Goal: Information Seeking & Learning: Learn about a topic

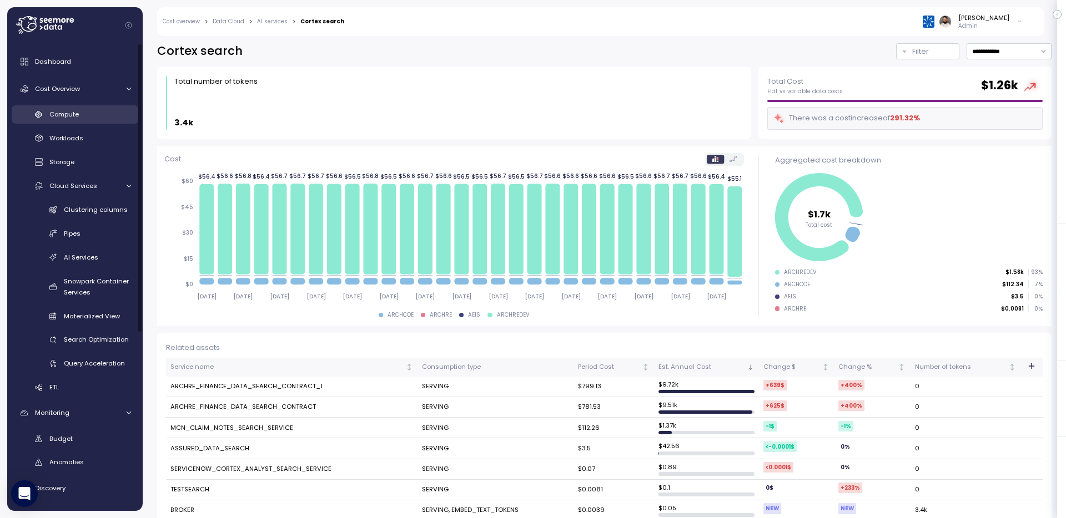
click at [108, 123] on link "Compute" at bounding box center [75, 114] width 127 height 18
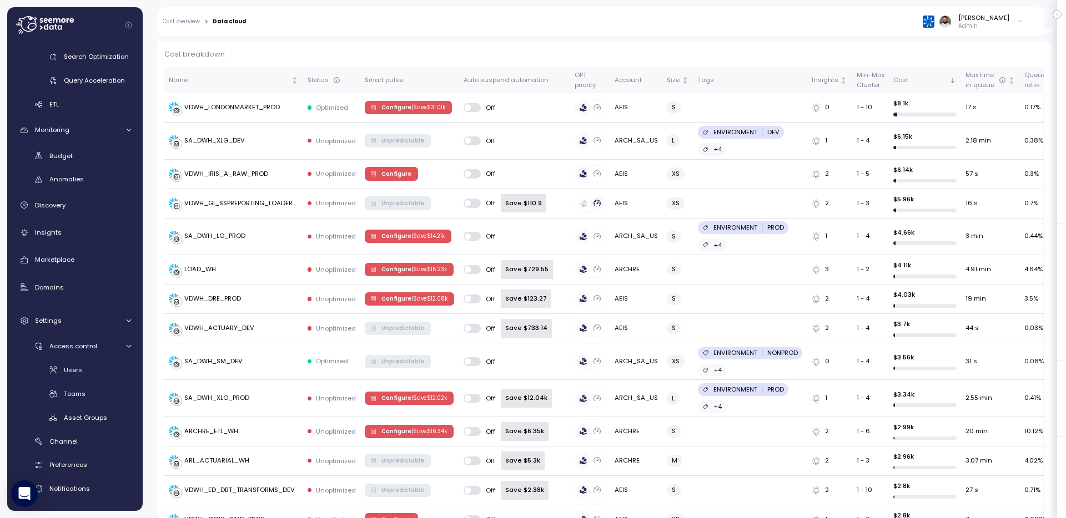
scroll to position [345, 0]
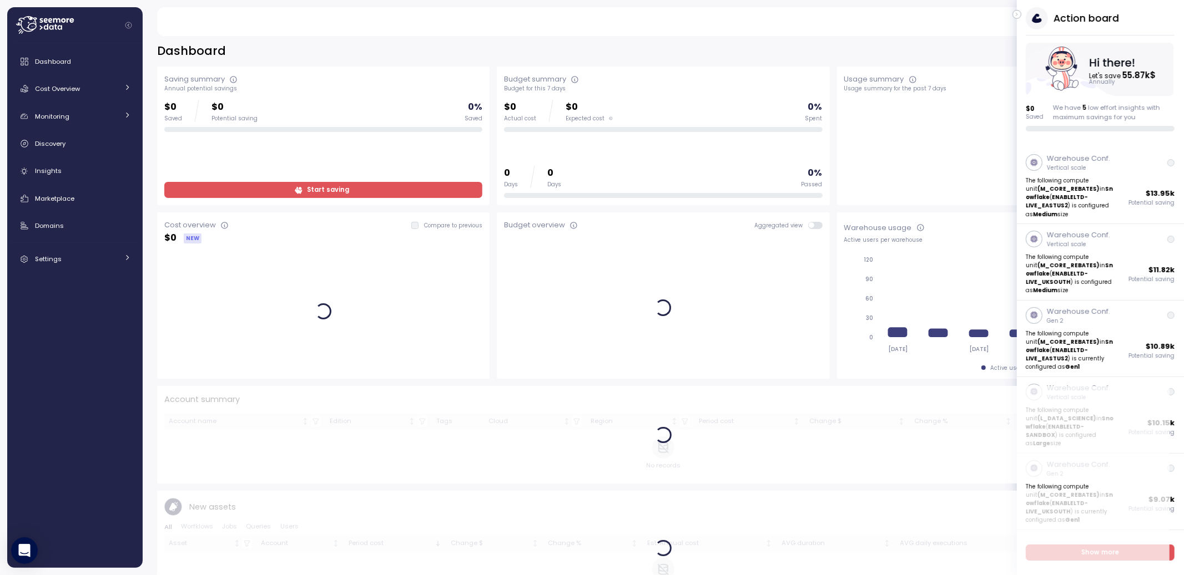
click at [1017, 14] on icon "button" at bounding box center [1016, 14] width 1 height 3
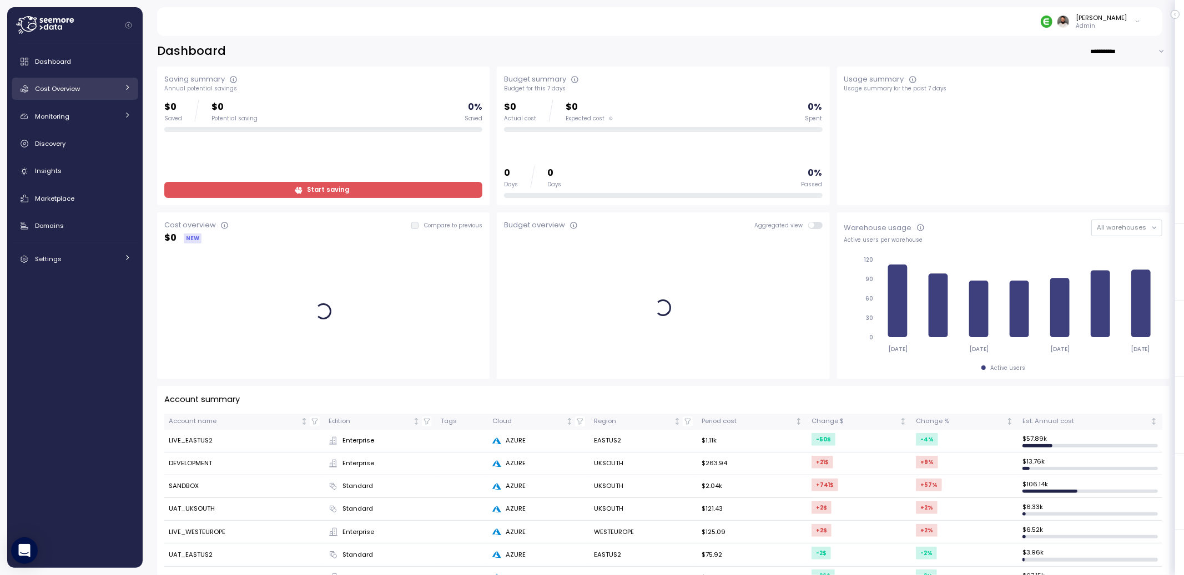
click at [105, 87] on div "Cost Overview" at bounding box center [76, 88] width 83 height 11
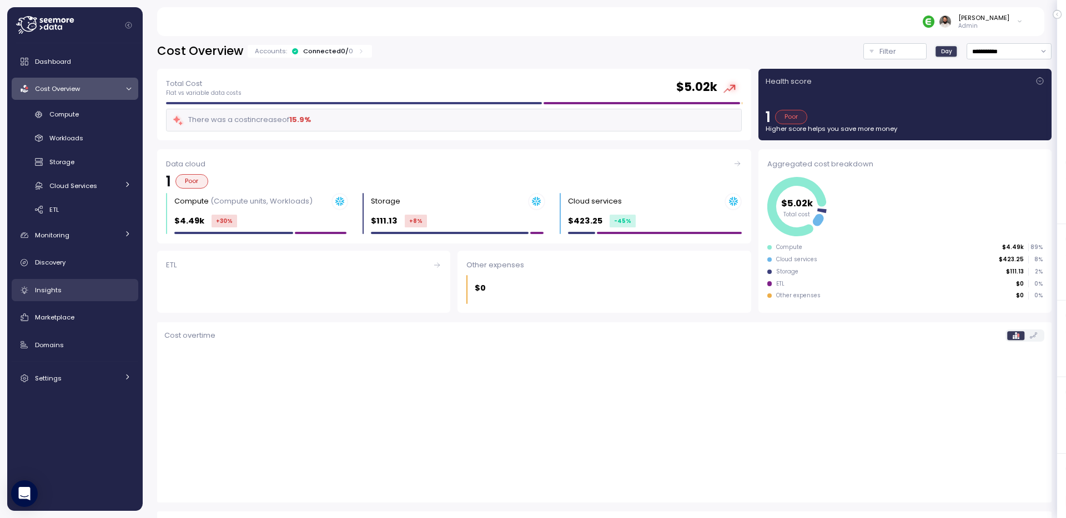
click at [93, 291] on div "Insights" at bounding box center [83, 290] width 96 height 11
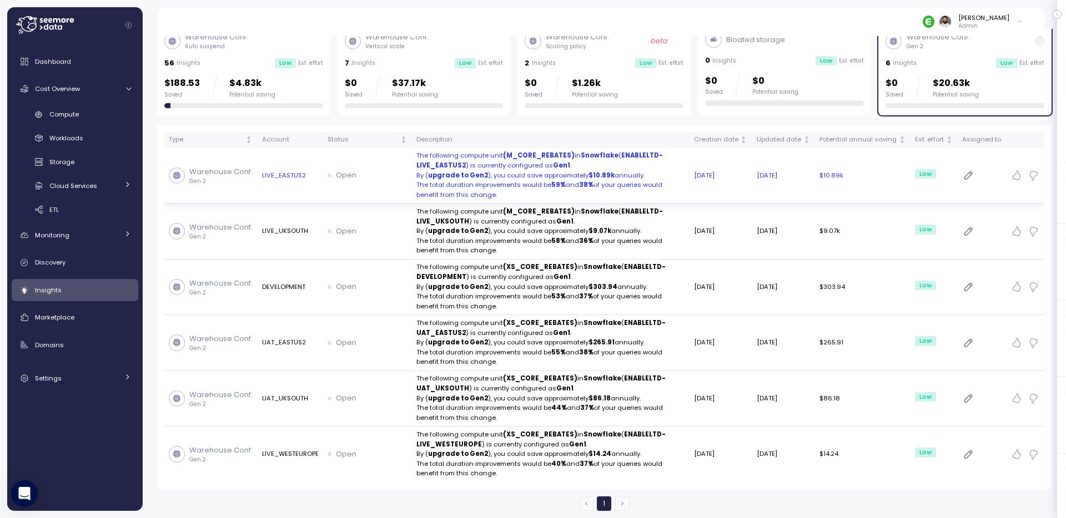
scroll to position [47, 0]
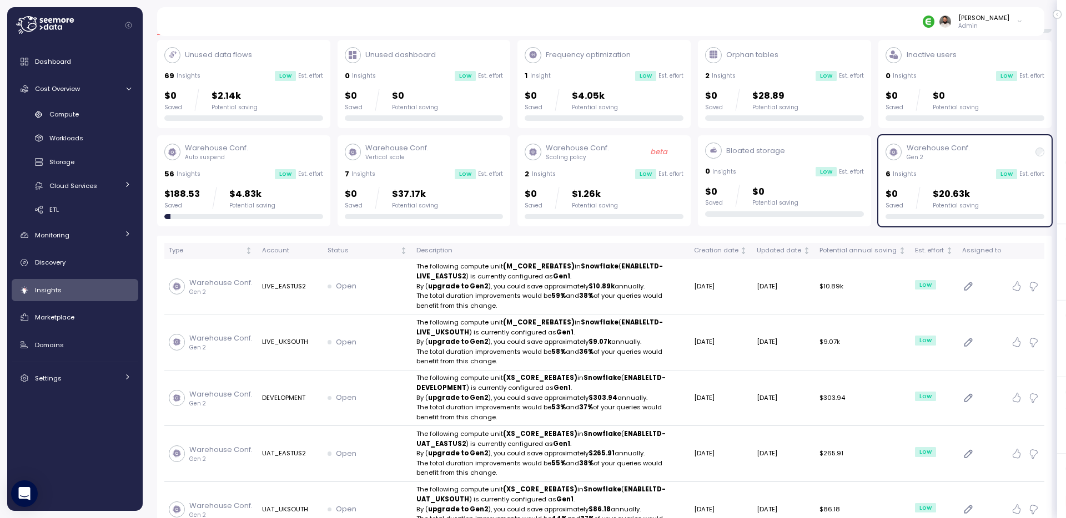
click at [975, 23] on p "Admin" at bounding box center [983, 26] width 51 height 8
click at [972, 125] on div "Copy account id" at bounding box center [975, 126] width 78 height 10
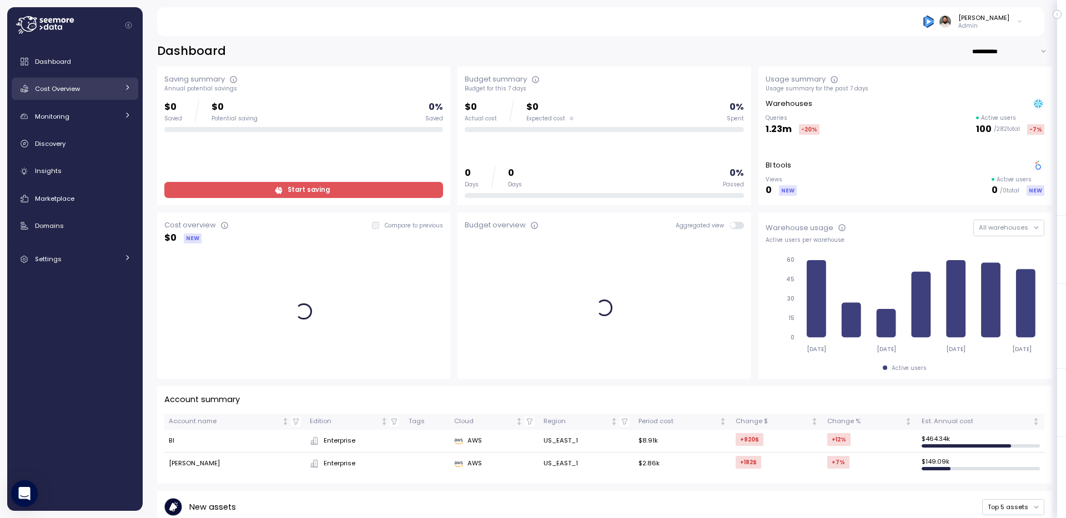
click at [104, 95] on link "Cost Overview" at bounding box center [75, 89] width 127 height 22
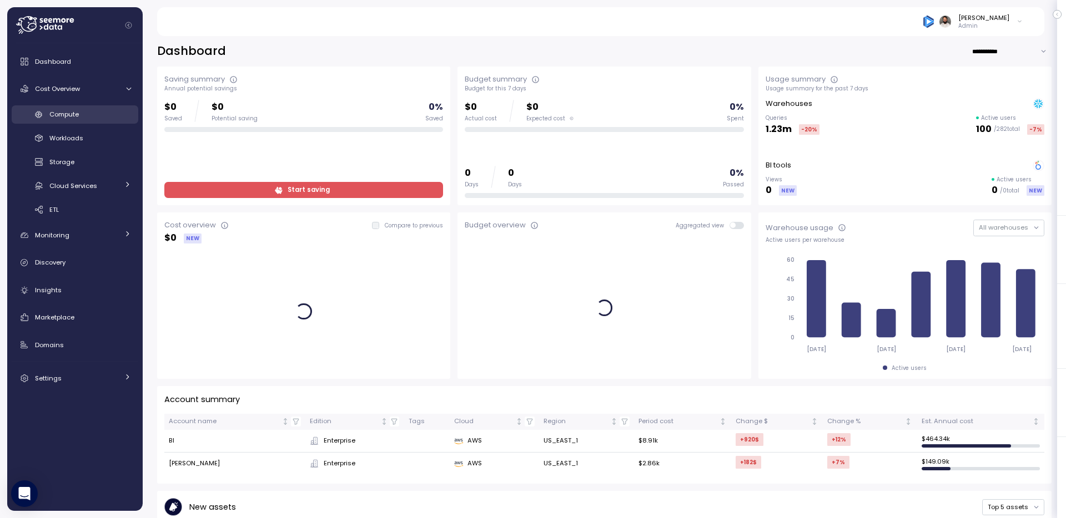
click at [109, 119] on div "Compute" at bounding box center [90, 114] width 82 height 11
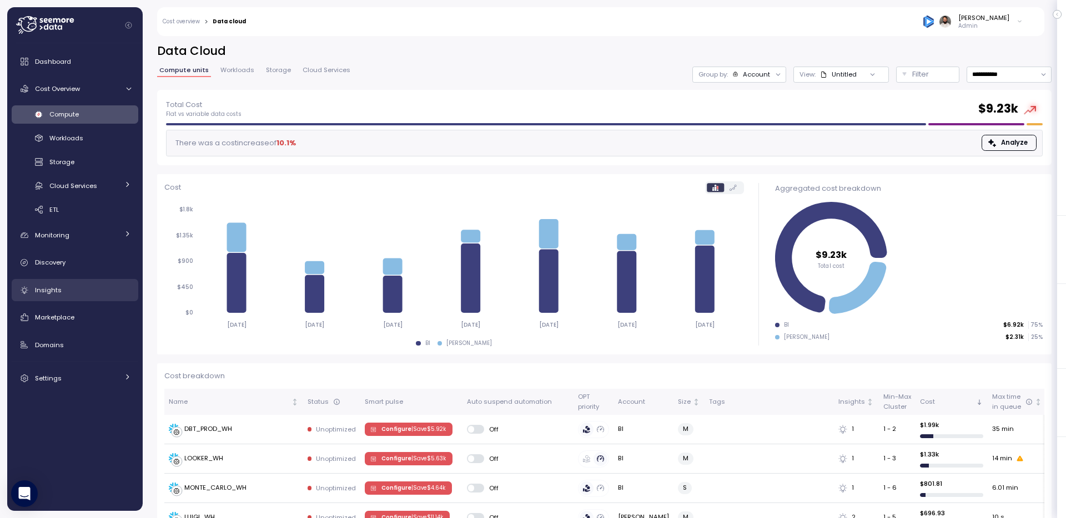
click at [87, 281] on link "Insights" at bounding box center [75, 290] width 127 height 22
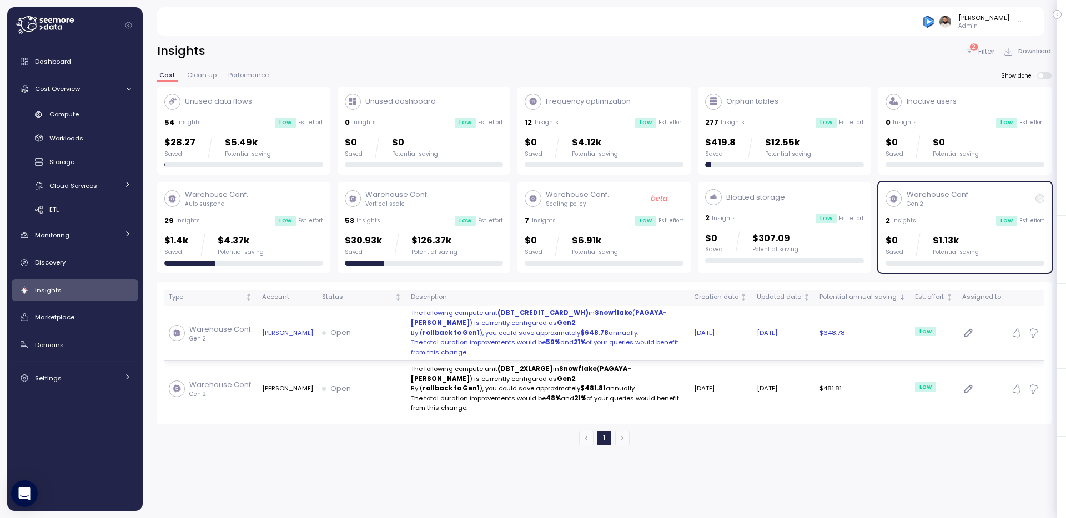
click at [648, 337] on p "By ( rollback to Gen1 ), you could save approximately $648.78 annually." at bounding box center [548, 334] width 274 height 10
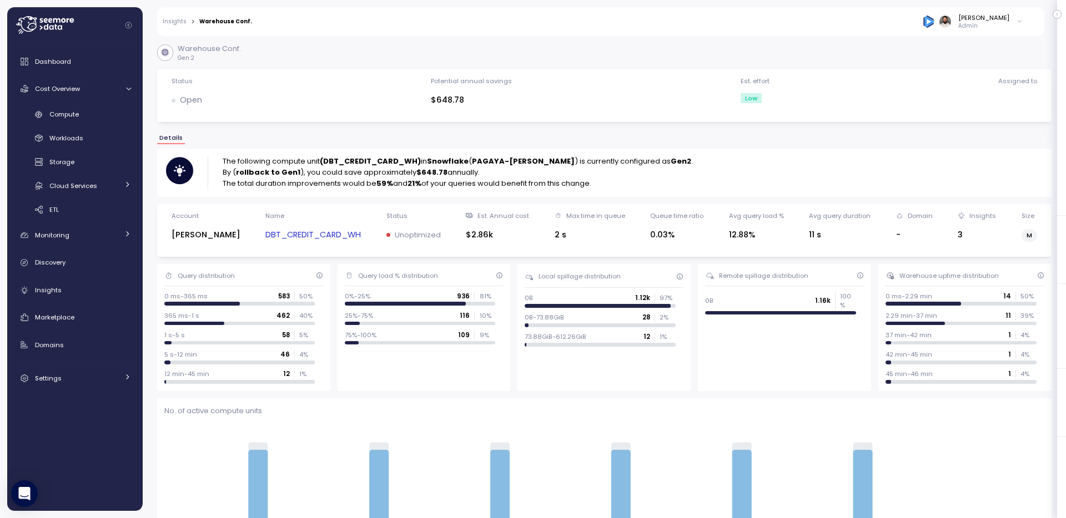
click at [265, 235] on link "DBT_CREDIT_CARD_WH" at bounding box center [312, 235] width 95 height 13
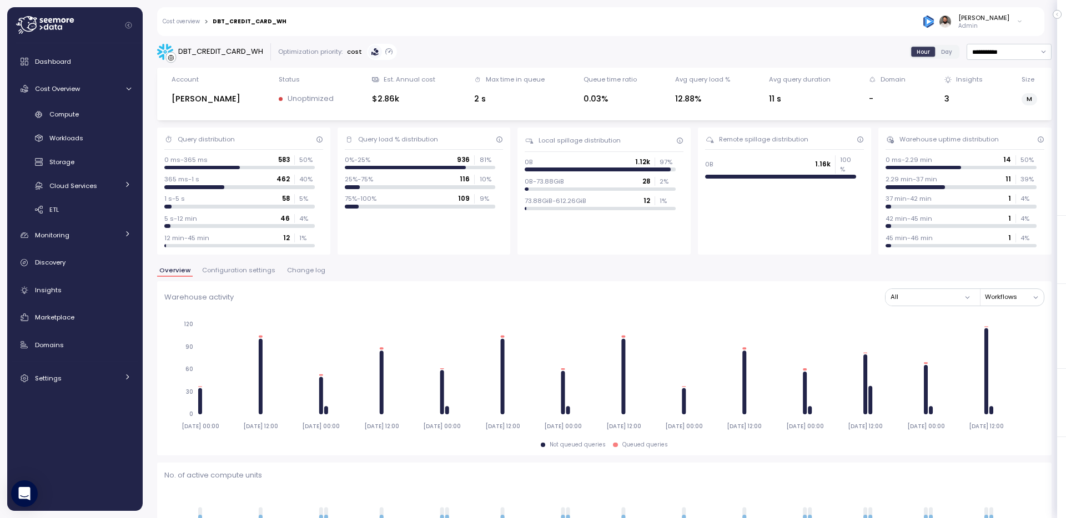
click at [247, 272] on span "Configuration settings" at bounding box center [238, 270] width 73 height 6
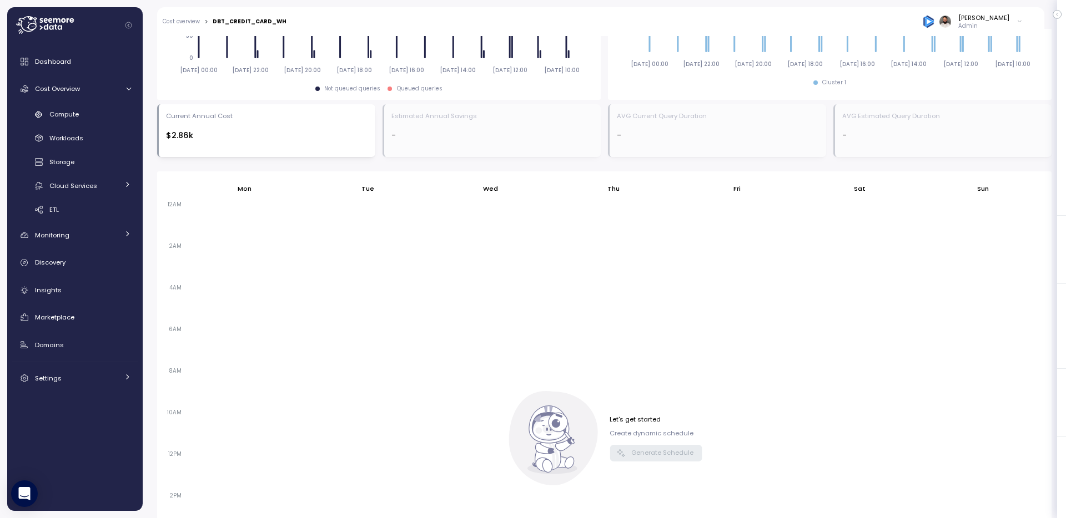
scroll to position [153, 0]
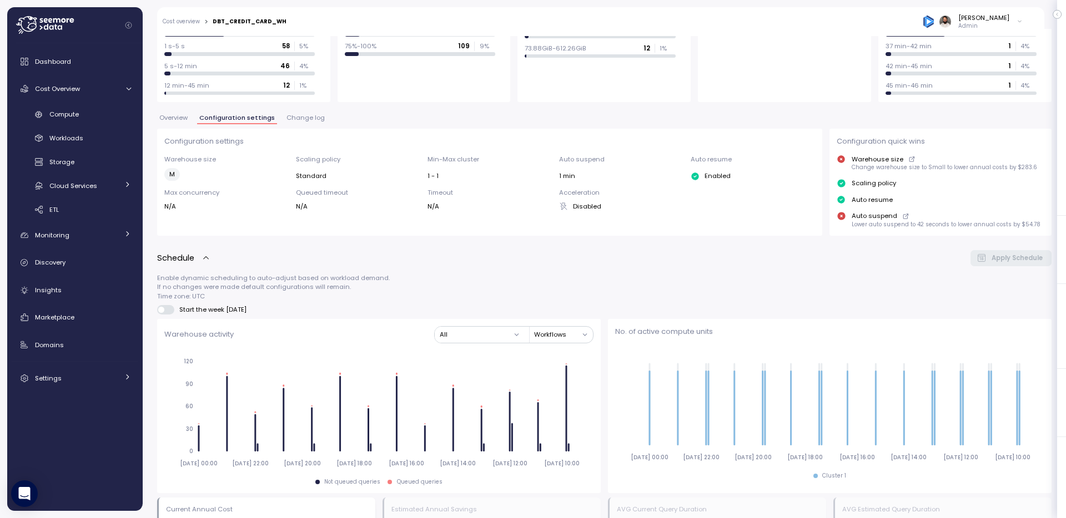
click at [301, 123] on button "Change log" at bounding box center [305, 119] width 43 height 9
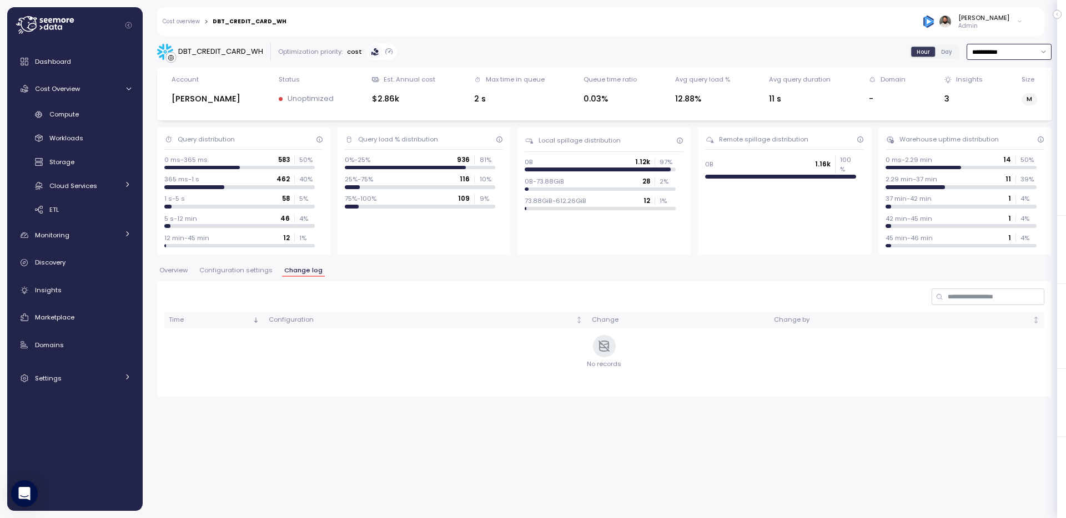
click at [1010, 48] on input "**********" at bounding box center [1008, 52] width 85 height 16
click at [1005, 146] on span "Last 6 months" at bounding box center [995, 150] width 46 height 10
click at [233, 271] on span "Configuration settings" at bounding box center [235, 270] width 73 height 6
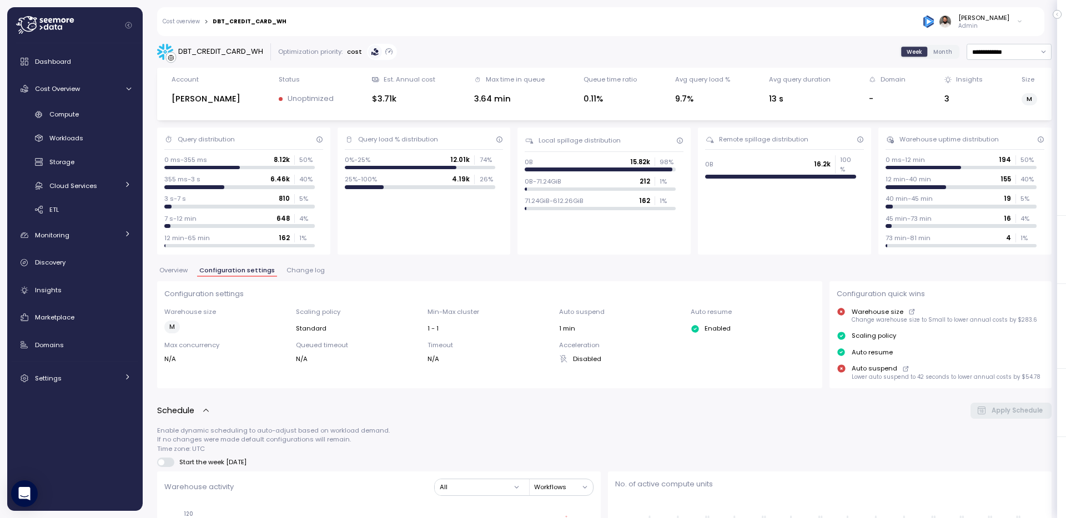
click at [198, 270] on button "Configuration settings" at bounding box center [237, 271] width 80 height 9
click at [174, 270] on span "Overview" at bounding box center [173, 270] width 28 height 6
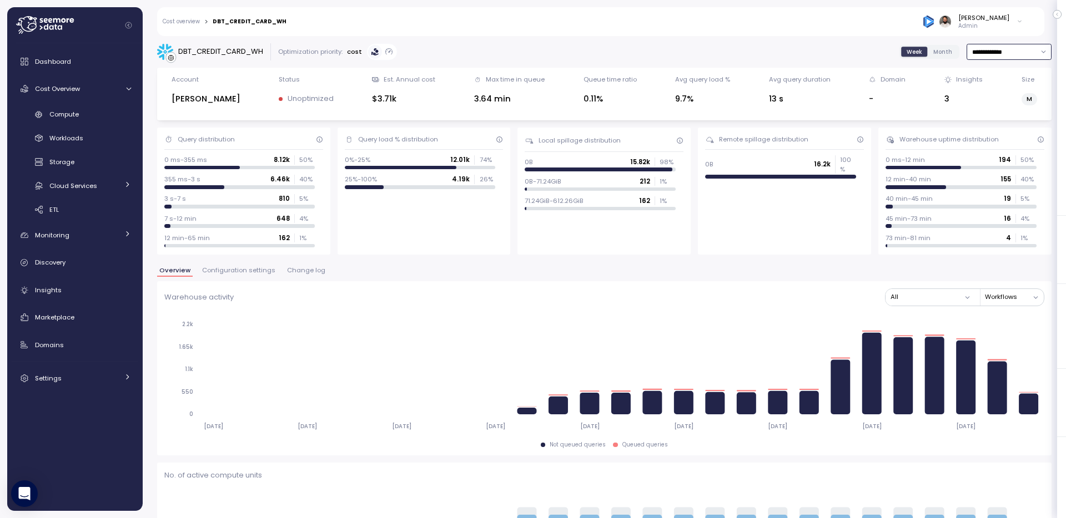
click at [1000, 49] on input "**********" at bounding box center [1008, 52] width 85 height 16
click at [996, 100] on span "Last 7 days" at bounding box center [990, 105] width 36 height 10
type input "**********"
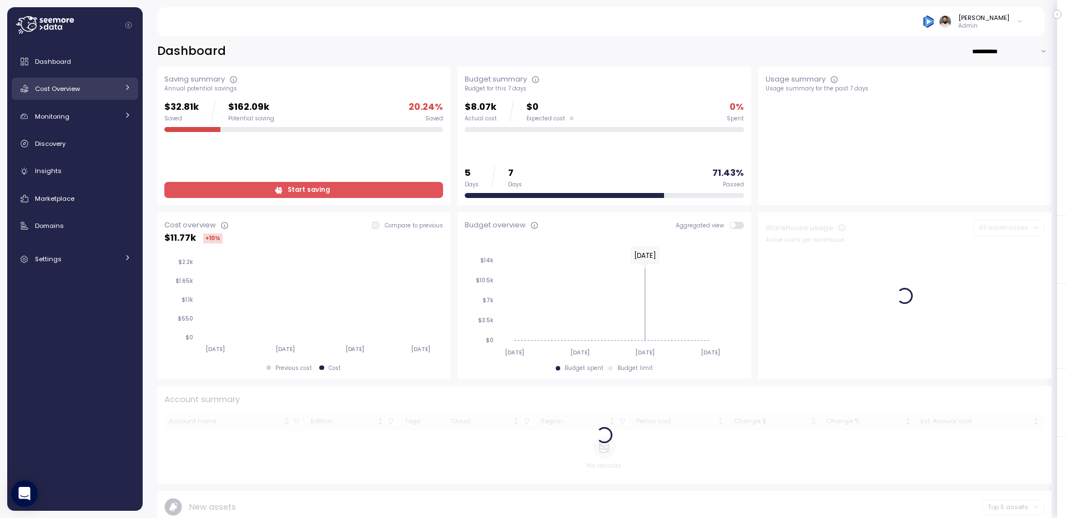
click at [95, 91] on div "Cost Overview" at bounding box center [76, 88] width 83 height 11
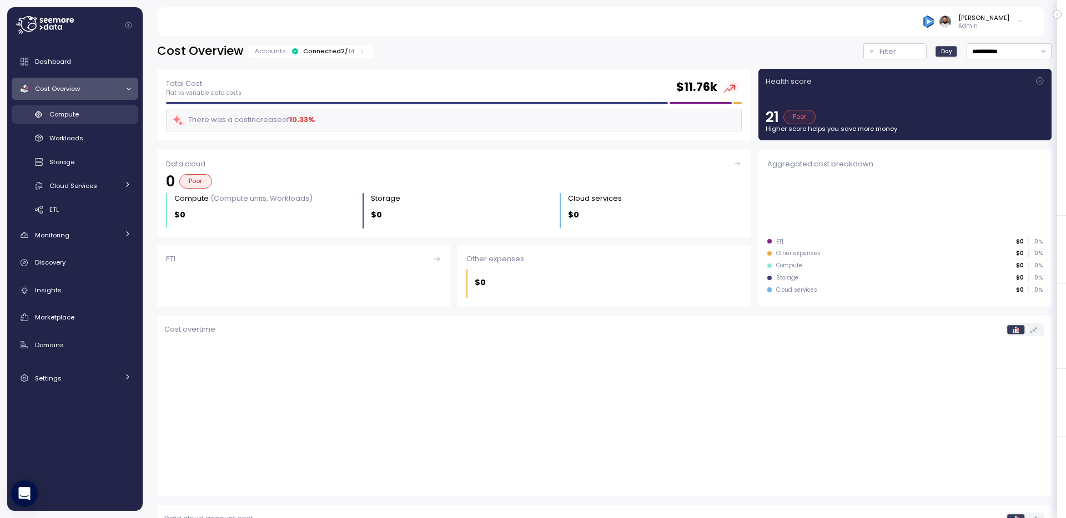
click at [105, 117] on div "Compute" at bounding box center [90, 114] width 82 height 11
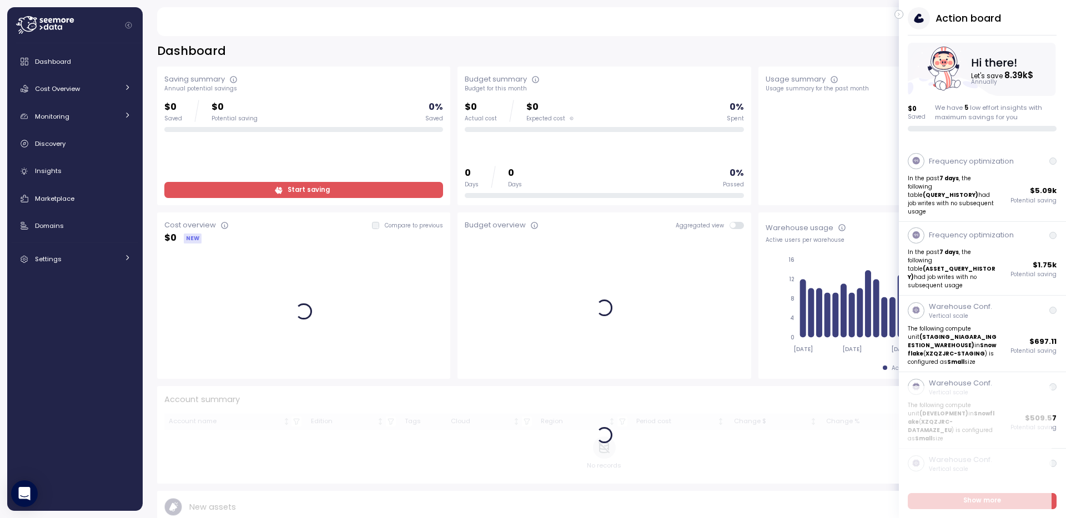
click at [898, 14] on icon "button" at bounding box center [898, 14] width 1 height 3
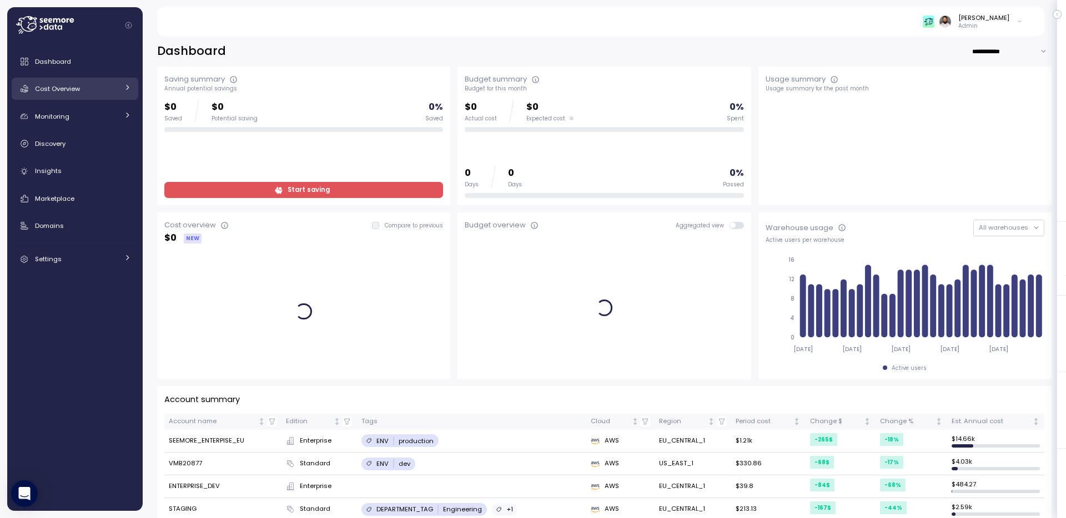
click at [103, 92] on div "Cost Overview" at bounding box center [76, 88] width 83 height 11
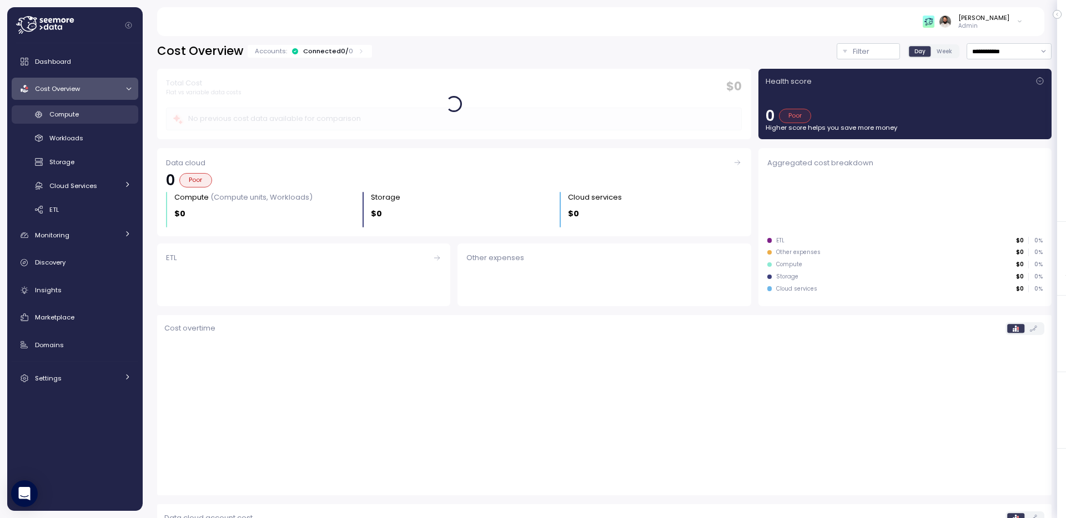
click at [101, 116] on div "Compute" at bounding box center [90, 114] width 82 height 11
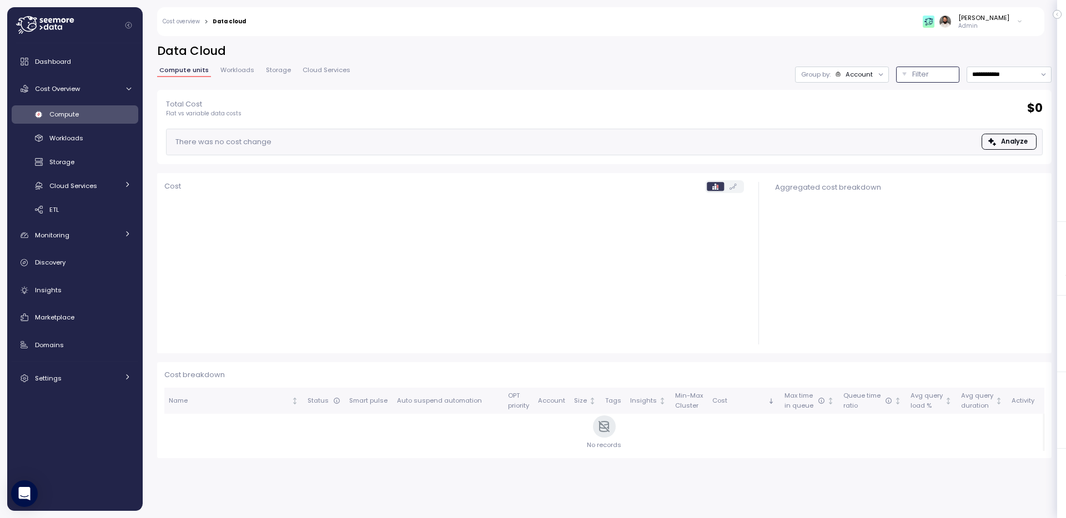
click at [922, 73] on p "Filter" at bounding box center [920, 74] width 17 height 11
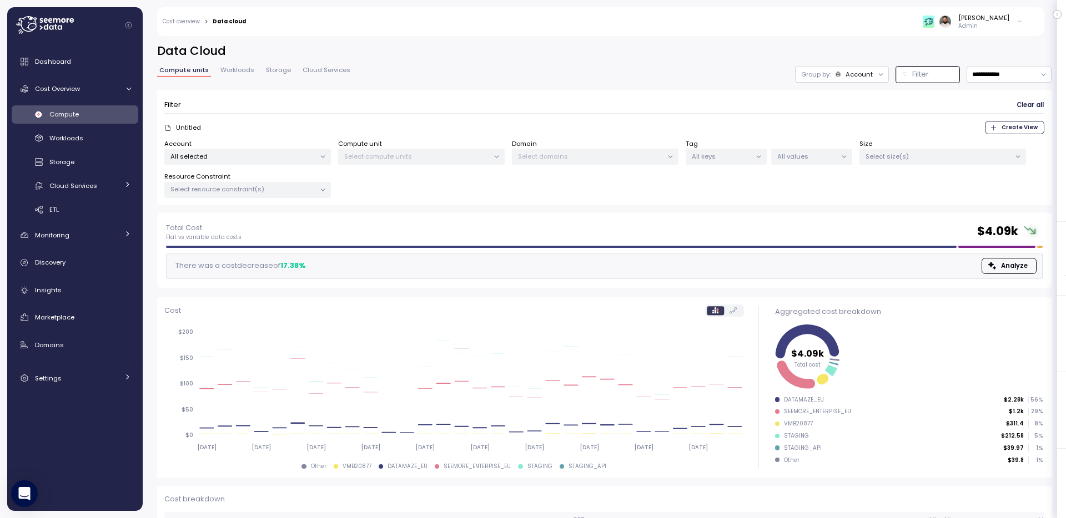
click at [244, 72] on span "Workloads" at bounding box center [237, 70] width 34 height 6
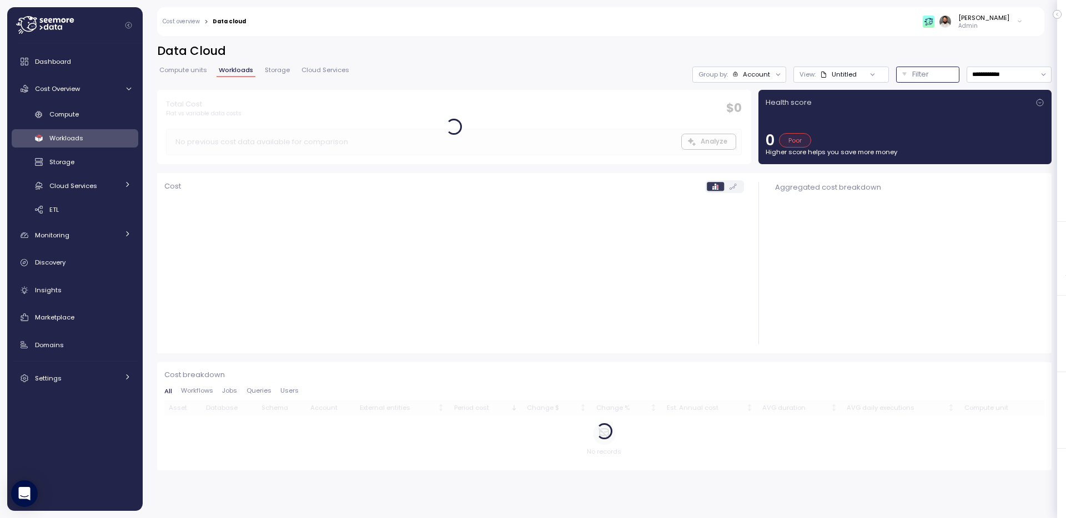
click at [902, 75] on button "Filter" at bounding box center [927, 75] width 63 height 16
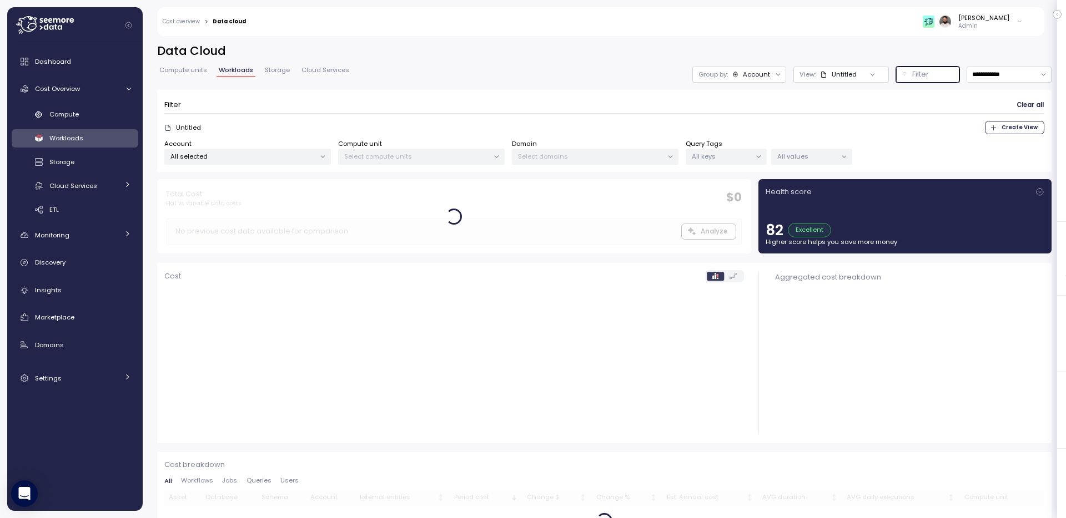
click at [703, 152] on p "All keys" at bounding box center [720, 156] width 59 height 9
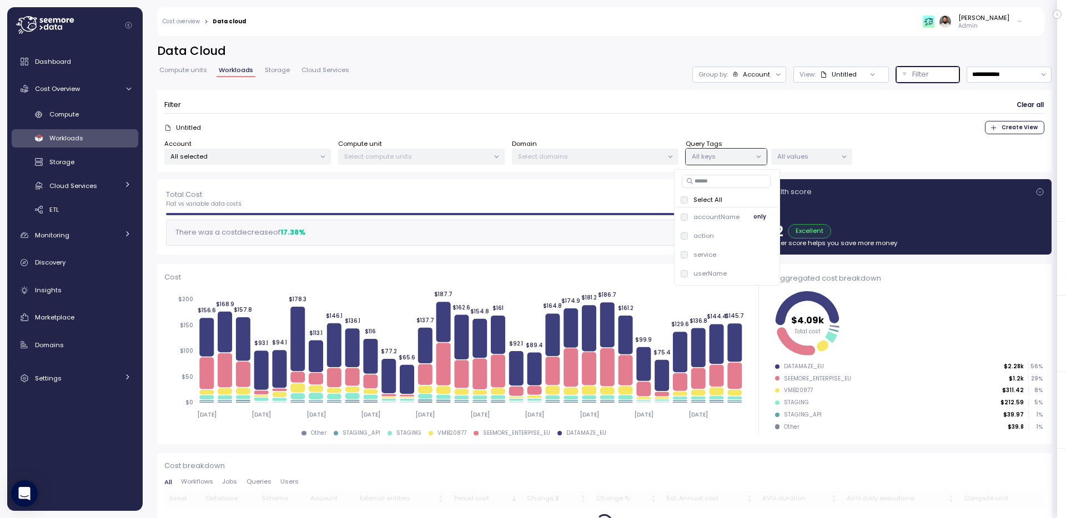
click at [711, 217] on p "accountName" at bounding box center [716, 217] width 46 height 9
click at [796, 158] on p "All values" at bounding box center [806, 156] width 59 height 9
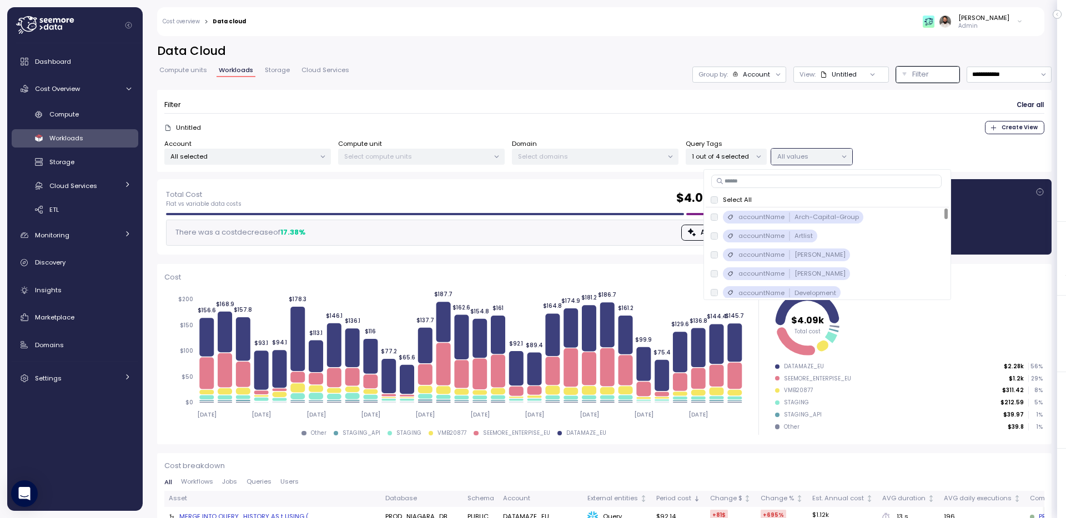
click at [824, 183] on input at bounding box center [826, 181] width 230 height 13
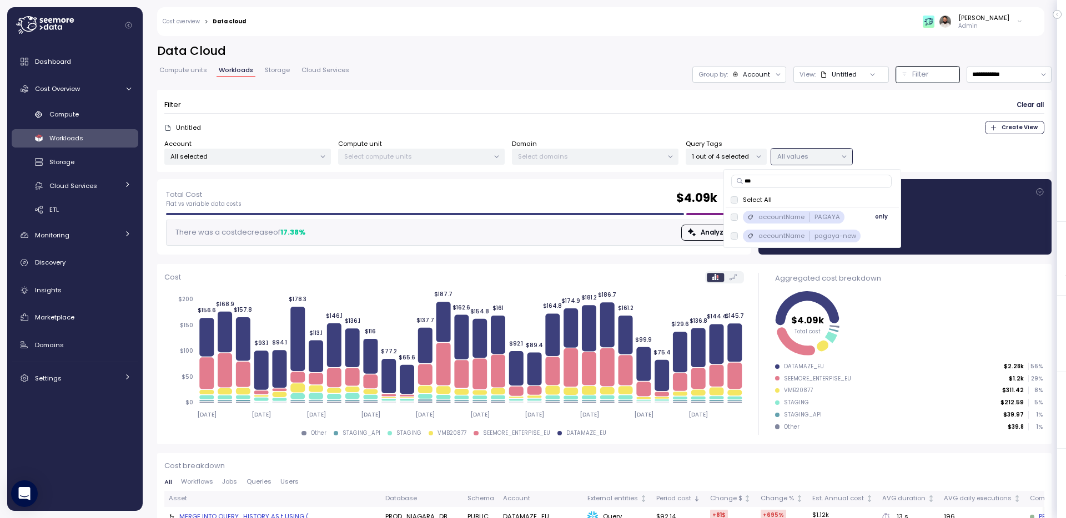
click at [814, 215] on p "PAGAYA" at bounding box center [827, 217] width 26 height 9
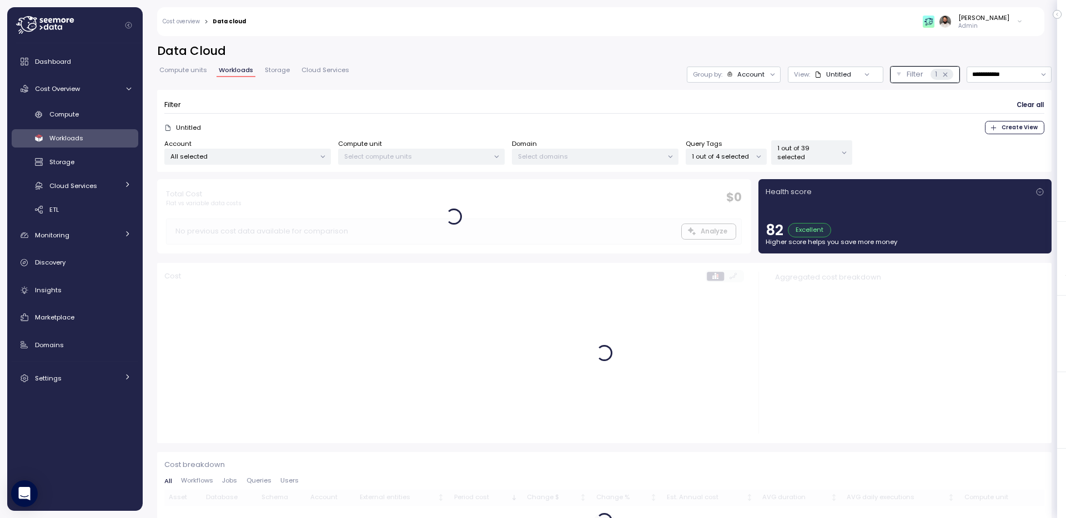
click at [725, 156] on p "1 out of 4 selected" at bounding box center [720, 156] width 59 height 9
click at [730, 238] on div "action only" at bounding box center [726, 235] width 93 height 13
click at [812, 153] on p "1 out of 58 selected" at bounding box center [806, 153] width 59 height 18
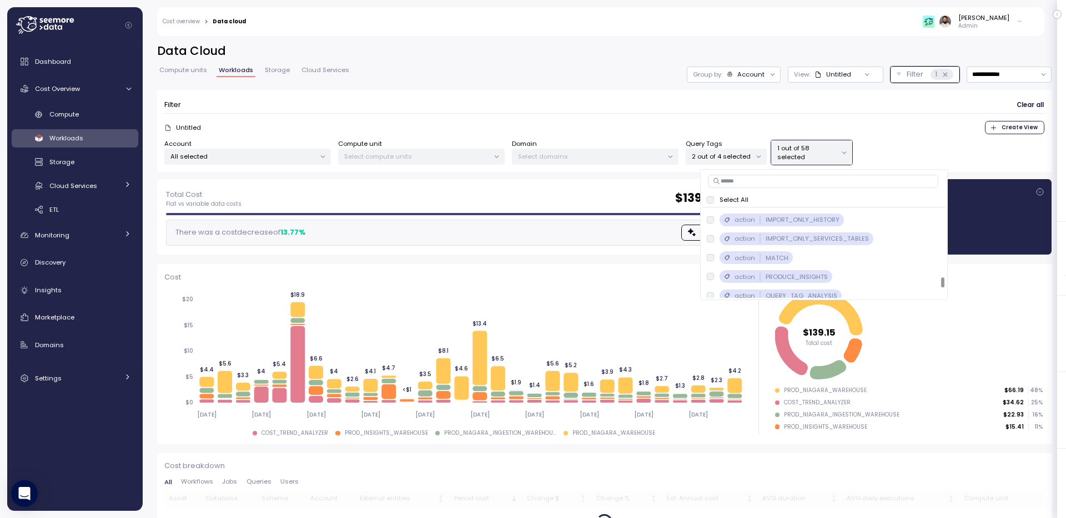
scroll to position [928, 0]
click at [813, 185] on input at bounding box center [823, 181] width 230 height 13
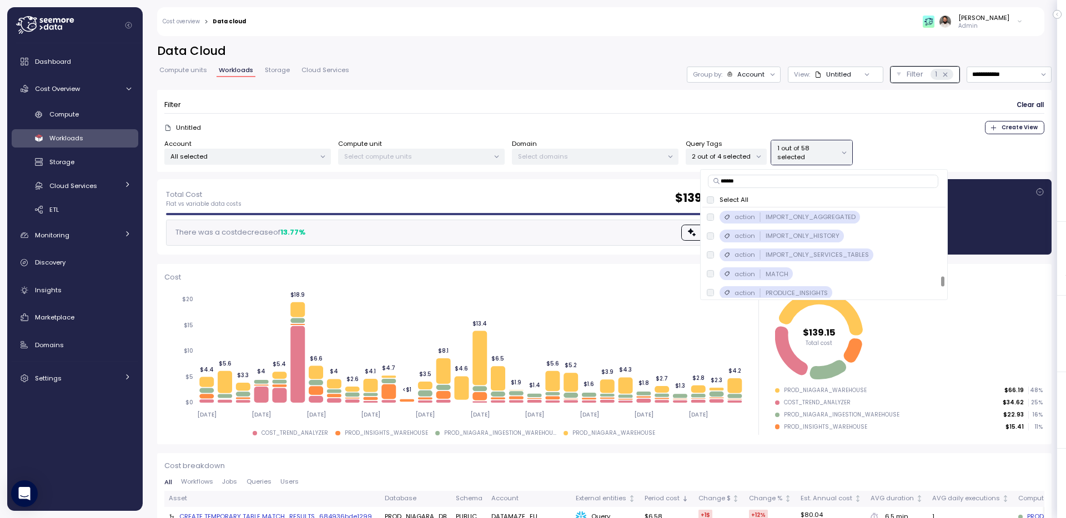
type input "*******"
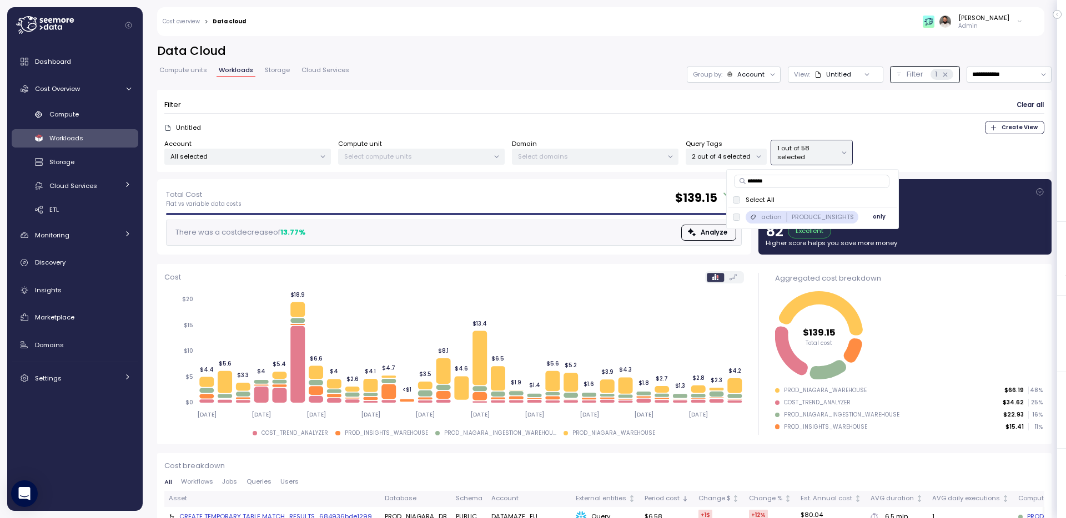
click at [854, 218] on div "action PRODUCE_INSIGHTS" at bounding box center [801, 217] width 113 height 13
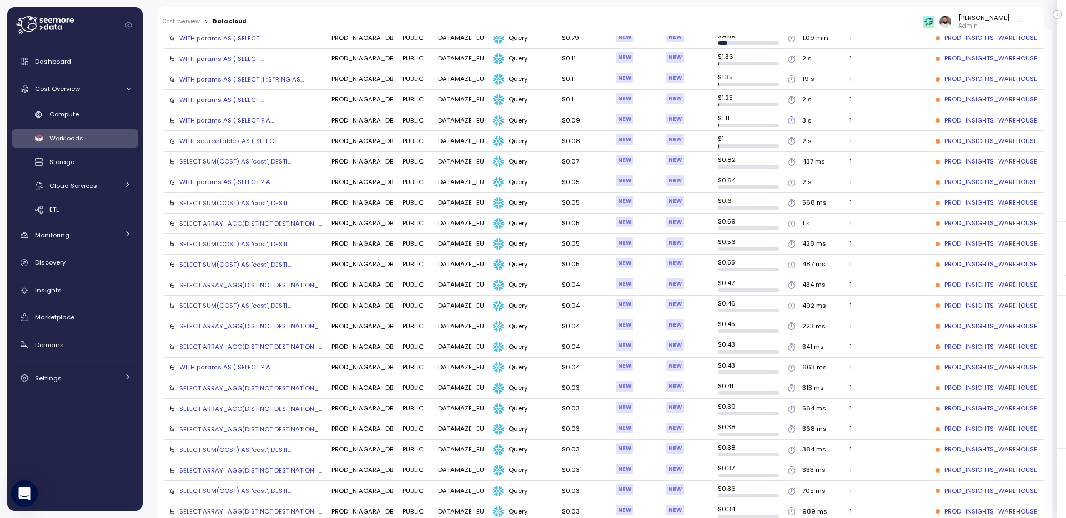
scroll to position [352, 0]
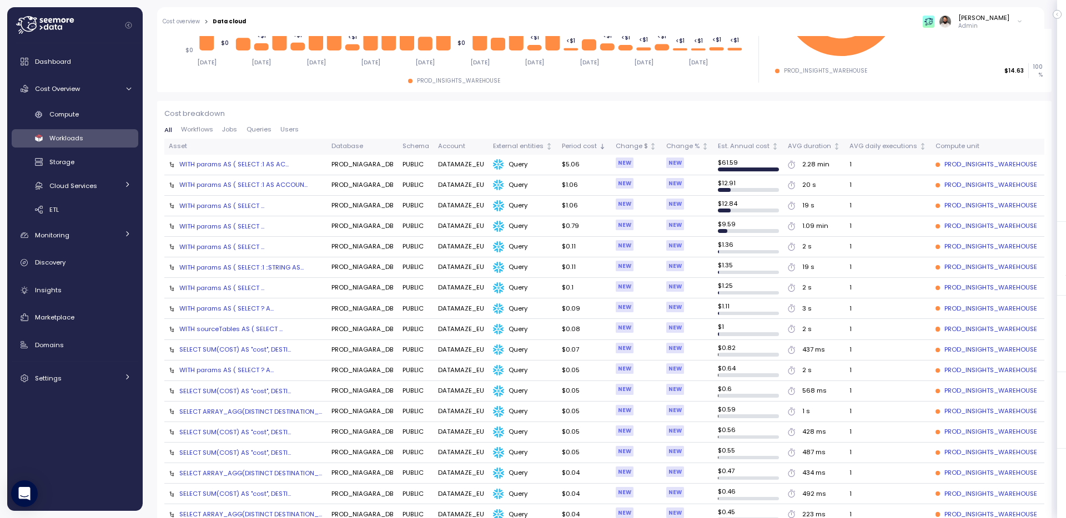
click at [266, 163] on div "WITH params AS ( SELECT :1 AS AC..." at bounding box center [233, 164] width 109 height 9
click at [290, 186] on div "WITH params AS ( SELECT :1 AS ACCOUN..." at bounding box center [243, 184] width 128 height 9
click at [248, 209] on div "WITH params AS ( SELECT ..." at bounding box center [221, 205] width 85 height 9
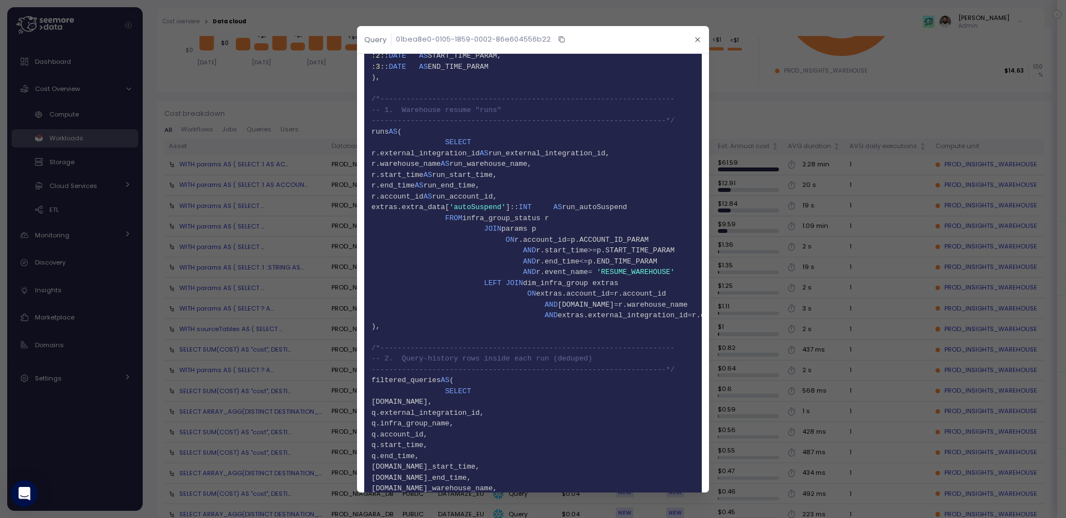
scroll to position [75, 0]
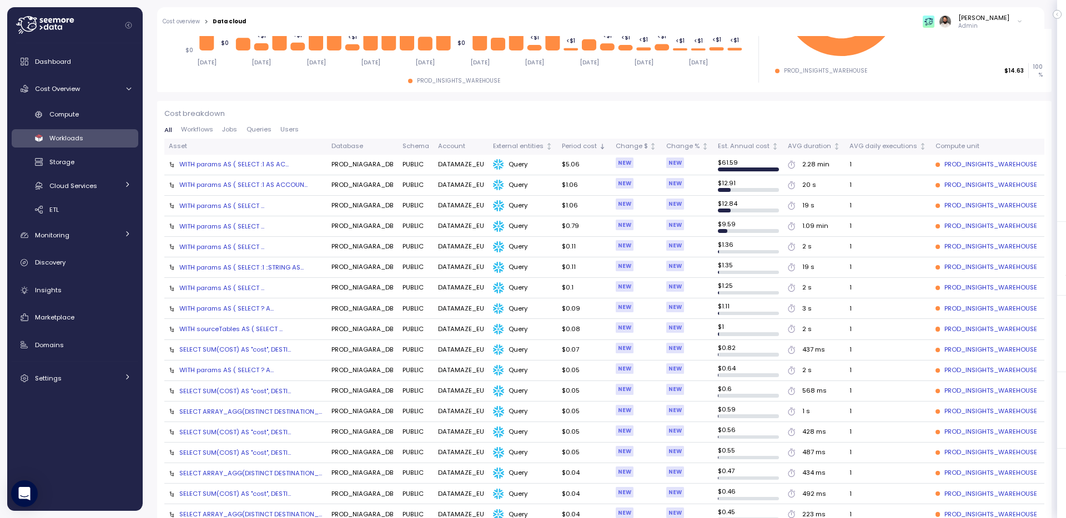
click at [250, 223] on div "WITH params AS ( SELECT ..." at bounding box center [221, 226] width 85 height 9
click at [245, 245] on div "WITH params AS ( SELECT ..." at bounding box center [221, 247] width 85 height 9
click at [267, 264] on div "WITH params AS ( SELECT :1 ::STRING AS..." at bounding box center [241, 267] width 124 height 9
click at [255, 275] on td "WITH params AS ( SELECT :1 ::STRING AS..." at bounding box center [245, 268] width 163 height 21
click at [258, 272] on div "WITH params AS ( SELECT :1 ::STRING AS..." at bounding box center [241, 267] width 124 height 9
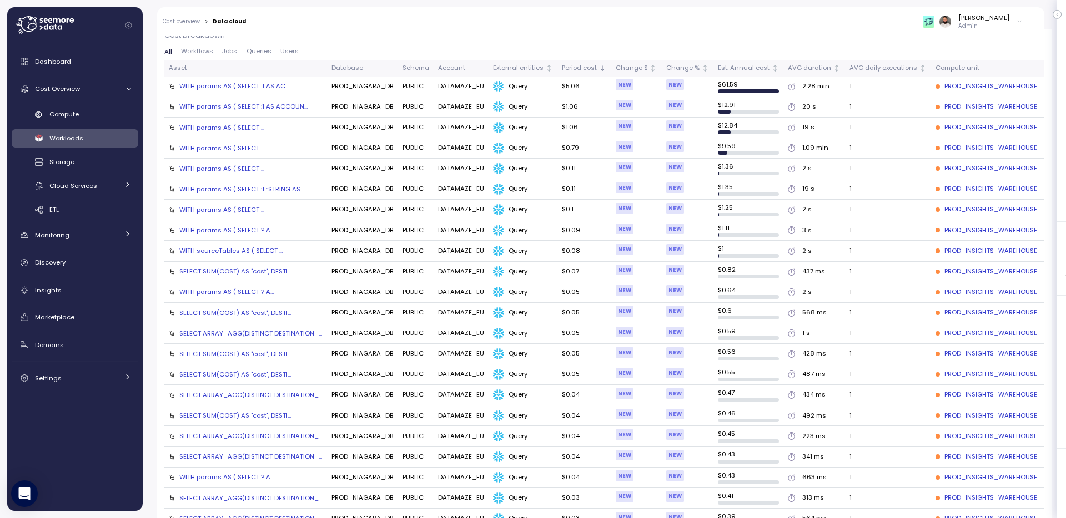
scroll to position [422, 0]
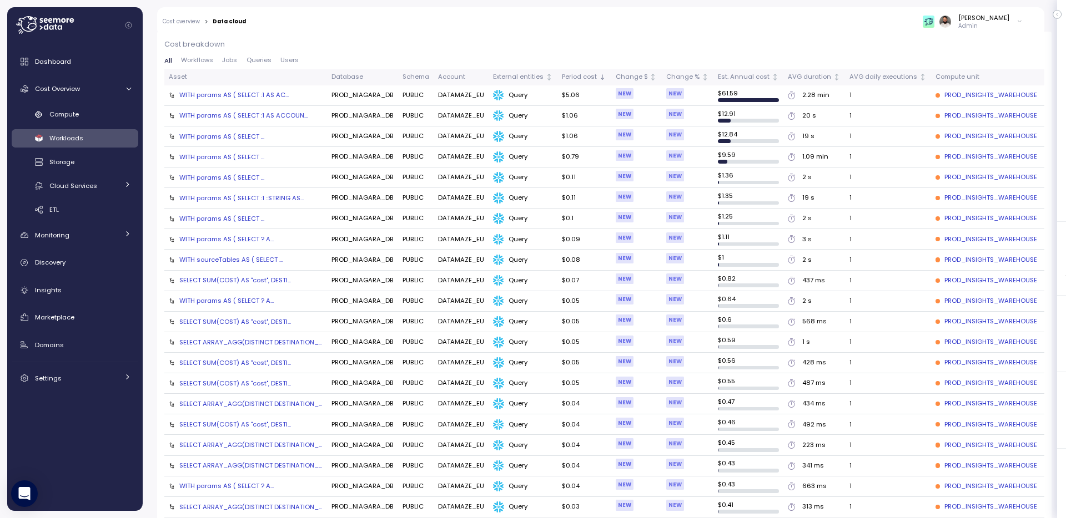
click at [251, 256] on div "WITH sourceTables AS ( SELECT ..." at bounding box center [230, 259] width 103 height 9
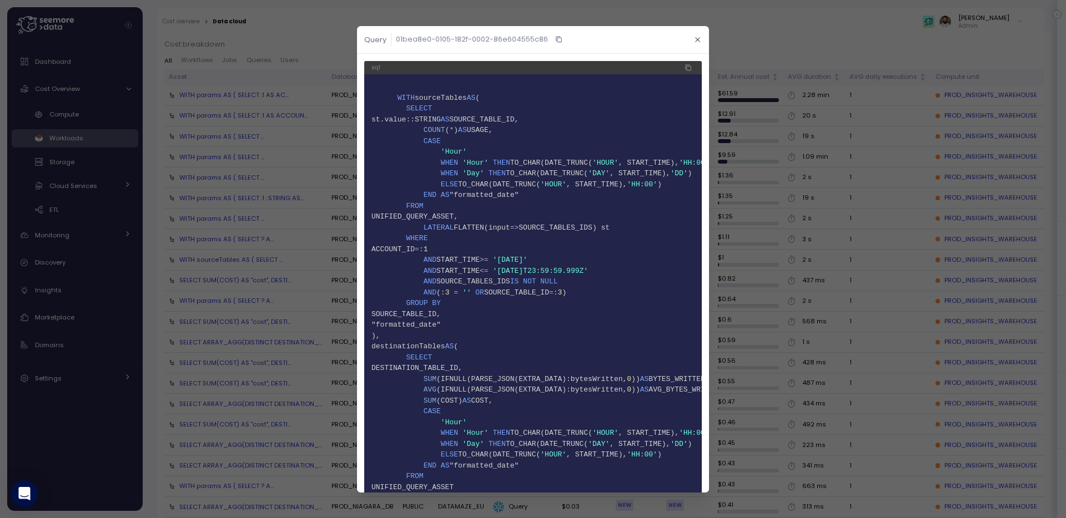
click at [249, 234] on div at bounding box center [533, 259] width 1066 height 518
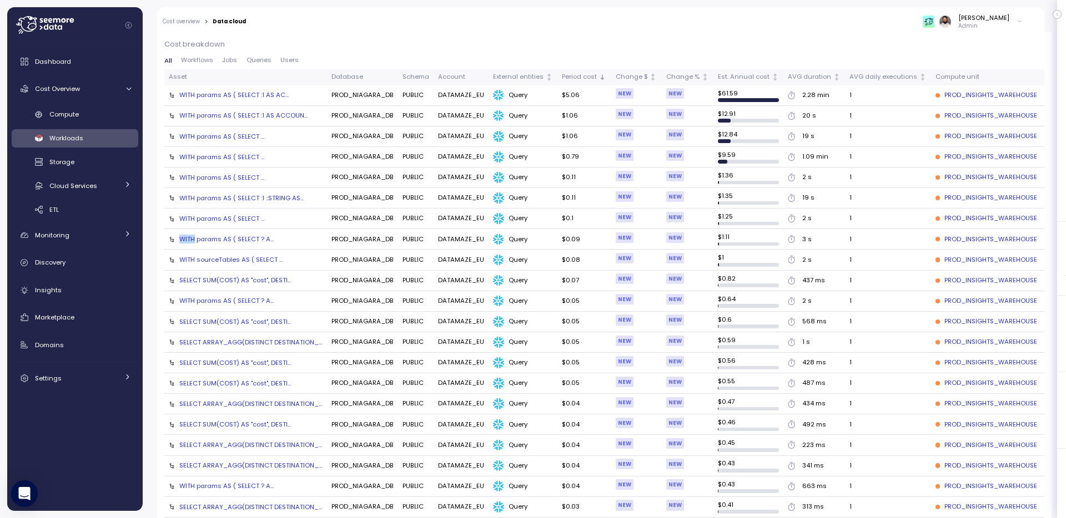
click at [249, 234] on td "WITH params AS ( SELECT ? A..." at bounding box center [245, 239] width 163 height 21
click at [249, 235] on div "WITH params AS ( SELECT ? A..." at bounding box center [226, 239] width 94 height 9
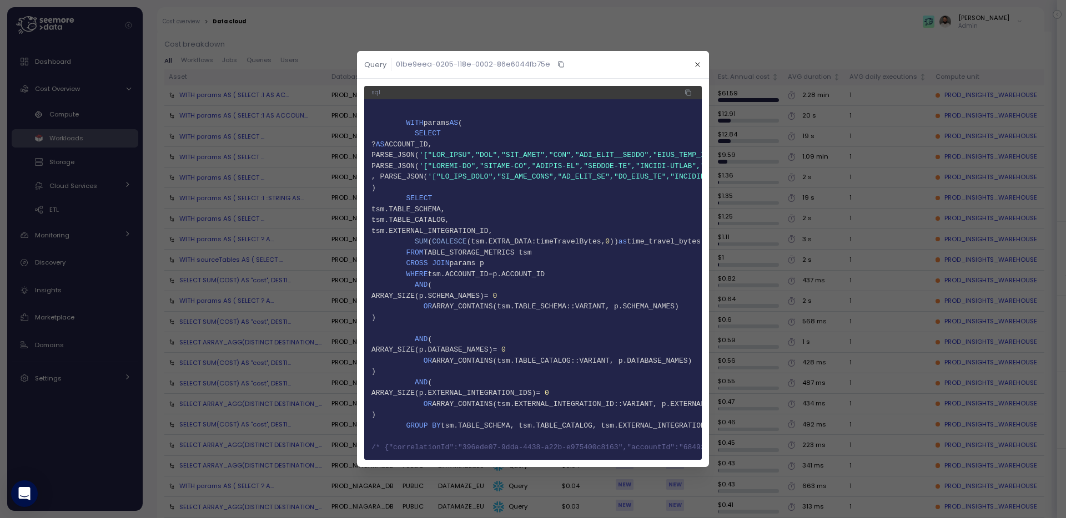
click at [246, 218] on div at bounding box center [533, 259] width 1066 height 518
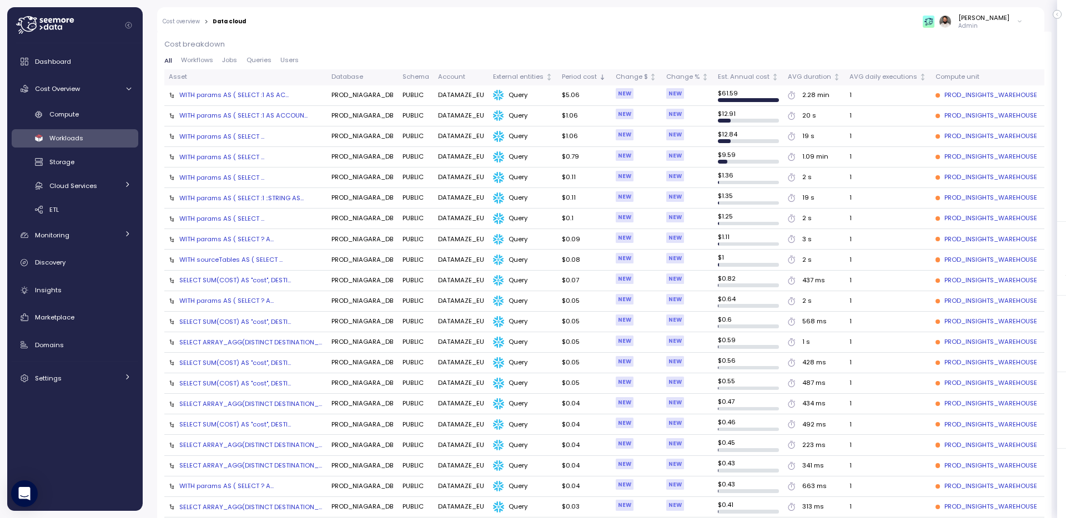
click at [246, 218] on div "WITH params AS ( SELECT ..." at bounding box center [221, 218] width 85 height 9
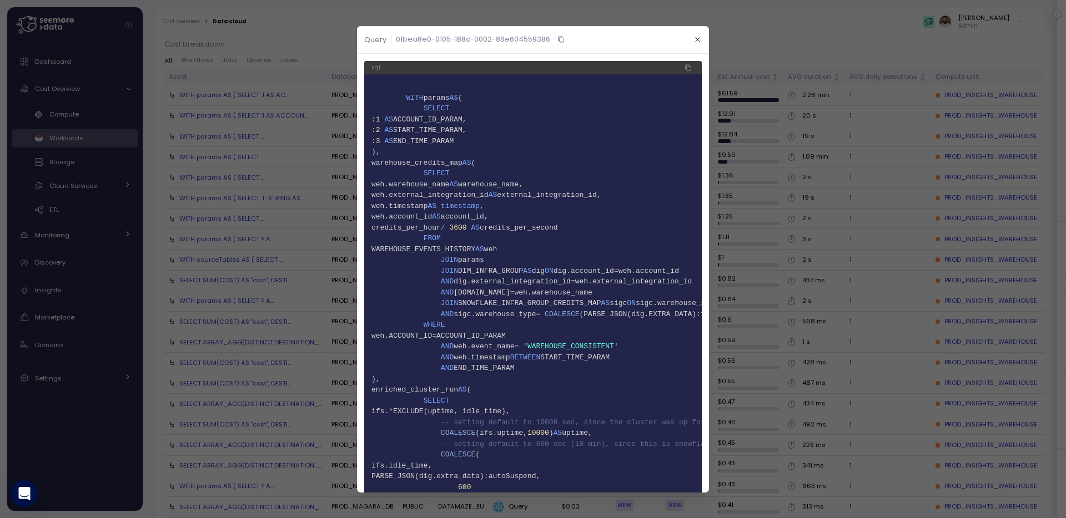
click at [247, 199] on div at bounding box center [533, 259] width 1066 height 518
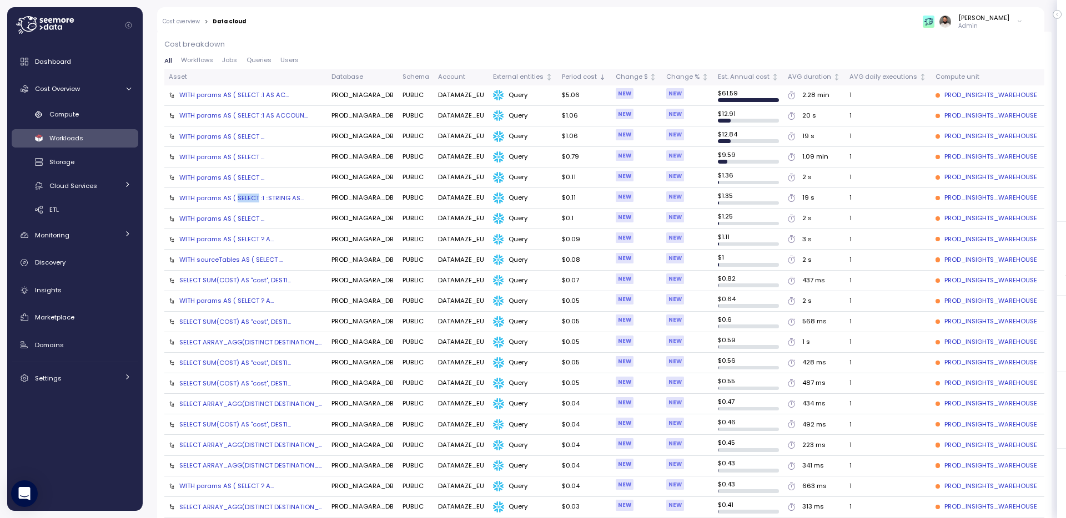
click at [247, 199] on div "WITH params AS ( SELECT :1 ::STRING AS..." at bounding box center [241, 198] width 124 height 9
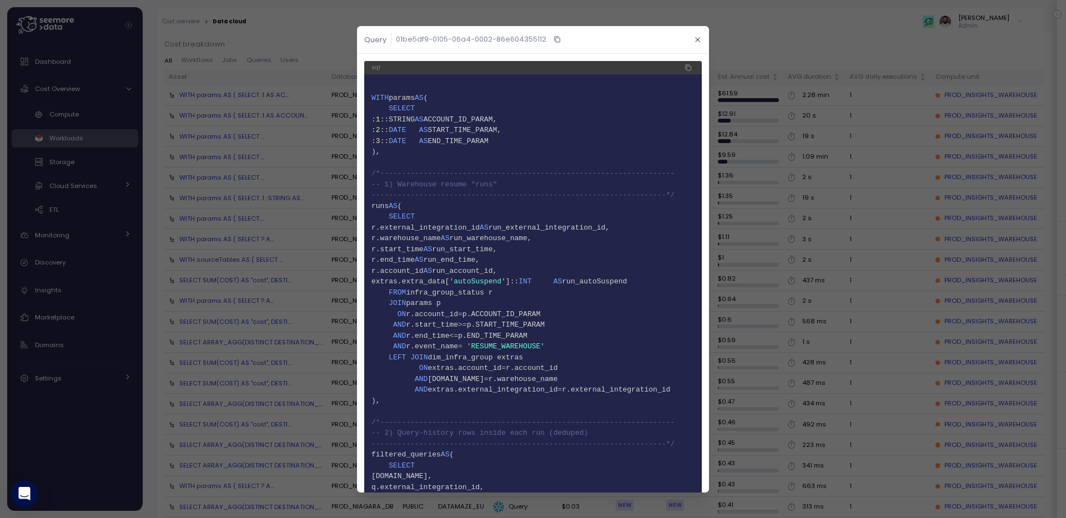
click at [240, 179] on div at bounding box center [533, 259] width 1066 height 518
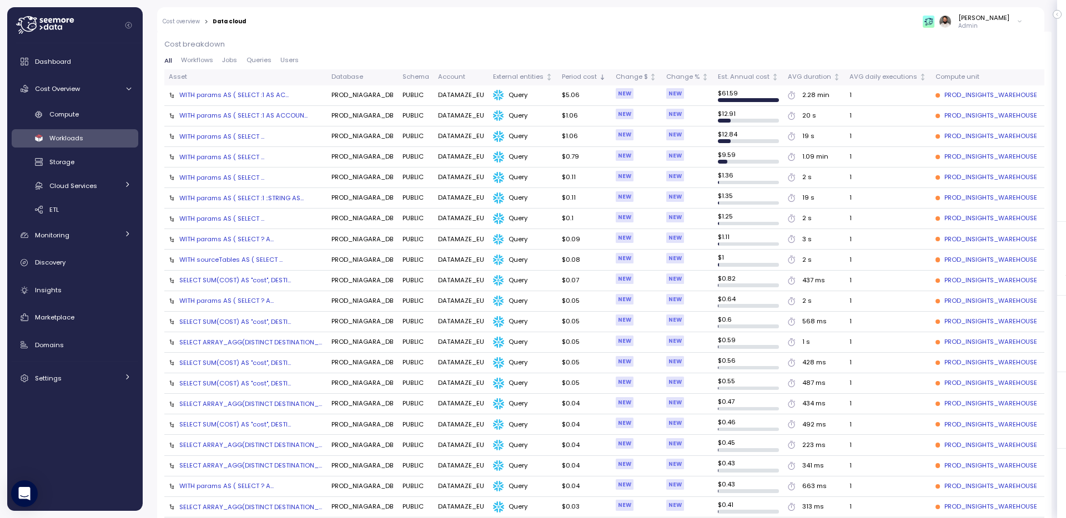
click at [239, 179] on div "WITH params AS ( SELECT ..." at bounding box center [221, 177] width 85 height 9
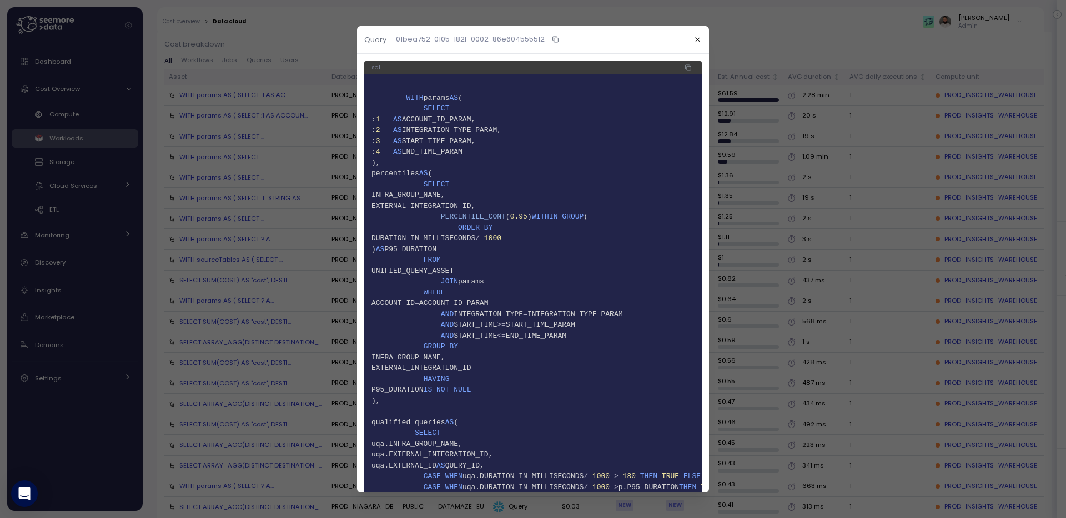
click at [237, 166] on div at bounding box center [533, 259] width 1066 height 518
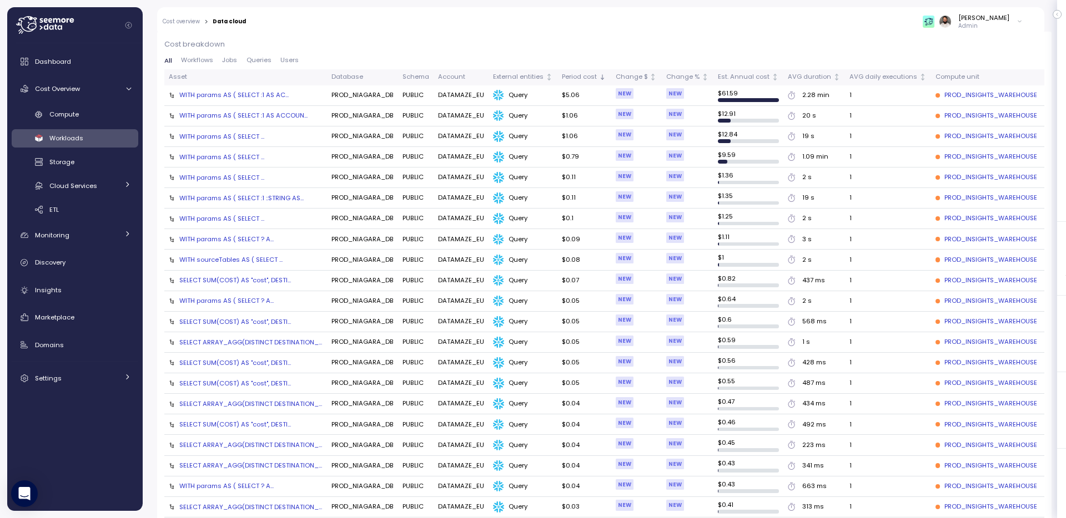
click at [237, 159] on div "WITH params AS ( SELECT ..." at bounding box center [221, 157] width 85 height 9
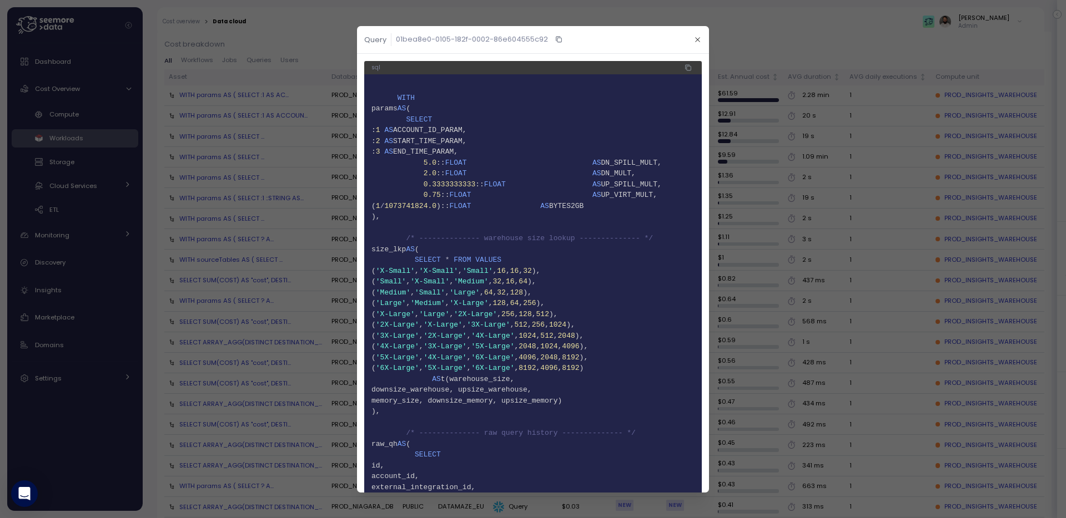
click at [237, 159] on div at bounding box center [533, 259] width 1066 height 518
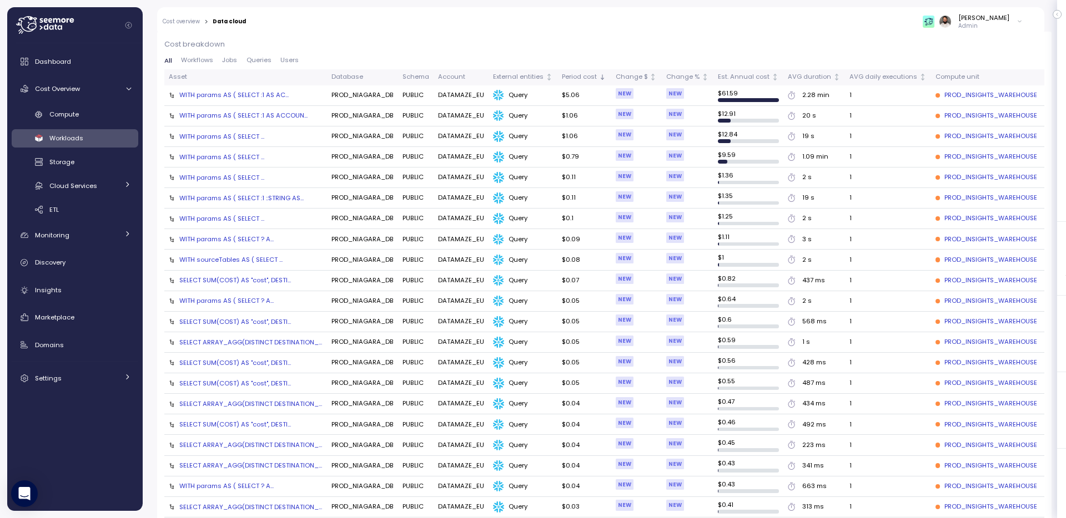
click at [232, 138] on div "WITH params AS ( SELECT ..." at bounding box center [221, 136] width 85 height 9
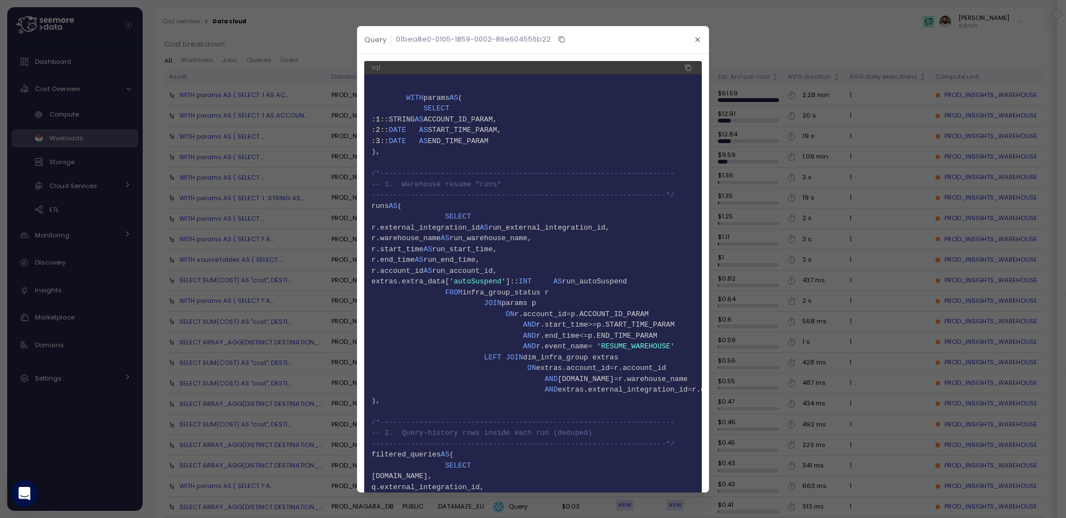
click at [232, 159] on div at bounding box center [533, 259] width 1066 height 518
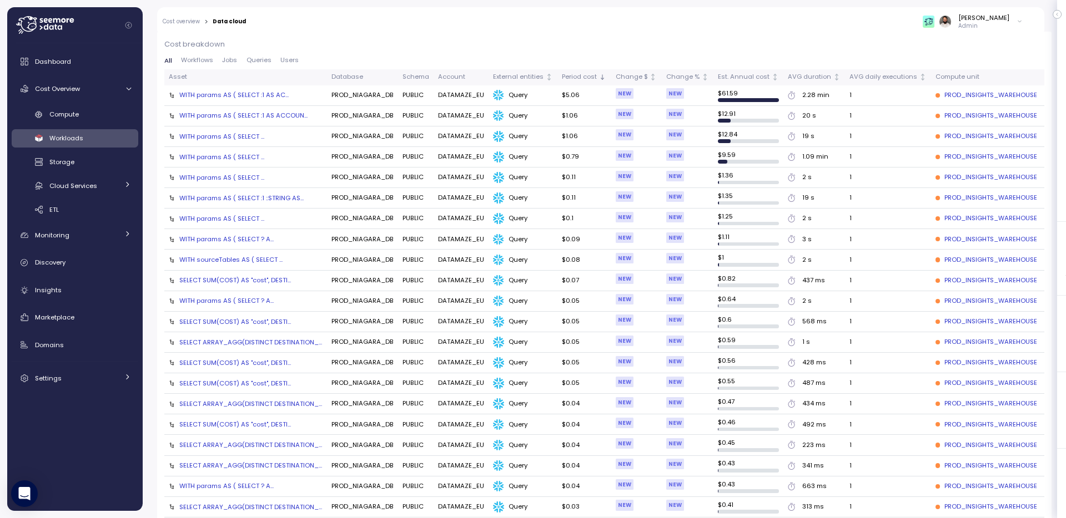
click at [232, 158] on div "WITH params AS ( SELECT ..." at bounding box center [221, 157] width 85 height 9
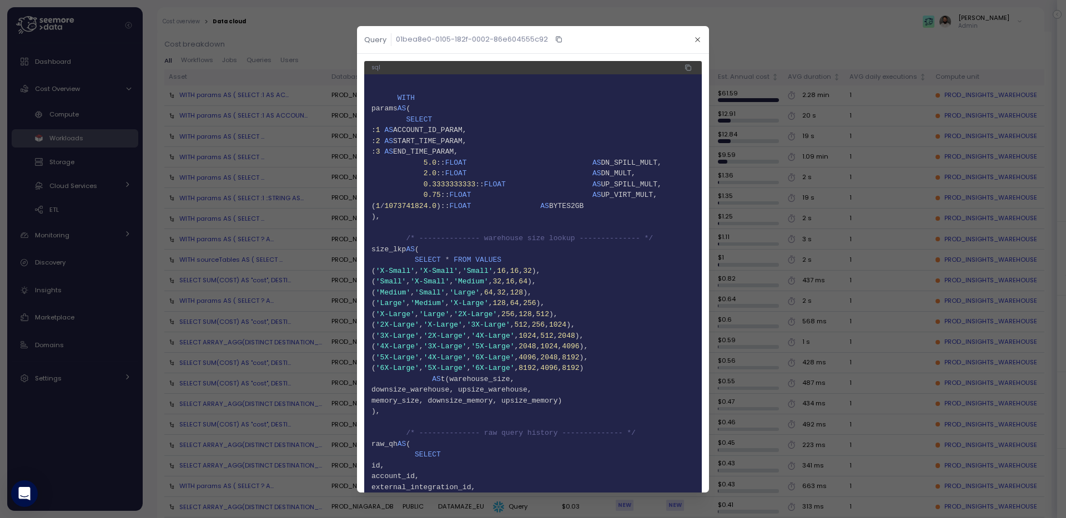
click at [301, 152] on div at bounding box center [533, 259] width 1066 height 518
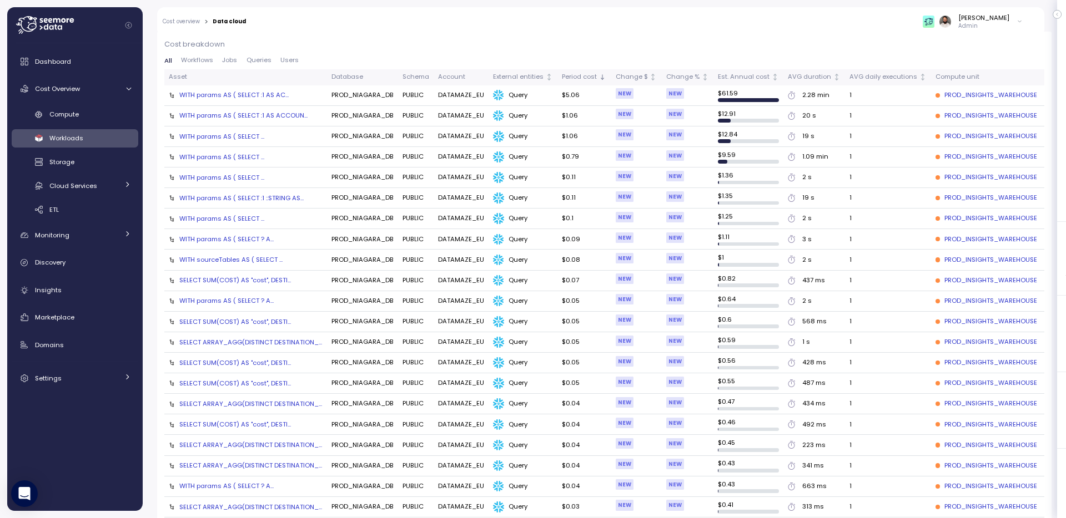
click at [279, 124] on td "WITH params AS ( SELECT :1 AS ACCOUN..." at bounding box center [245, 116] width 163 height 21
click at [277, 118] on div "WITH params AS ( SELECT :1 AS ACCOUN..." at bounding box center [243, 115] width 128 height 9
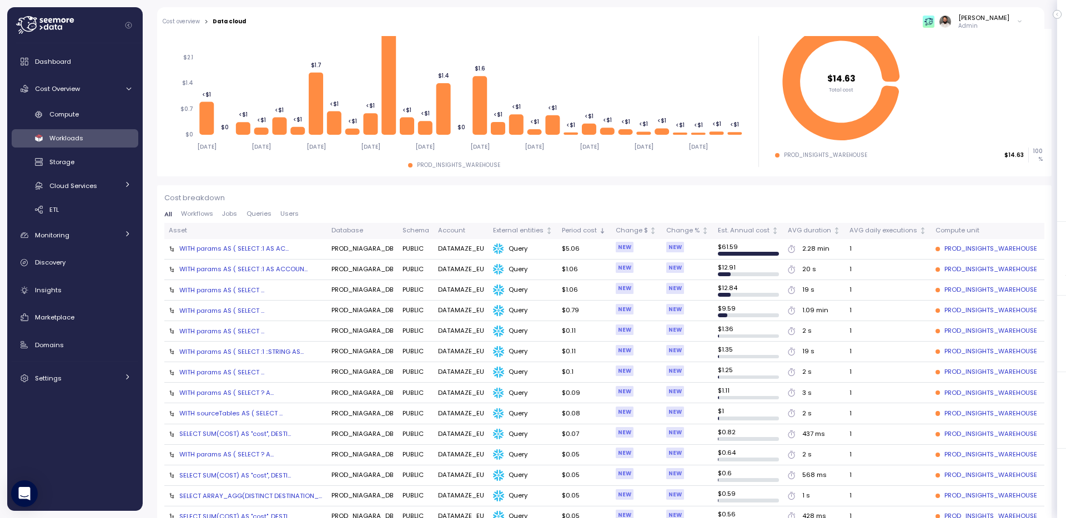
scroll to position [260, 0]
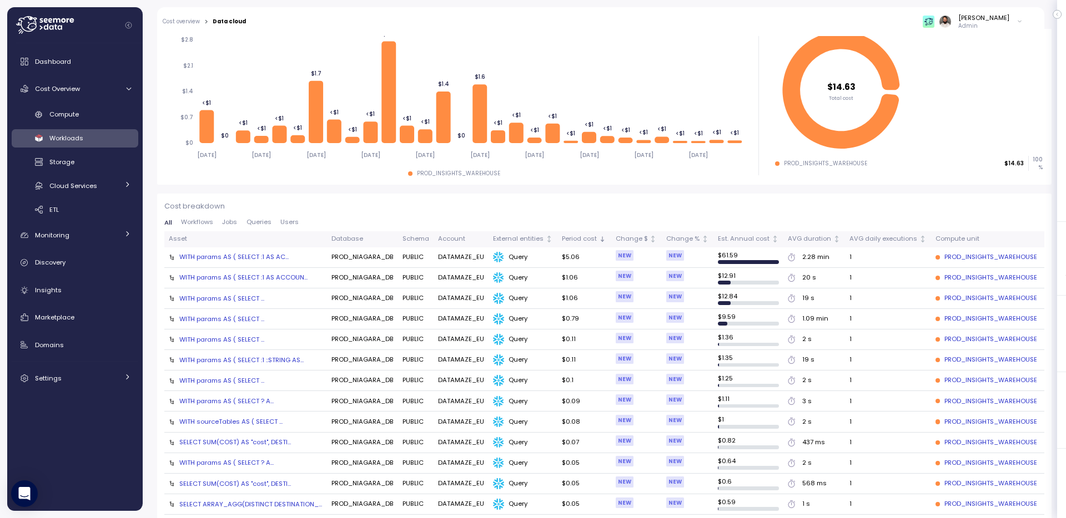
click at [261, 359] on div "WITH params AS ( SELECT :1 ::STRING AS..." at bounding box center [241, 360] width 124 height 9
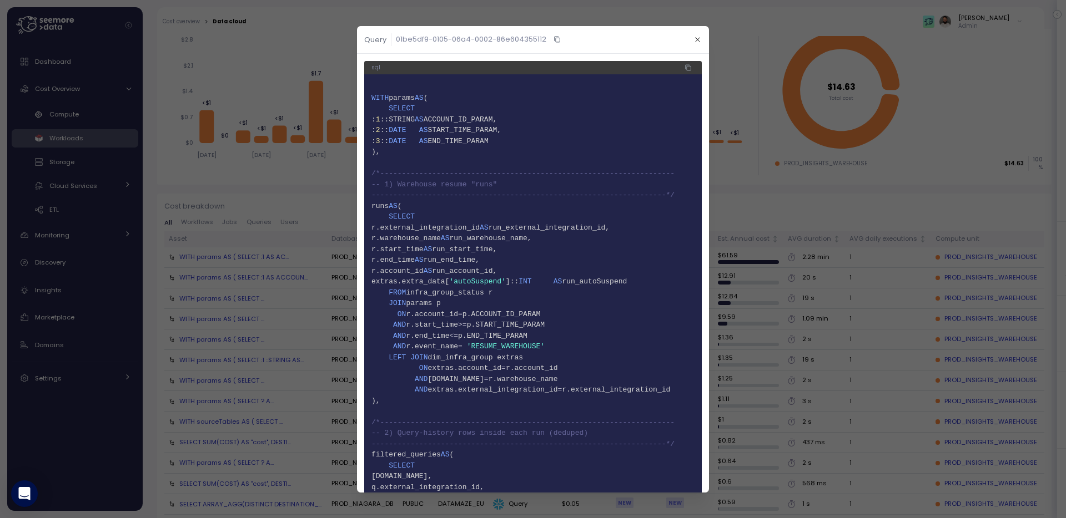
click at [261, 359] on div at bounding box center [533, 259] width 1066 height 518
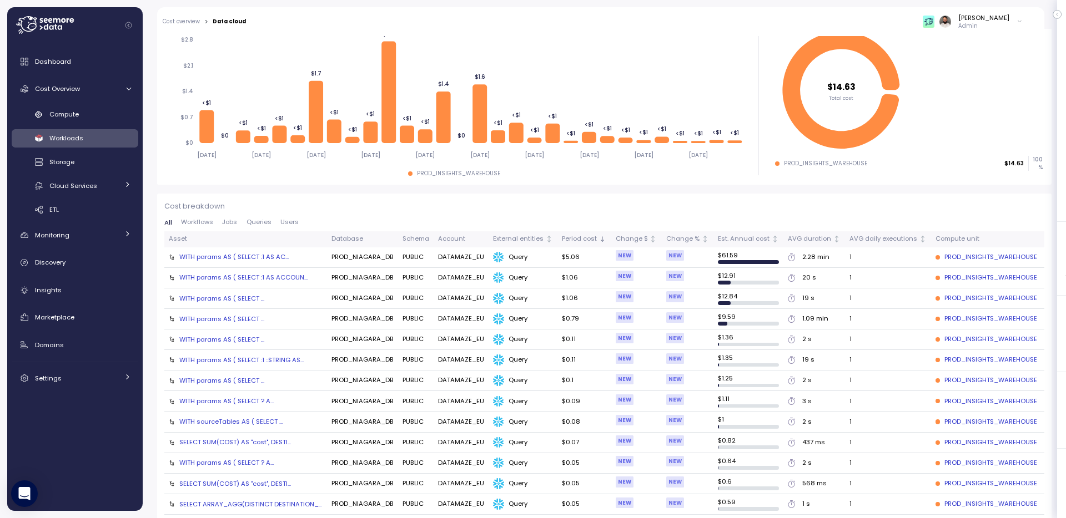
click at [251, 343] on div "WITH params AS ( SELECT ..." at bounding box center [221, 339] width 85 height 9
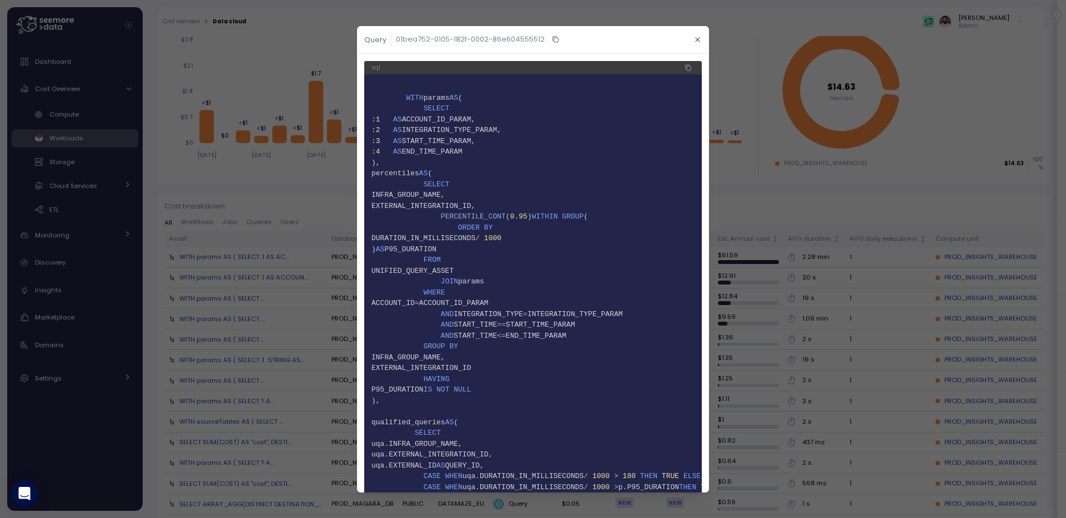
click at [249, 324] on div at bounding box center [533, 259] width 1066 height 518
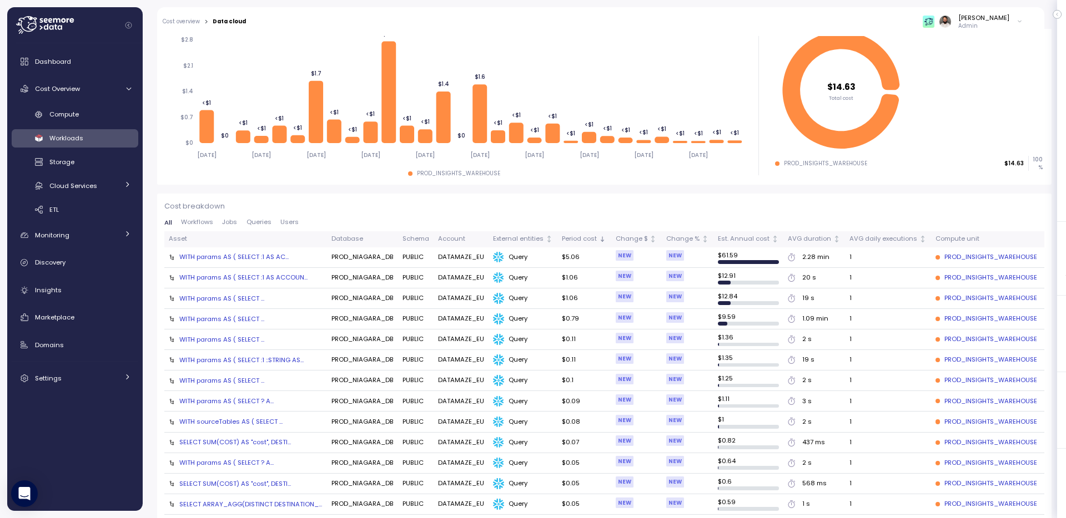
click at [246, 319] on div "WITH params AS ( SELECT ..." at bounding box center [221, 319] width 85 height 9
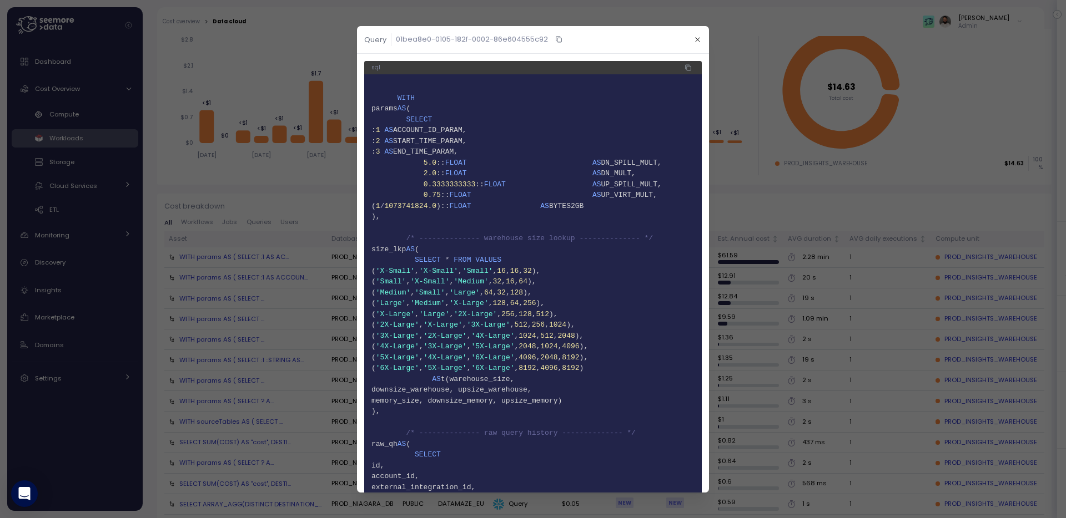
click at [242, 299] on div at bounding box center [533, 259] width 1066 height 518
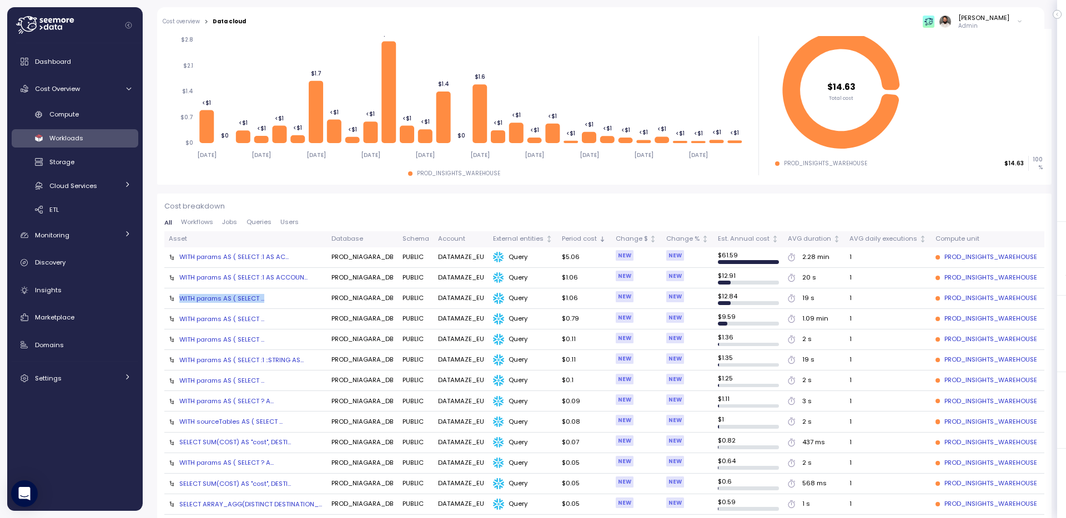
click at [242, 299] on div "WITH params AS ( SELECT ..." at bounding box center [221, 298] width 85 height 9
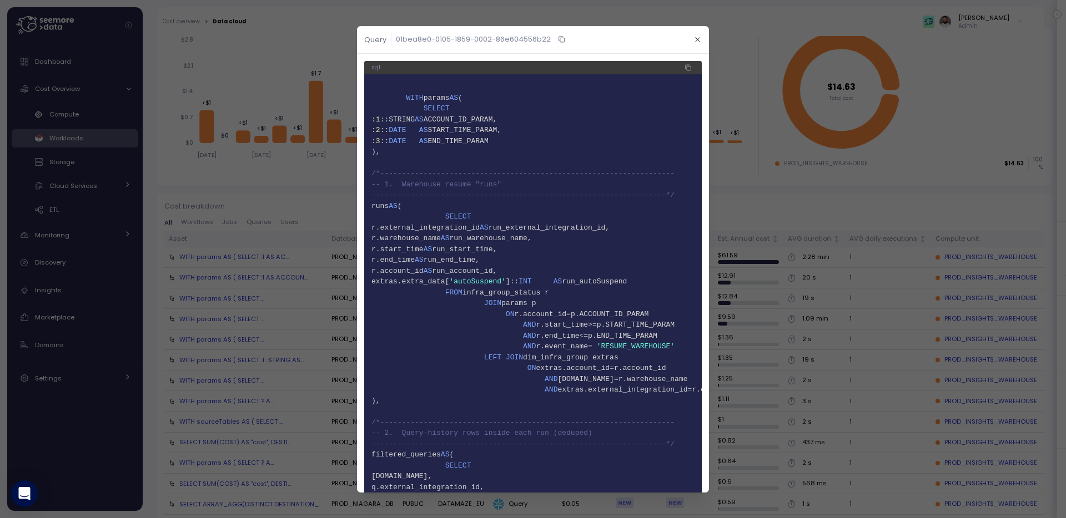
click at [247, 282] on div at bounding box center [533, 259] width 1066 height 518
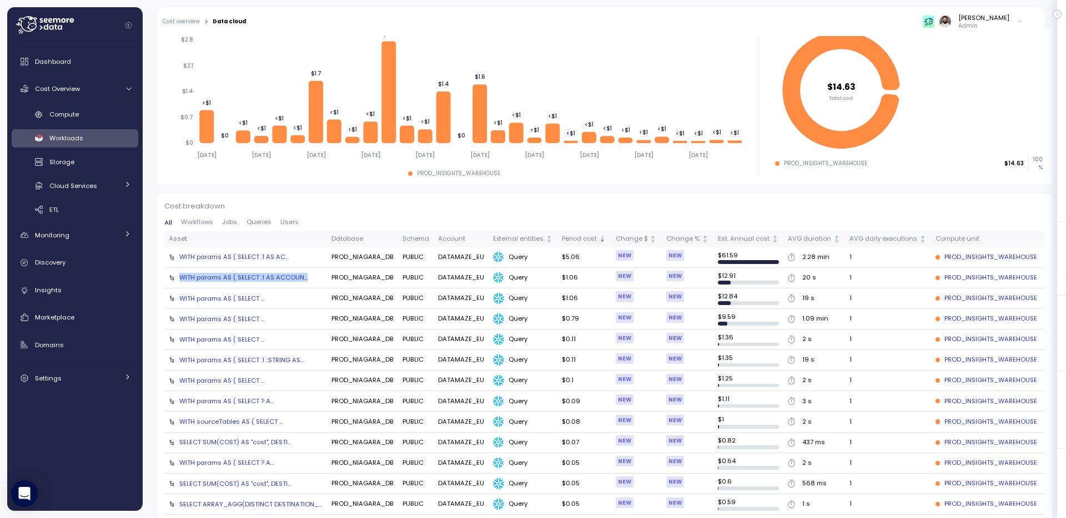
click at [247, 282] on div "WITH params AS ( SELECT :1 AS ACCOUN..." at bounding box center [243, 277] width 128 height 9
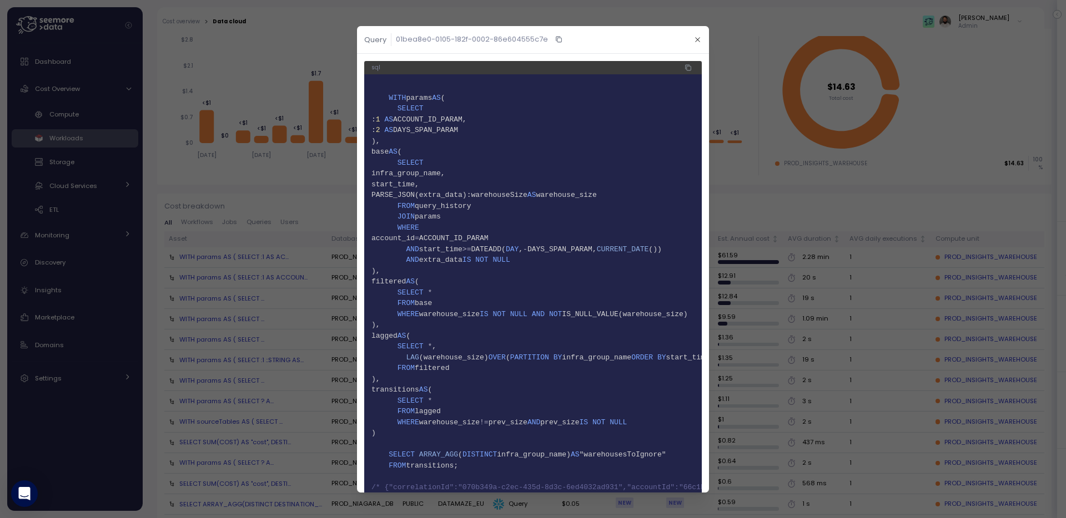
click at [266, 199] on div at bounding box center [533, 259] width 1066 height 518
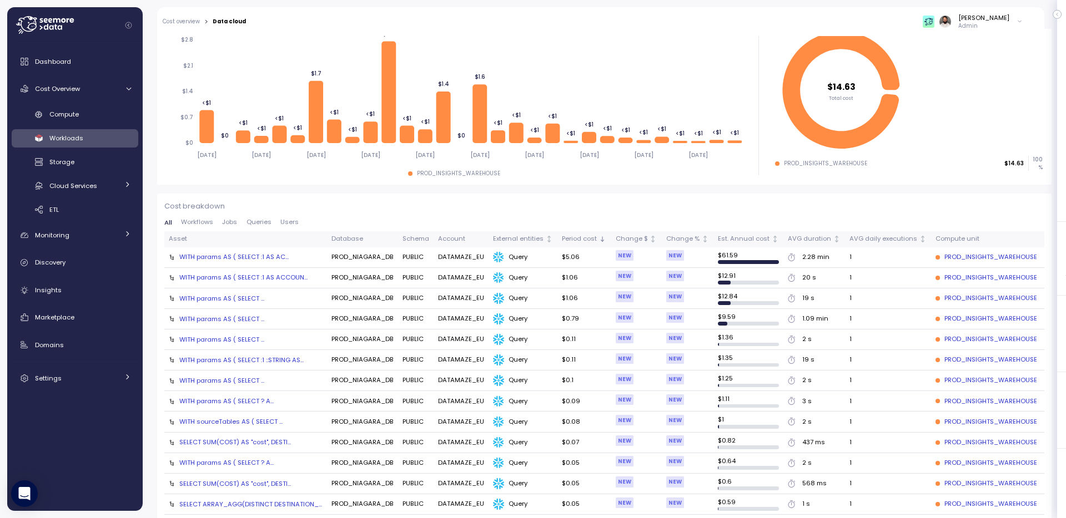
scroll to position [0, 0]
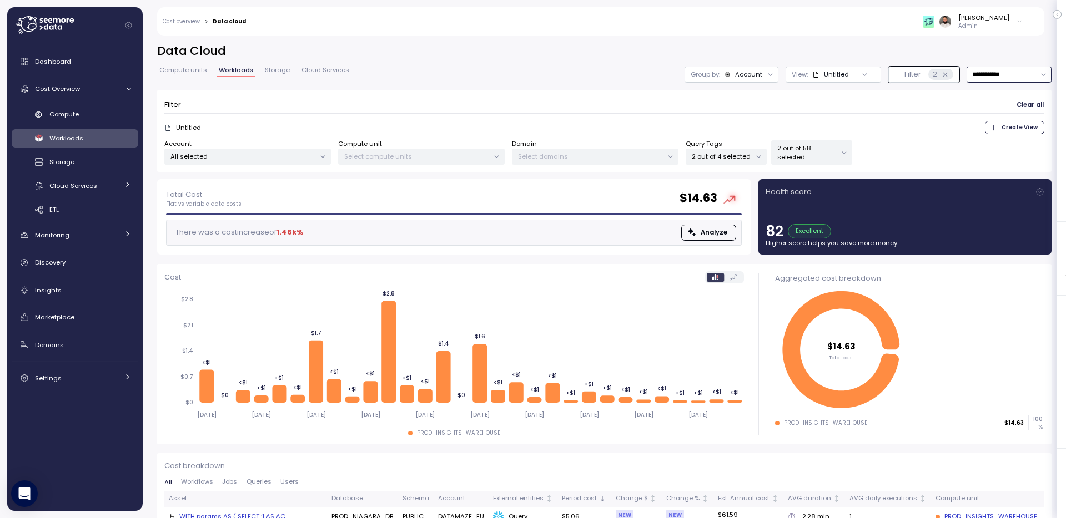
click at [1019, 67] on input "**********" at bounding box center [1008, 75] width 85 height 16
click at [1012, 104] on div "[DATE]" at bounding box center [1008, 96] width 82 height 15
type input "*********"
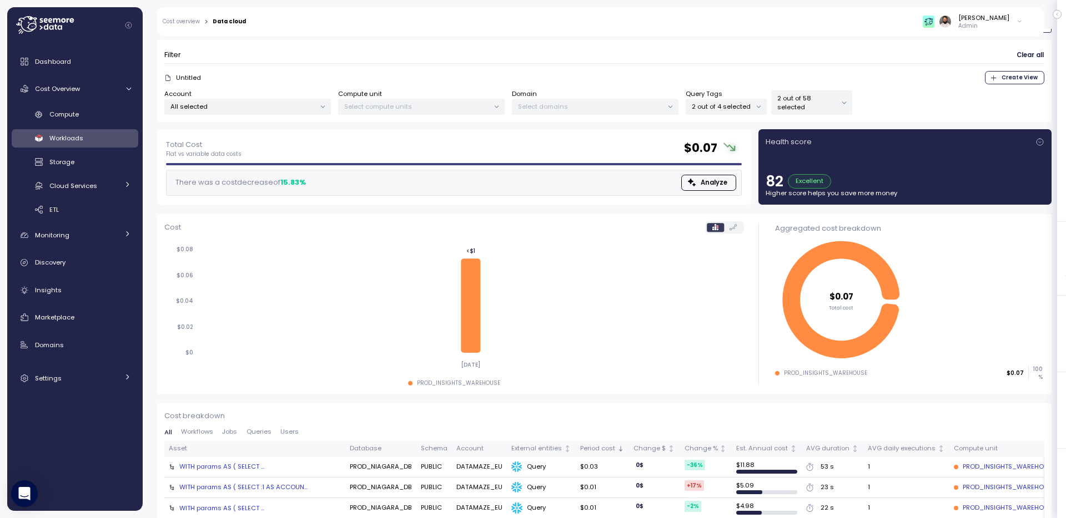
scroll to position [188, 0]
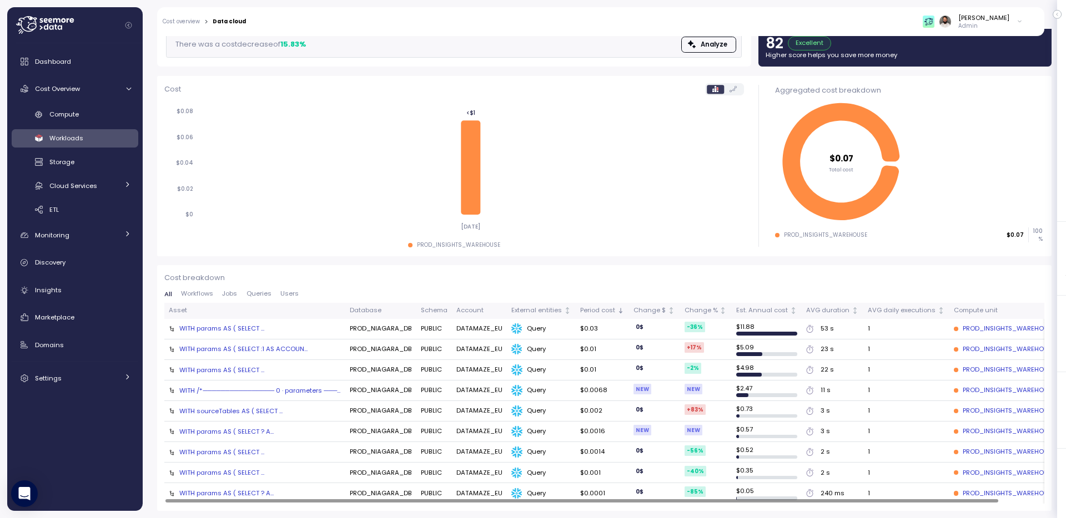
click at [241, 349] on div "WITH params AS ( SELECT :1 AS ACCOUN..." at bounding box center [243, 349] width 128 height 9
click at [243, 332] on div "WITH params AS ( SELECT ..." at bounding box center [221, 328] width 85 height 9
click at [240, 367] on div "WITH params AS ( SELECT ..." at bounding box center [221, 370] width 85 height 9
click at [226, 390] on div "WITH /*──────────────── 0 · parameters ───..." at bounding box center [259, 390] width 161 height 9
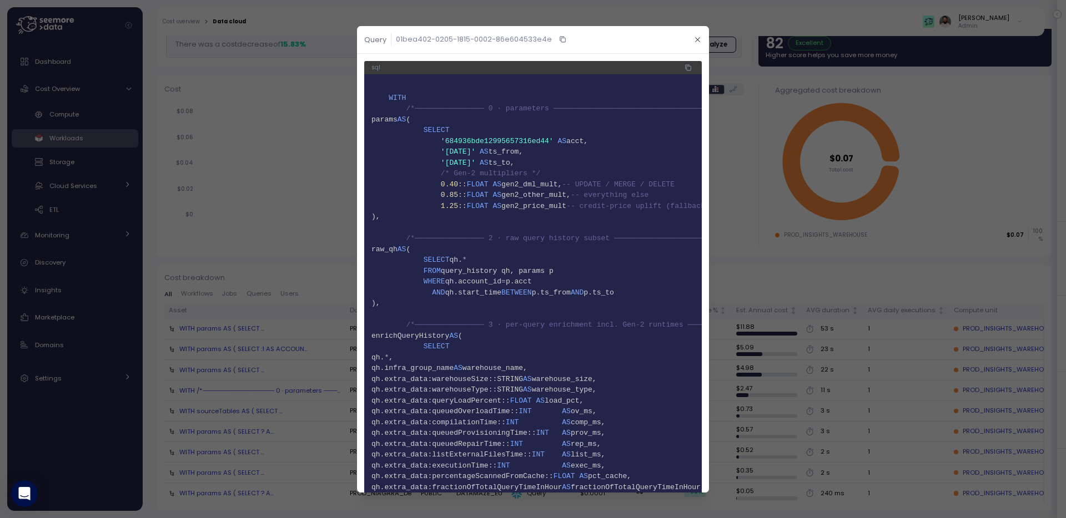
click at [689, 66] on icon "button" at bounding box center [688, 68] width 4 height 4
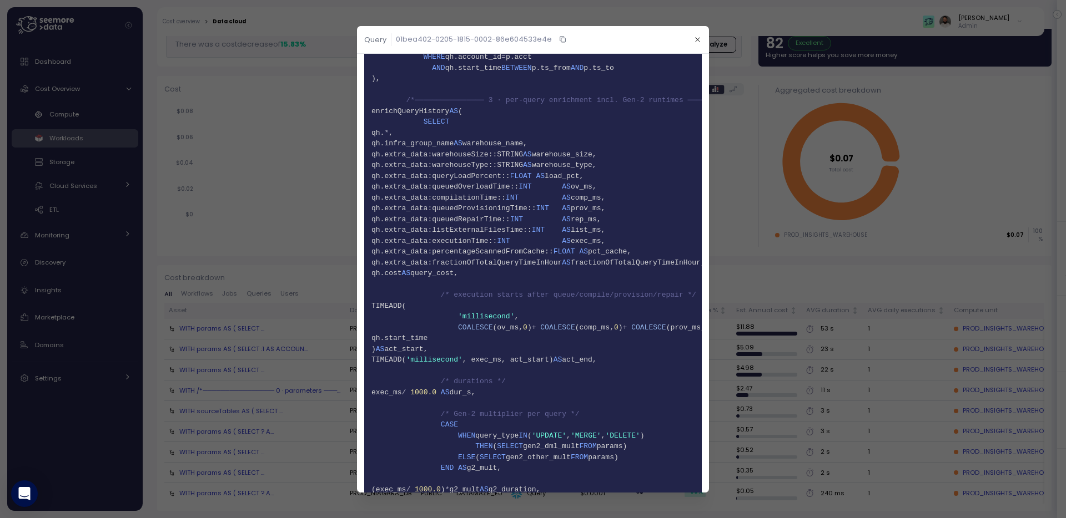
scroll to position [0, 0]
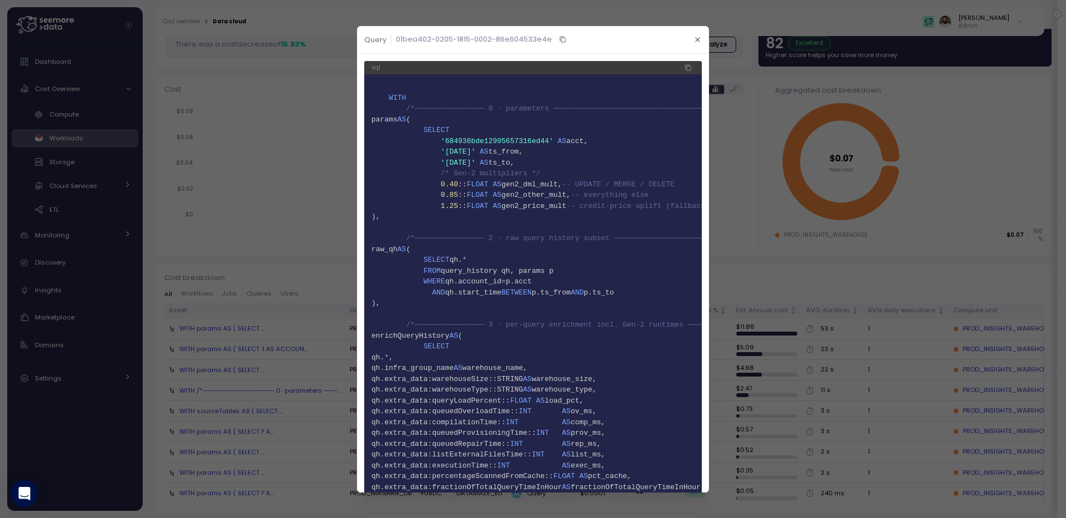
click at [688, 67] on icon "button" at bounding box center [688, 68] width 4 height 4
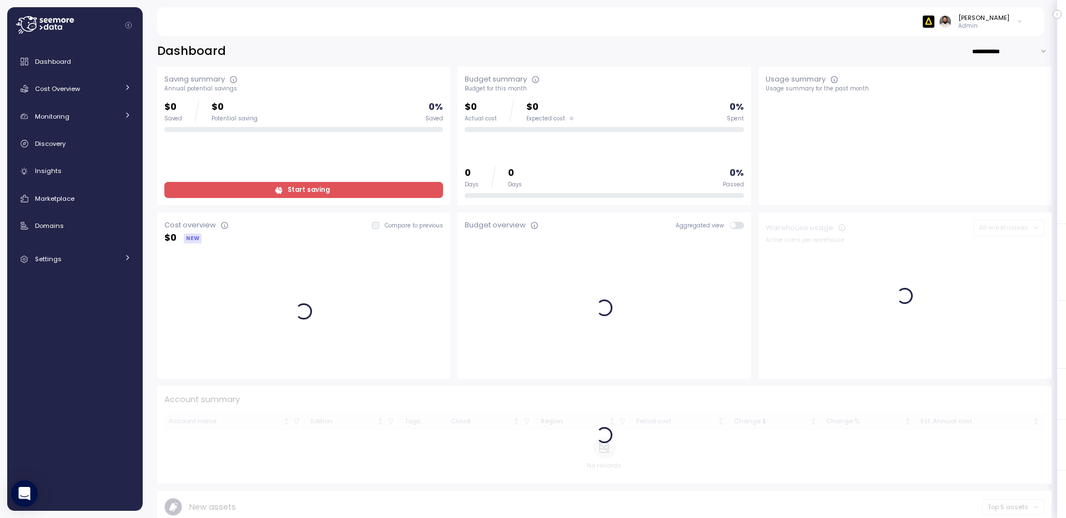
click at [1002, 22] on p "Admin" at bounding box center [983, 26] width 51 height 8
click at [974, 130] on div "Copy account id" at bounding box center [975, 126] width 78 height 10
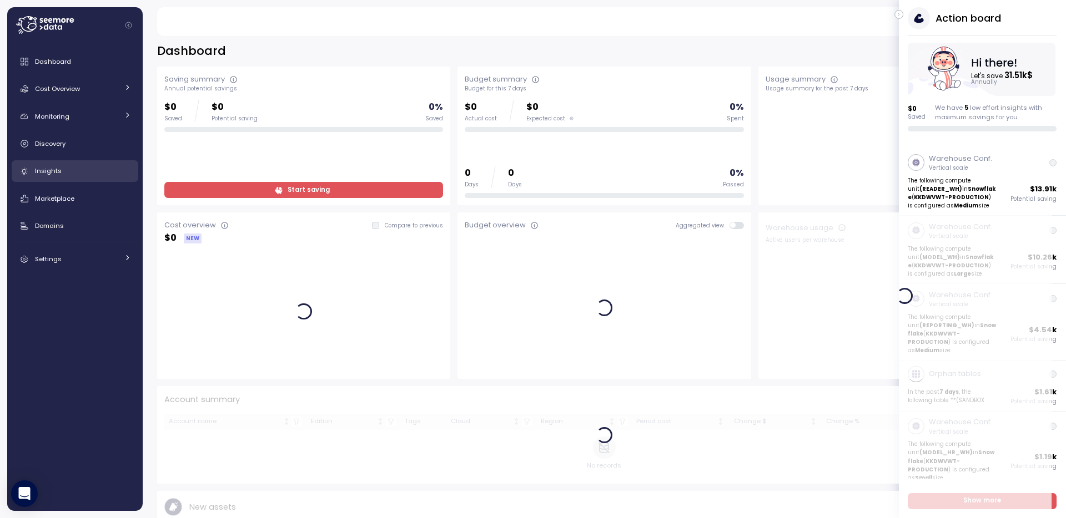
click at [100, 169] on div "Insights" at bounding box center [83, 170] width 96 height 11
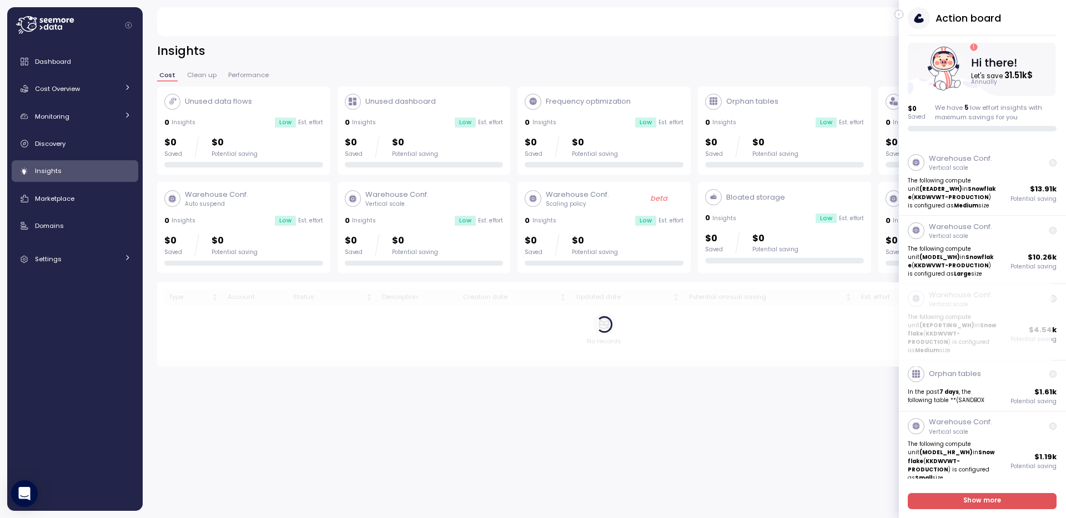
click at [901, 19] on div "Action board Let's save 31.51k $ Annually $ 0 Saved We have 5 low effort insigh…" at bounding box center [981, 69] width 167 height 124
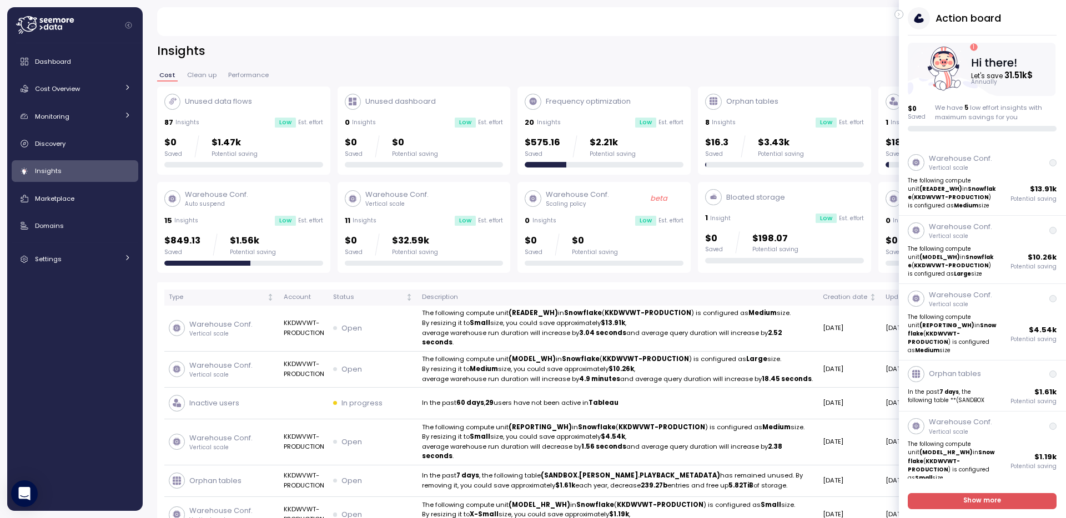
click at [897, 15] on icon "button" at bounding box center [898, 14] width 5 height 13
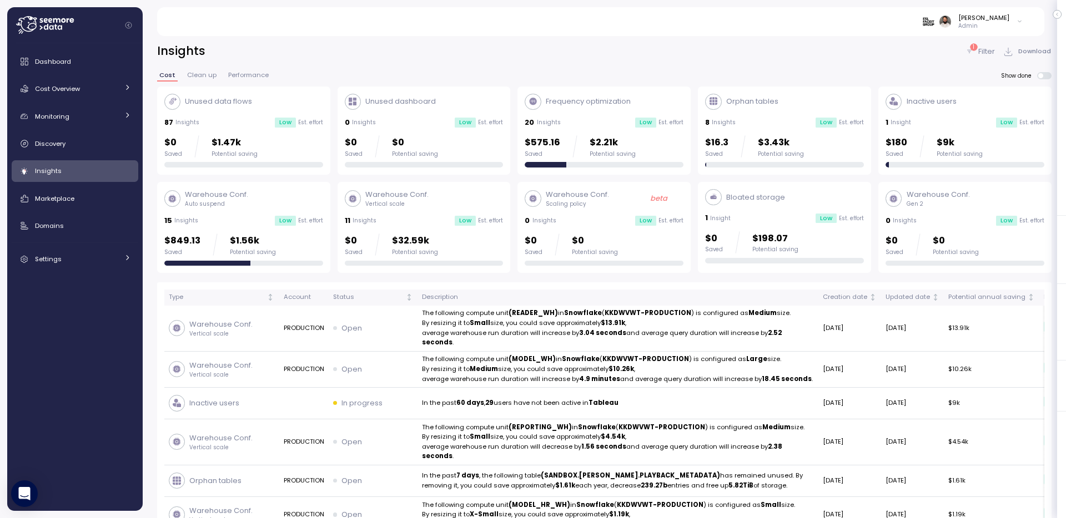
click at [372, 234] on div "$0 Saved $32.59k Potential saving" at bounding box center [391, 245] width 93 height 22
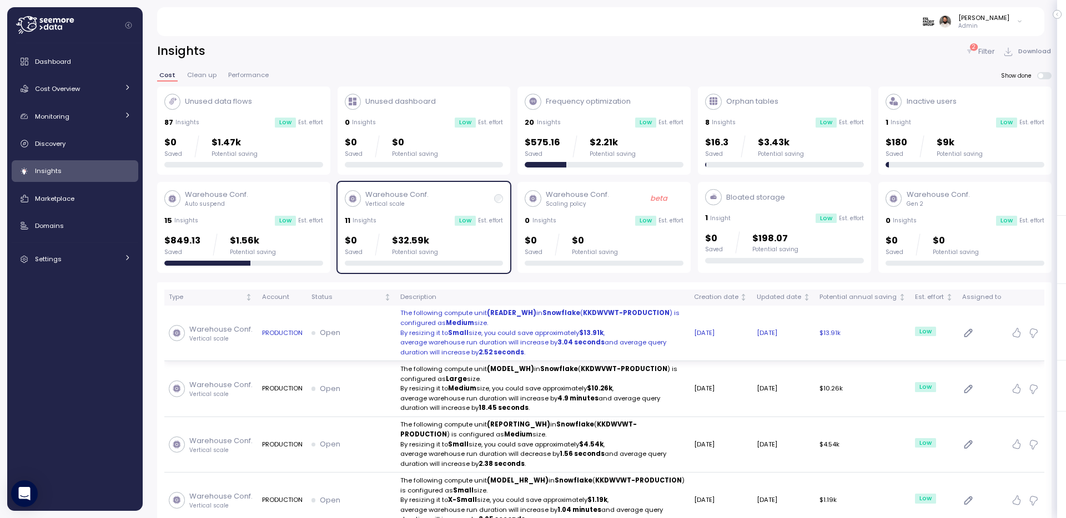
click at [428, 351] on p "average warehouse run duration will increase by 3.04 seconds and average query …" at bounding box center [542, 347] width 285 height 19
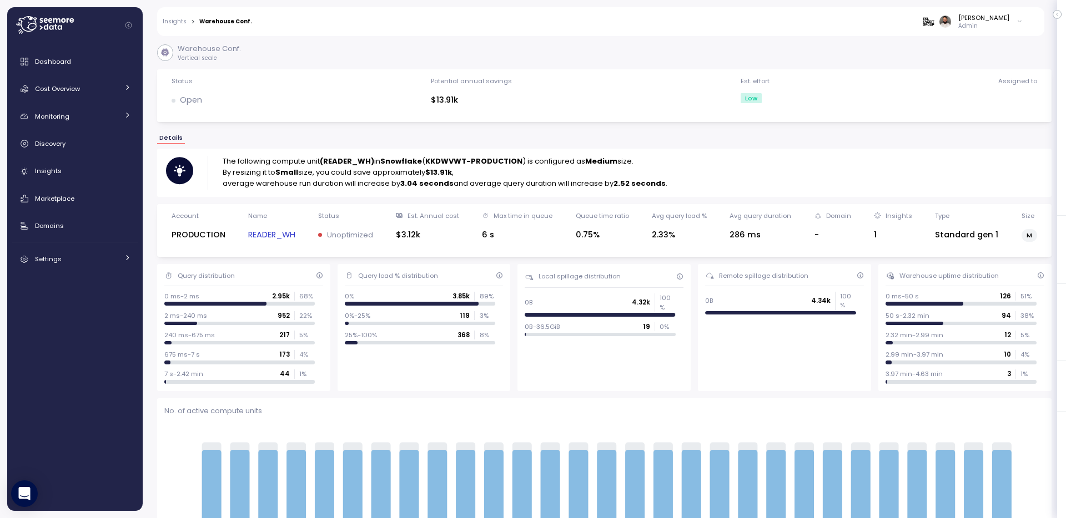
click at [281, 236] on link "READER_WH" at bounding box center [271, 235] width 47 height 13
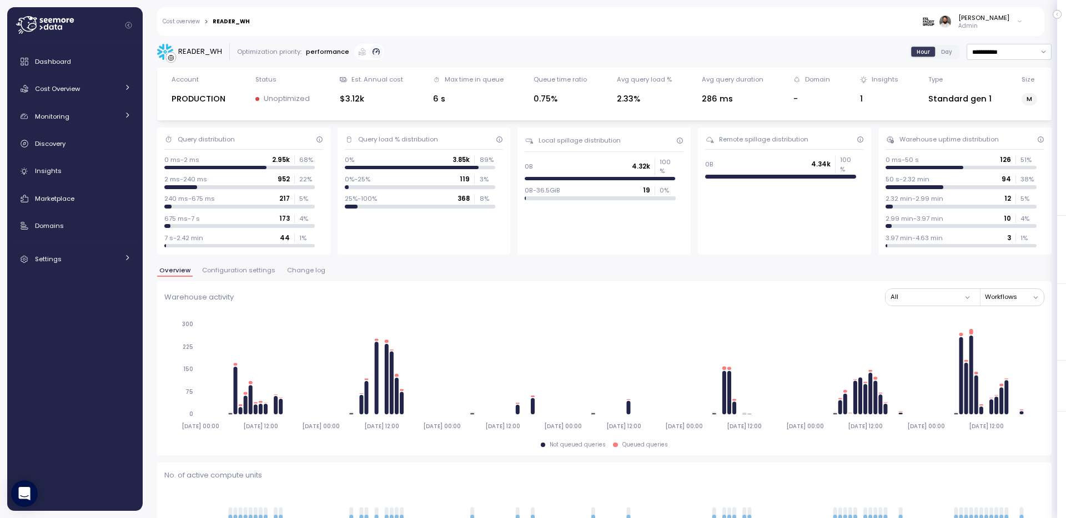
click at [293, 269] on span "Change log" at bounding box center [306, 270] width 38 height 6
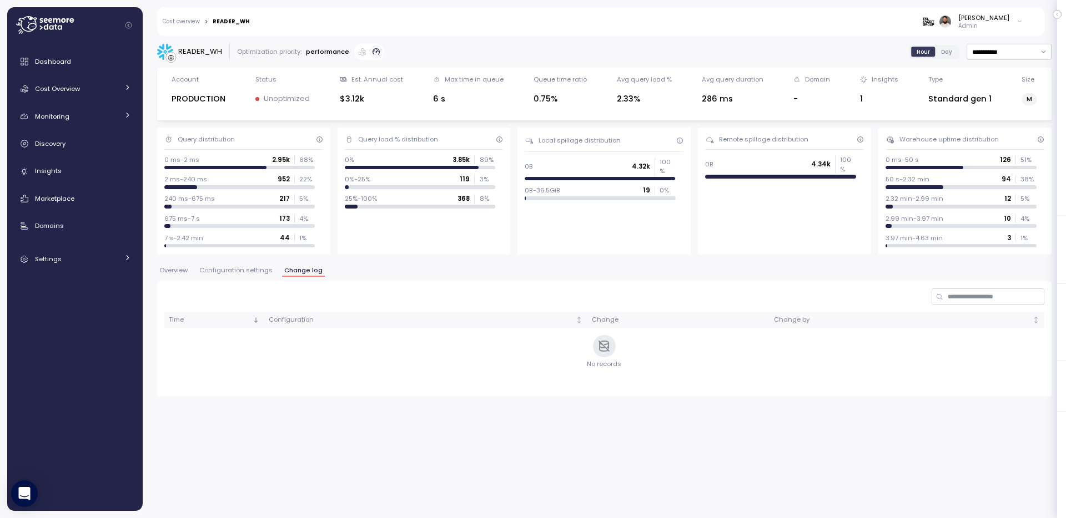
click at [258, 270] on span "Configuration settings" at bounding box center [235, 270] width 73 height 6
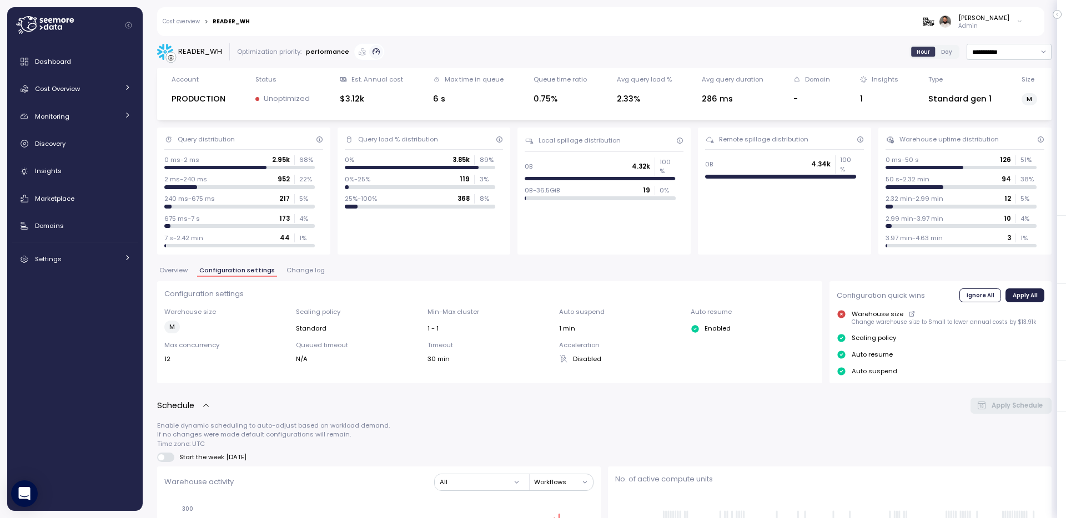
click at [199, 28] on div "Cost overview > READER_WH Guy Biecher Admin" at bounding box center [593, 21] width 872 height 29
click at [197, 22] on link "Cost overview" at bounding box center [181, 22] width 37 height 6
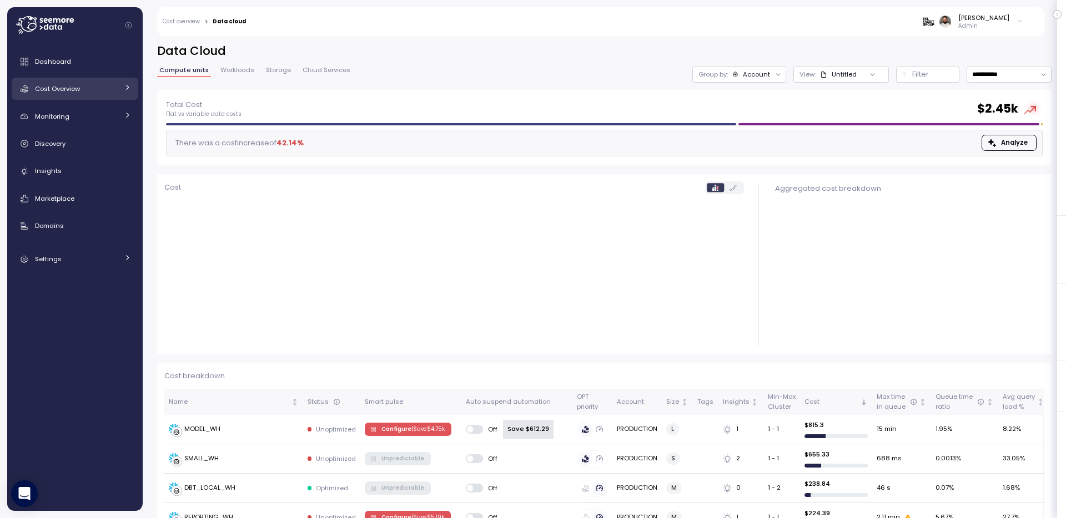
click at [112, 92] on div "Cost Overview" at bounding box center [76, 88] width 83 height 11
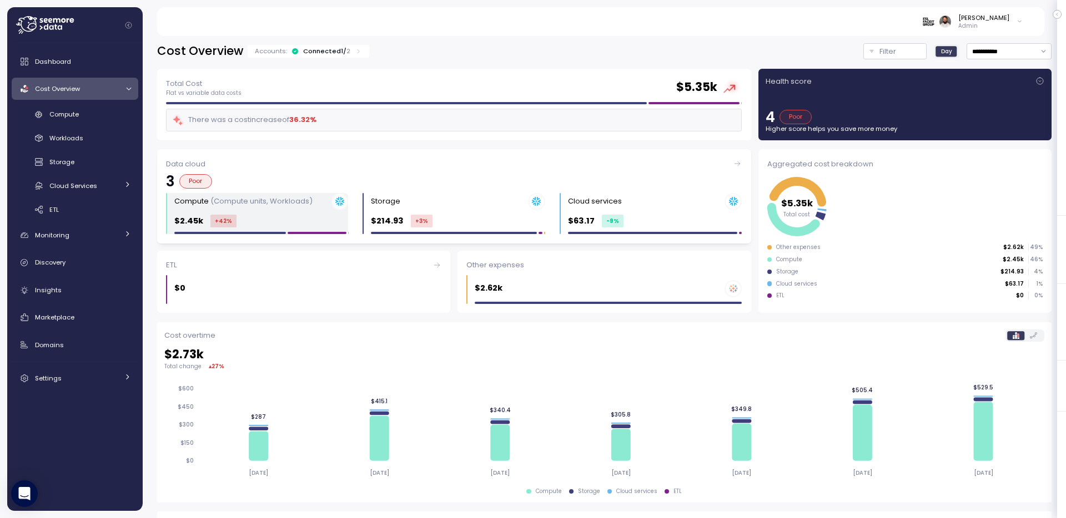
scroll to position [181, 0]
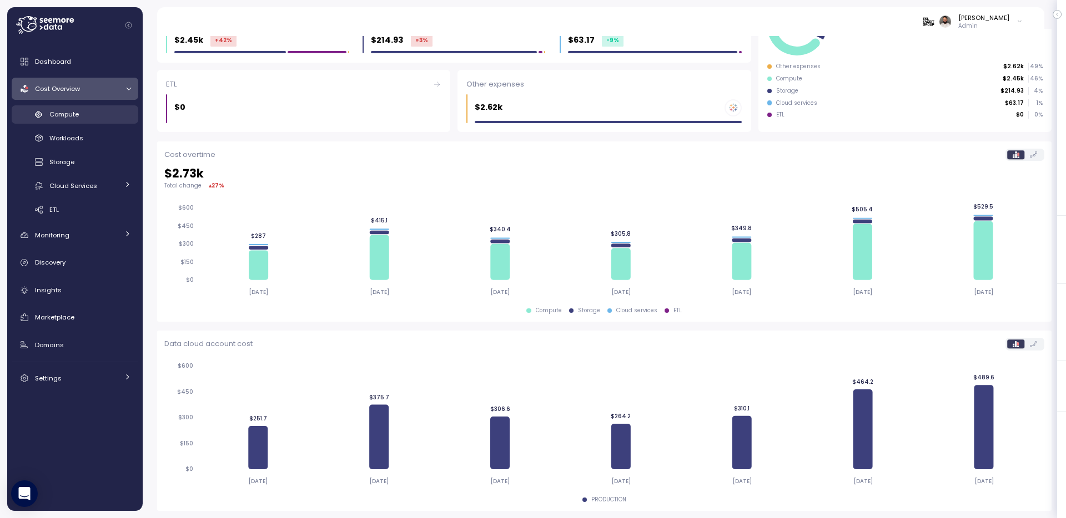
click at [99, 123] on link "Compute" at bounding box center [75, 114] width 127 height 18
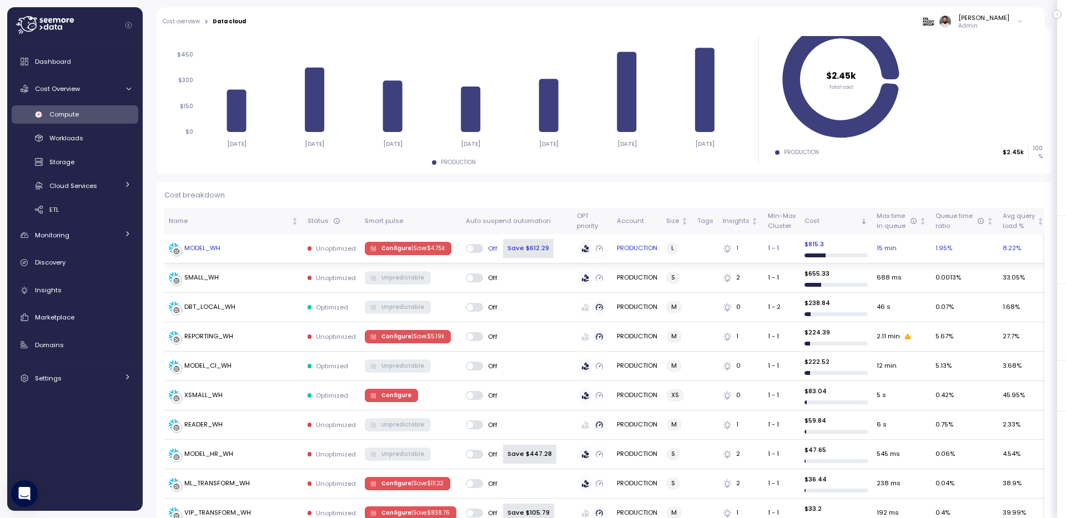
click at [280, 246] on div "MODEL_WH" at bounding box center [234, 248] width 130 height 11
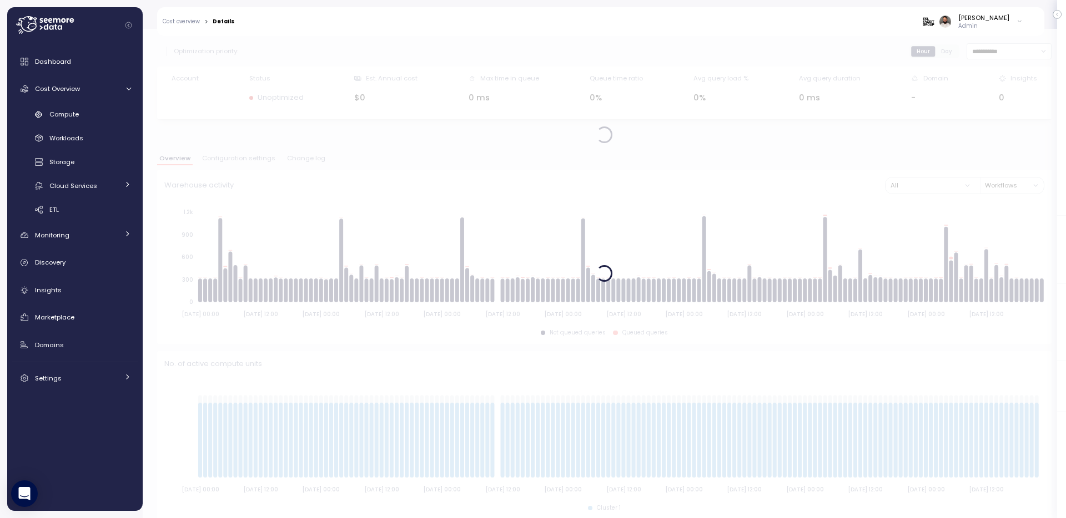
click at [254, 160] on div at bounding box center [604, 273] width 923 height 489
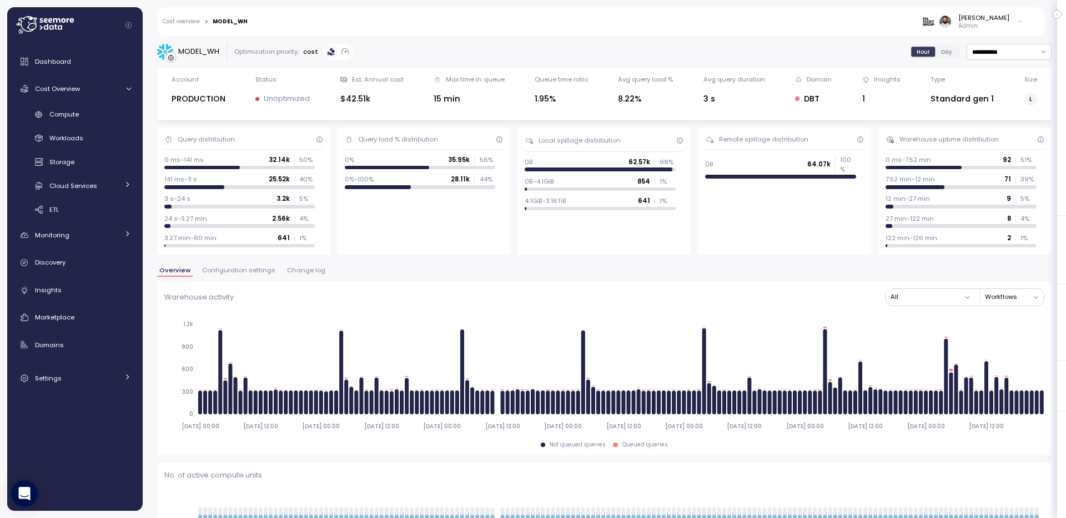
click at [252, 272] on span "Configuration settings" at bounding box center [238, 270] width 73 height 6
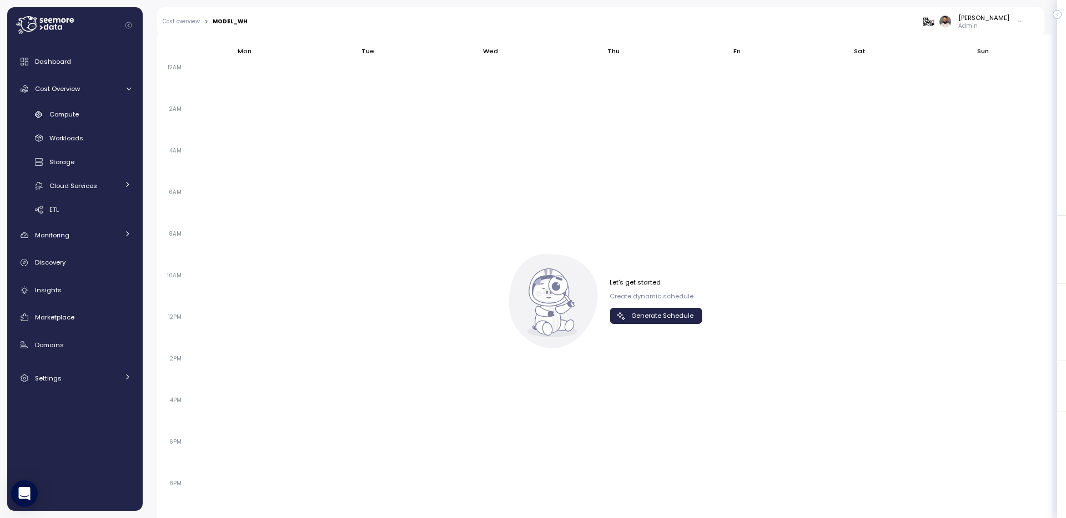
scroll to position [688, 0]
click at [704, 321] on div at bounding box center [733, 309] width 117 height 499
click at [689, 312] on span "Generate Schedule" at bounding box center [662, 314] width 62 height 15
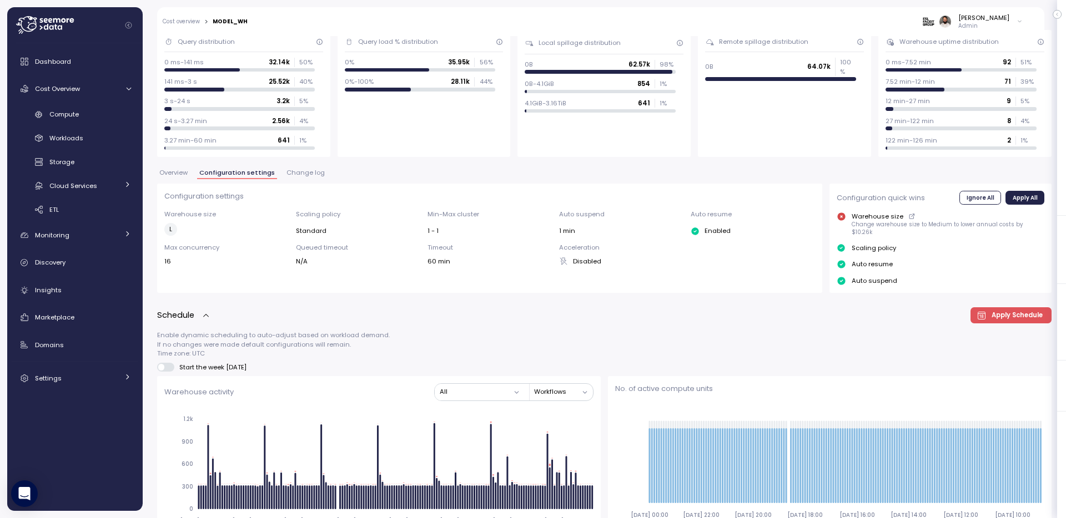
scroll to position [0, 0]
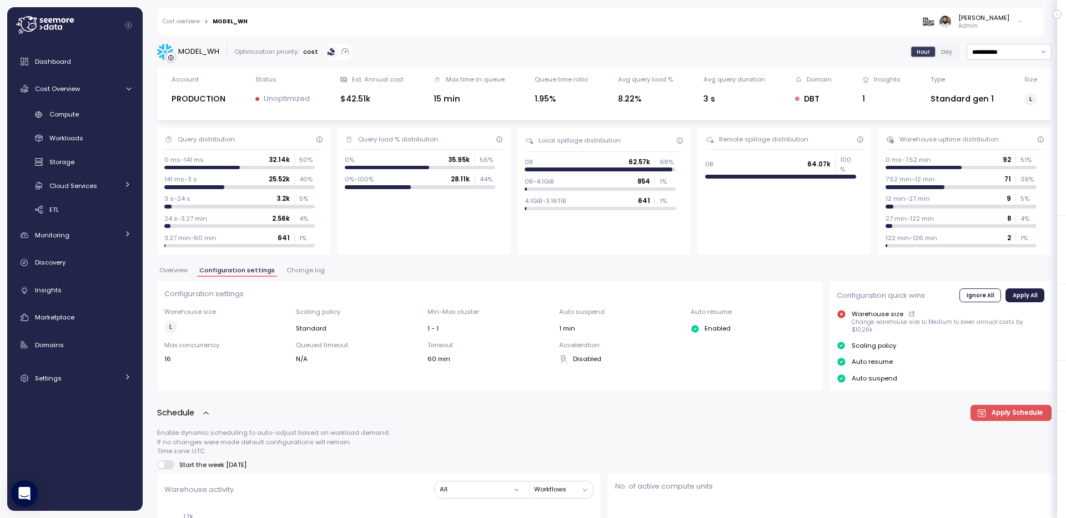
click at [289, 274] on span "Change log" at bounding box center [305, 270] width 38 height 6
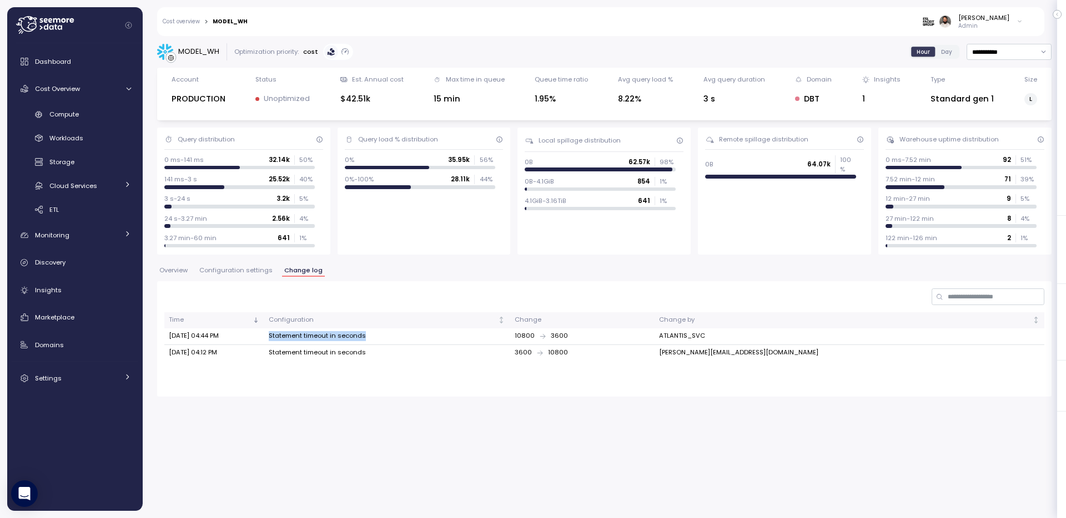
drag, startPoint x: 290, startPoint y: 336, endPoint x: 383, endPoint y: 336, distance: 93.2
click at [383, 336] on td "Statement timeout in seconds" at bounding box center [387, 337] width 246 height 17
click at [341, 355] on td "Statement timeout in seconds" at bounding box center [387, 353] width 246 height 16
click at [1000, 51] on input "**********" at bounding box center [1008, 52] width 85 height 16
click at [1000, 137] on span "Last 30 days" at bounding box center [992, 135] width 41 height 10
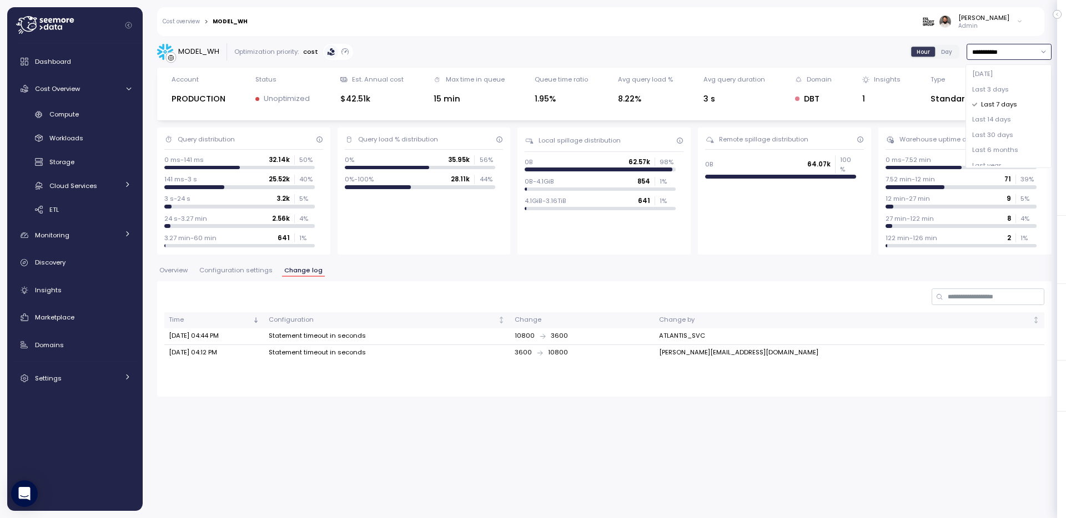
type input "**********"
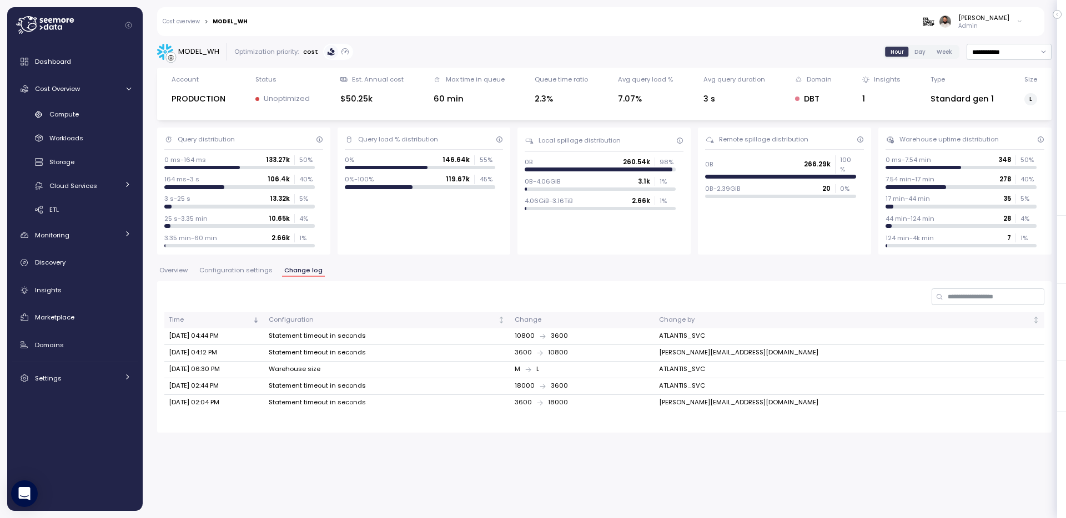
click at [229, 277] on div "Overview Configuration settings Change log" at bounding box center [604, 274] width 894 height 14
click at [234, 274] on span "Configuration settings" at bounding box center [235, 270] width 73 height 6
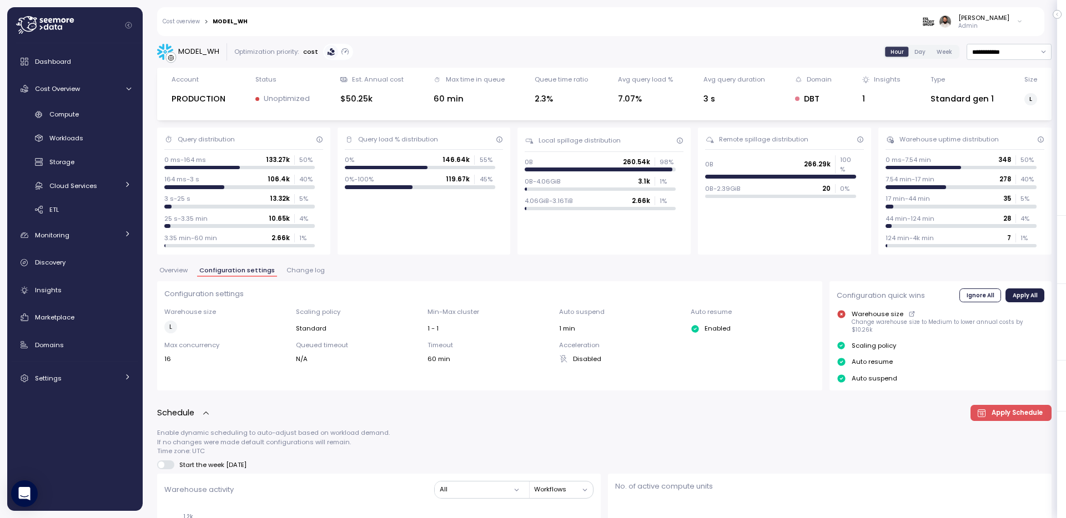
click at [300, 275] on button "Change log" at bounding box center [305, 271] width 43 height 9
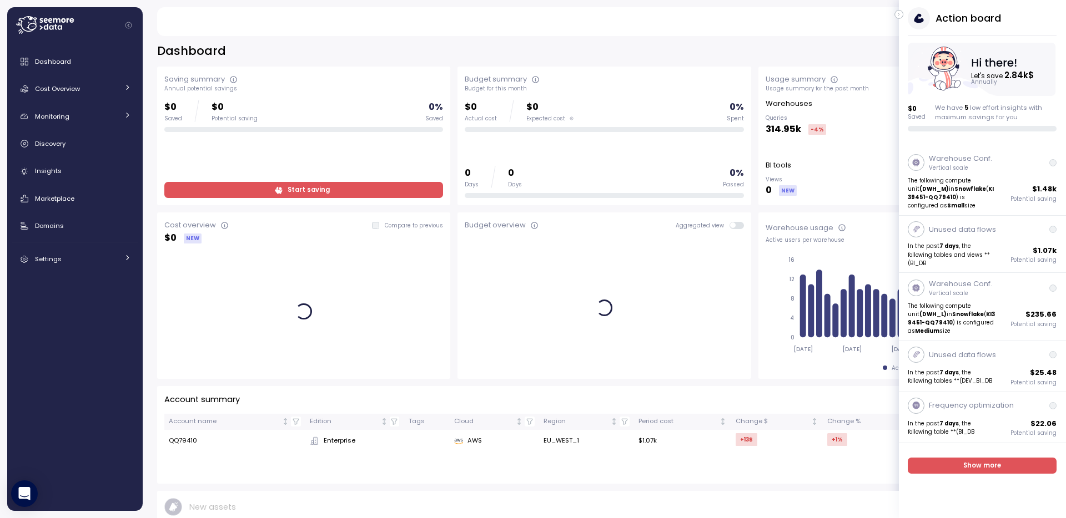
click at [902, 14] on button "button" at bounding box center [898, 14] width 9 height 9
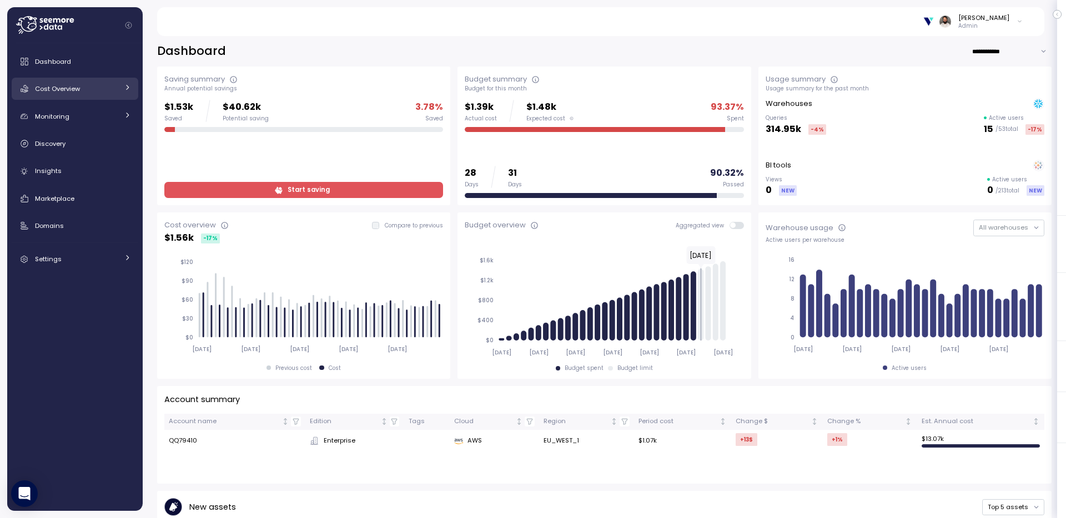
click at [93, 84] on div "Cost Overview" at bounding box center [76, 88] width 83 height 11
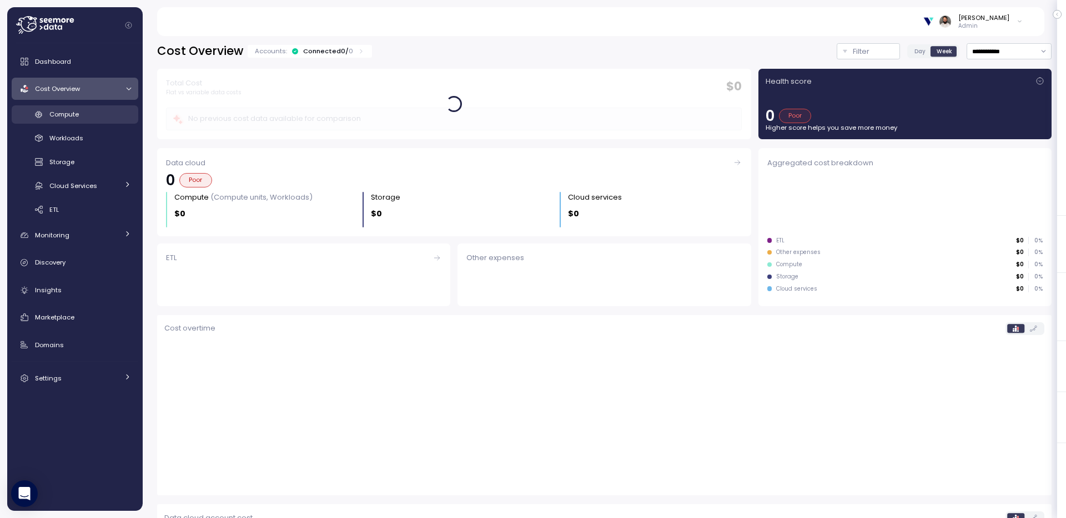
click at [104, 114] on div "Compute" at bounding box center [90, 114] width 82 height 11
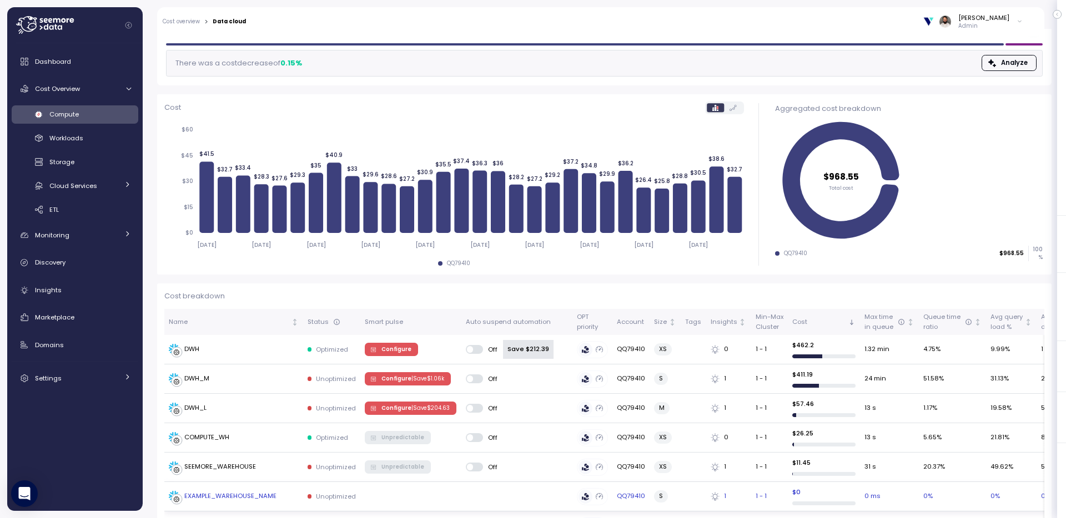
scroll to position [81, 0]
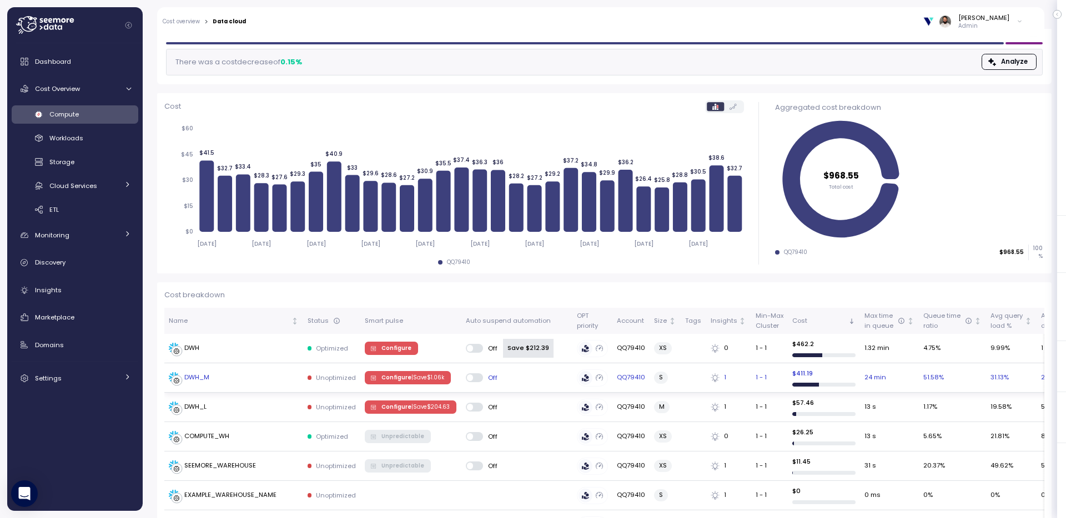
click at [416, 382] on span "Configure | Save $ 1.06k" at bounding box center [412, 378] width 63 height 12
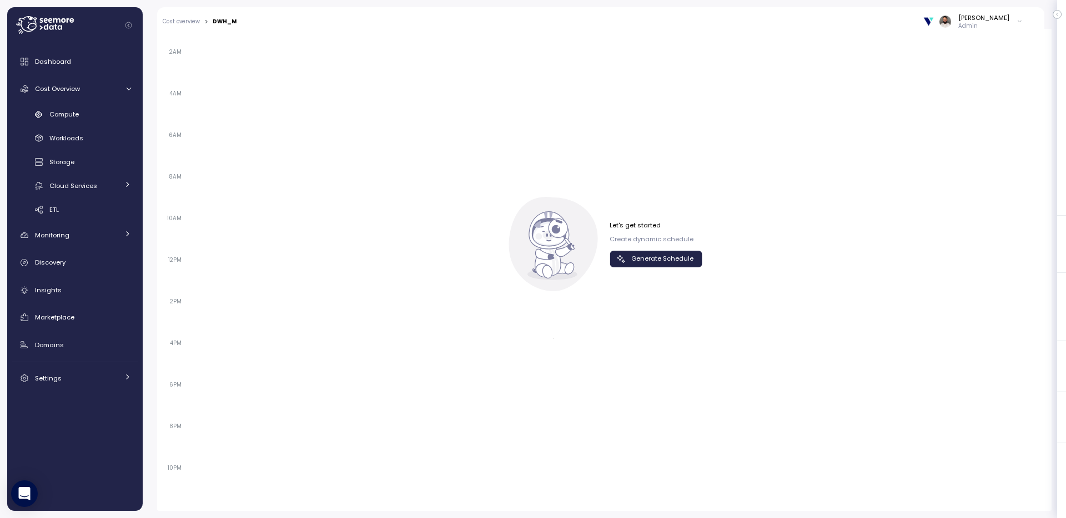
scroll to position [587, 0]
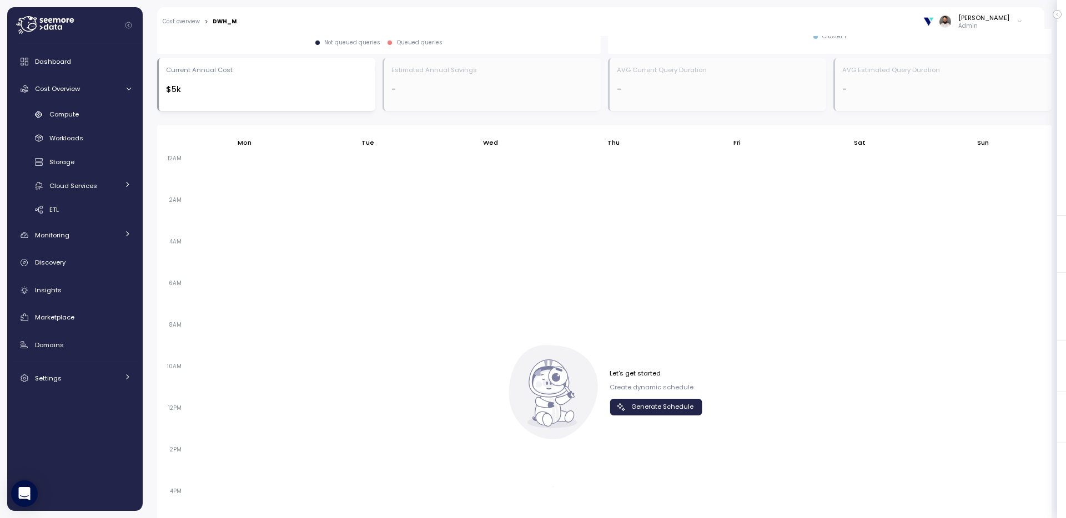
click at [644, 402] on span "Generate Schedule" at bounding box center [662, 407] width 62 height 15
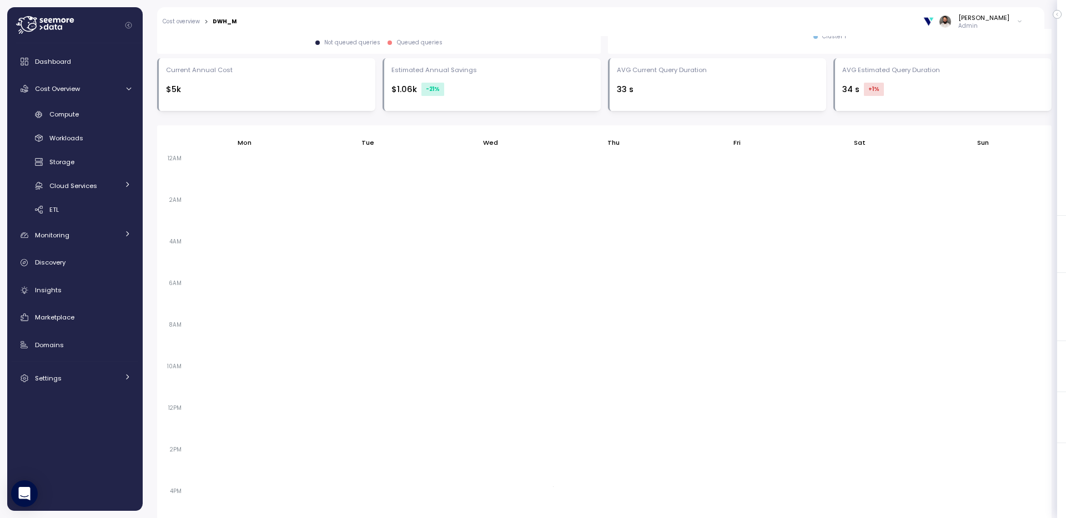
scroll to position [0, 0]
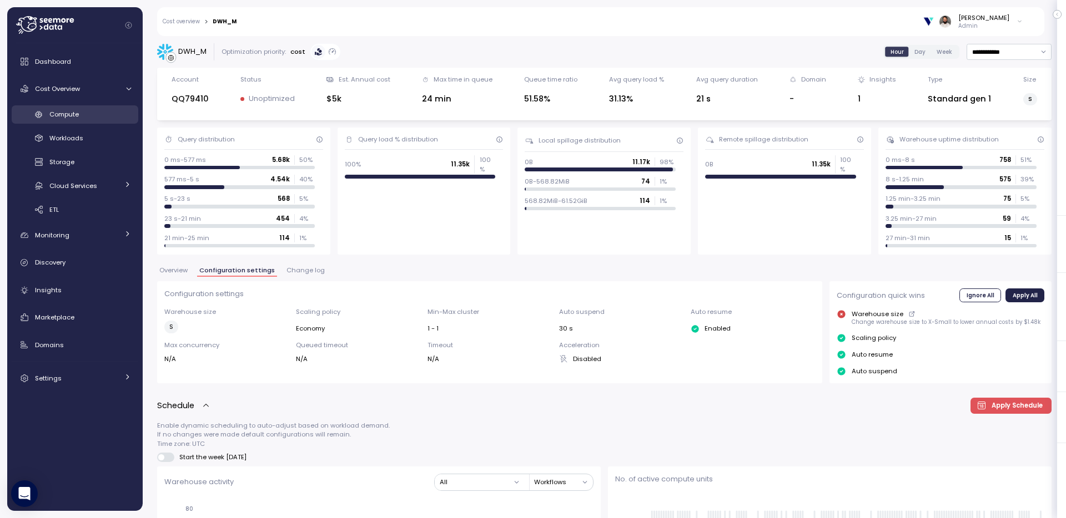
click at [76, 121] on link "Compute" at bounding box center [75, 114] width 127 height 18
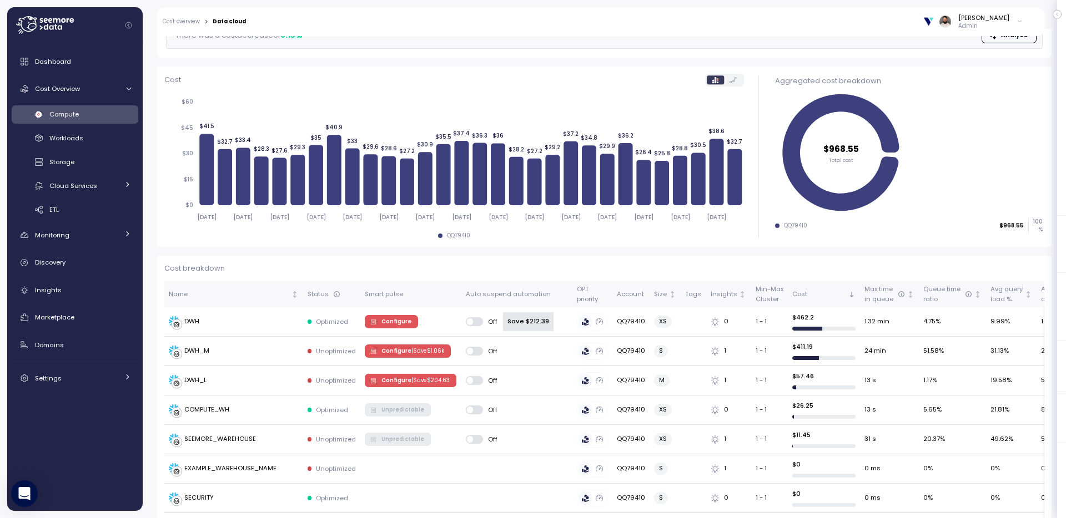
scroll to position [205, 0]
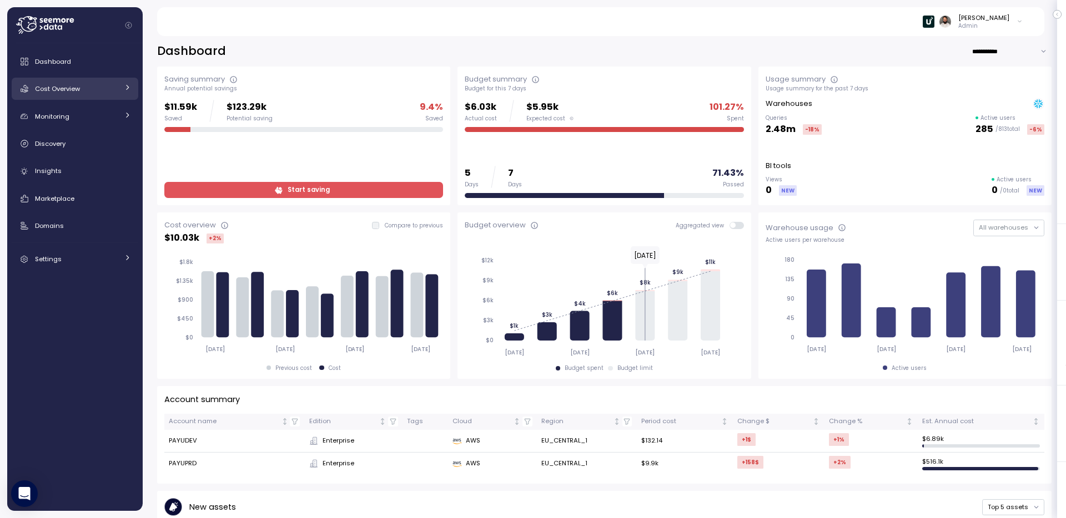
click at [114, 87] on div "Cost Overview" at bounding box center [76, 88] width 83 height 11
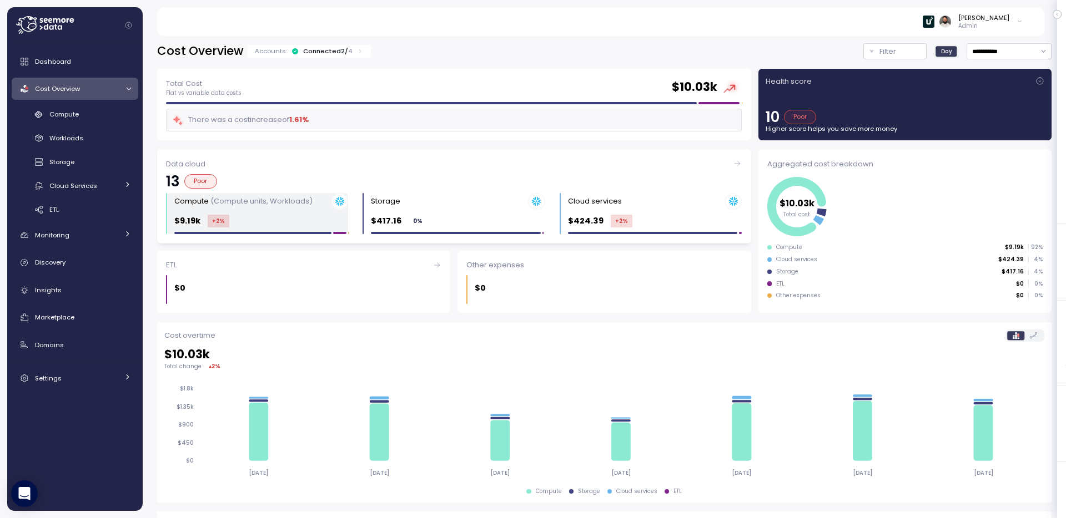
click at [286, 201] on p "(Compute units, Workloads)" at bounding box center [261, 201] width 102 height 11
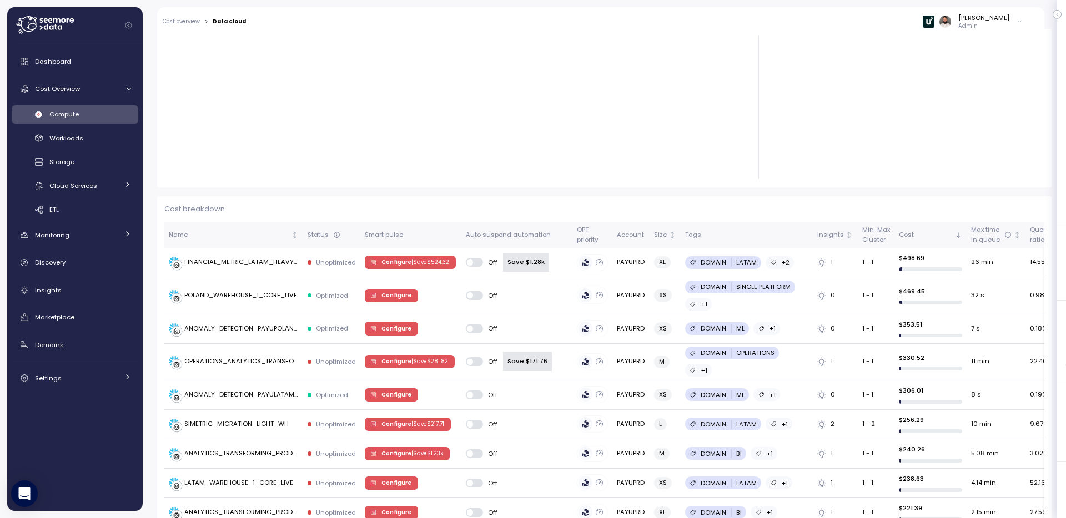
scroll to position [224, 0]
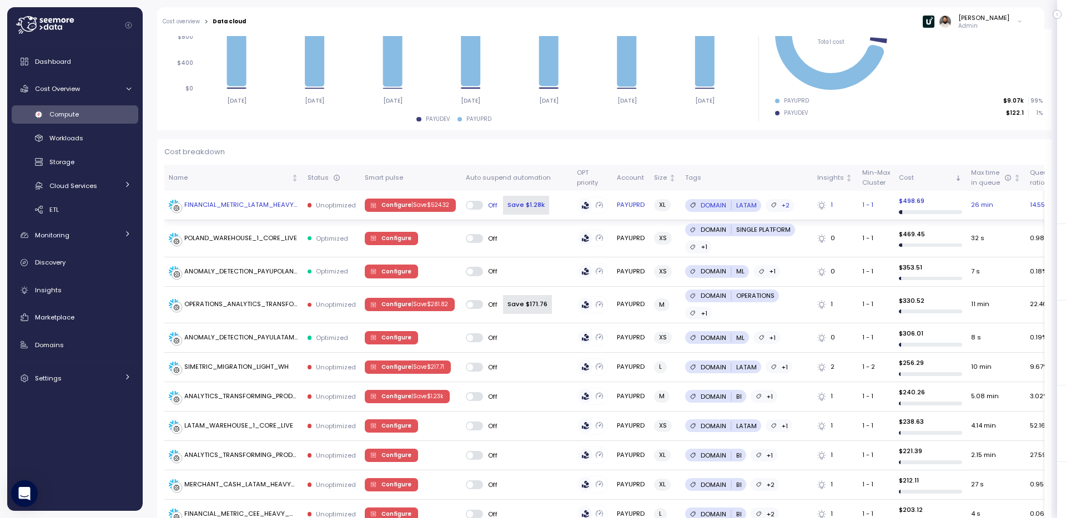
click at [287, 212] on td "FINANCIAL_METRIC_LATAM_HEAVY_WH" at bounding box center [233, 205] width 139 height 29
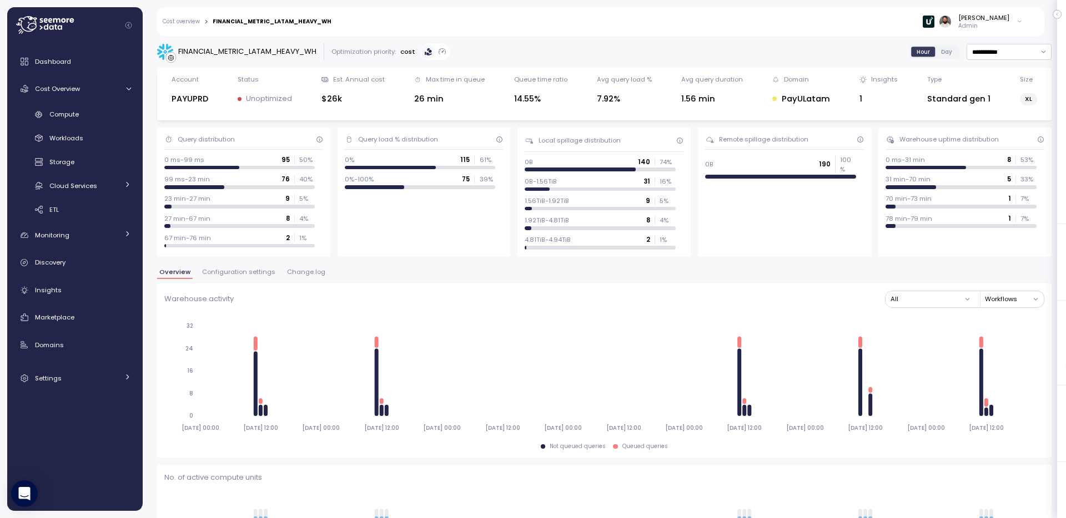
click at [295, 271] on span "Change log" at bounding box center [306, 272] width 38 height 6
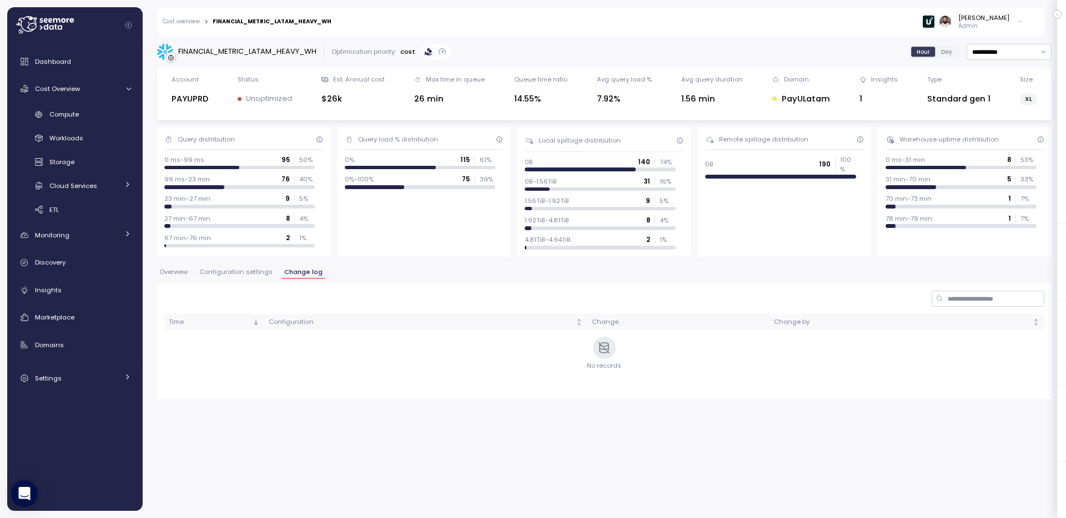
click at [263, 275] on span "Configuration settings" at bounding box center [235, 272] width 73 height 6
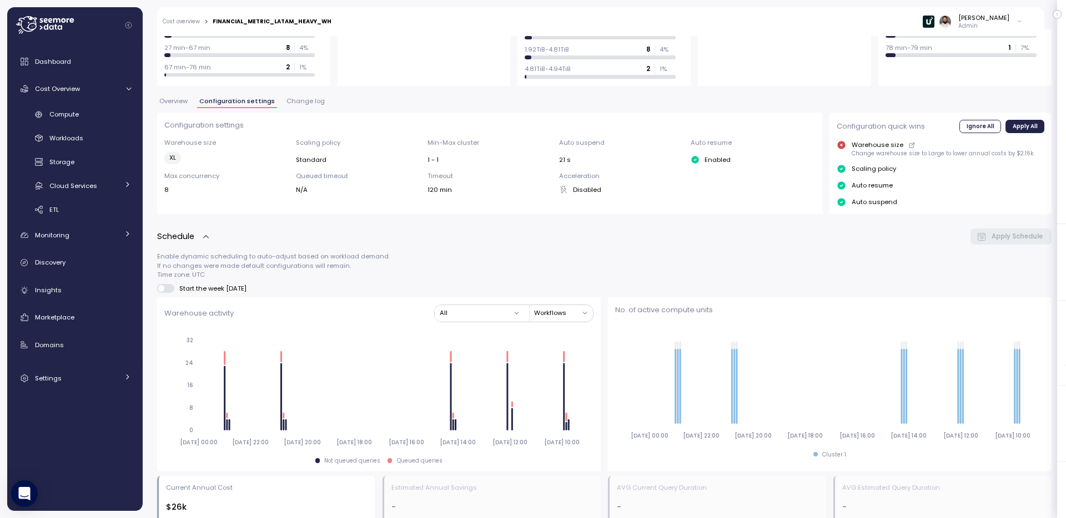
scroll to position [138, 0]
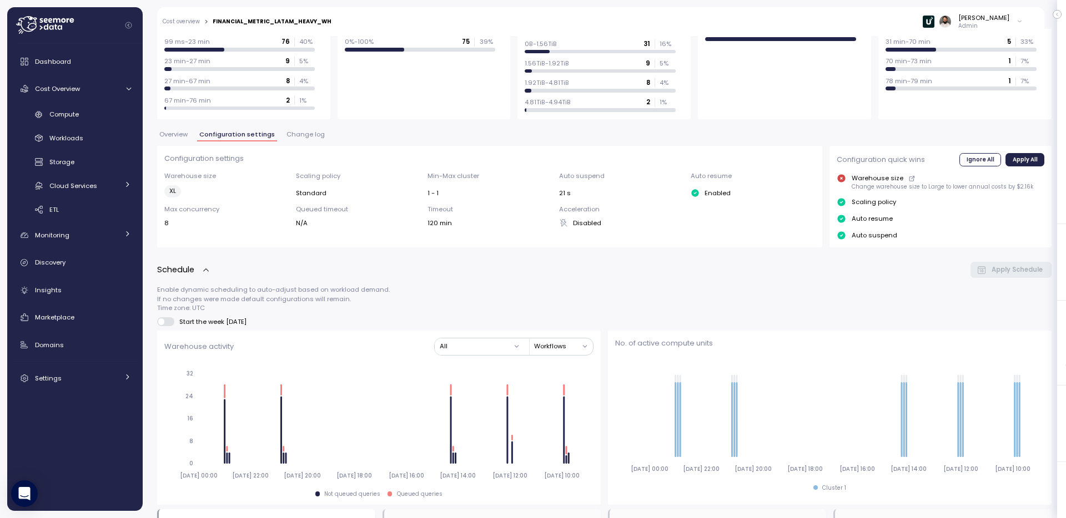
click at [181, 134] on span "Overview" at bounding box center [173, 135] width 28 height 6
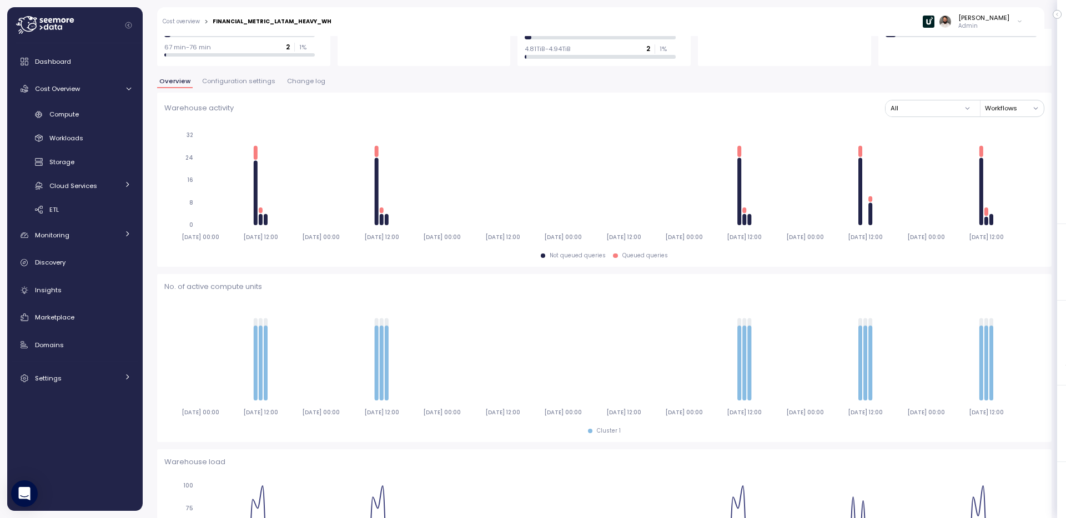
scroll to position [40, 0]
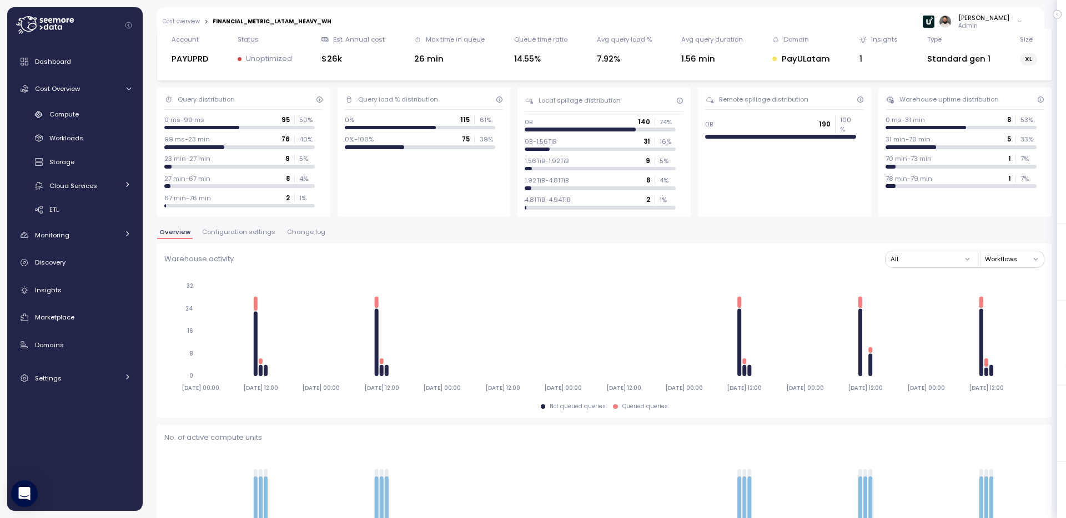
click at [290, 238] on button "Change log" at bounding box center [306, 233] width 43 height 9
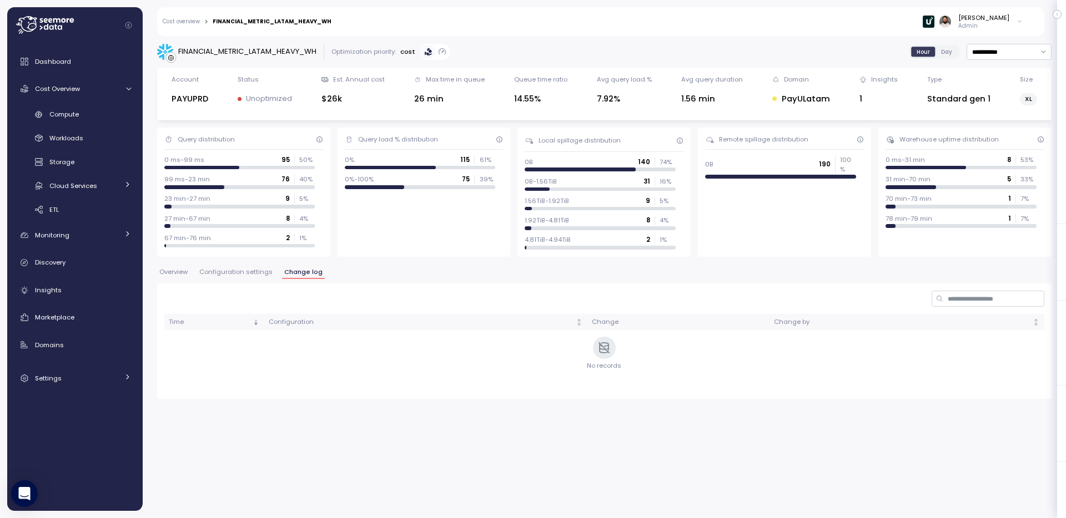
click at [245, 272] on span "Configuration settings" at bounding box center [235, 272] width 73 height 6
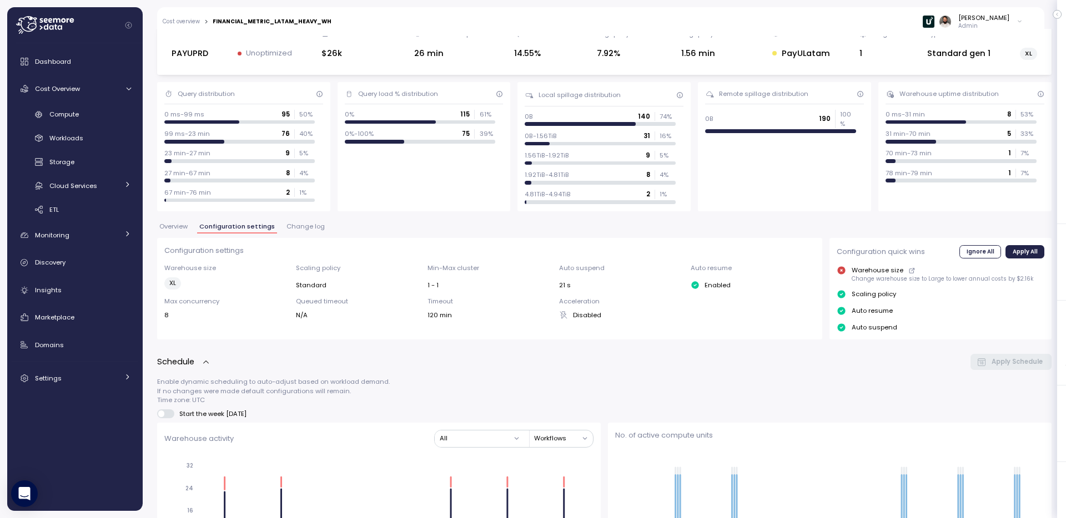
scroll to position [53, 0]
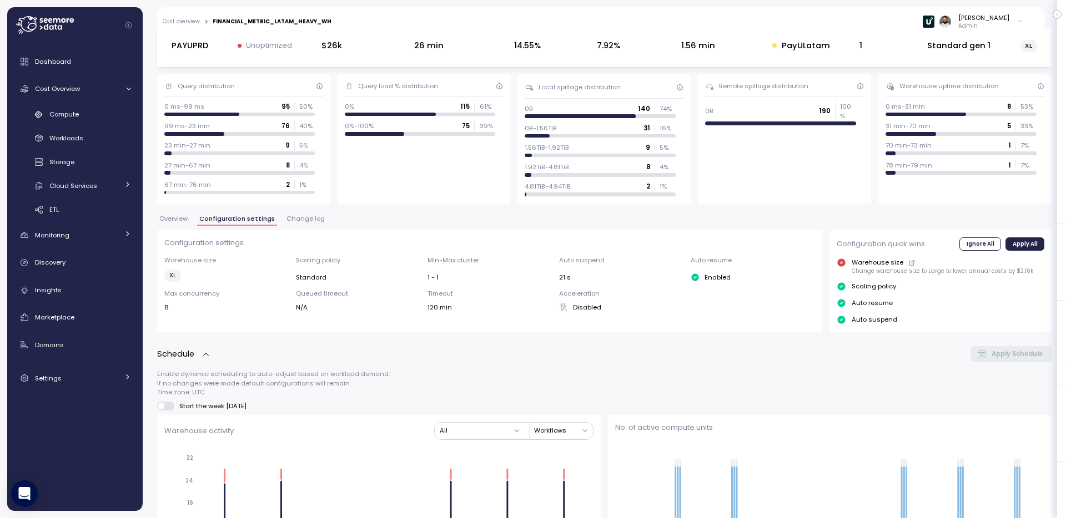
click at [174, 225] on button "Overview" at bounding box center [173, 220] width 33 height 9
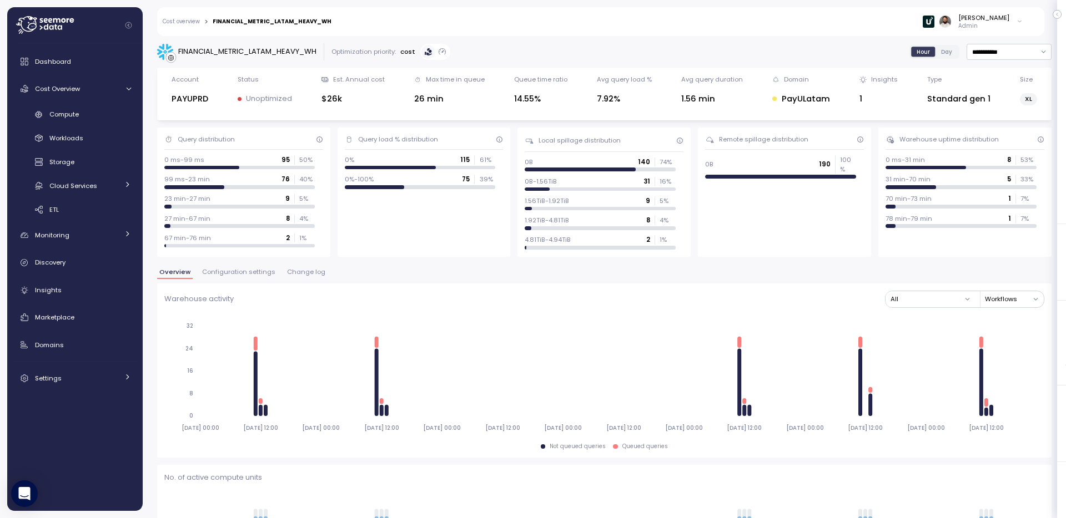
click at [196, 26] on div "Cost overview > FINANCIAL_METRIC_LATAM_HEAVY_WH Guy Biecher Admin" at bounding box center [593, 21] width 872 height 29
click at [195, 23] on link "Cost overview" at bounding box center [181, 22] width 37 height 6
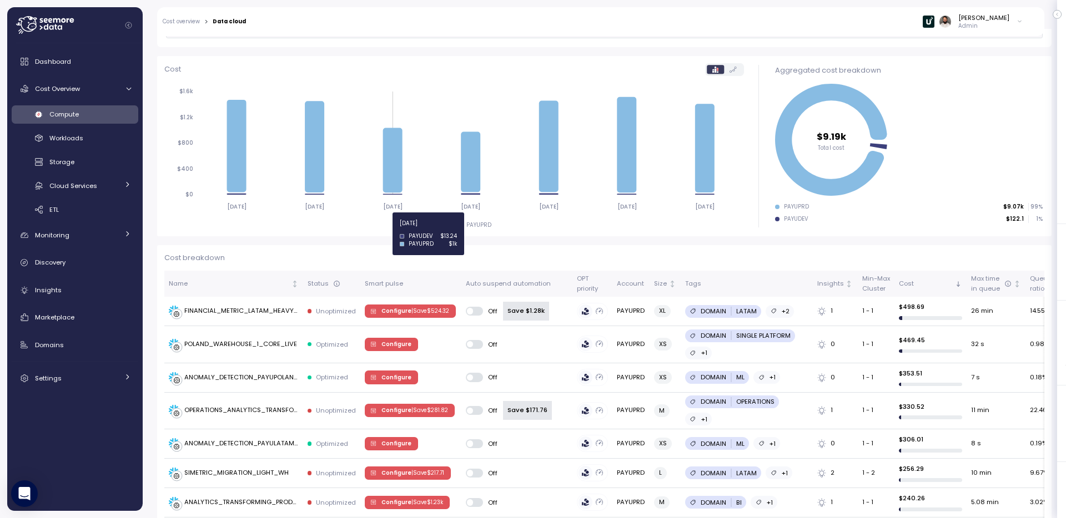
scroll to position [258, 0]
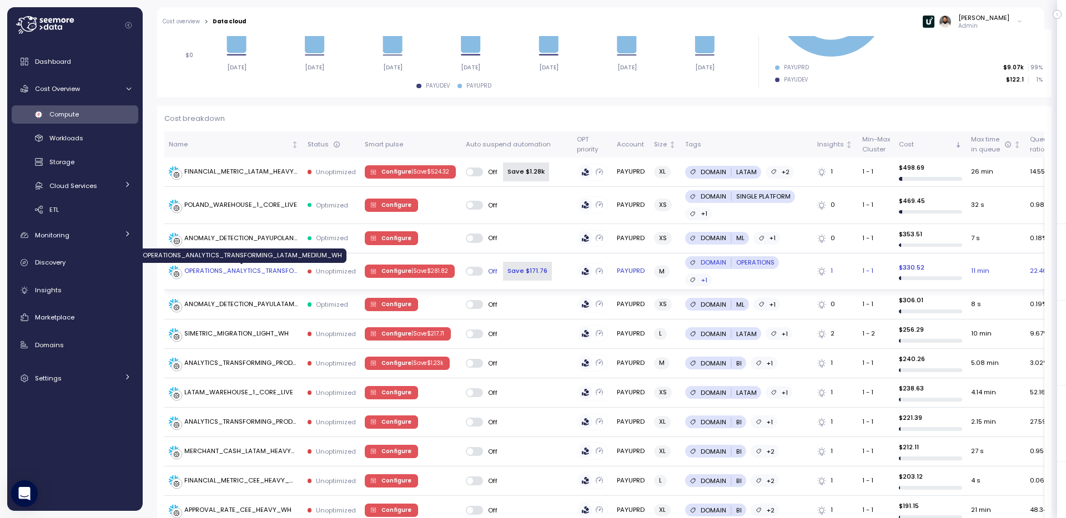
click at [292, 274] on div "OPERATIONS_ANALYTICS_TRANSFORMING_LATAM_MEDIUM_WH" at bounding box center [241, 271] width 114 height 10
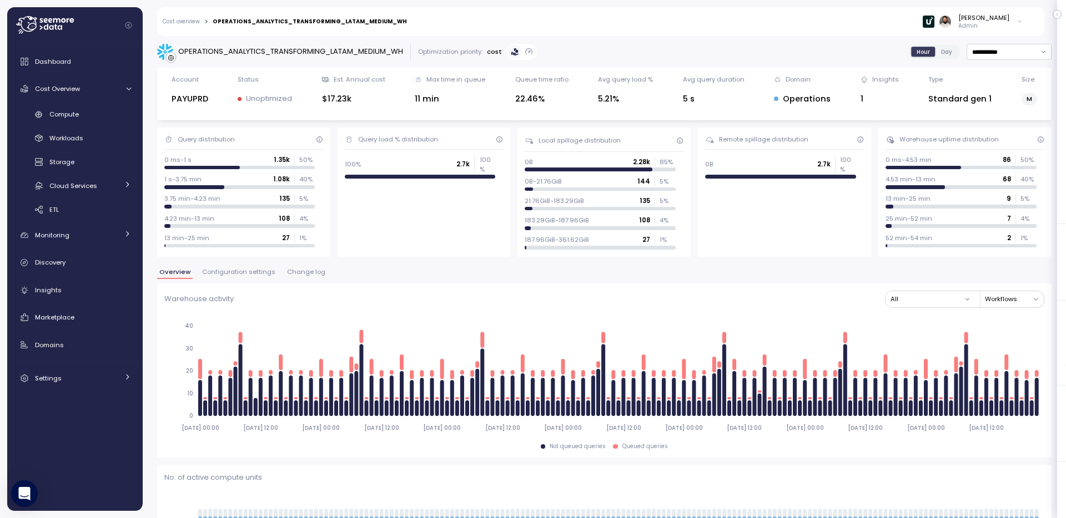
click at [249, 275] on span "Configuration settings" at bounding box center [238, 272] width 73 height 6
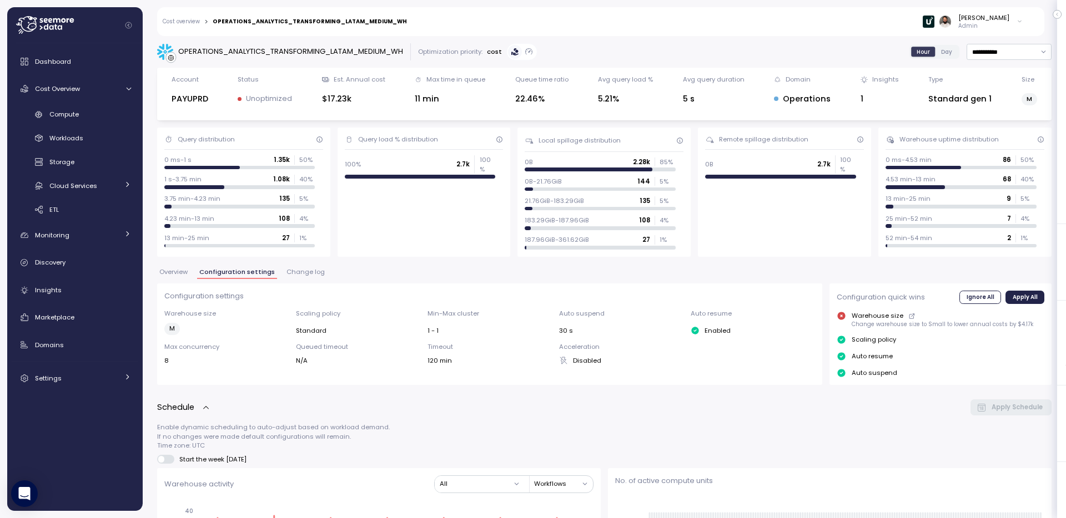
click at [170, 277] on button "Overview" at bounding box center [173, 273] width 33 height 9
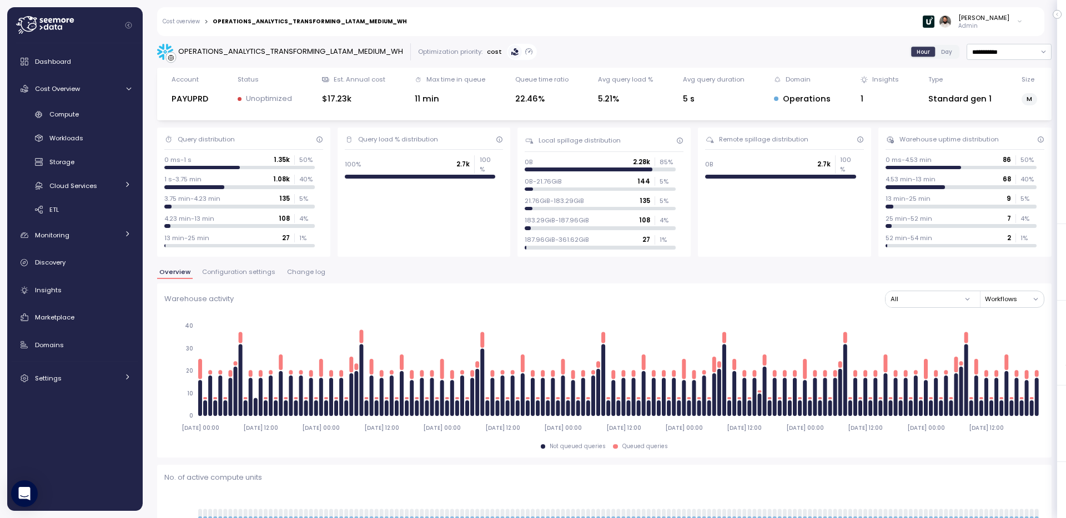
click at [302, 271] on span "Change log" at bounding box center [306, 272] width 38 height 6
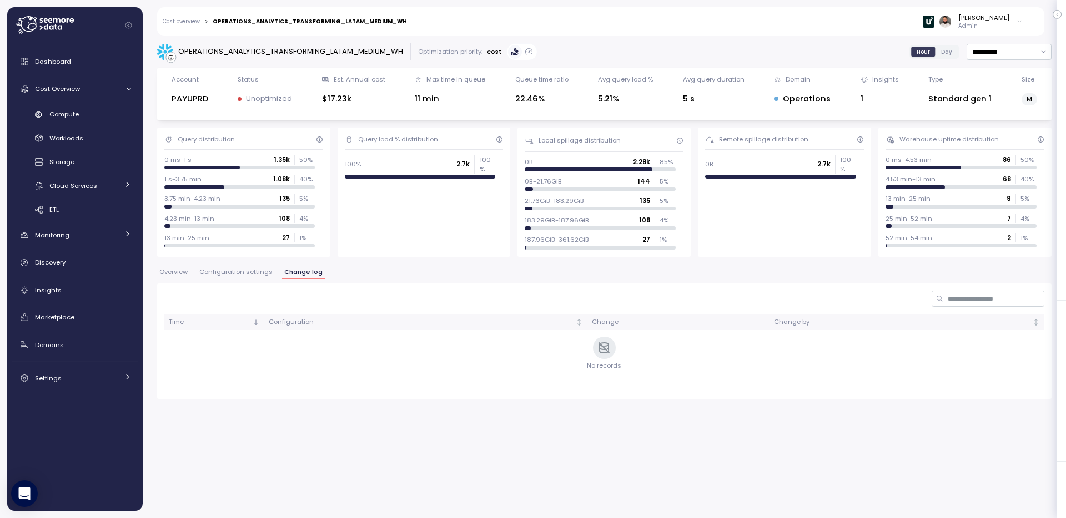
click at [177, 272] on span "Overview" at bounding box center [173, 272] width 28 height 6
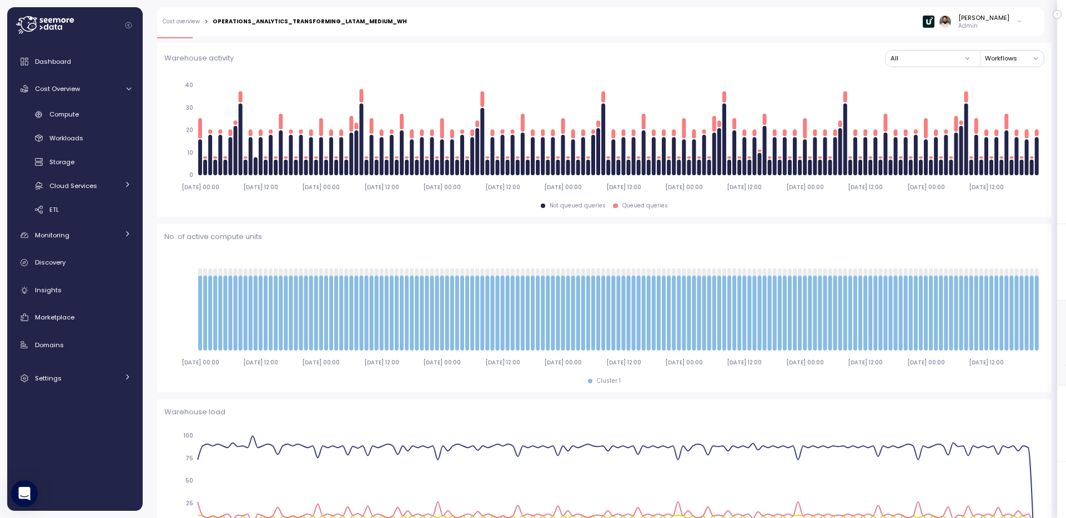
scroll to position [161, 0]
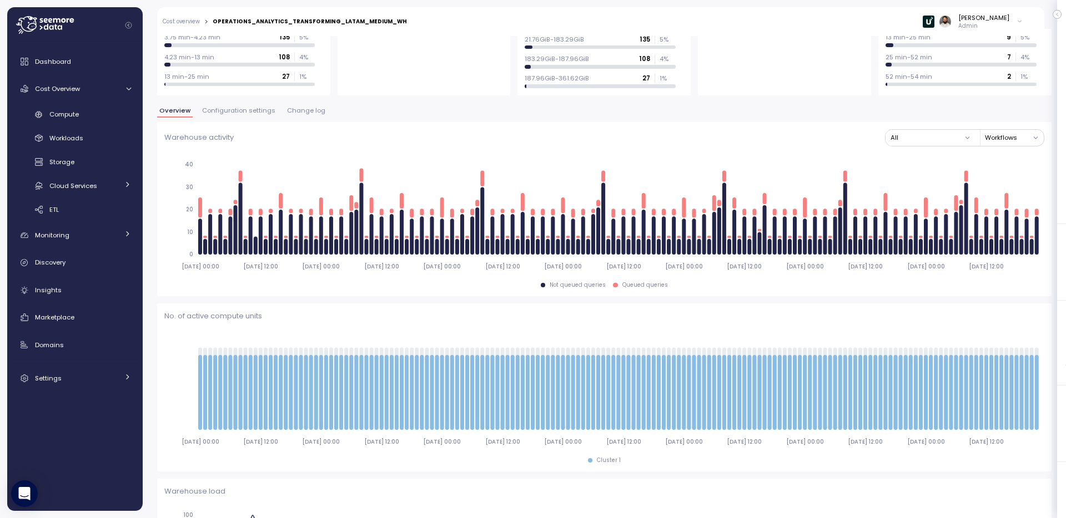
click at [305, 108] on span "Change log" at bounding box center [306, 111] width 38 height 6
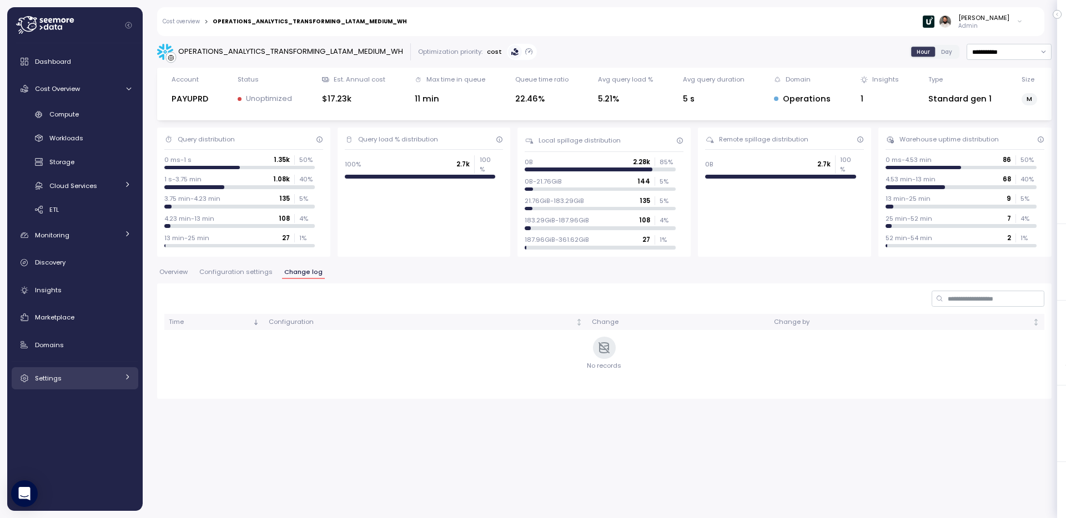
click at [85, 378] on div "Settings" at bounding box center [76, 378] width 83 height 11
click at [87, 403] on span "Access control" at bounding box center [73, 404] width 48 height 9
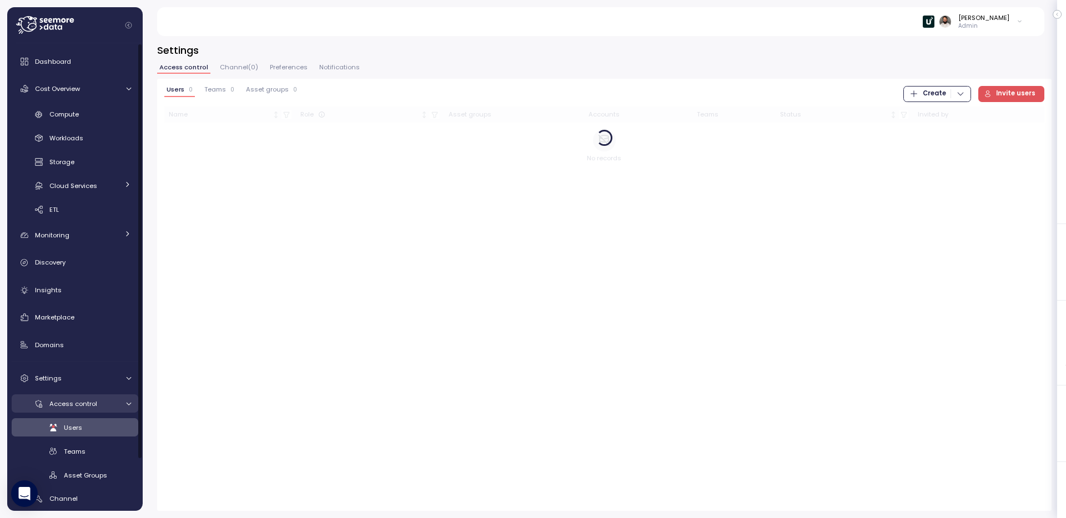
scroll to position [58, 0]
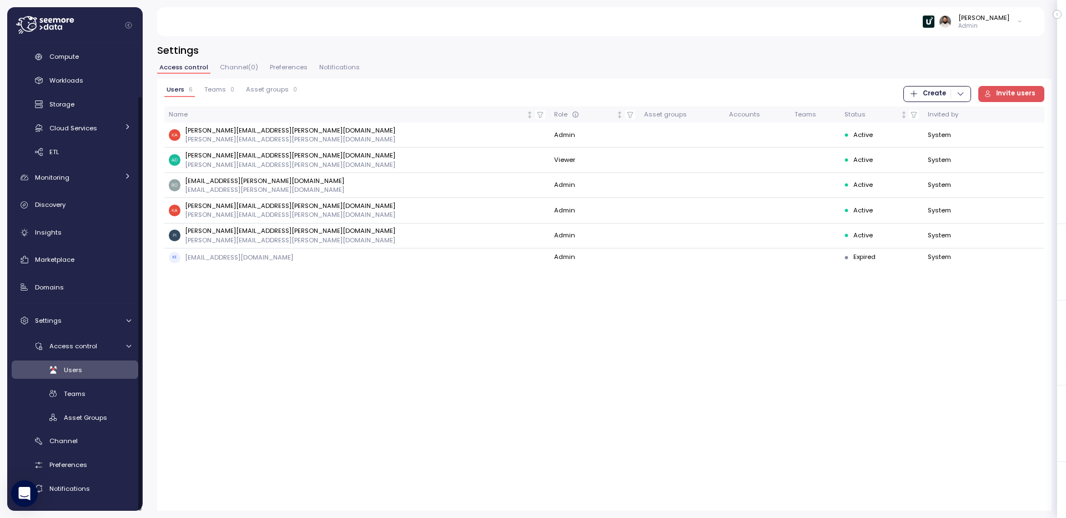
click at [93, 405] on div "Users Teams Asset Groups" at bounding box center [75, 394] width 127 height 66
click at [90, 393] on div "Teams" at bounding box center [97, 393] width 67 height 11
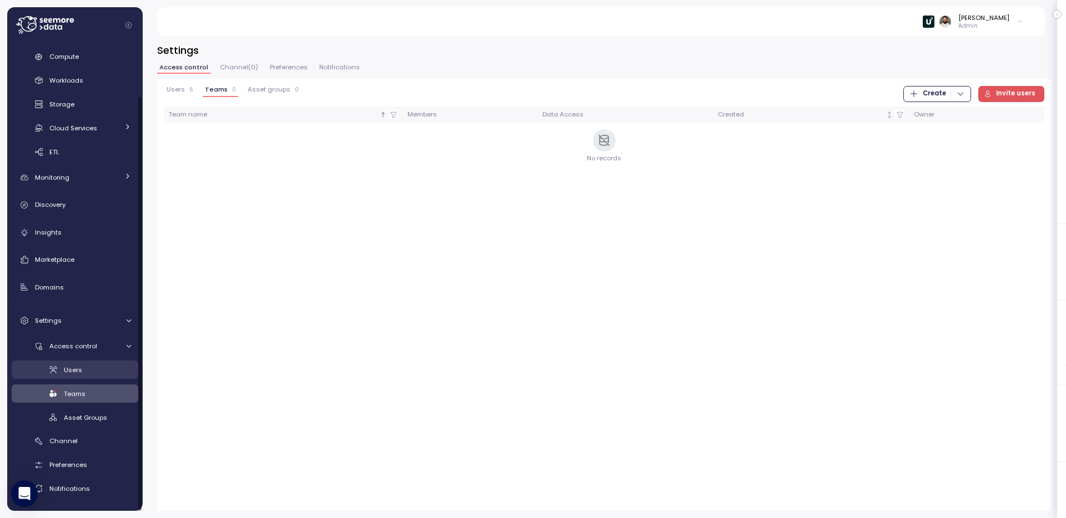
click at [91, 372] on div "Users" at bounding box center [97, 370] width 67 height 11
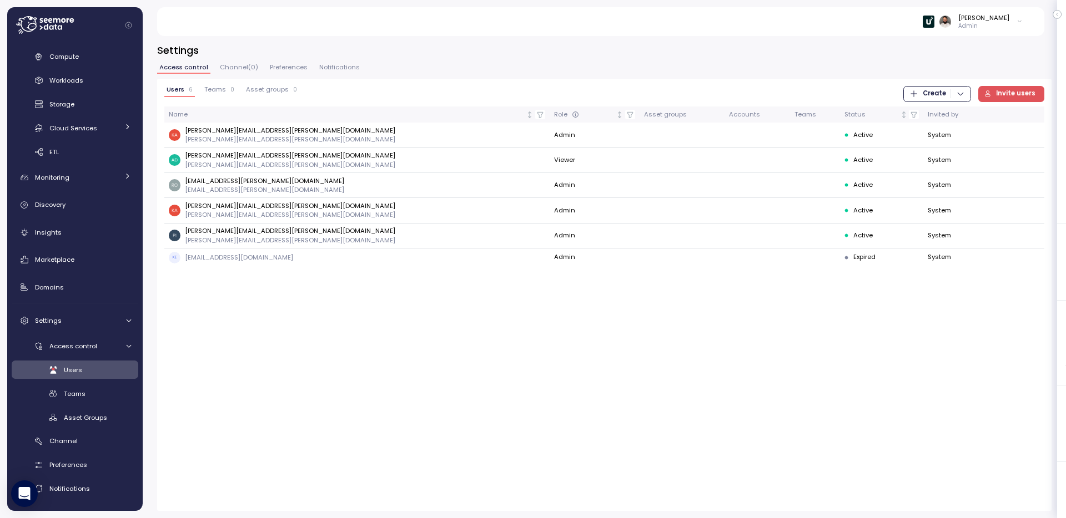
click at [270, 72] on button "Preferences" at bounding box center [288, 68] width 42 height 9
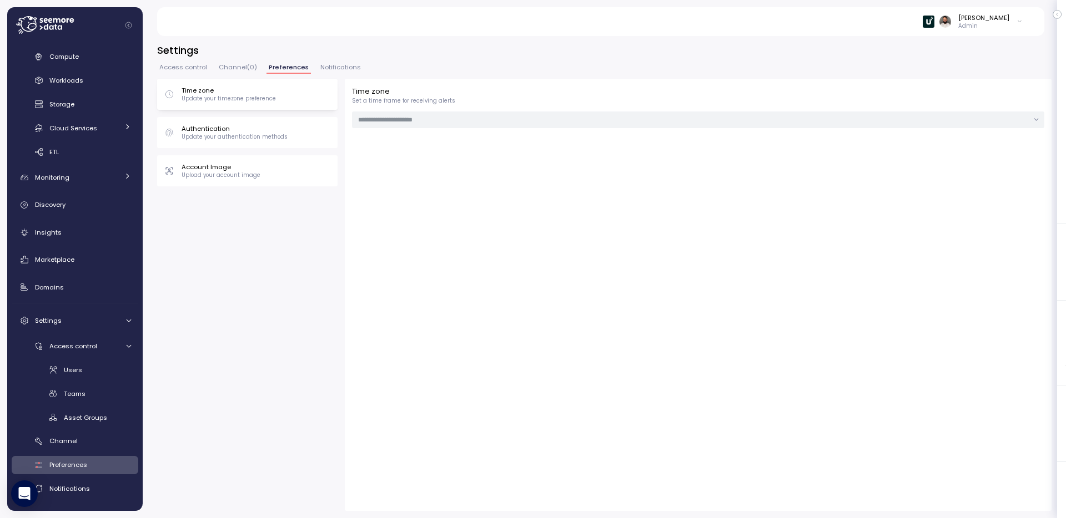
click at [241, 70] on span "Channel ( 0 )" at bounding box center [238, 67] width 38 height 6
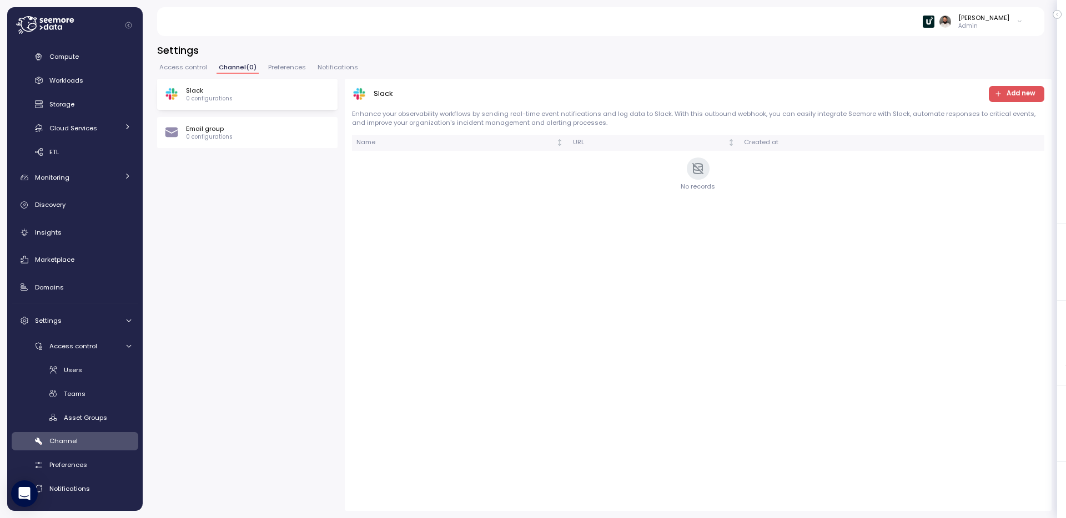
click at [193, 70] on span "Access control" at bounding box center [183, 67] width 48 height 6
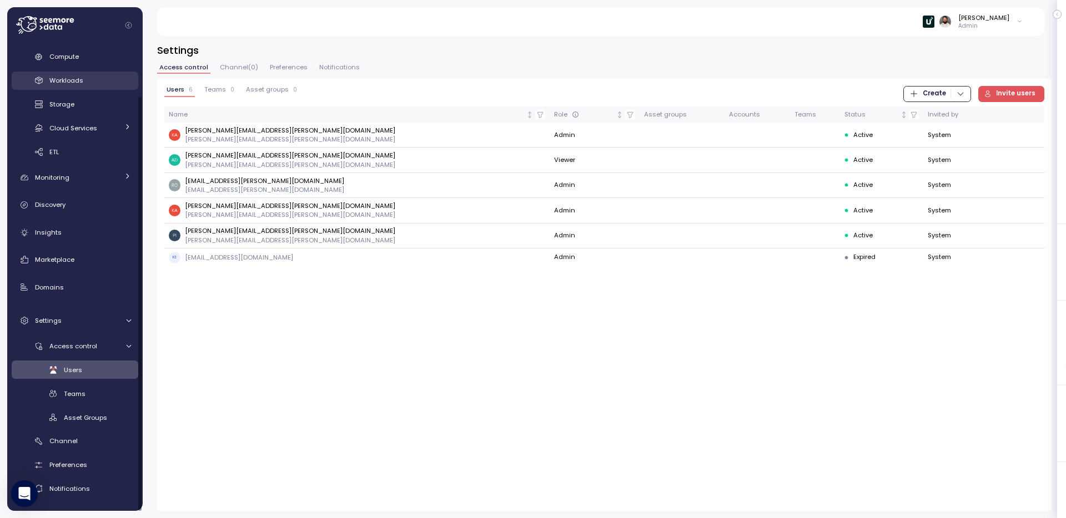
click at [103, 78] on div "Workloads" at bounding box center [90, 80] width 82 height 11
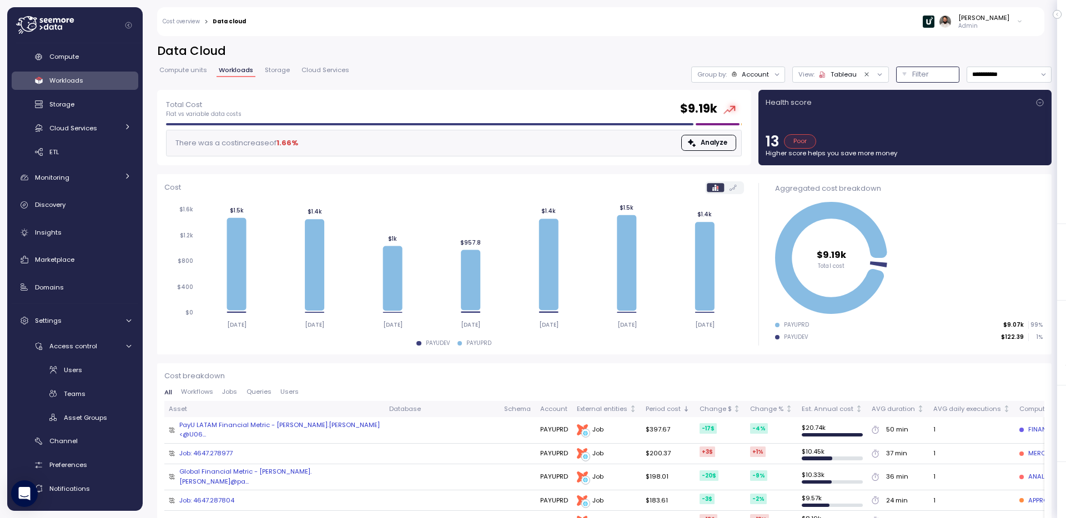
click at [938, 77] on div "Filter" at bounding box center [932, 74] width 41 height 11
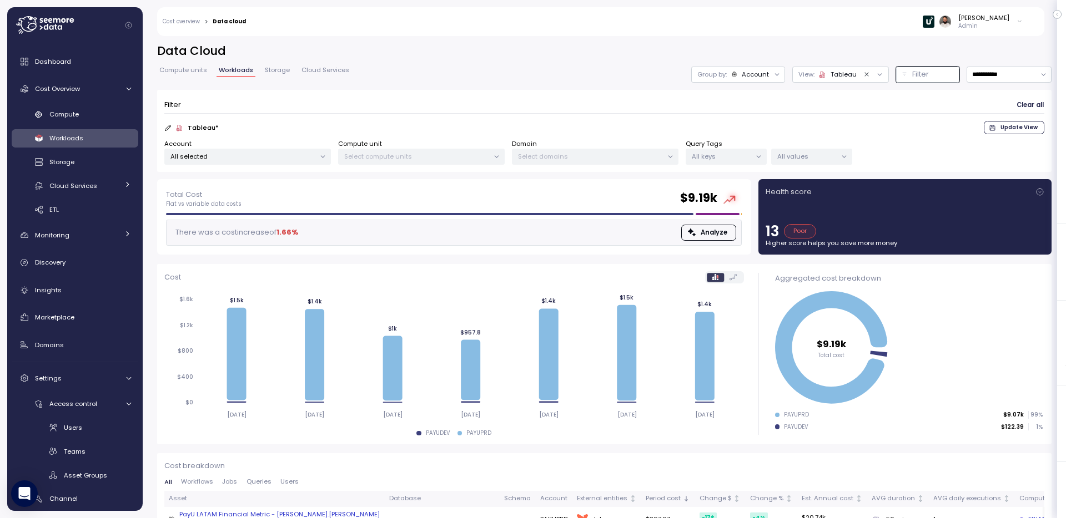
scroll to position [58, 0]
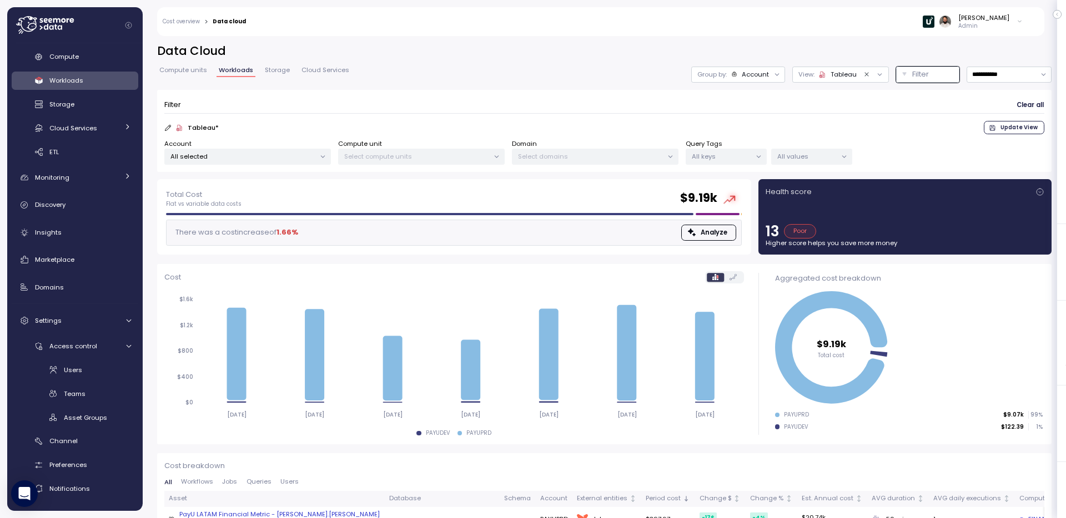
click at [825, 74] on icon at bounding box center [822, 74] width 7 height 7
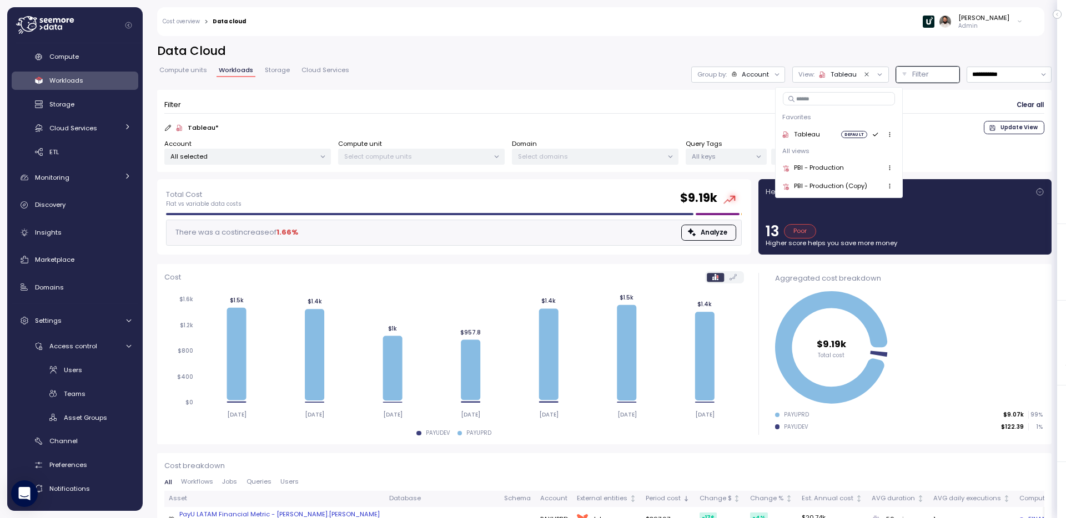
click at [891, 170] on icon "button" at bounding box center [889, 167] width 7 height 7
click at [893, 233] on div "Delete" at bounding box center [896, 236] width 63 height 10
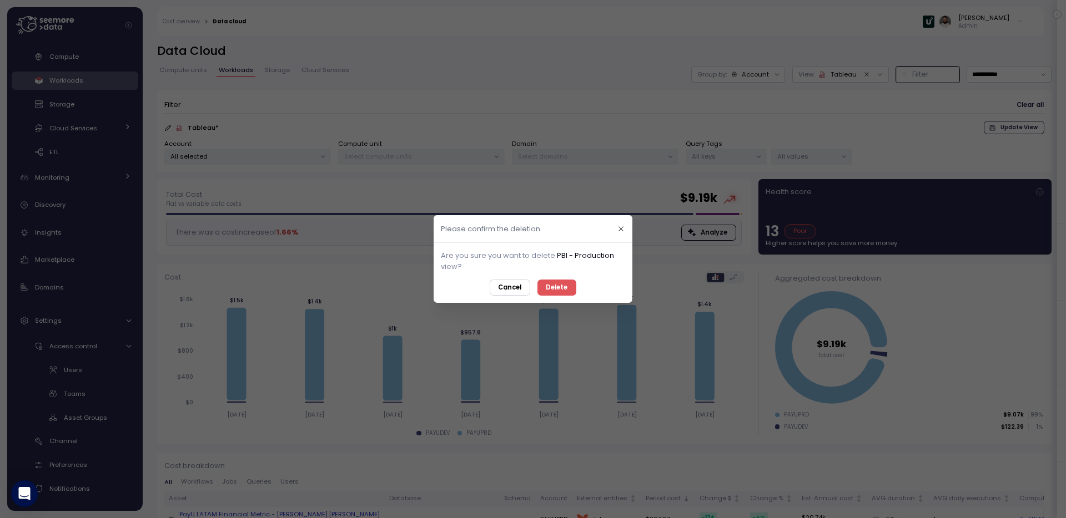
click at [563, 292] on span "Delete" at bounding box center [557, 287] width 22 height 15
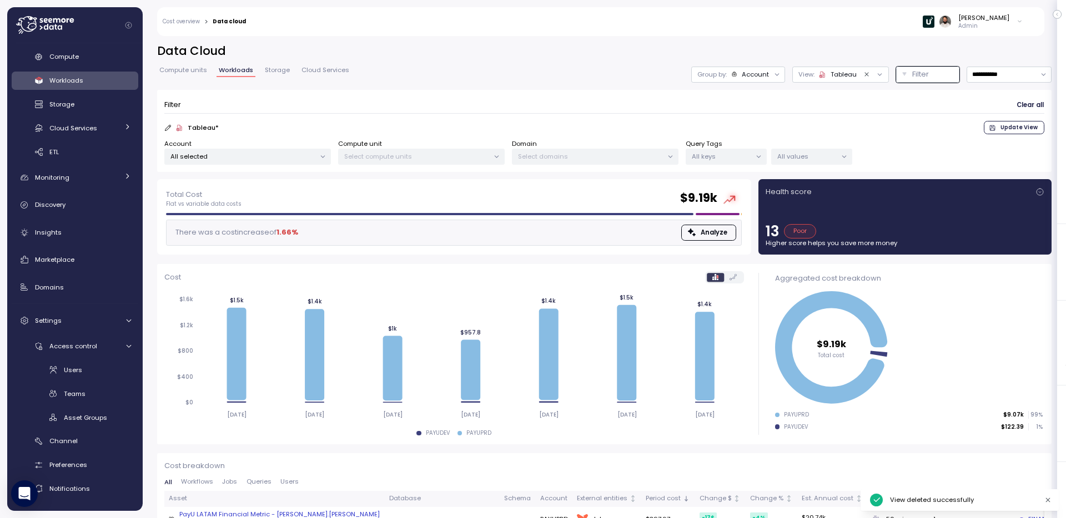
click at [879, 75] on icon at bounding box center [879, 74] width 7 height 7
click at [891, 166] on icon "button" at bounding box center [889, 167] width 7 height 7
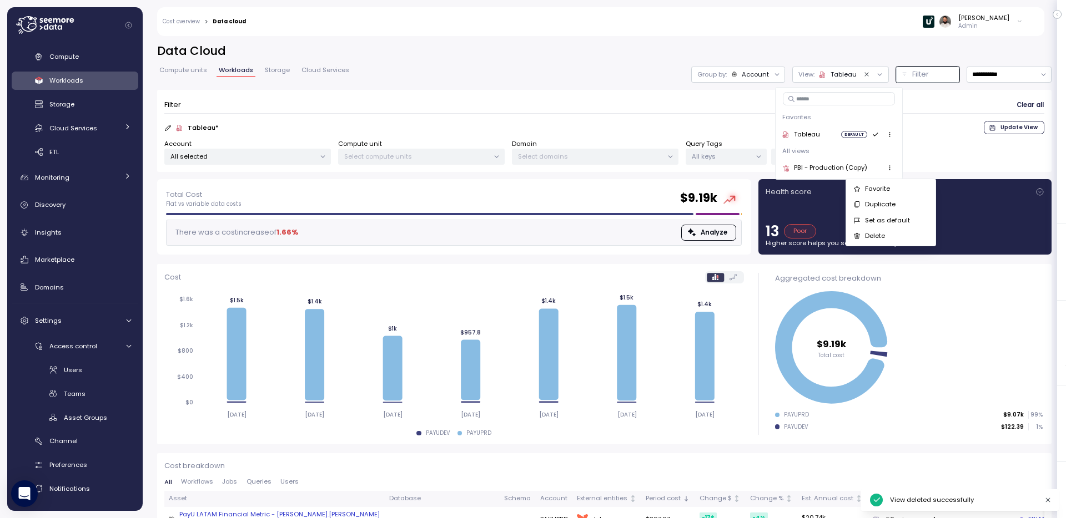
click at [884, 237] on div "Delete" at bounding box center [896, 236] width 63 height 10
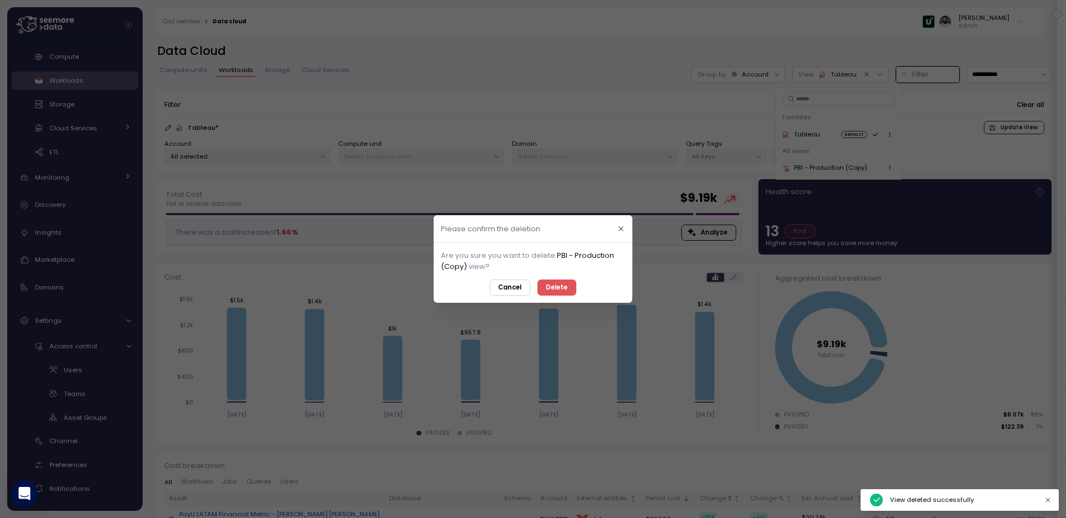
click at [562, 288] on span "Delete" at bounding box center [557, 287] width 22 height 15
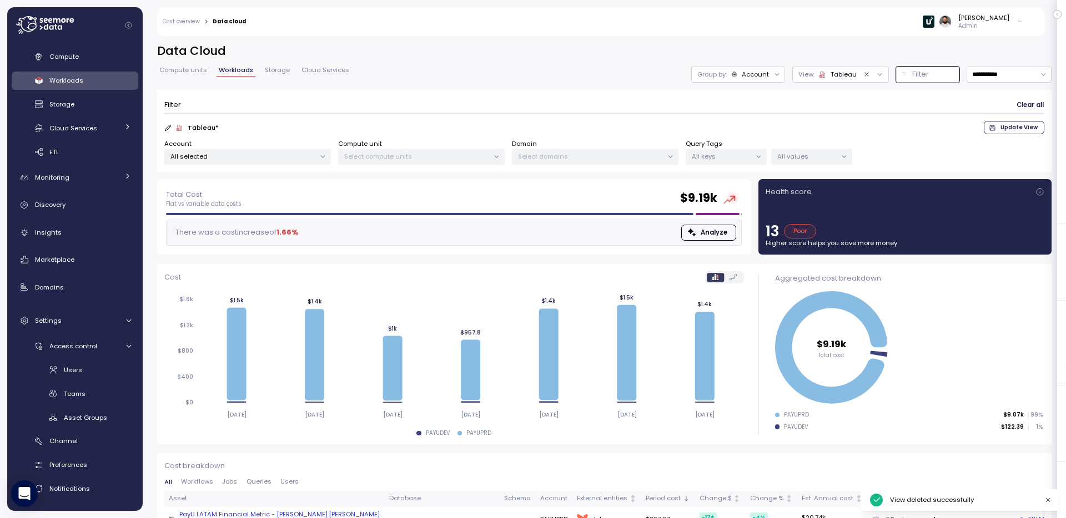
click at [837, 79] on div "View: Tableau" at bounding box center [840, 75] width 97 height 16
click at [87, 125] on span "Cloud Services" at bounding box center [73, 128] width 48 height 9
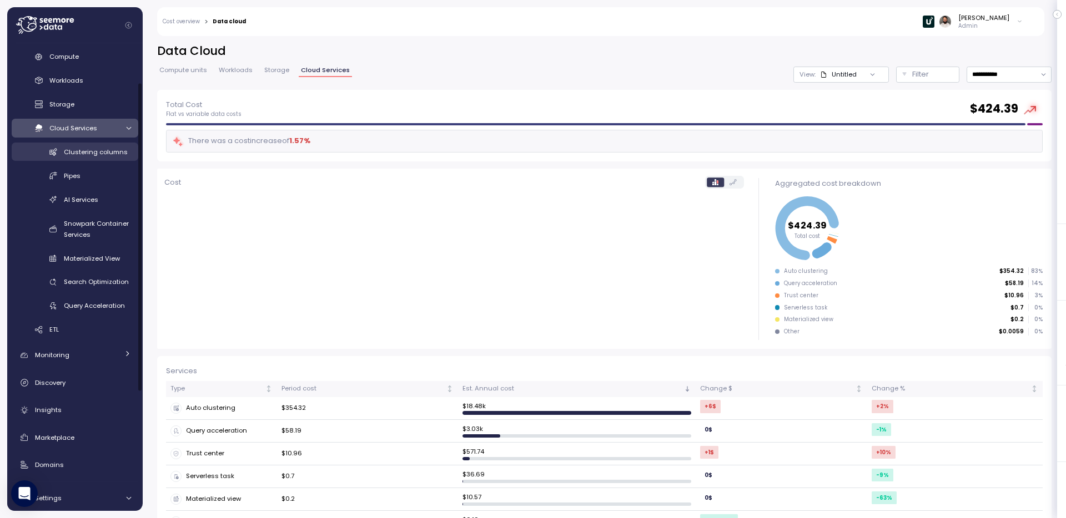
click at [108, 151] on span "Clustering columns" at bounding box center [96, 152] width 64 height 9
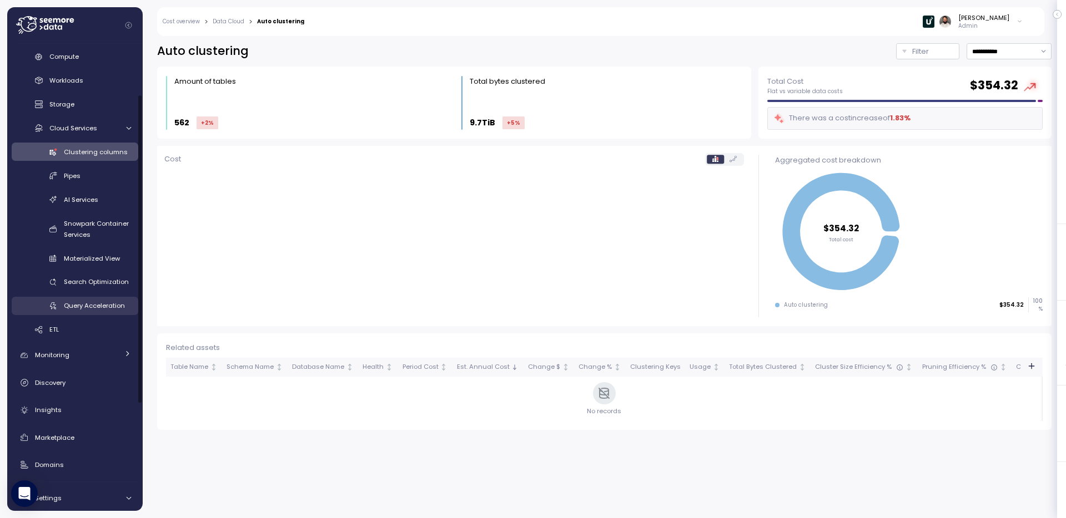
scroll to position [235, 0]
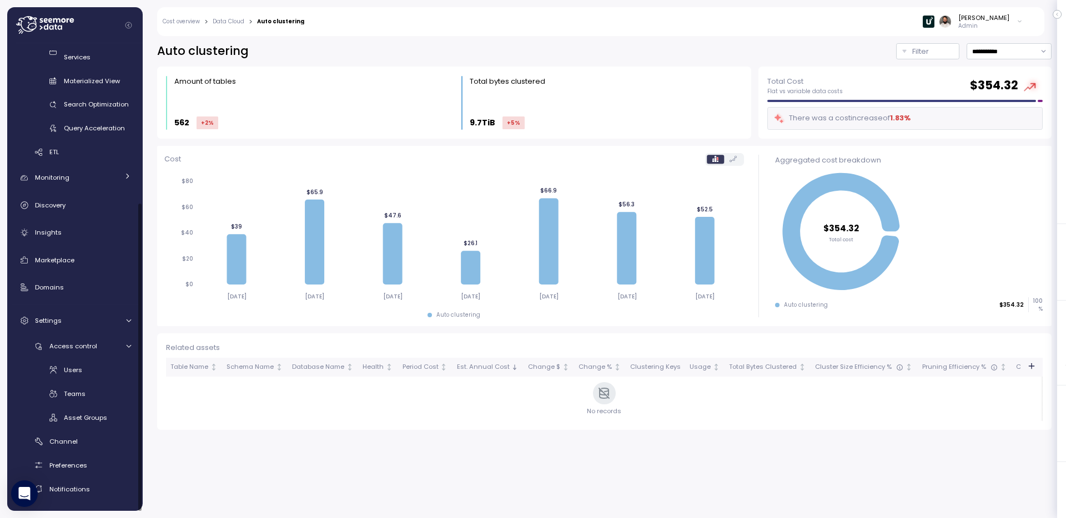
click at [113, 164] on div "Dashboard Cost Overview Compute Workloads Storage Cloud Services Clustering col…" at bounding box center [75, 156] width 127 height 683
click at [108, 175] on div "Monitoring" at bounding box center [76, 177] width 83 height 11
click at [105, 217] on div "Budget Anomalies" at bounding box center [75, 215] width 127 height 42
click at [101, 234] on link "Anomalies" at bounding box center [75, 227] width 127 height 18
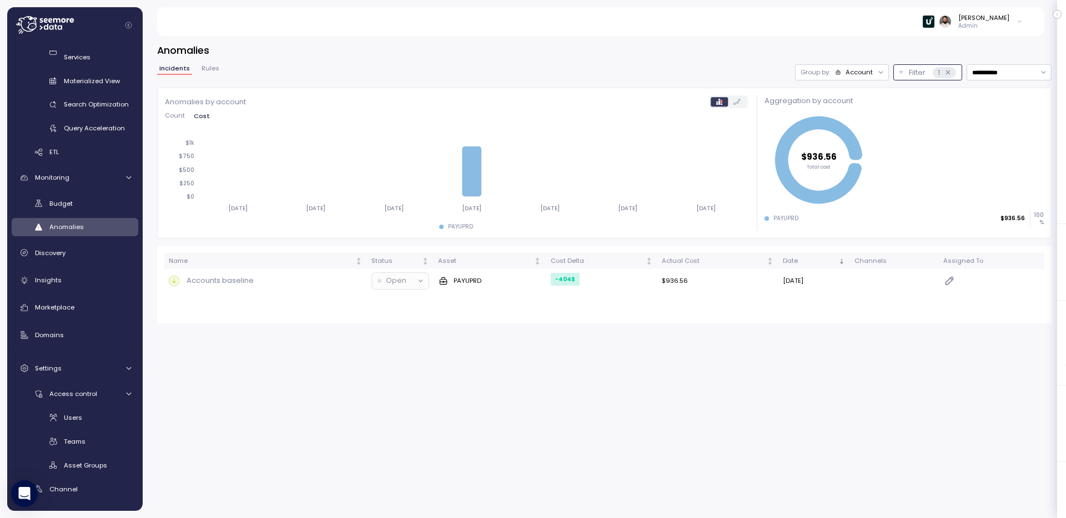
click at [901, 73] on button "Filter 1" at bounding box center [927, 72] width 69 height 16
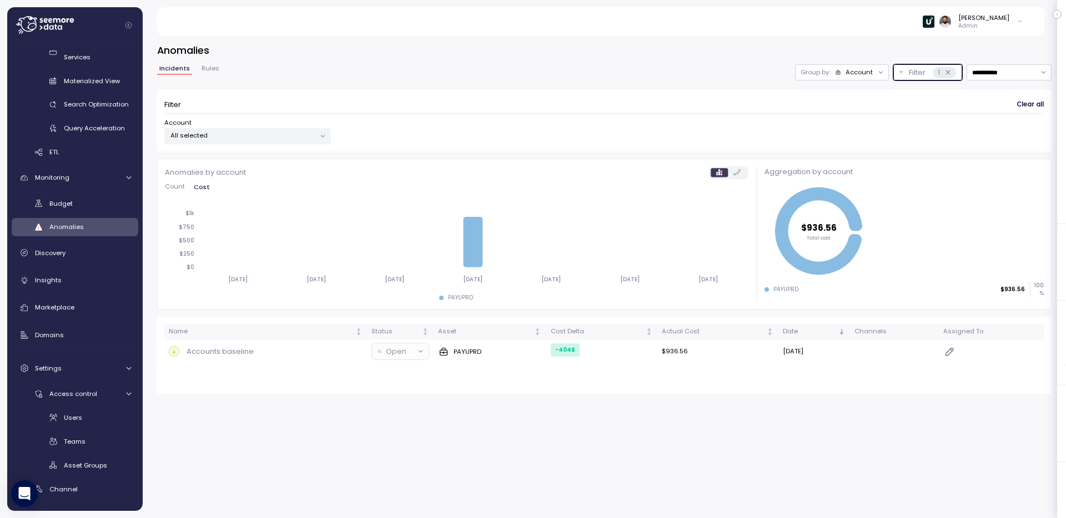
click at [855, 67] on div "Group by: Account" at bounding box center [842, 72] width 94 height 16
click at [853, 115] on p "Compute unit" at bounding box center [851, 115] width 44 height 9
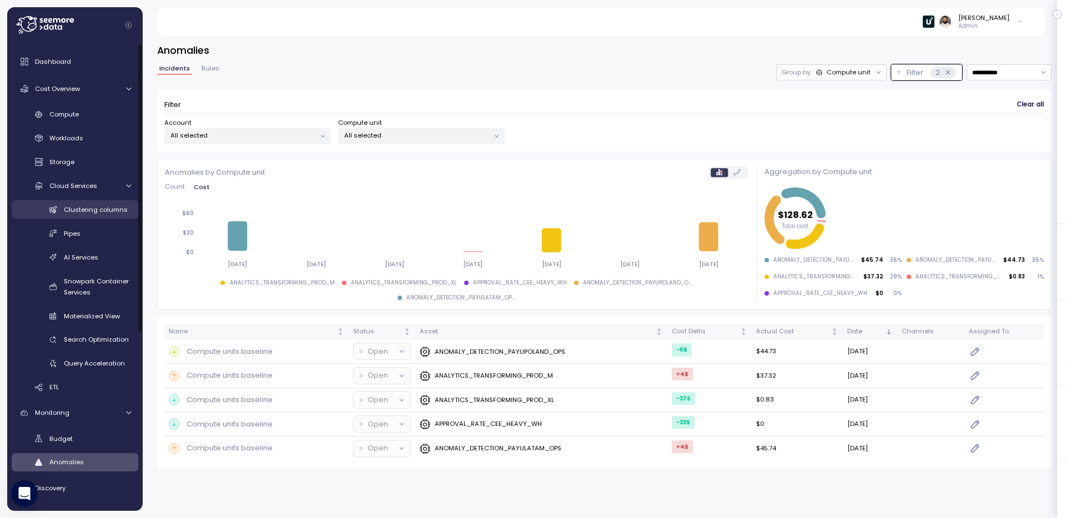
click at [109, 204] on div "Clustering columns" at bounding box center [97, 209] width 67 height 11
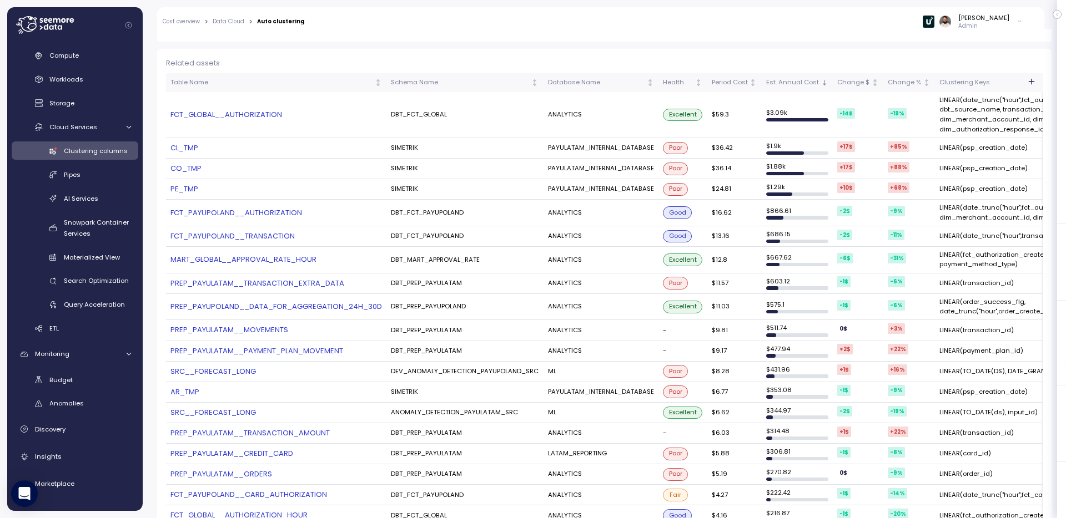
scroll to position [250, 0]
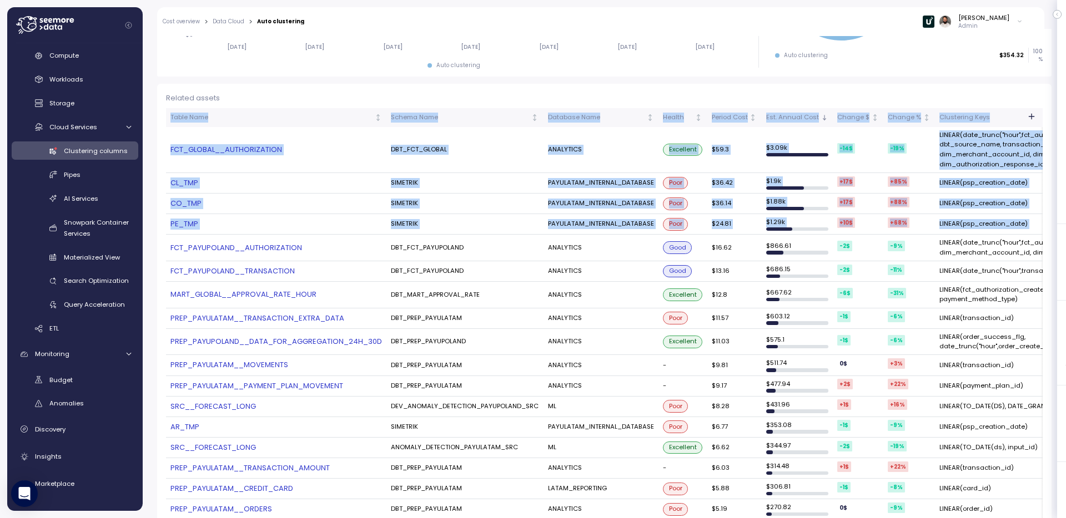
drag, startPoint x: 189, startPoint y: 194, endPoint x: 255, endPoint y: 239, distance: 80.2
click at [282, 224] on link "PE_TMP" at bounding box center [275, 224] width 211 height 11
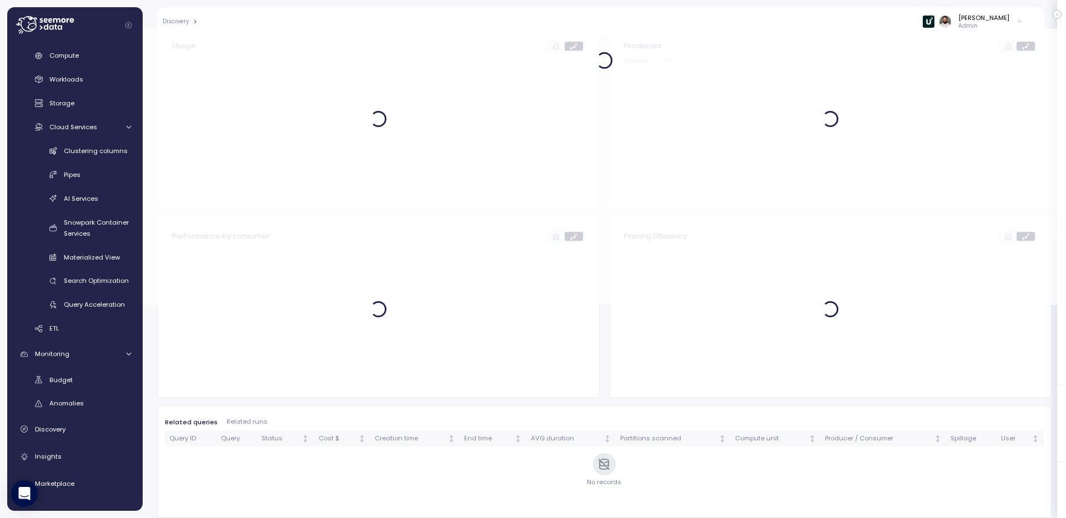
scroll to position [213, 0]
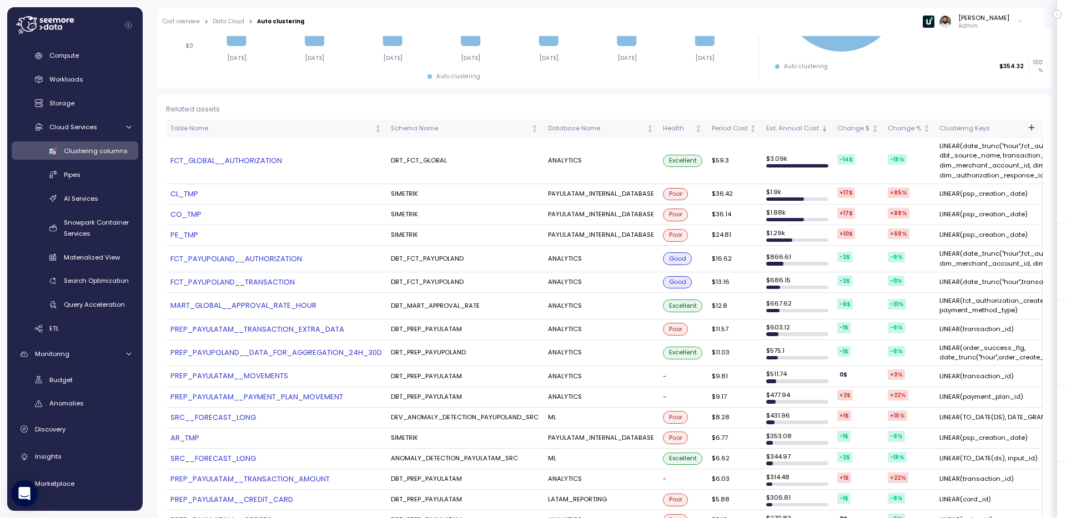
scroll to position [256, 0]
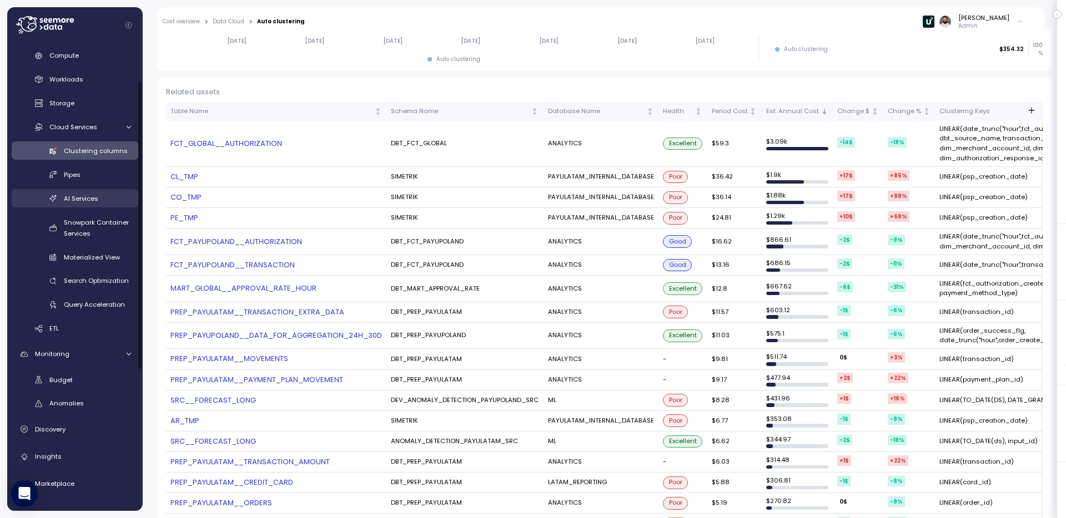
click at [113, 200] on div "AI Services" at bounding box center [97, 198] width 67 height 11
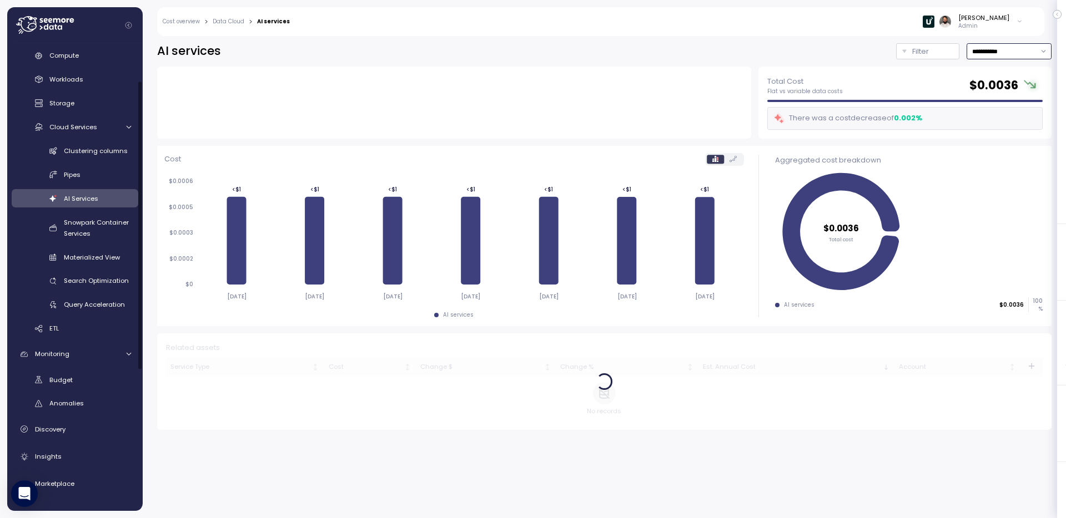
click at [995, 49] on input "**********" at bounding box center [1008, 51] width 85 height 16
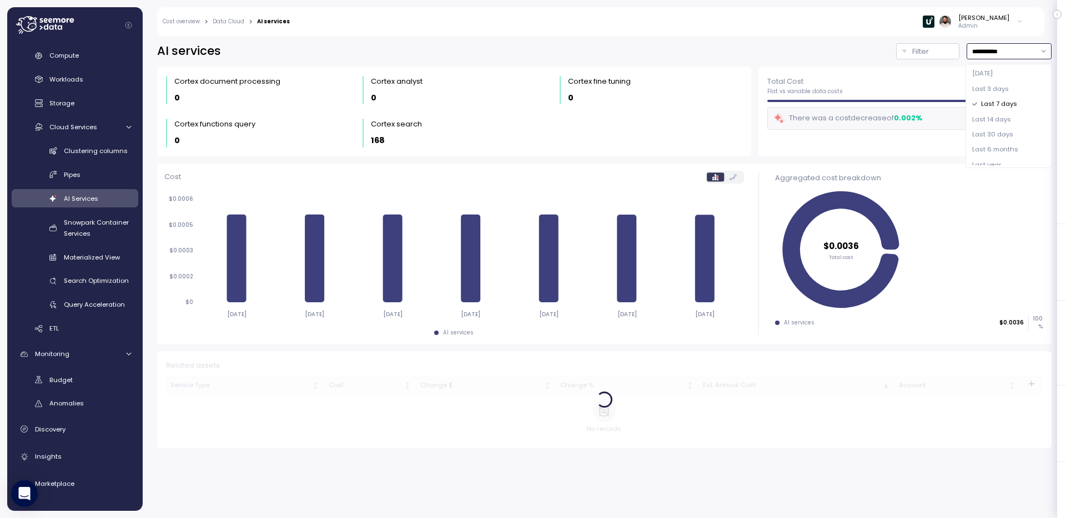
click at [998, 119] on span "Last 14 days" at bounding box center [991, 120] width 39 height 10
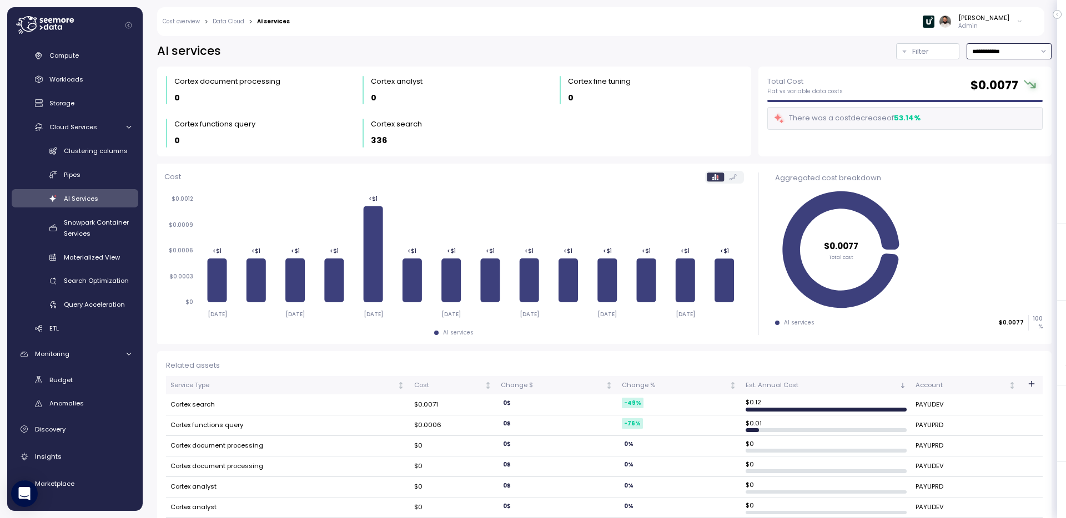
click at [1011, 58] on input "**********" at bounding box center [1008, 51] width 85 height 16
click at [997, 108] on span "Last 7 days" at bounding box center [990, 104] width 36 height 10
type input "**********"
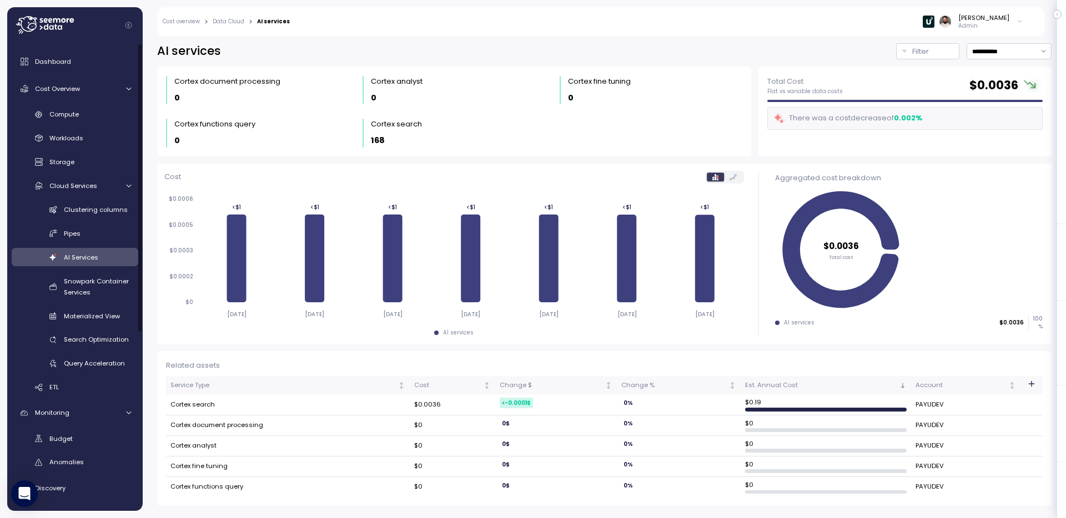
click at [100, 100] on div "Dashboard Cost Overview Compute Workloads Storage Cloud Services Clustering col…" at bounding box center [75, 416] width 127 height 731
click at [95, 104] on div "Dashboard Cost Overview Compute Workloads Storage Cloud Services Clustering col…" at bounding box center [75, 416] width 127 height 731
click at [89, 118] on div "Compute" at bounding box center [90, 114] width 82 height 11
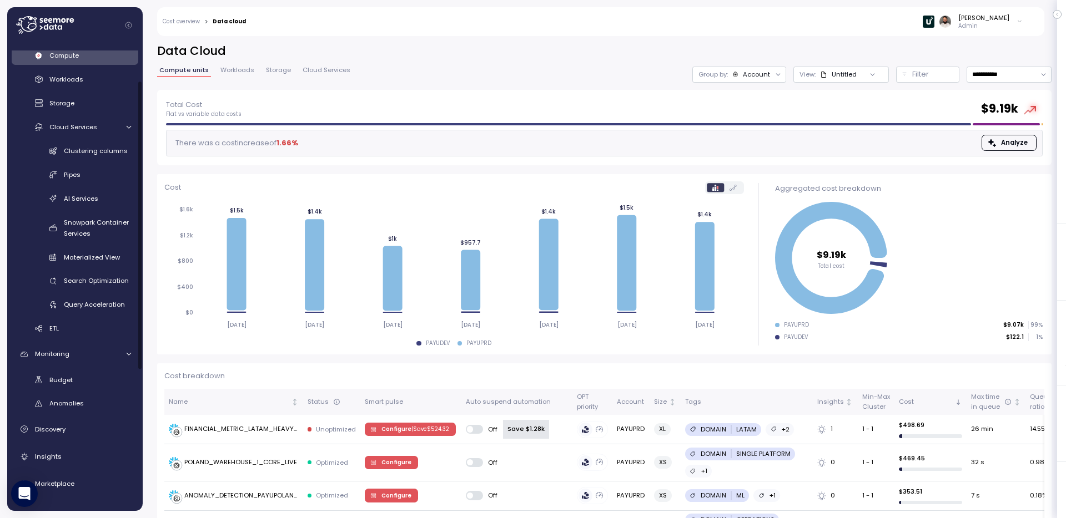
scroll to position [59, 0]
click at [87, 452] on div "Insights" at bounding box center [83, 456] width 96 height 11
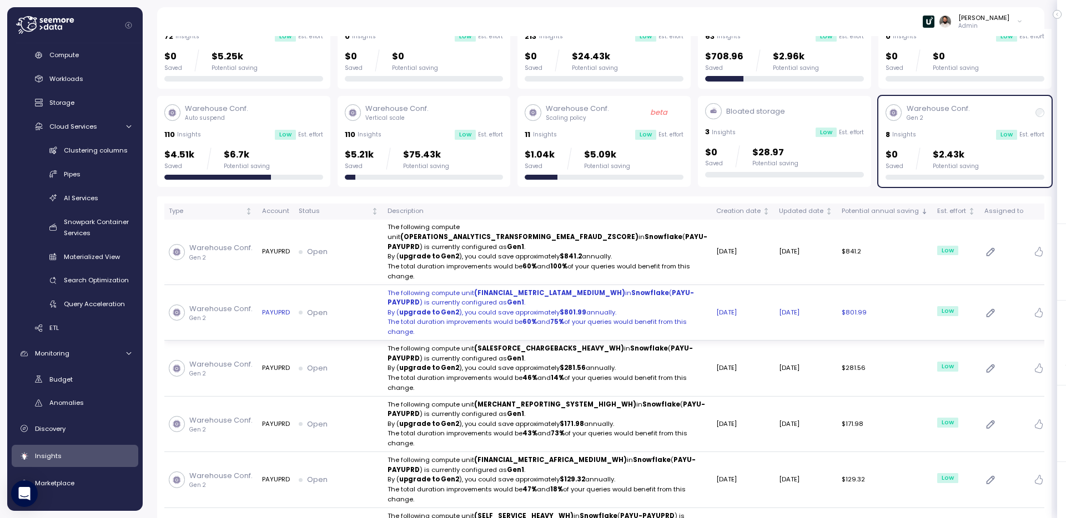
scroll to position [75, 0]
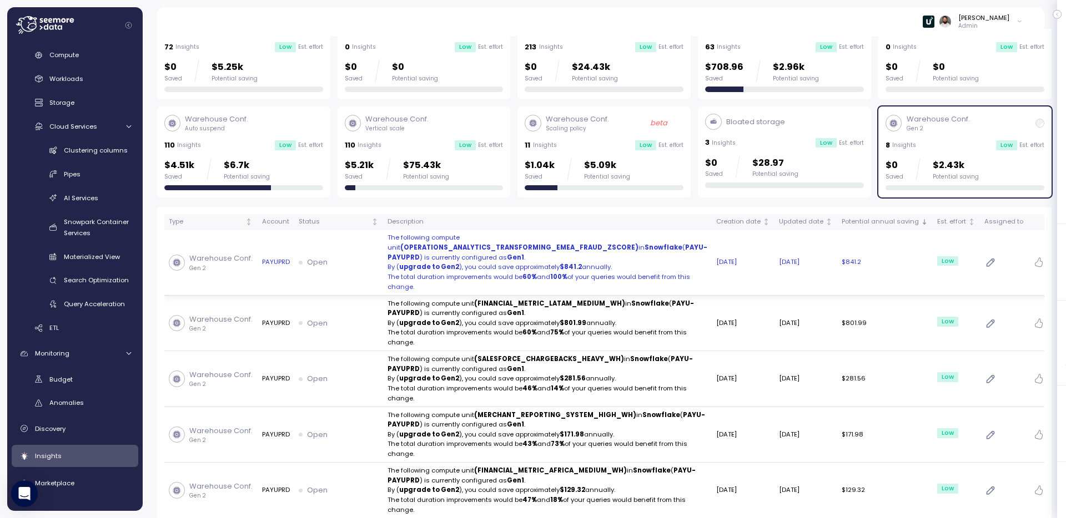
click at [566, 257] on p "The following compute unit (OPERATIONS_ANALYTICS_TRANSFORMING_EMEA_FRAUD_ZSCORE…" at bounding box center [547, 247] width 320 height 29
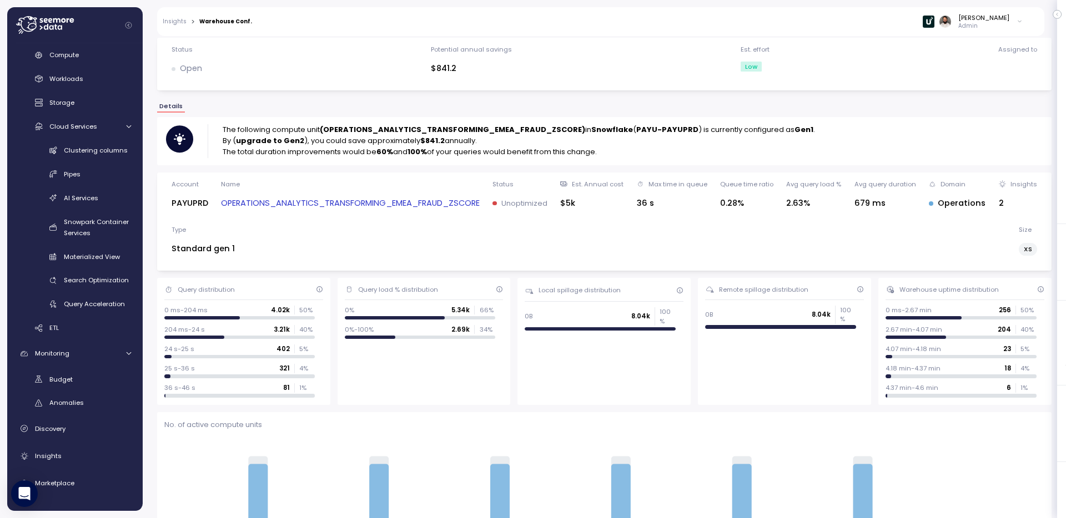
scroll to position [21, 0]
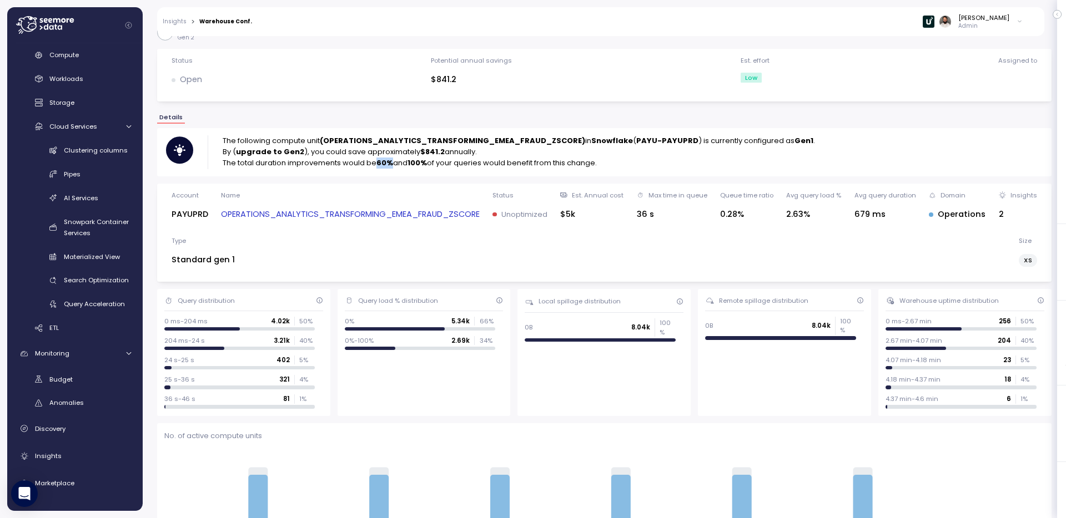
drag, startPoint x: 374, startPoint y: 164, endPoint x: 393, endPoint y: 163, distance: 19.4
click at [393, 163] on p "The total duration improvements would be 60% and 100% of your queries would ben…" at bounding box center [519, 163] width 592 height 11
drag, startPoint x: 416, startPoint y: 155, endPoint x: 433, endPoint y: 155, distance: 17.2
click at [433, 155] on strong "$841.2" at bounding box center [432, 152] width 24 height 11
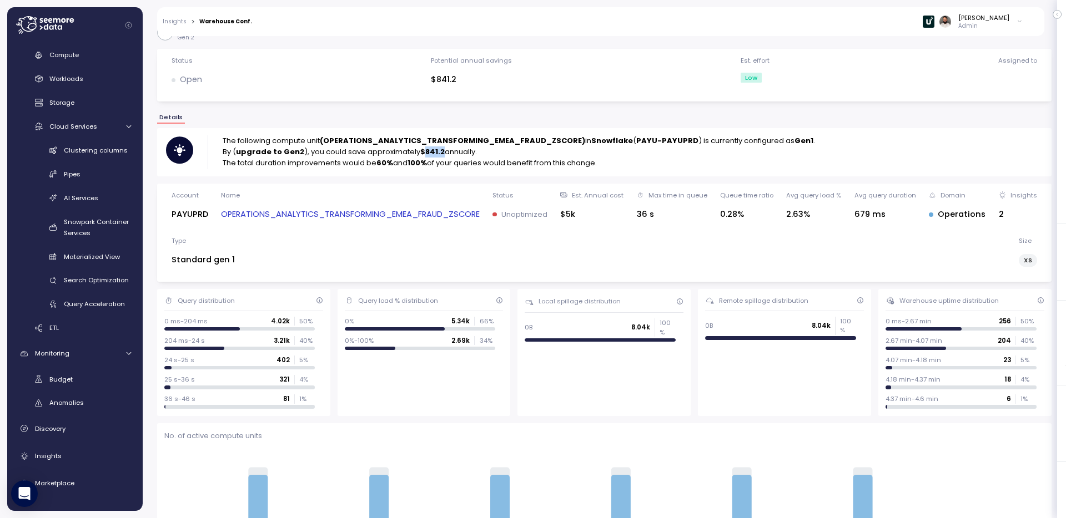
click at [433, 155] on strong "$841.2" at bounding box center [432, 152] width 24 height 11
drag, startPoint x: 419, startPoint y: 153, endPoint x: 432, endPoint y: 153, distance: 13.3
click at [432, 153] on strong "$841.2" at bounding box center [432, 152] width 24 height 11
click at [372, 172] on div "The following compute unit (OPERATIONS_ANALYTICS_TRANSFORMING_EMEA_FRAUD_ZSCORE…" at bounding box center [604, 152] width 894 height 48
click at [406, 169] on div "The following compute unit (OPERATIONS_ANALYTICS_TRANSFORMING_EMEA_FRAUD_ZSCORE…" at bounding box center [604, 152] width 894 height 48
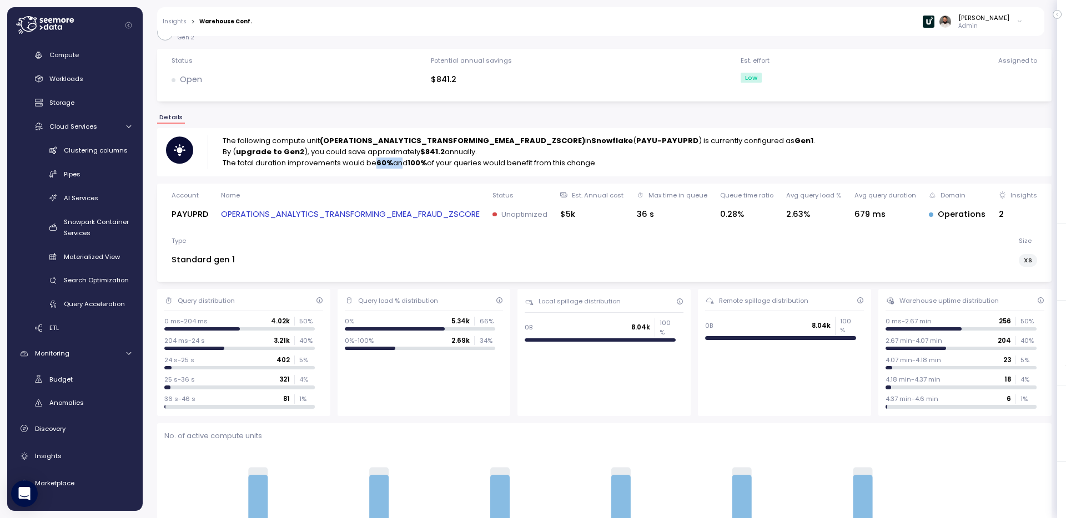
drag, startPoint x: 374, startPoint y: 165, endPoint x: 401, endPoint y: 165, distance: 27.2
click at [401, 165] on p "The total duration improvements would be 60% and 100% of your queries would ben…" at bounding box center [519, 163] width 592 height 11
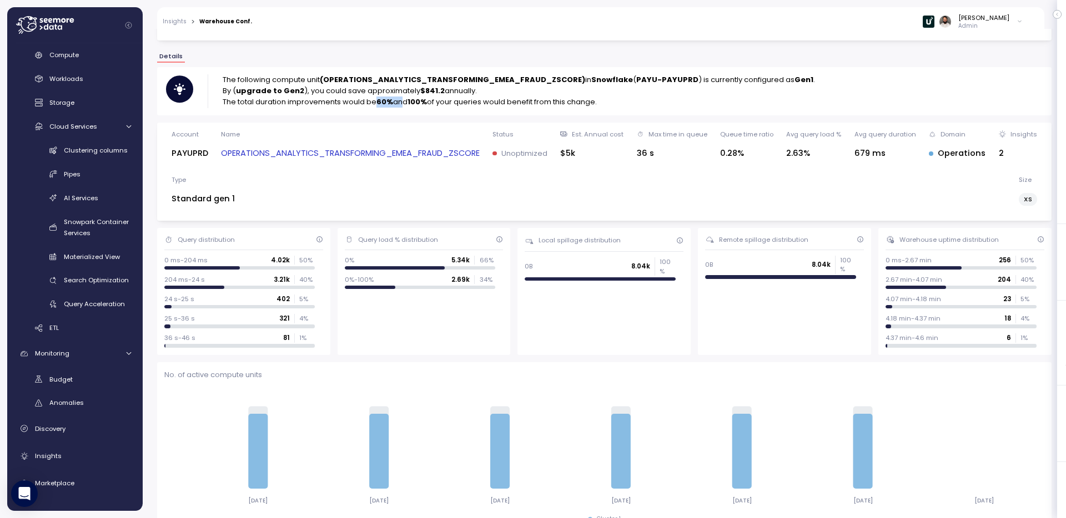
scroll to position [63, 0]
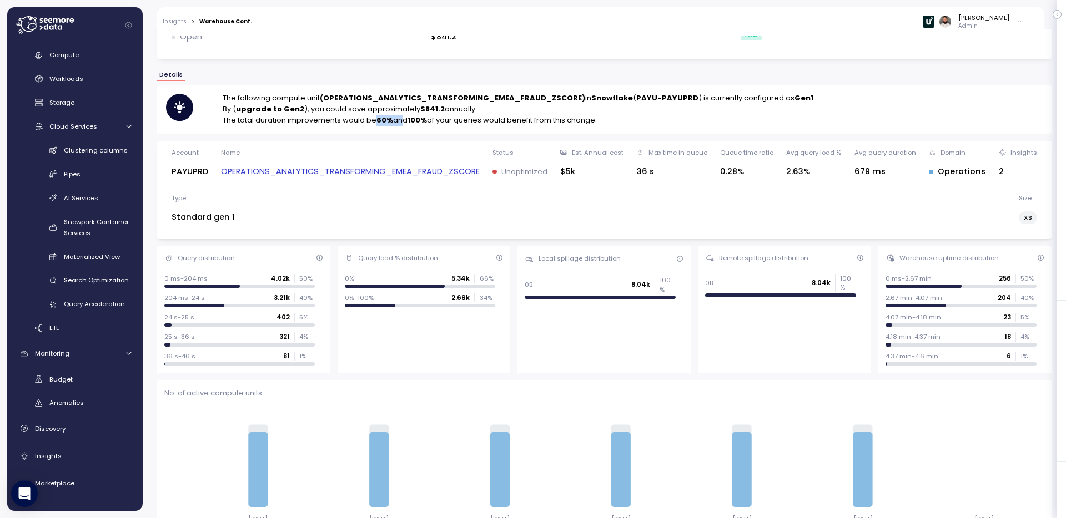
click at [400, 170] on link "OPERATIONS_ANALYTICS_TRANSFORMING_EMEA_FRAUD_ZSCORE" at bounding box center [350, 171] width 259 height 13
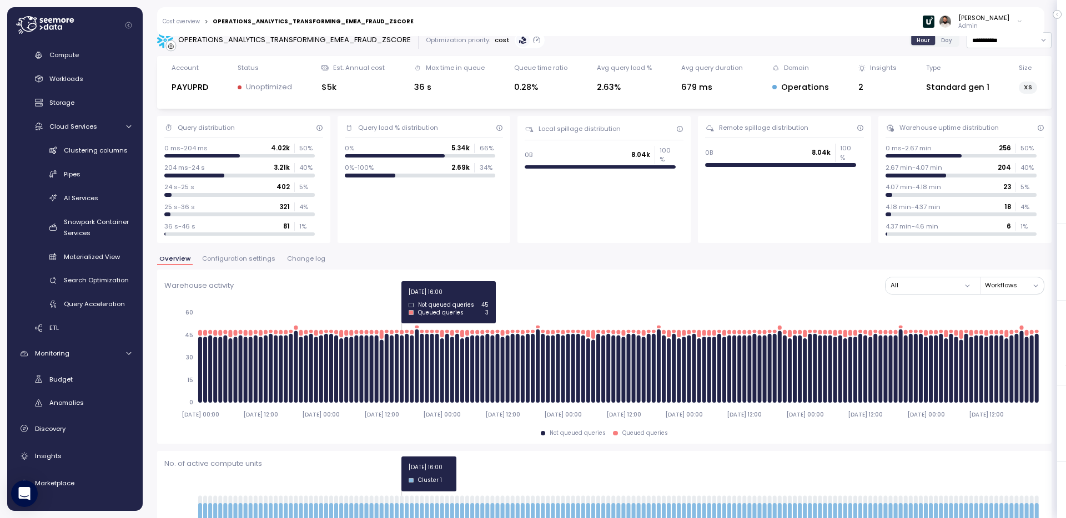
scroll to position [7, 0]
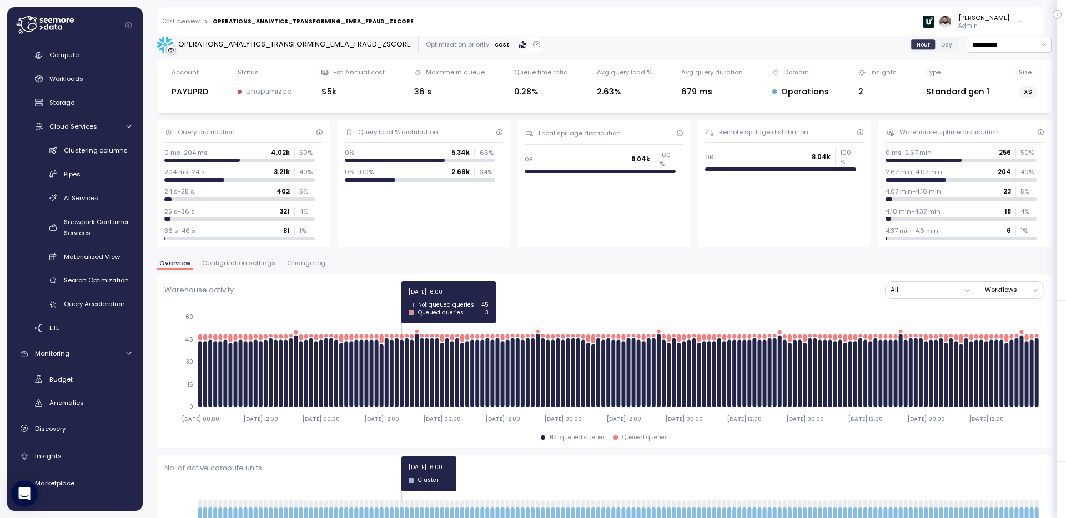
click at [222, 264] on span "Configuration settings" at bounding box center [238, 263] width 73 height 6
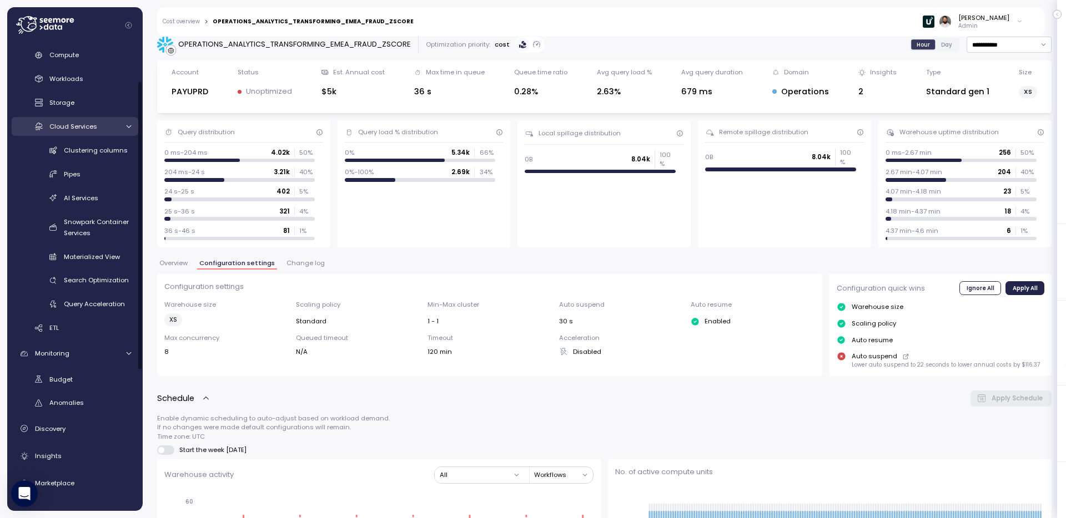
click at [80, 121] on div "Cloud Services" at bounding box center [83, 126] width 69 height 11
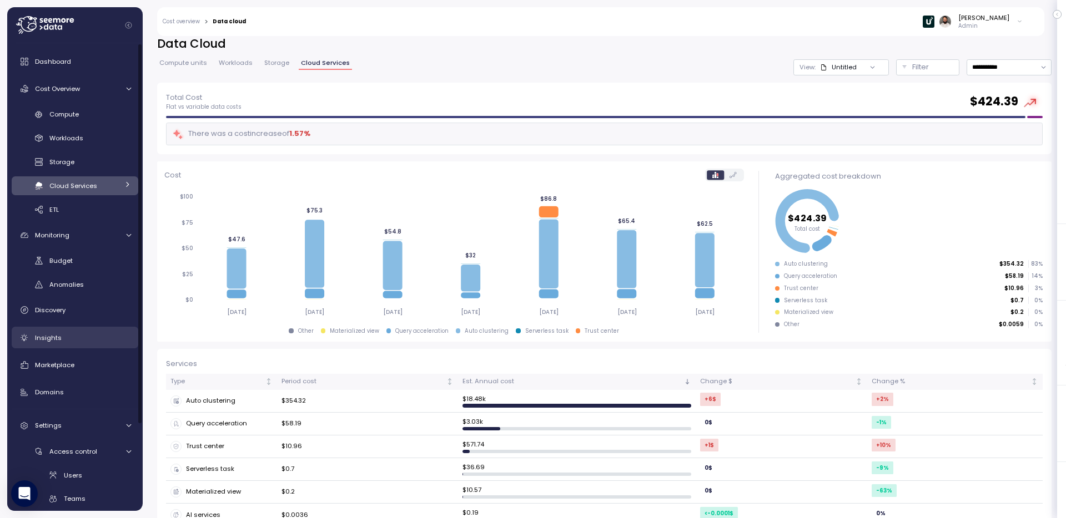
click at [73, 337] on div "Insights" at bounding box center [83, 337] width 96 height 11
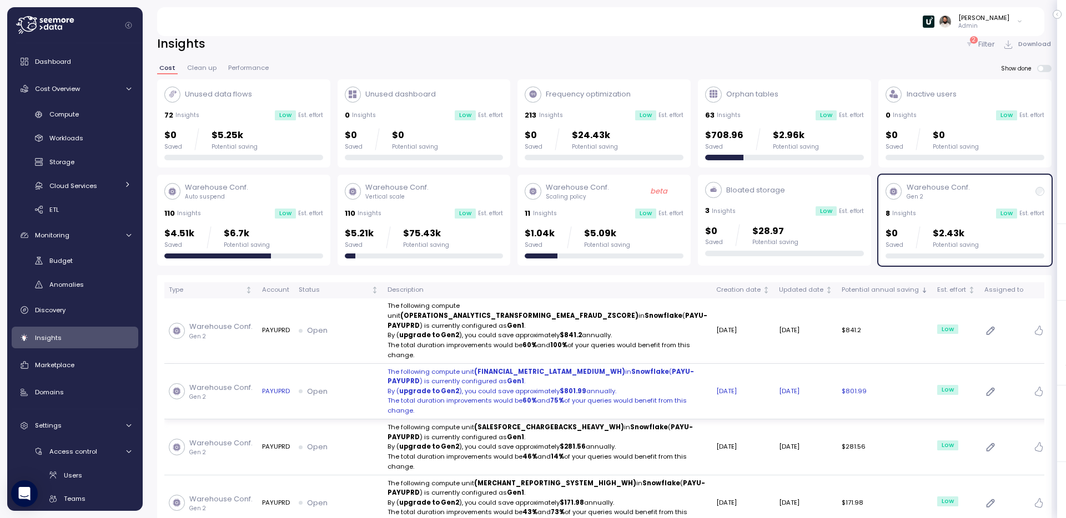
click at [635, 375] on strong "Snowflake" at bounding box center [650, 371] width 38 height 9
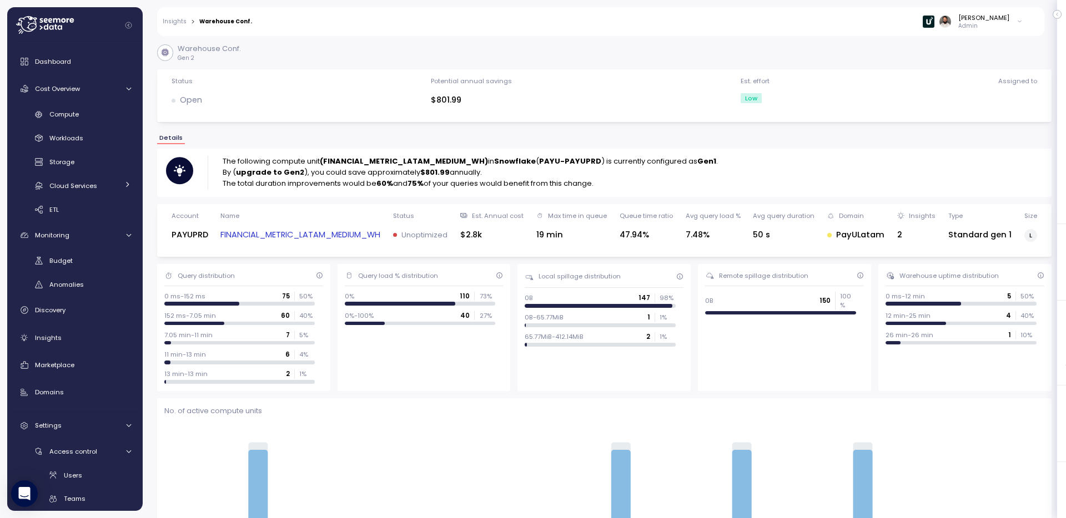
click at [357, 230] on link "FINANCIAL_METRIC_LATAM_MEDIUM_WH" at bounding box center [300, 235] width 160 height 13
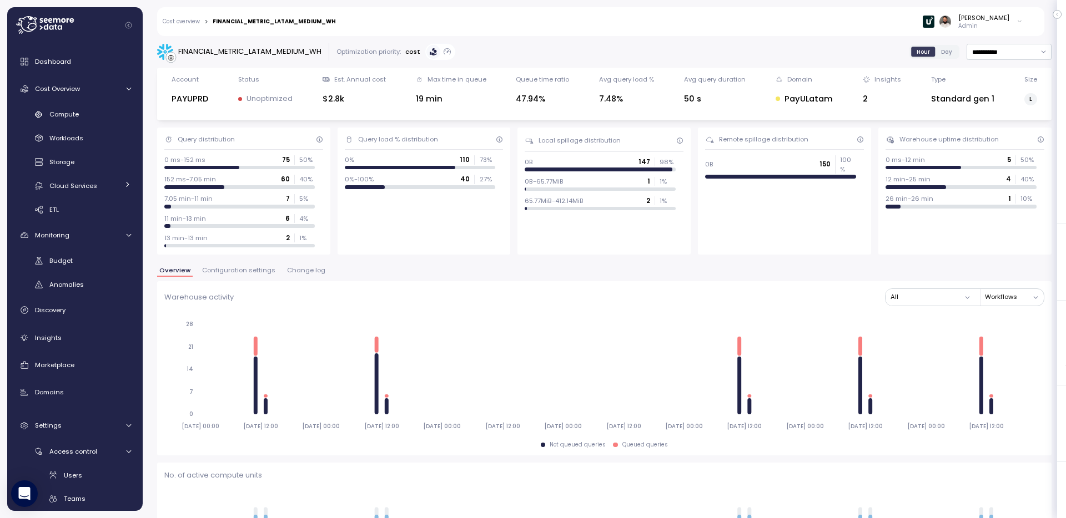
scroll to position [6, 0]
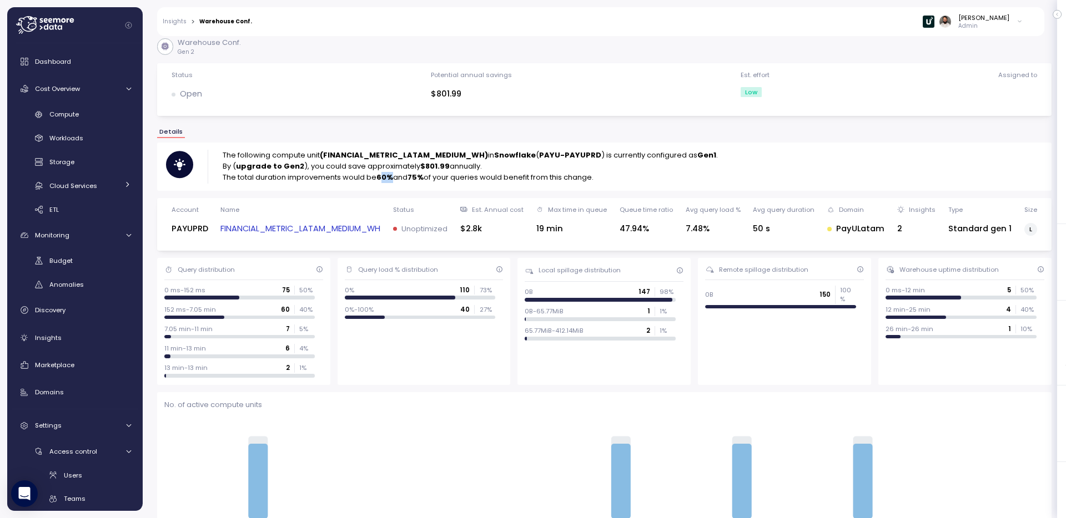
drag, startPoint x: 381, startPoint y: 178, endPoint x: 394, endPoint y: 178, distance: 13.3
click at [394, 178] on p "The total duration improvements would be 60% and 75% of your queries would bene…" at bounding box center [470, 177] width 495 height 11
click at [378, 175] on strong "60%" at bounding box center [384, 177] width 17 height 11
drag, startPoint x: 378, startPoint y: 176, endPoint x: 388, endPoint y: 176, distance: 10.0
click at [388, 176] on strong "60%" at bounding box center [384, 177] width 17 height 11
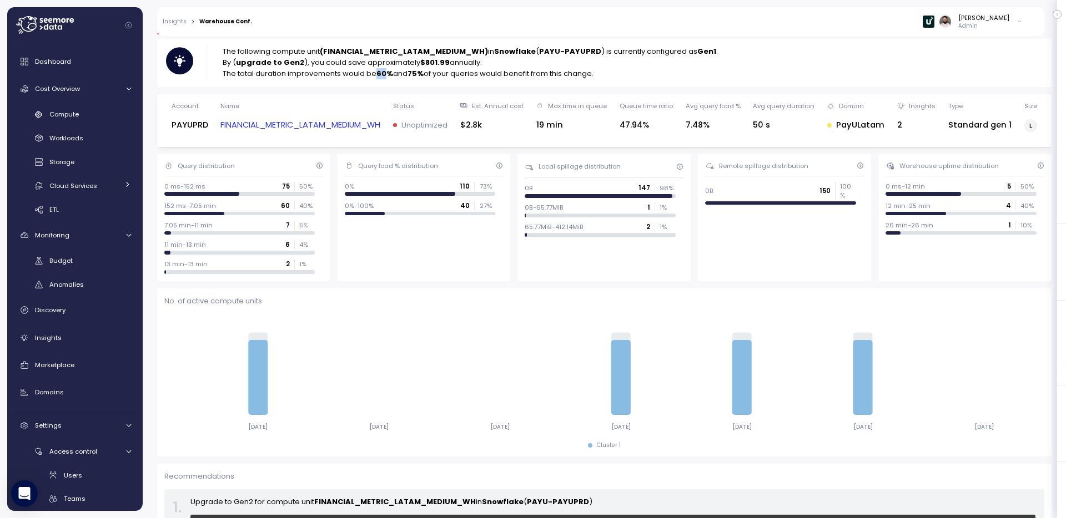
scroll to position [109, 0]
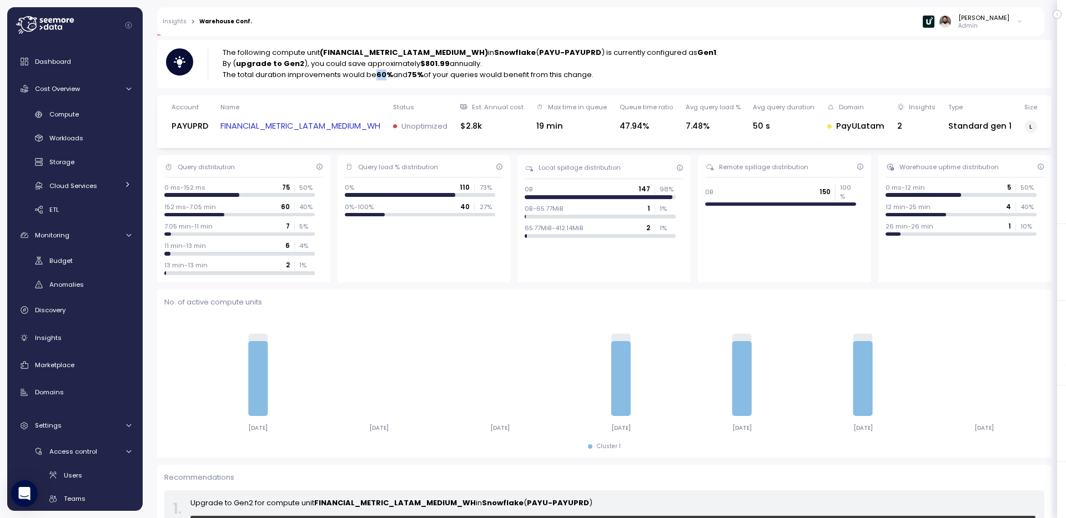
click at [367, 123] on link "FINANCIAL_METRIC_LATAM_MEDIUM_WH" at bounding box center [300, 126] width 160 height 13
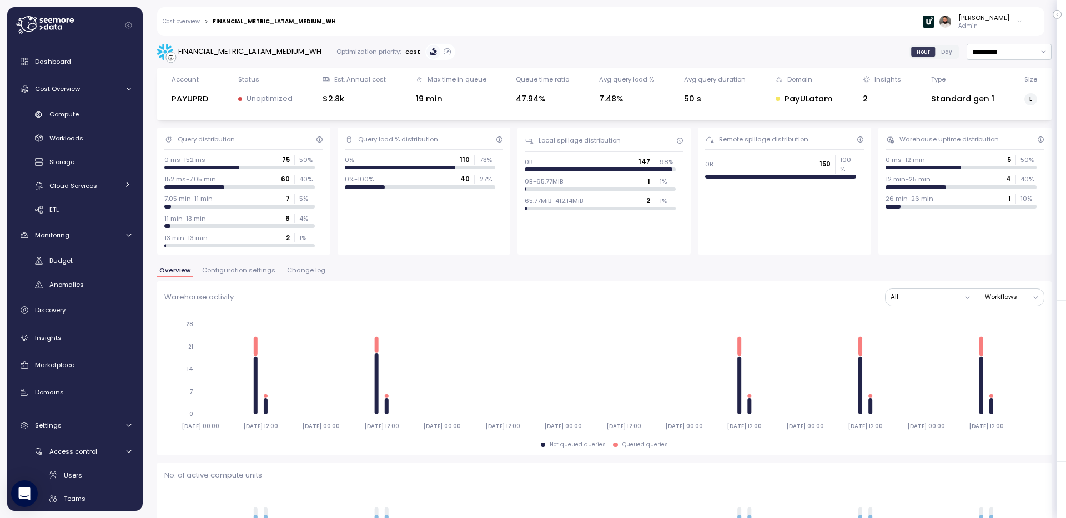
click at [238, 267] on span "Configuration settings" at bounding box center [238, 270] width 73 height 6
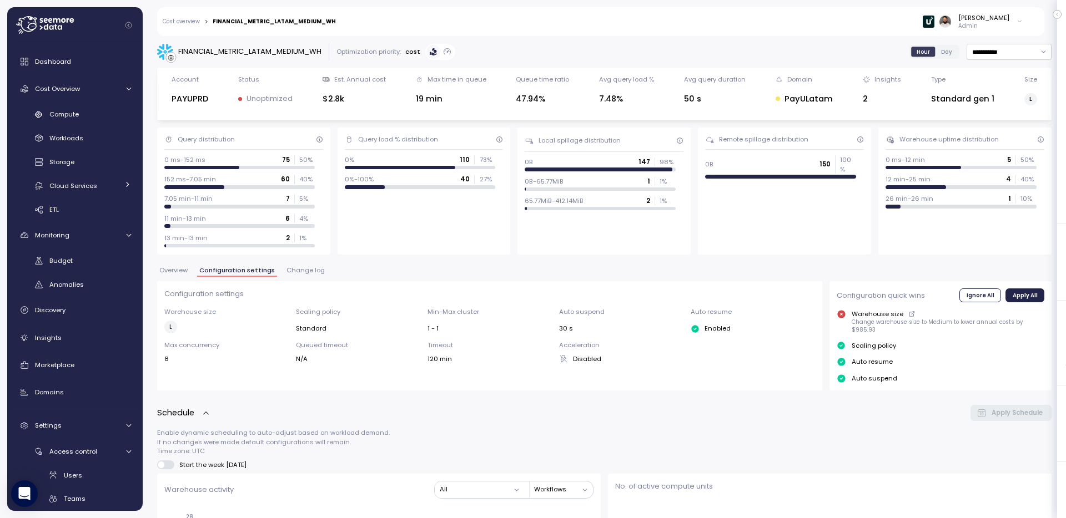
click at [181, 272] on span "Overview" at bounding box center [173, 270] width 28 height 6
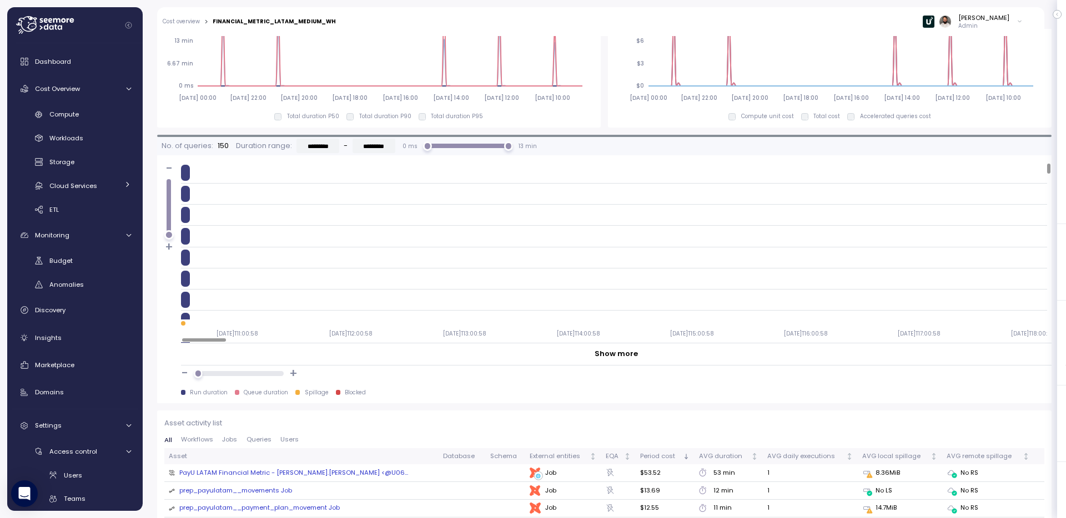
scroll to position [1057, 0]
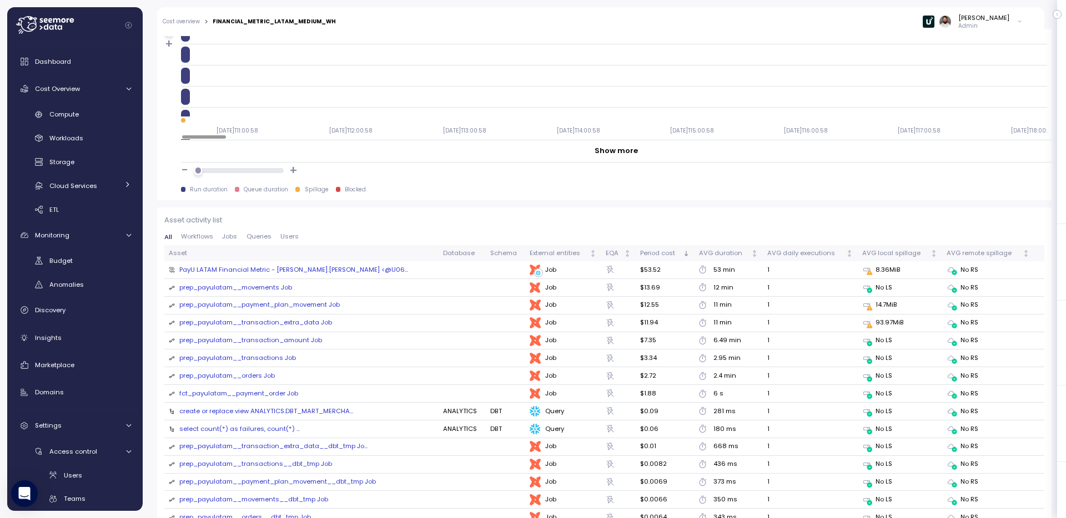
click at [257, 237] on span "Queries" at bounding box center [258, 237] width 25 height 6
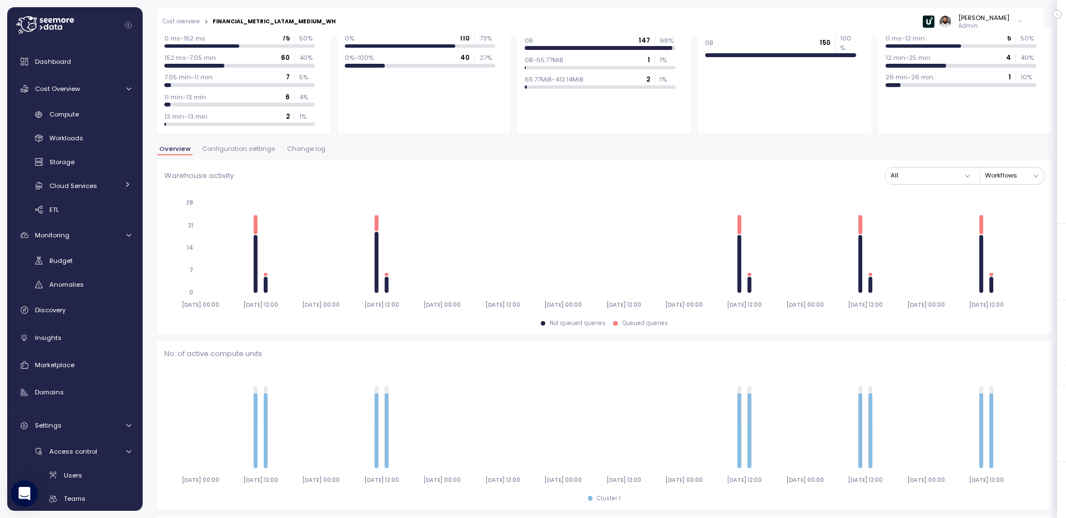
scroll to position [0, 0]
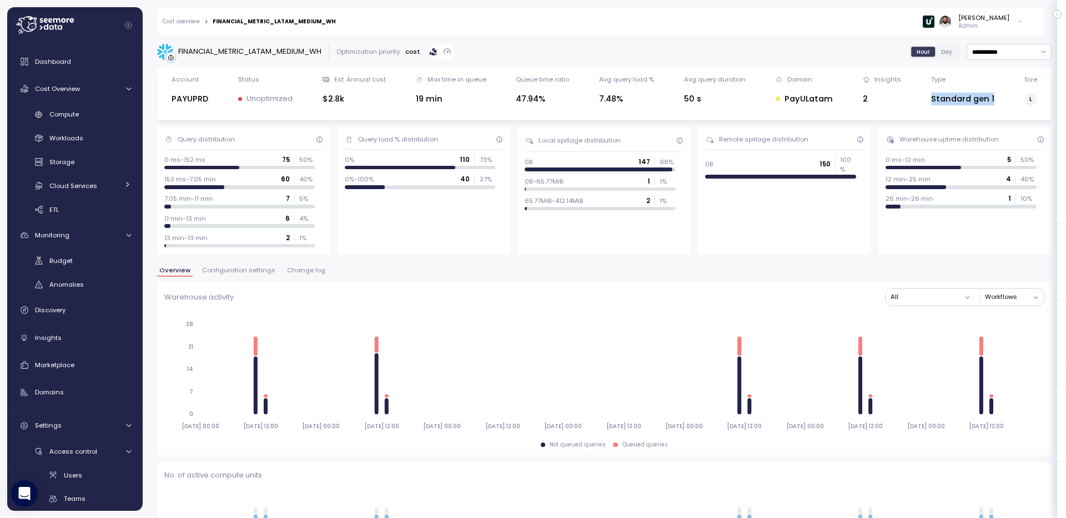
drag, startPoint x: 925, startPoint y: 99, endPoint x: 1010, endPoint y: 99, distance: 84.9
click at [1010, 99] on div "Account PAYUPRD Status Unoptimized Est. Annual cost $2.8k Max time in queue 19 …" at bounding box center [604, 94] width 880 height 38
drag, startPoint x: 174, startPoint y: 54, endPoint x: 322, endPoint y: 52, distance: 147.6
click at [321, 52] on div "FINANCIAL_METRIC_LATAM_MEDIUM_WH" at bounding box center [239, 52] width 164 height 17
click at [252, 270] on span "Configuration settings" at bounding box center [238, 270] width 73 height 6
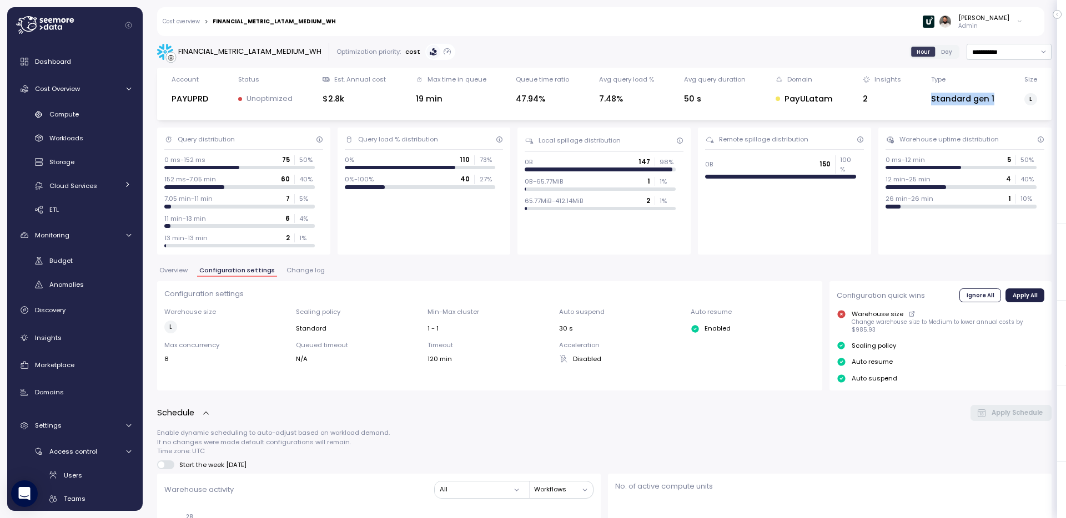
drag, startPoint x: 936, startPoint y: 100, endPoint x: 998, endPoint y: 100, distance: 62.7
click at [999, 100] on div "Account PAYUPRD Status Unoptimized Est. Annual cost $2.8k Max time in queue 19 …" at bounding box center [604, 94] width 880 height 38
click at [290, 46] on div "FINANCIAL_METRIC_LATAM_MEDIUM_WH" at bounding box center [239, 52] width 164 height 17
click at [300, 276] on button "Change log" at bounding box center [305, 271] width 43 height 9
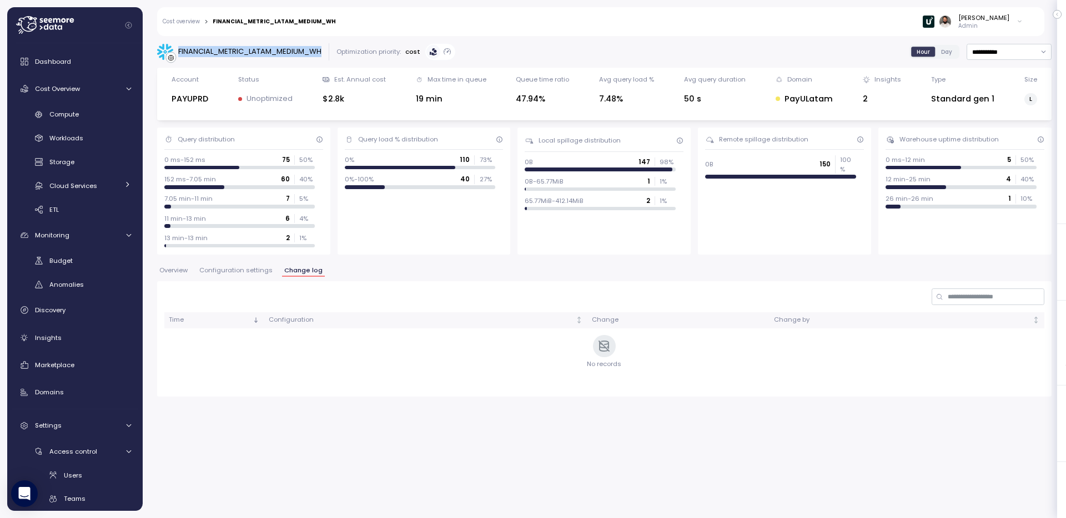
click at [257, 267] on span "Configuration settings" at bounding box center [235, 270] width 73 height 6
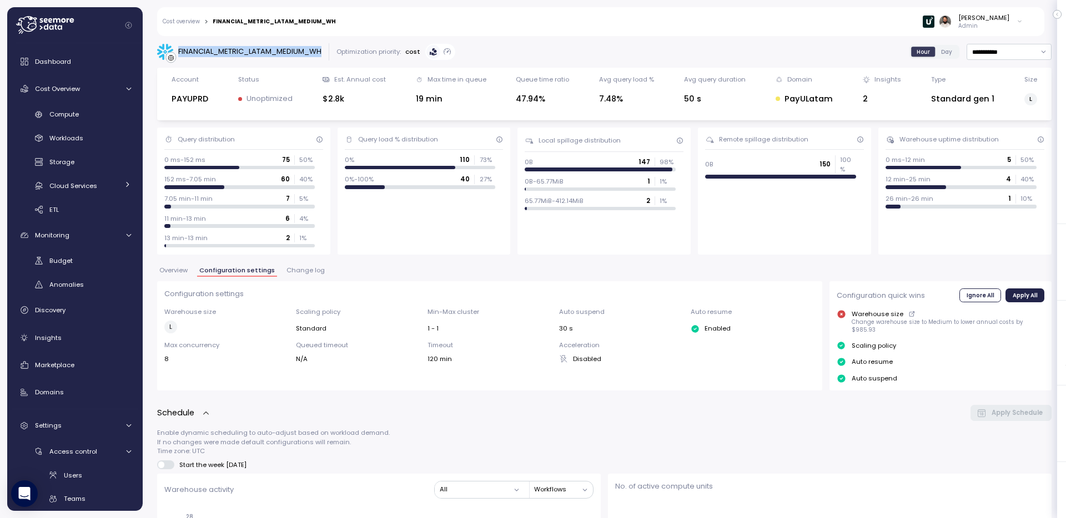
click at [218, 46] on div "FINANCIAL_METRIC_LATAM_MEDIUM_WH" at bounding box center [249, 51] width 143 height 11
click at [107, 109] on div "Compute" at bounding box center [90, 114] width 82 height 11
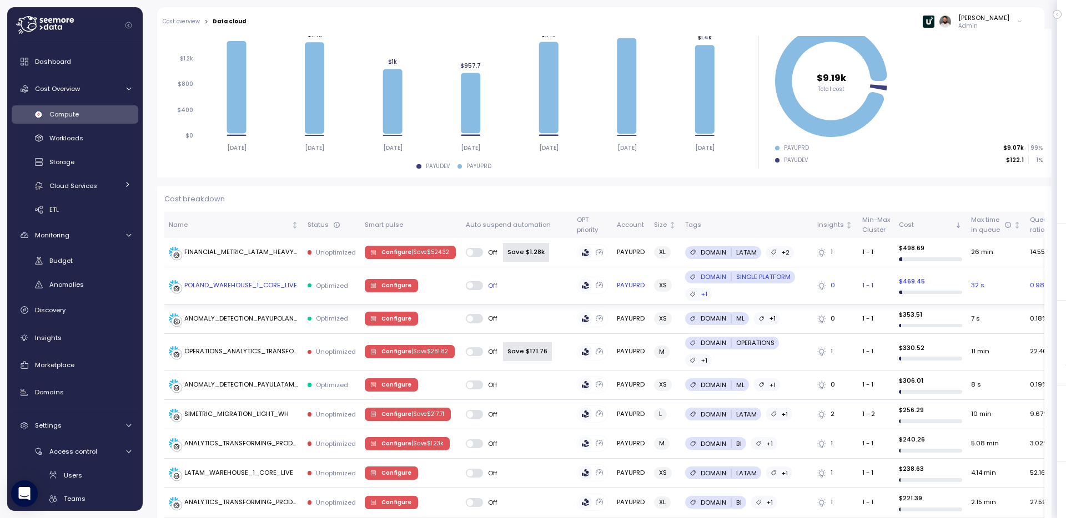
scroll to position [174, 0]
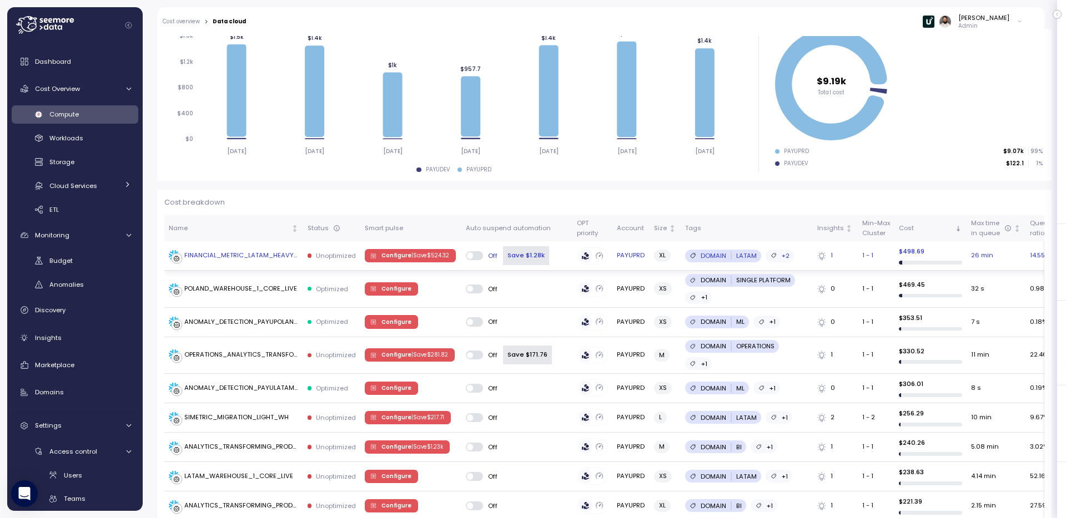
click at [262, 262] on td "FINANCIAL_METRIC_LATAM_HEAVY_WH" at bounding box center [233, 255] width 139 height 29
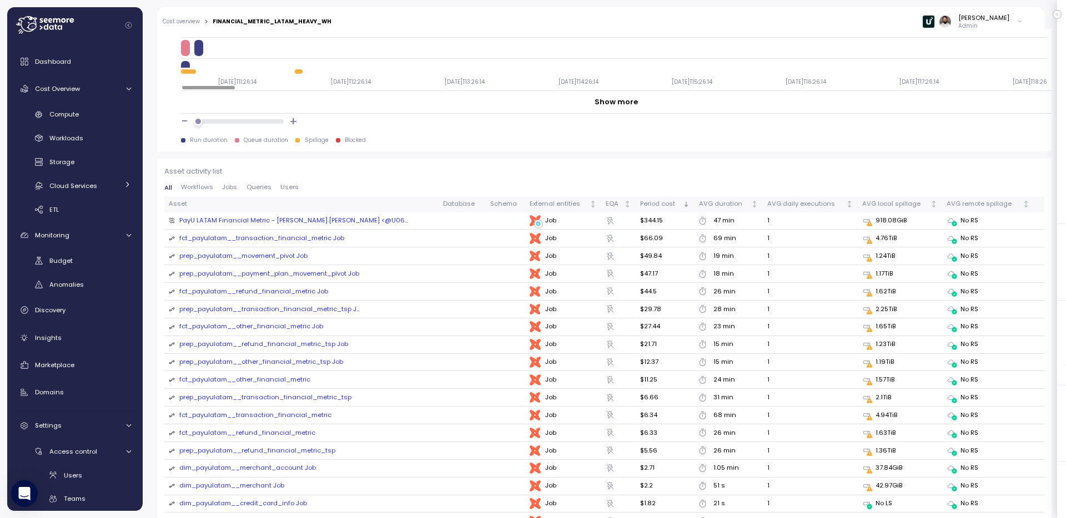
click at [256, 189] on span "Queries" at bounding box center [258, 187] width 25 height 6
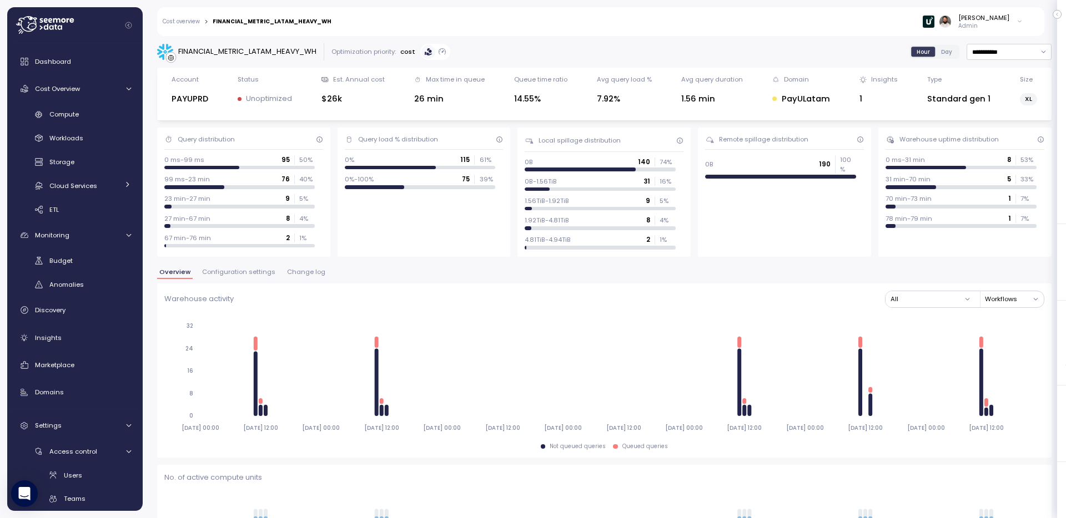
click at [260, 58] on div "FINANCIAL_METRIC_LATAM_HEAVY_WH" at bounding box center [236, 52] width 159 height 17
click at [260, 49] on div "FINANCIAL_METRIC_LATAM_HEAVY_WH" at bounding box center [247, 51] width 138 height 11
click at [241, 274] on span "Configuration settings" at bounding box center [238, 272] width 73 height 6
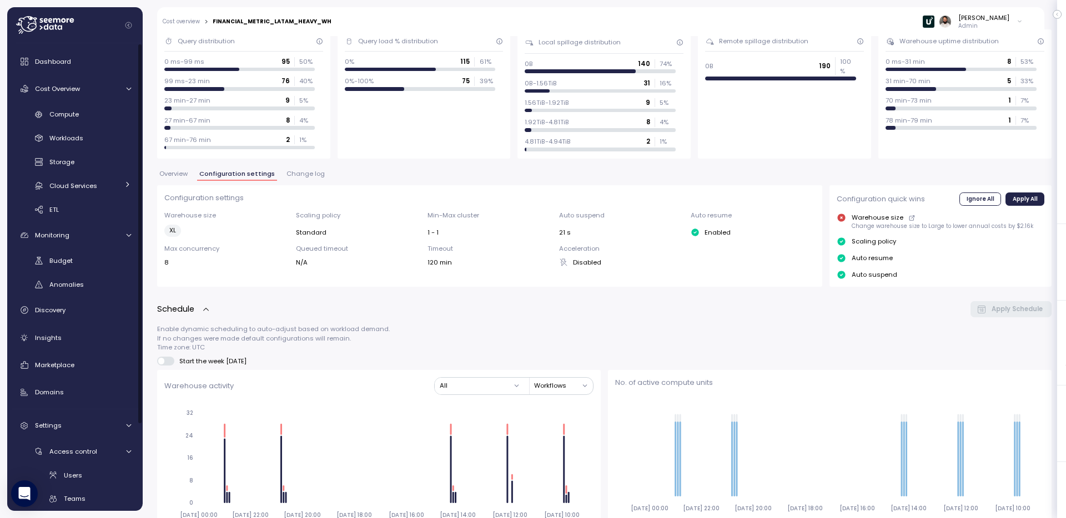
scroll to position [96, 0]
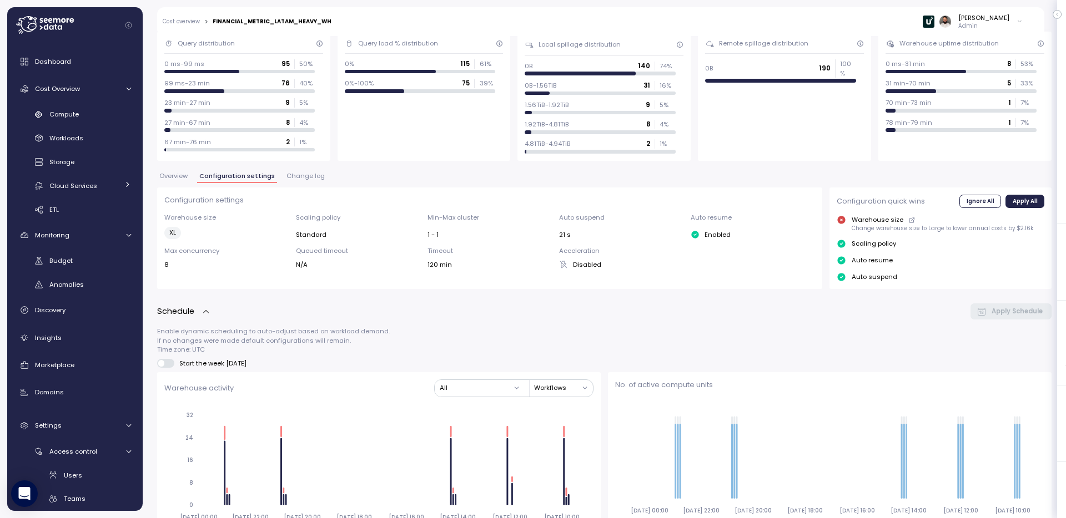
click at [302, 173] on span "Change log" at bounding box center [305, 176] width 38 height 6
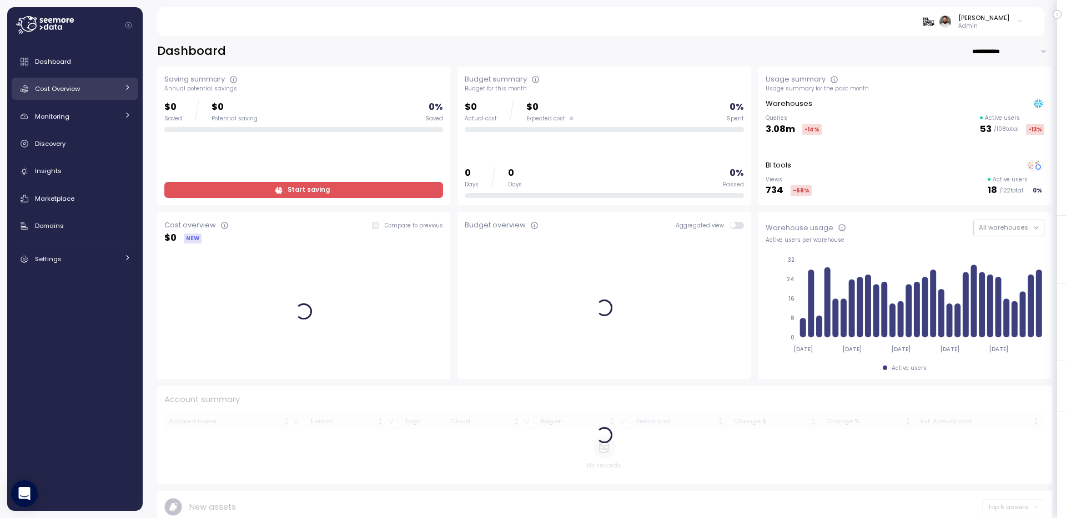
click at [71, 84] on span "Cost Overview" at bounding box center [57, 88] width 45 height 9
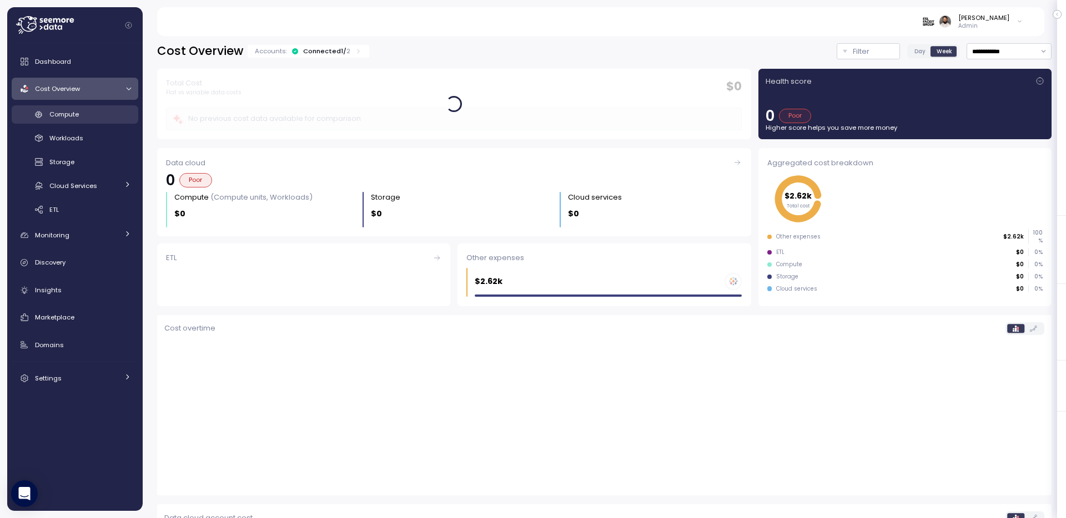
click at [94, 119] on div "Compute" at bounding box center [90, 114] width 82 height 11
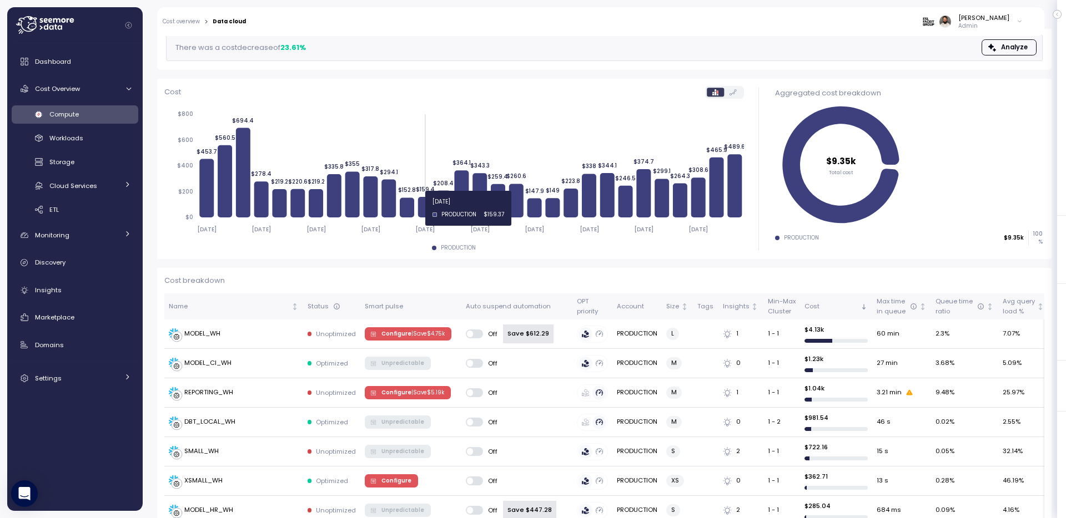
scroll to position [97, 0]
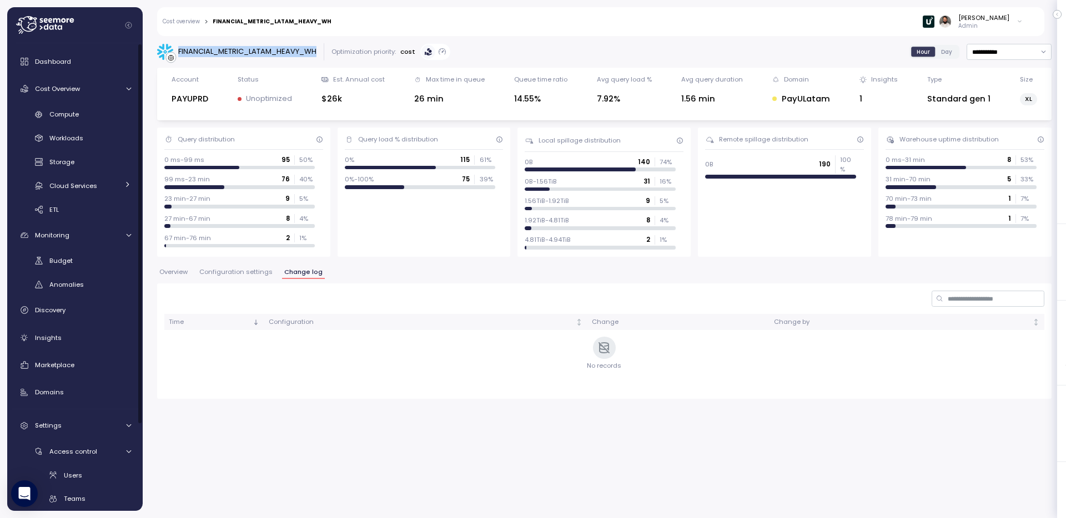
click at [997, 60] on div "**********" at bounding box center [604, 221] width 894 height 356
click at [100, 118] on div "Compute" at bounding box center [90, 114] width 82 height 11
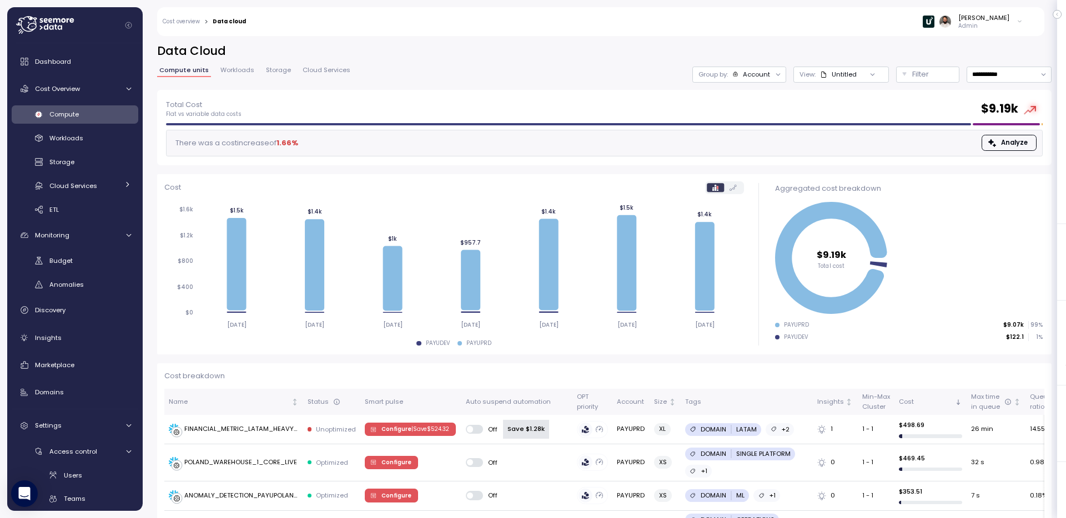
click at [834, 75] on div "Untitled" at bounding box center [838, 74] width 37 height 9
click at [738, 72] on icon at bounding box center [735, 74] width 6 height 6
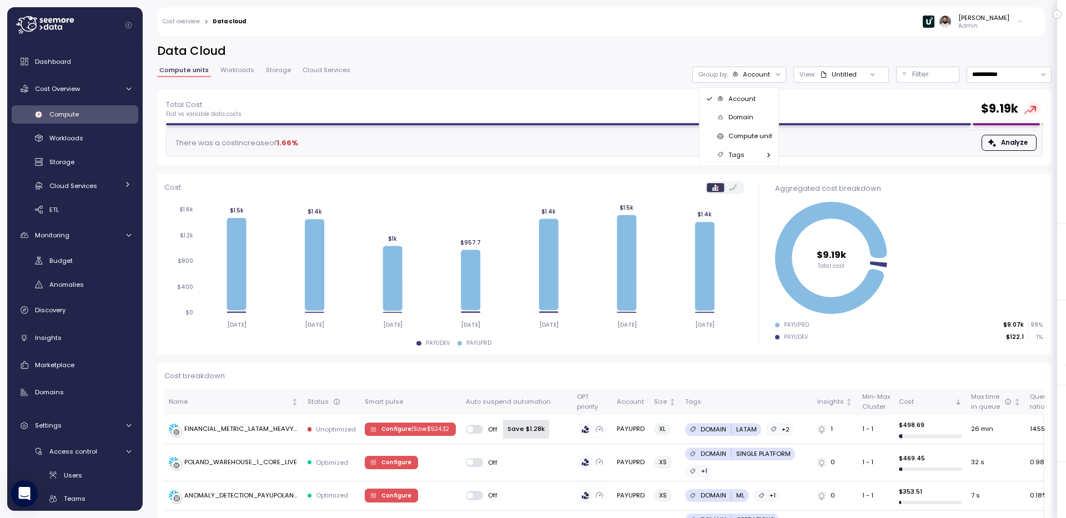
click at [740, 138] on p "Compute unit" at bounding box center [750, 136] width 44 height 9
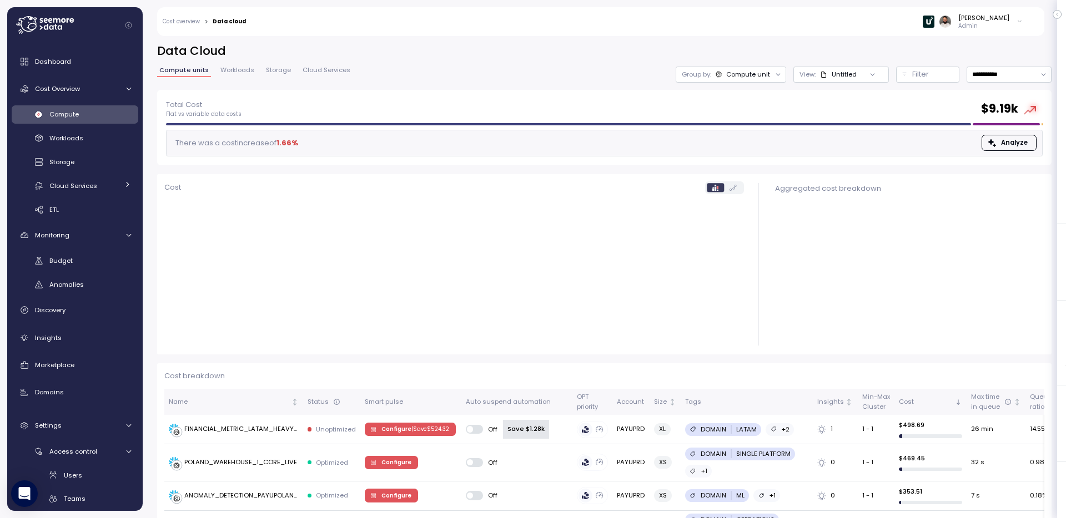
click at [242, 68] on span "Workloads" at bounding box center [237, 70] width 34 height 6
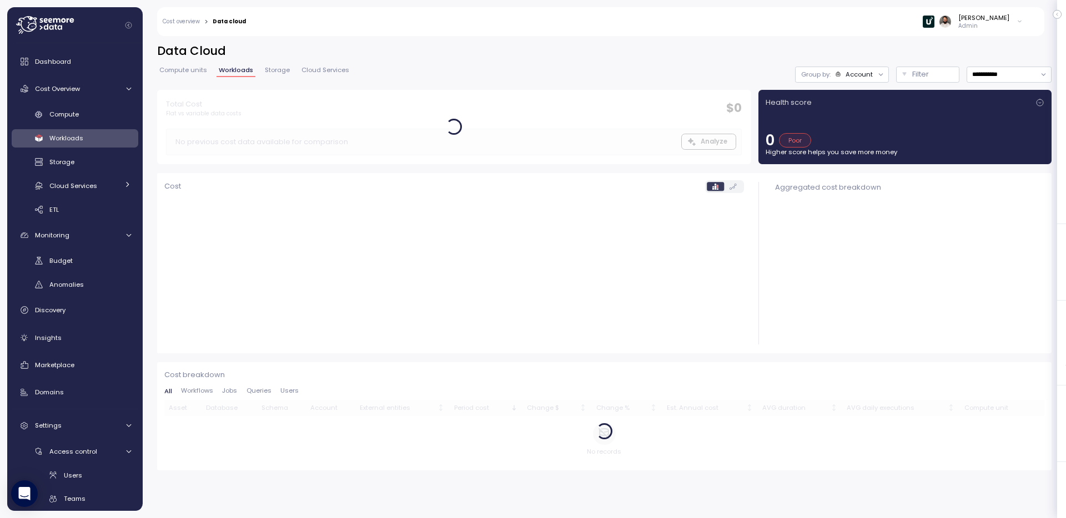
click at [187, 69] on span "Compute units" at bounding box center [183, 70] width 48 height 6
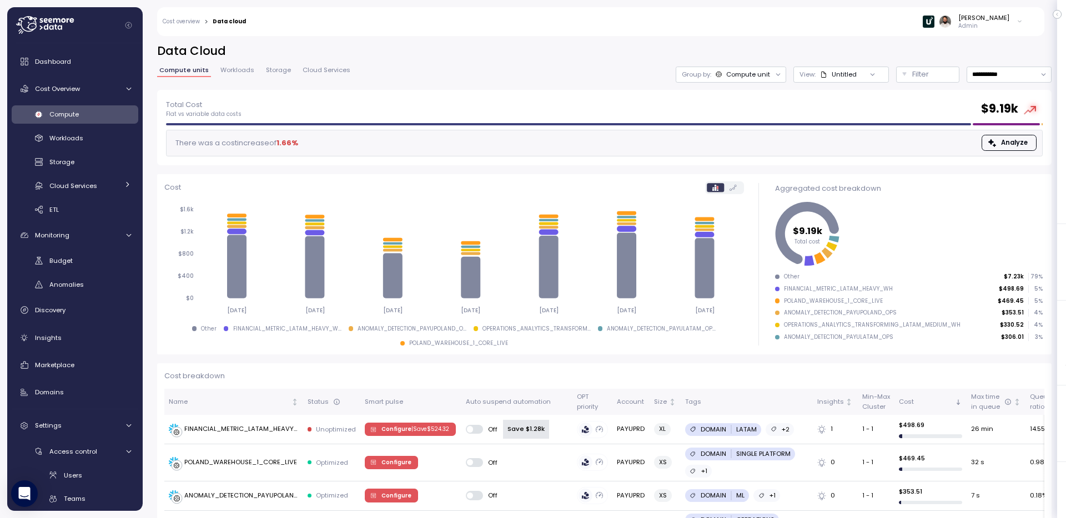
click at [935, 88] on div "**********" at bounding box center [604, 66] width 894 height 47
click at [935, 84] on div "**********" at bounding box center [604, 66] width 894 height 47
click at [934, 79] on div "Filter" at bounding box center [932, 74] width 41 height 11
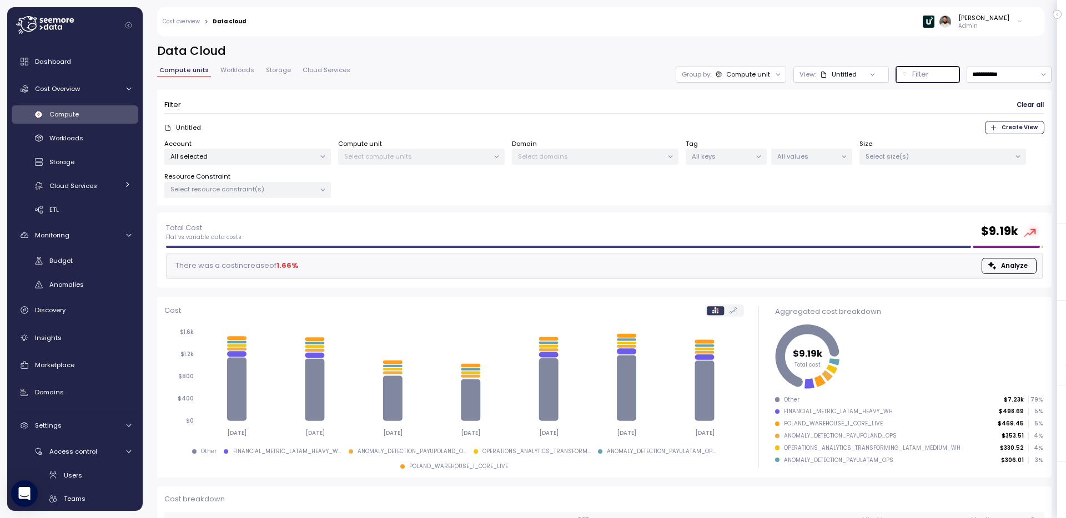
click at [407, 150] on div "Select compute units" at bounding box center [421, 157] width 166 height 16
click at [335, 150] on div "Account All selected Compute unit Select compute units Domain Select domains Ta…" at bounding box center [604, 168] width 880 height 59
click at [303, 150] on div "All selected" at bounding box center [247, 157] width 166 height 16
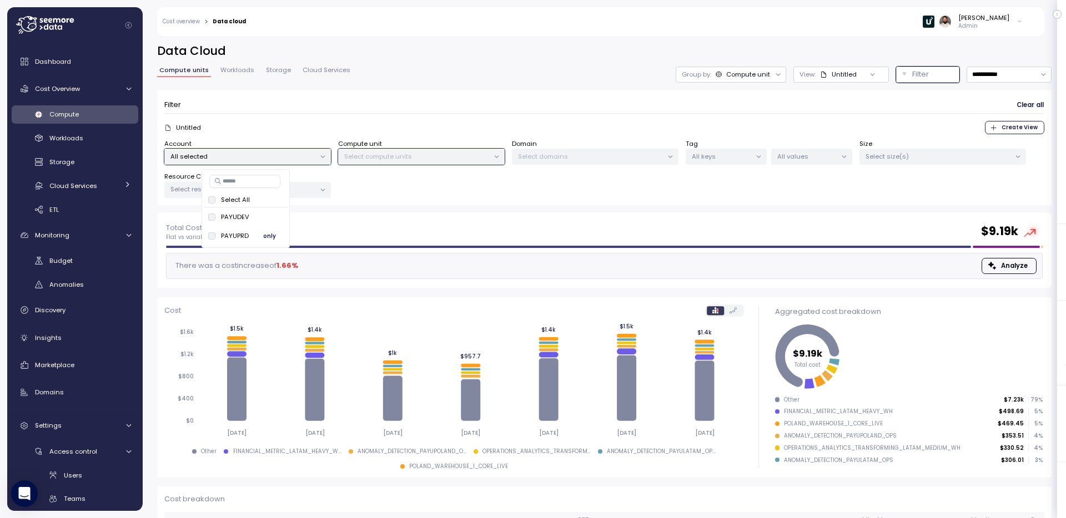
click at [275, 235] on span "only" at bounding box center [269, 236] width 13 height 12
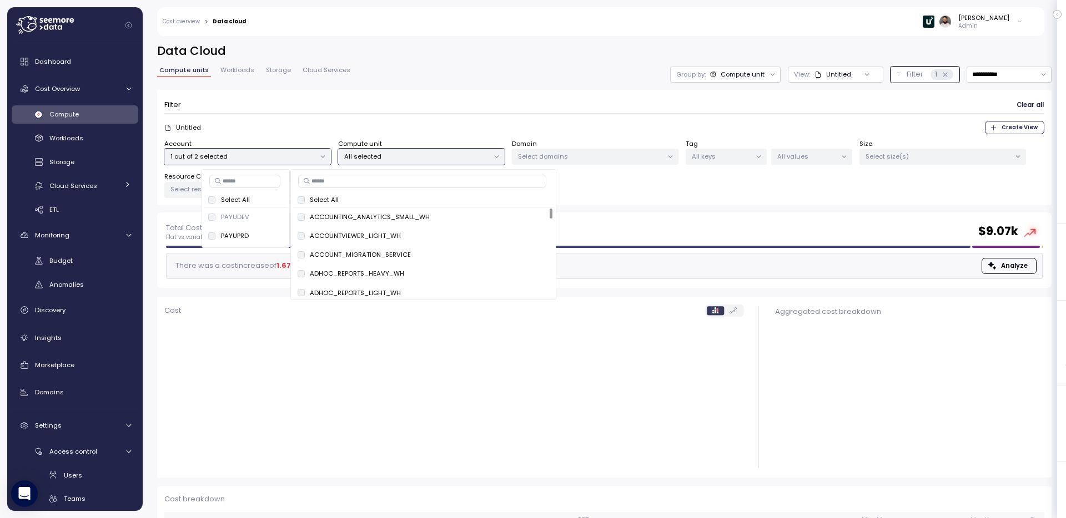
click at [558, 157] on p "Select domains" at bounding box center [590, 156] width 145 height 9
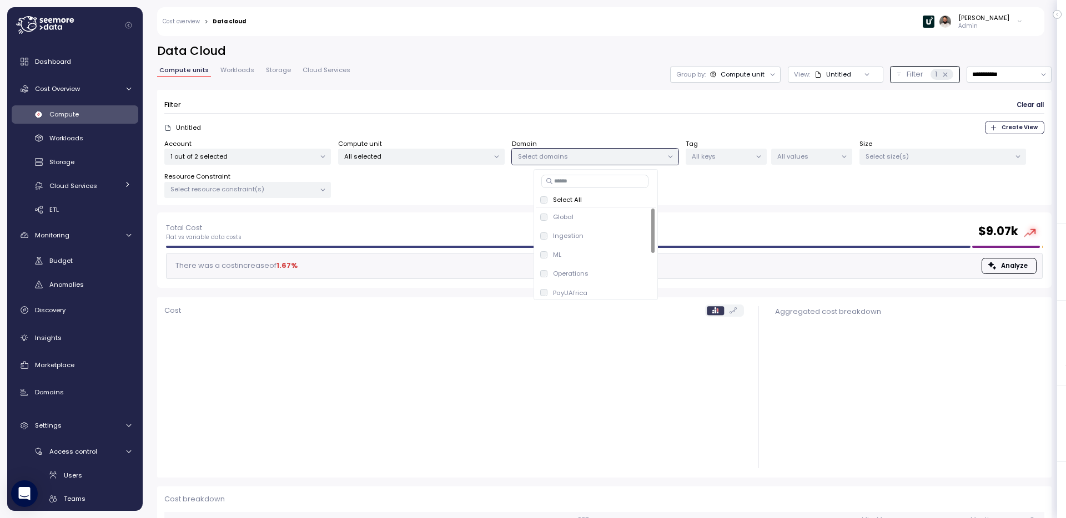
click at [478, 163] on div "All selected" at bounding box center [421, 157] width 166 height 16
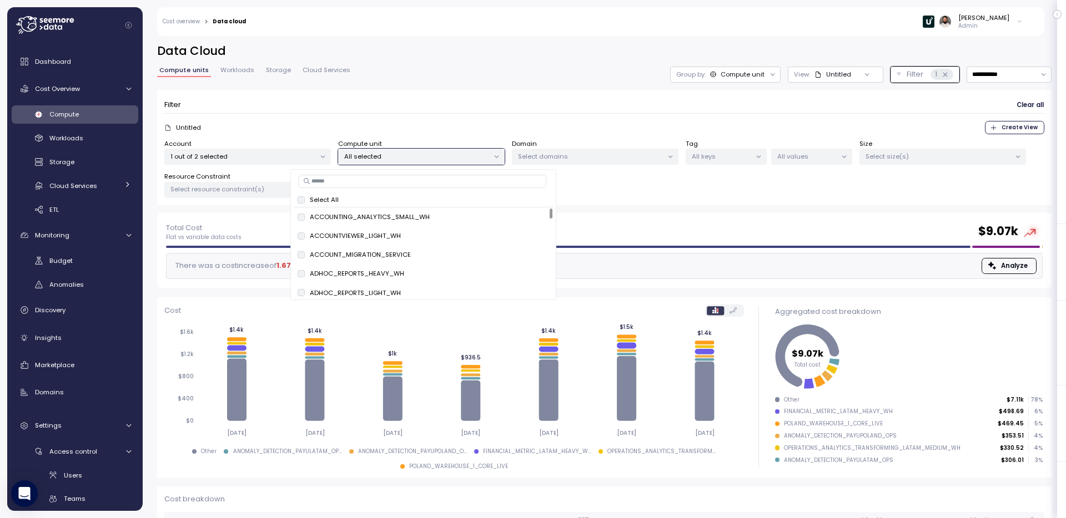
click at [482, 183] on input at bounding box center [422, 181] width 248 height 13
type input "******"
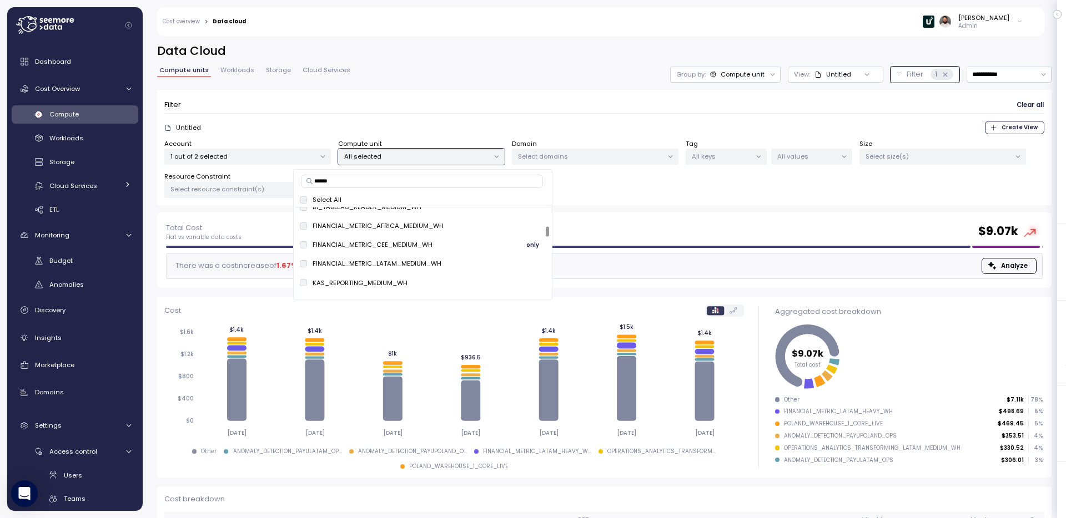
scroll to position [163, 0]
click at [526, 261] on span "only" at bounding box center [532, 262] width 13 height 12
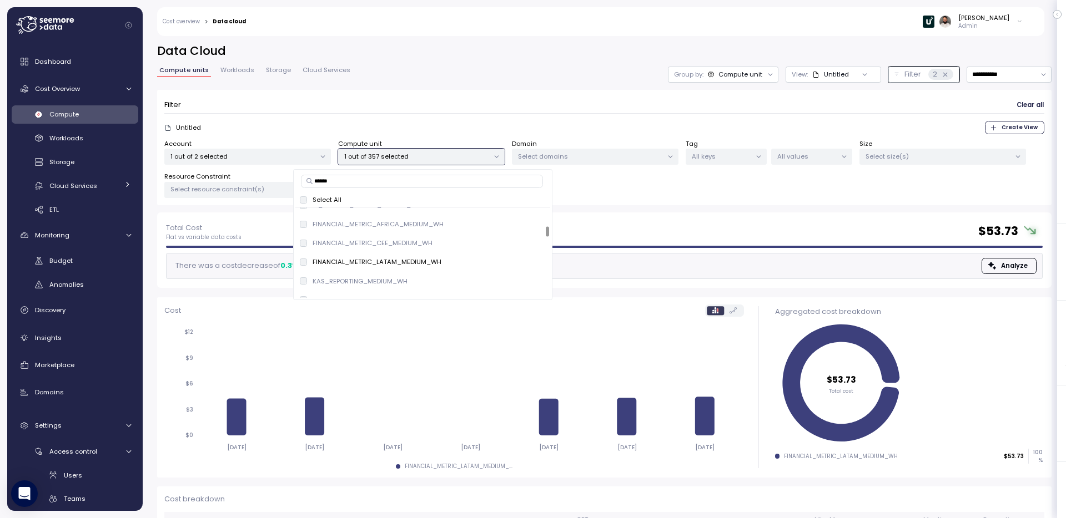
scroll to position [163, 0]
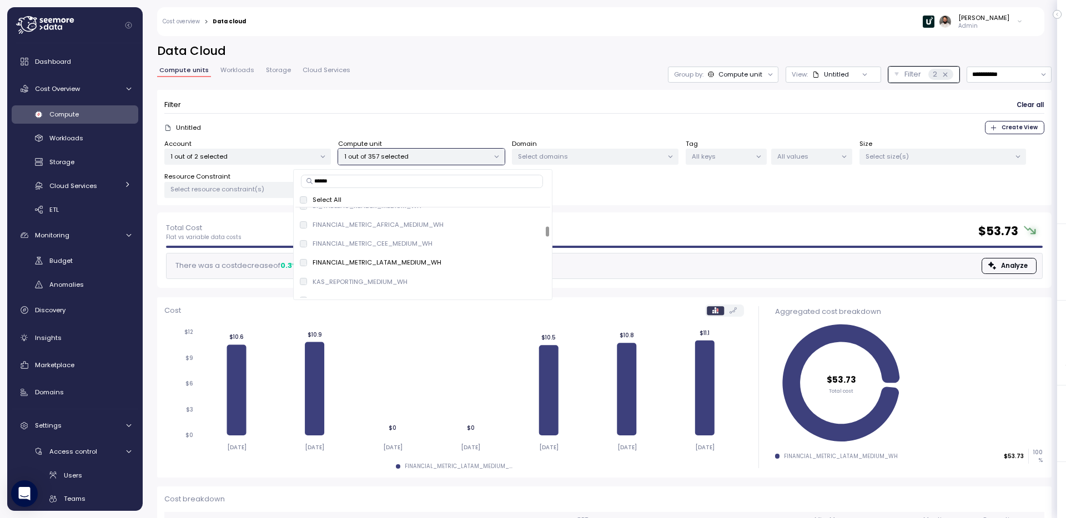
click at [553, 86] on div "**********" at bounding box center [604, 127] width 894 height 169
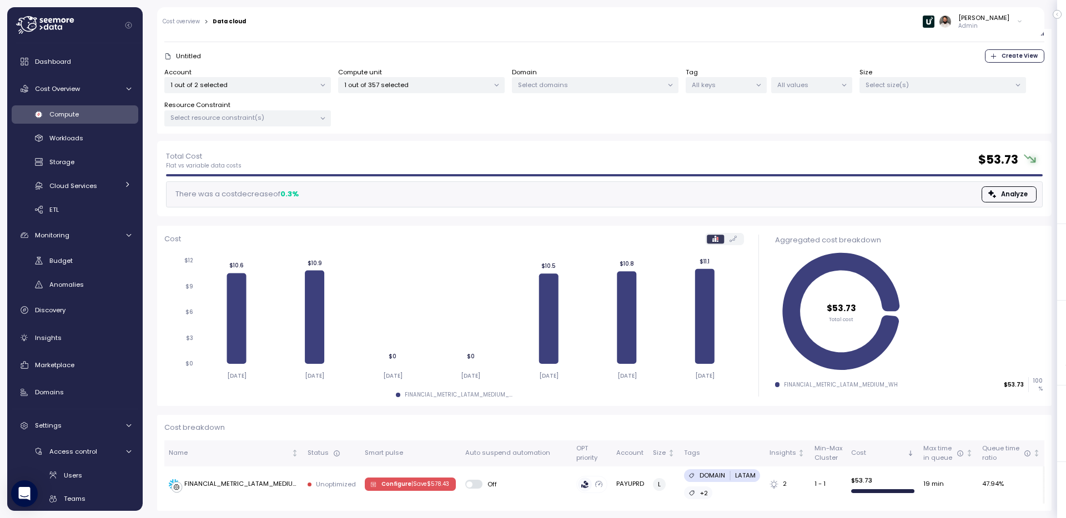
scroll to position [0, 0]
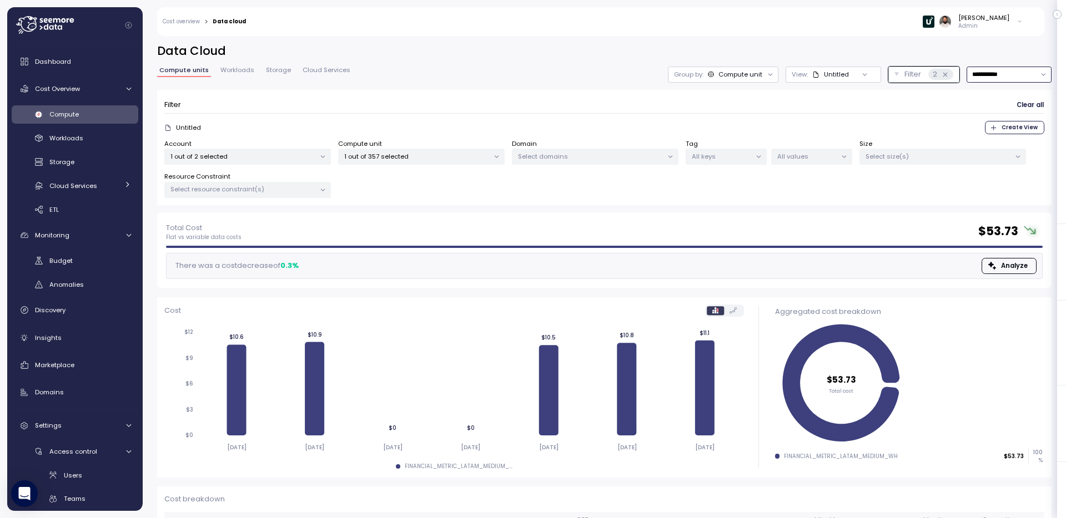
click at [1000, 73] on input "**********" at bounding box center [1008, 75] width 85 height 16
click at [1003, 160] on span "Last 30 days" at bounding box center [992, 158] width 41 height 10
type input "**********"
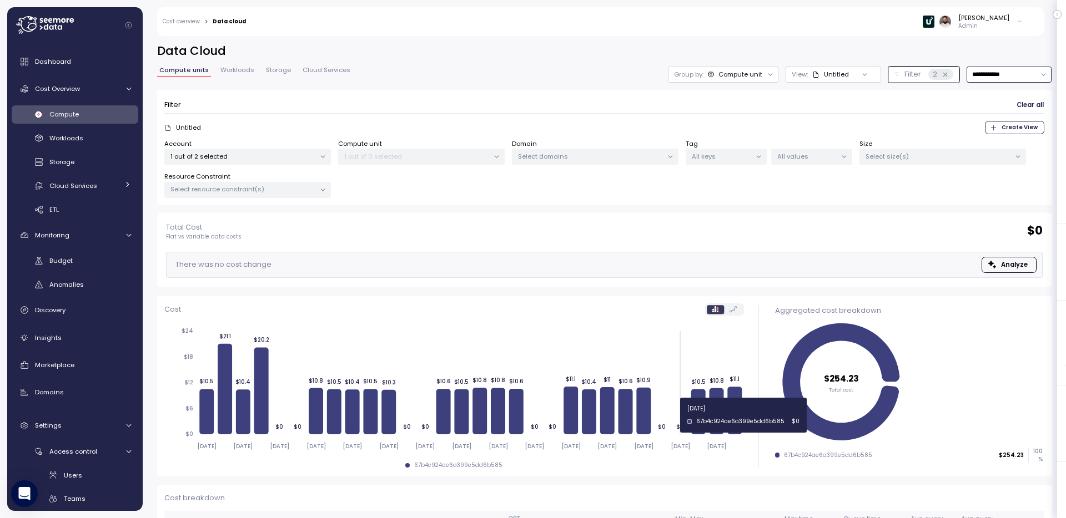
scroll to position [70, 0]
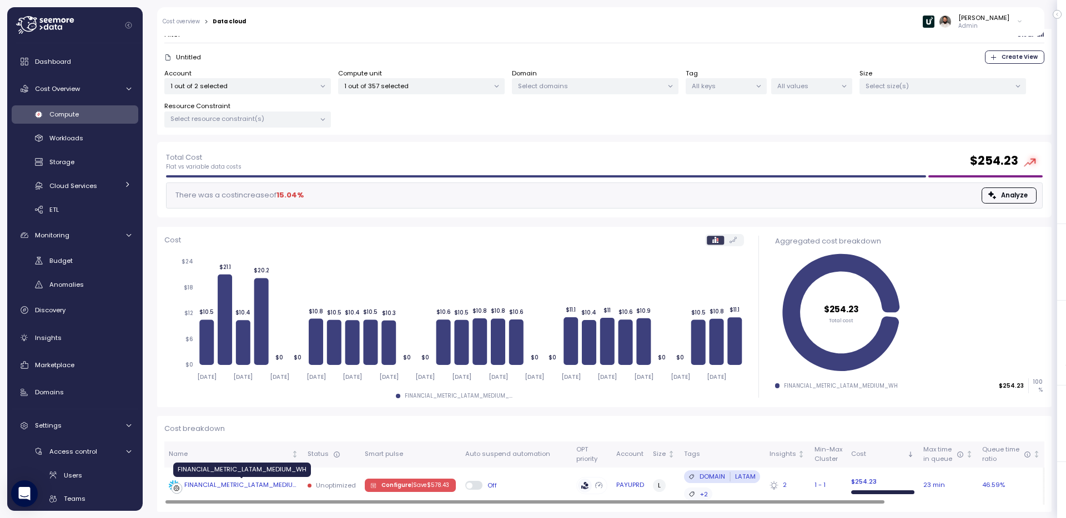
click at [277, 482] on div "FINANCIAL_METRIC_LATAM_MEDIUM_WH" at bounding box center [241, 486] width 114 height 10
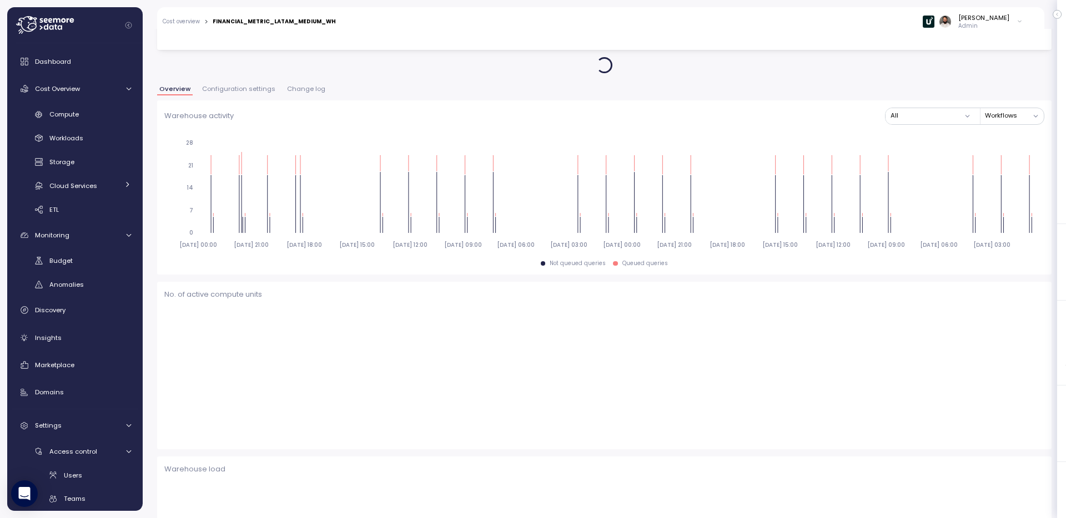
scroll to position [71, 0]
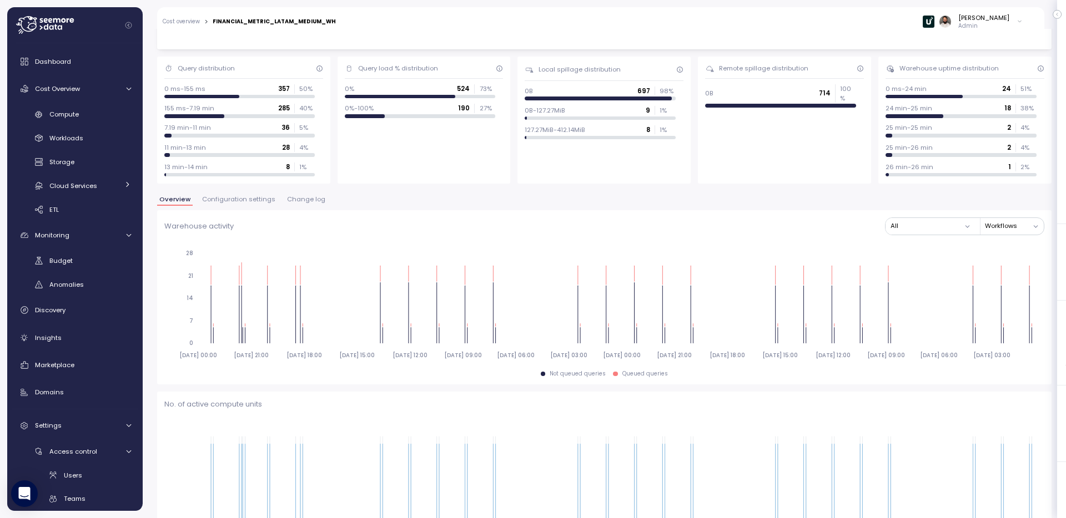
click at [264, 201] on span "Configuration settings" at bounding box center [238, 199] width 73 height 6
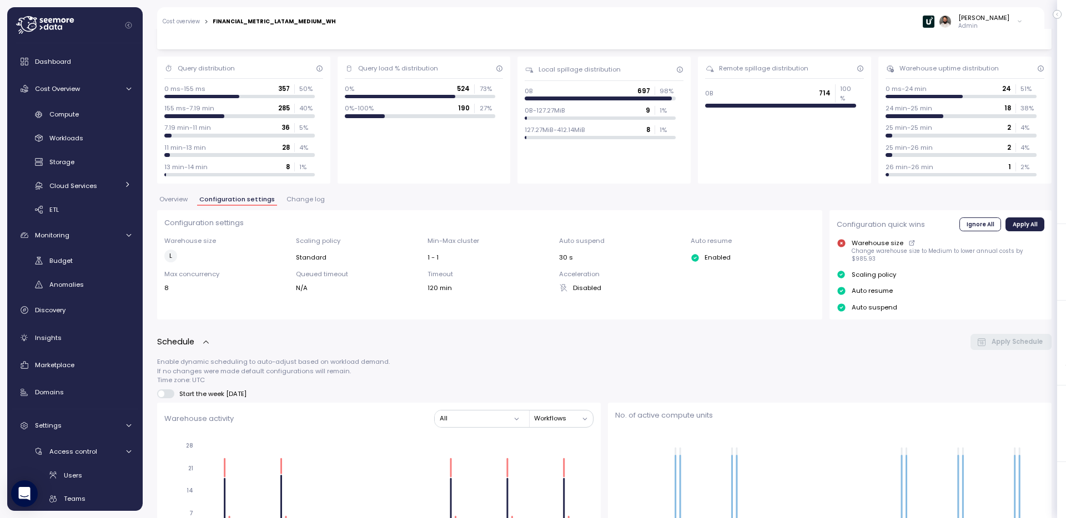
click at [301, 197] on span "Change log" at bounding box center [305, 199] width 38 height 6
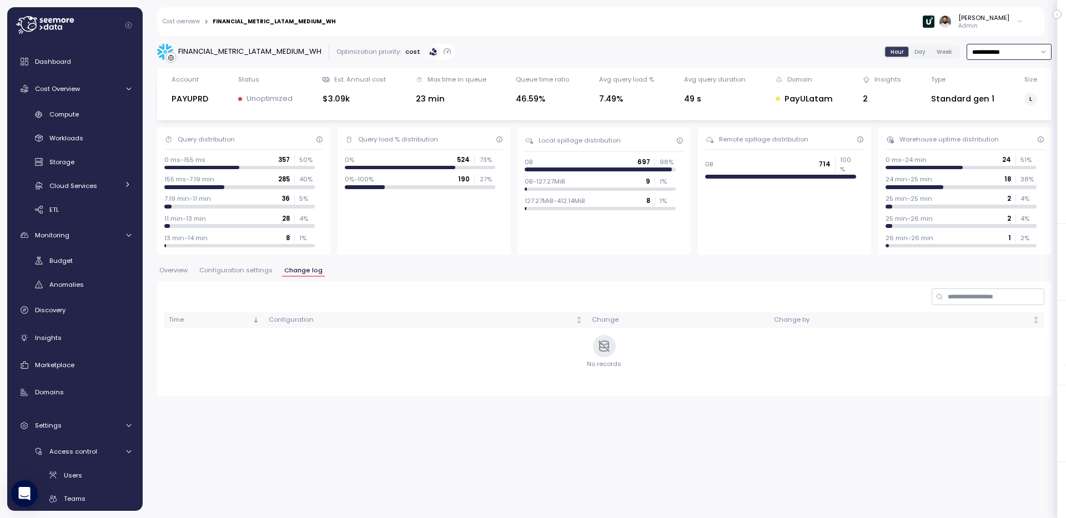
click at [1010, 57] on input "**********" at bounding box center [1008, 52] width 85 height 16
click at [1017, 150] on div "Last 6 months" at bounding box center [1008, 150] width 82 height 15
type input "**********"
click at [94, 115] on div "Compute" at bounding box center [90, 114] width 82 height 11
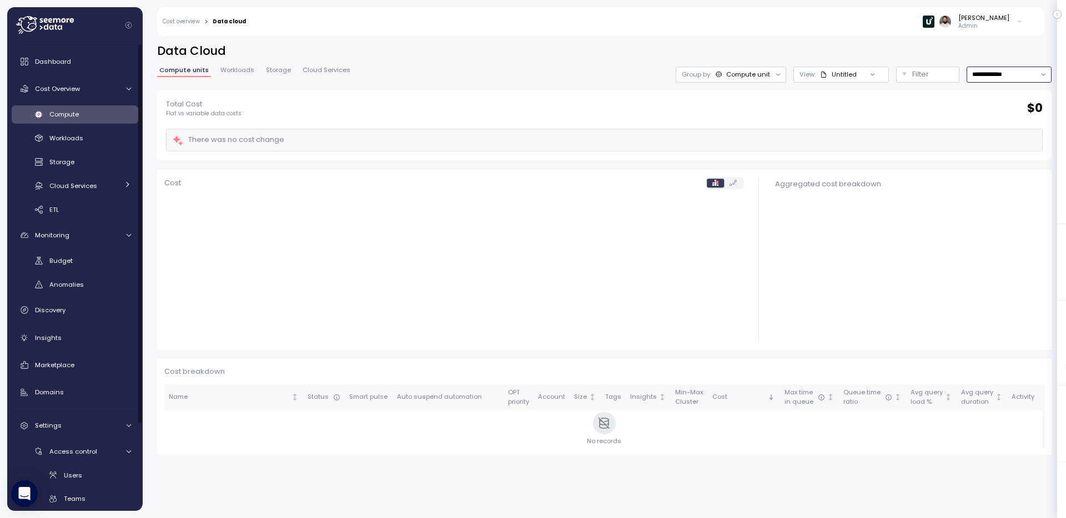
click at [983, 77] on input "**********" at bounding box center [1008, 75] width 85 height 16
click at [994, 127] on span "Last 7 days" at bounding box center [990, 128] width 36 height 10
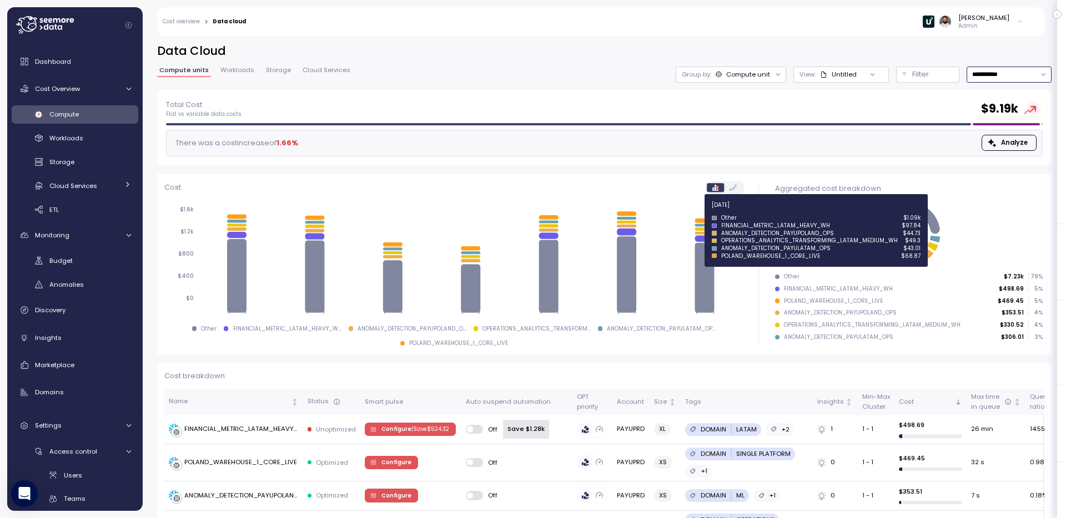
type input "**********"
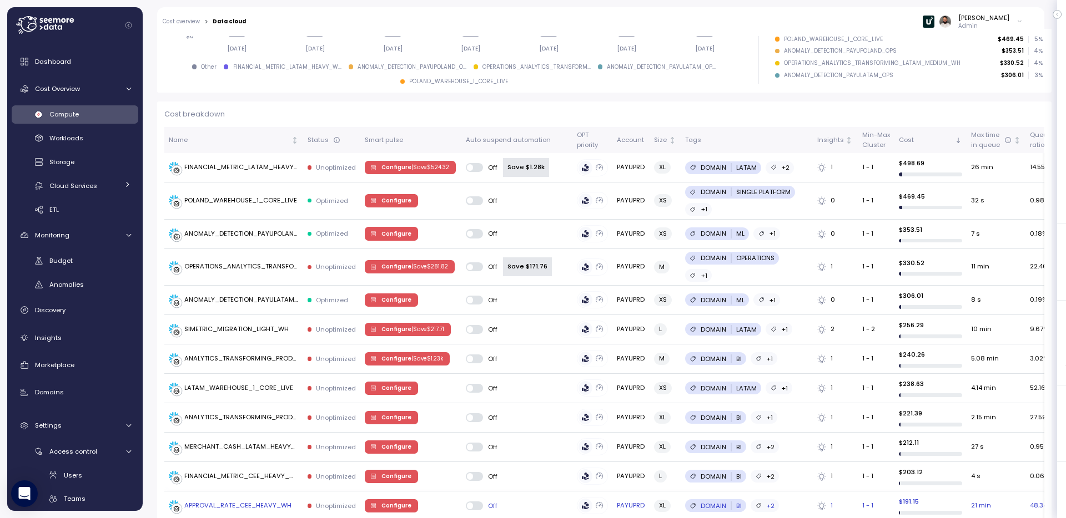
scroll to position [274, 0]
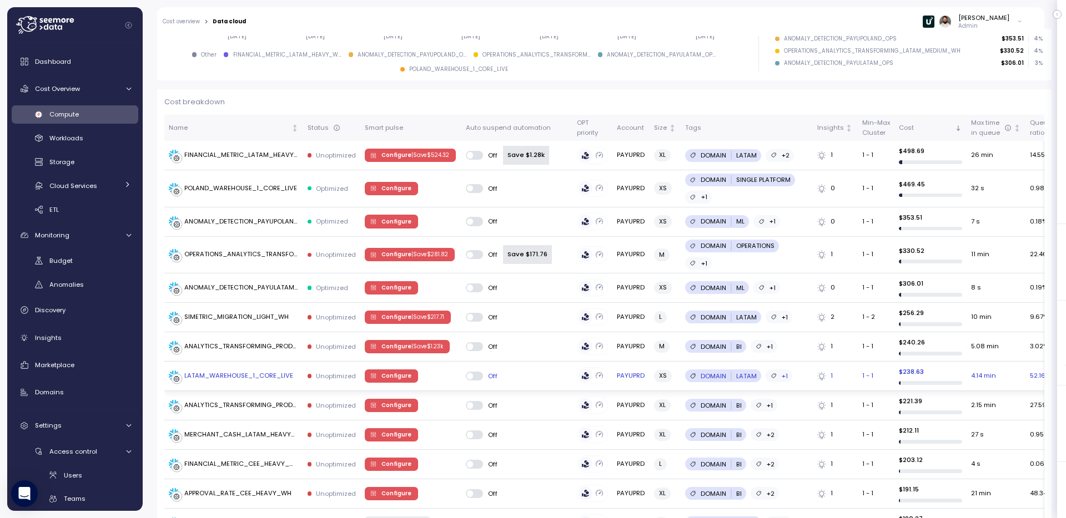
click at [273, 375] on div "LATAM_WAREHOUSE_1_CORE_LIVE" at bounding box center [238, 376] width 109 height 10
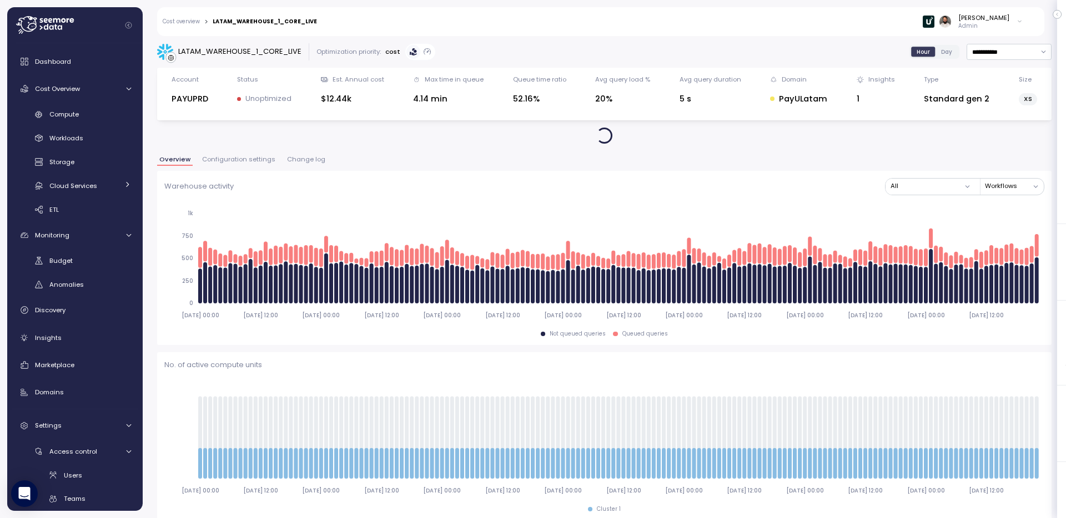
click at [302, 163] on span "Change log" at bounding box center [306, 159] width 38 height 6
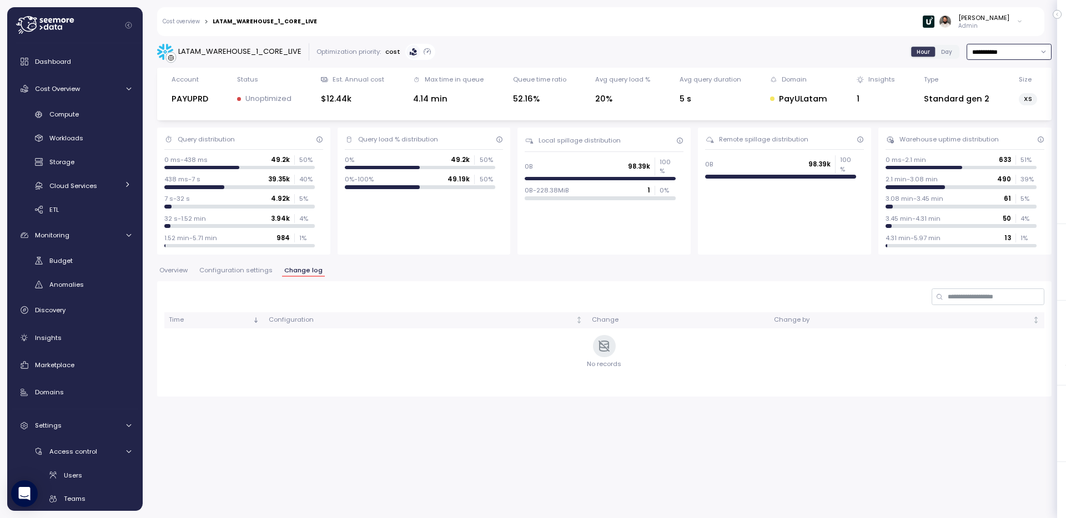
click at [984, 53] on input "**********" at bounding box center [1008, 52] width 85 height 16
click at [1005, 143] on div "Last 6 months" at bounding box center [1008, 150] width 82 height 15
type input "**********"
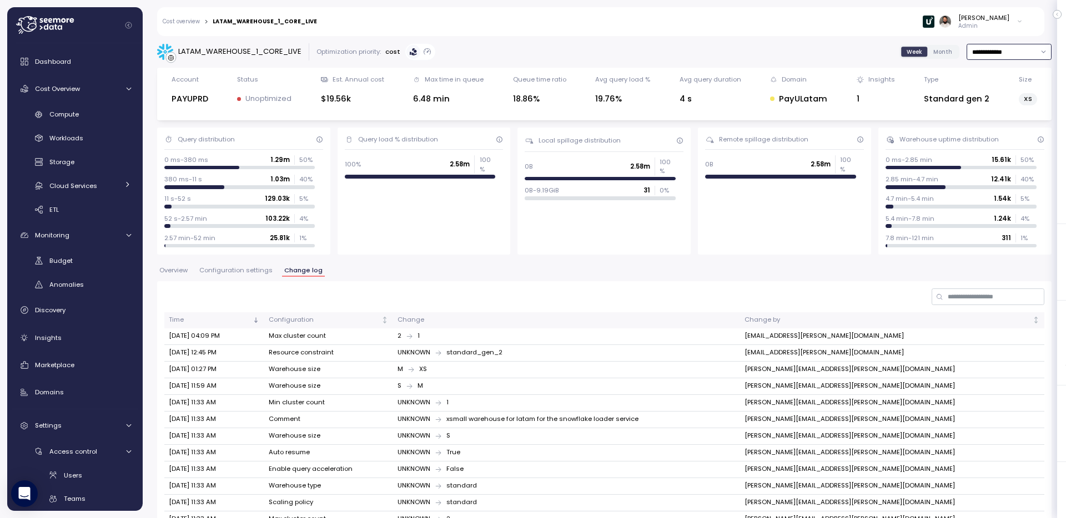
click at [993, 52] on input "**********" at bounding box center [1008, 52] width 85 height 16
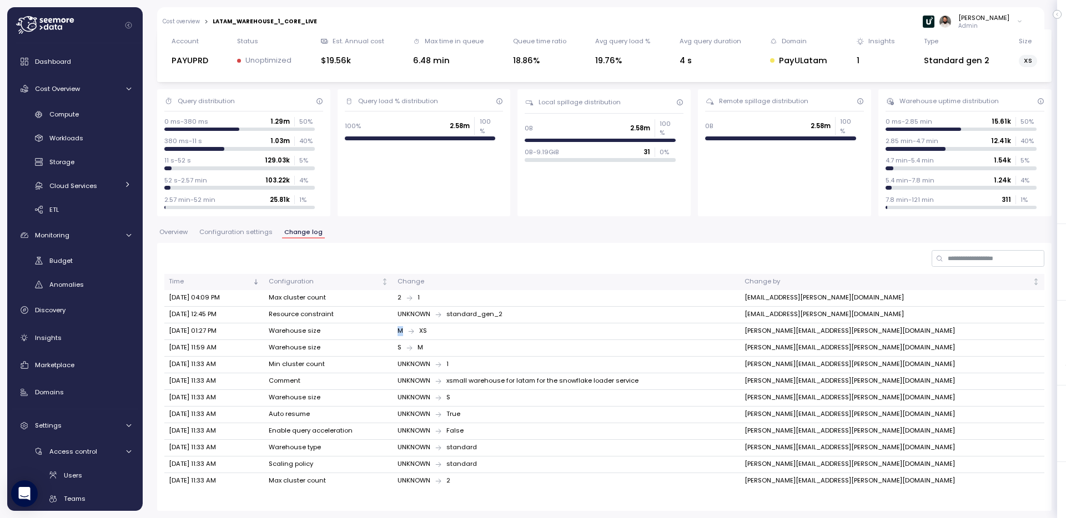
drag, startPoint x: 428, startPoint y: 334, endPoint x: 450, endPoint y: 334, distance: 21.1
click at [450, 334] on td "M XS" at bounding box center [566, 332] width 347 height 17
click at [284, 334] on td "Warehouse size" at bounding box center [328, 332] width 129 height 17
drag, startPoint x: 432, startPoint y: 351, endPoint x: 440, endPoint y: 350, distance: 8.4
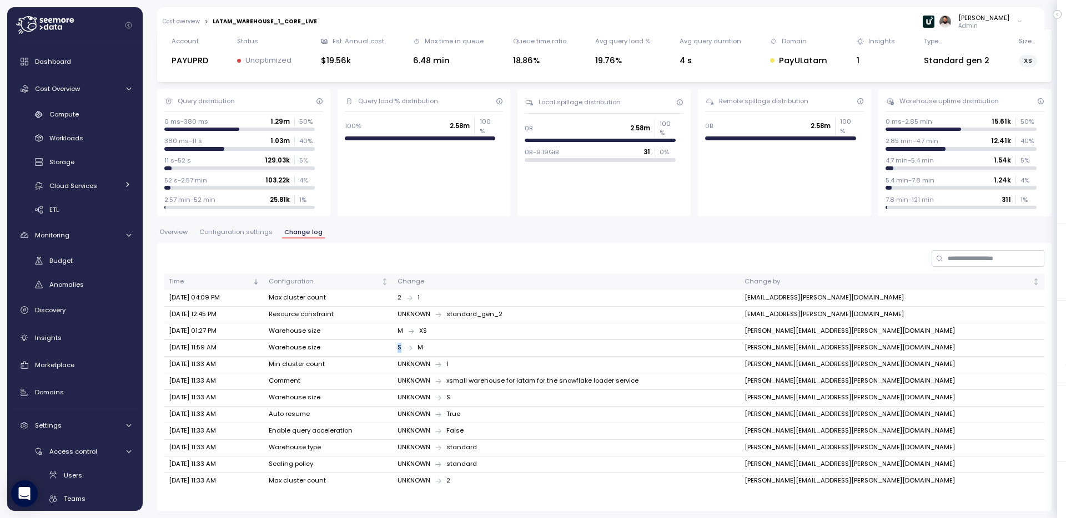
click at [438, 350] on div "S M" at bounding box center [566, 348] width 338 height 10
drag, startPoint x: 448, startPoint y: 349, endPoint x: 460, endPoint y: 349, distance: 11.7
click at [460, 349] on div "S M" at bounding box center [566, 348] width 338 height 10
drag, startPoint x: 428, startPoint y: 335, endPoint x: 439, endPoint y: 335, distance: 10.5
click at [439, 335] on td "M XS" at bounding box center [566, 332] width 347 height 17
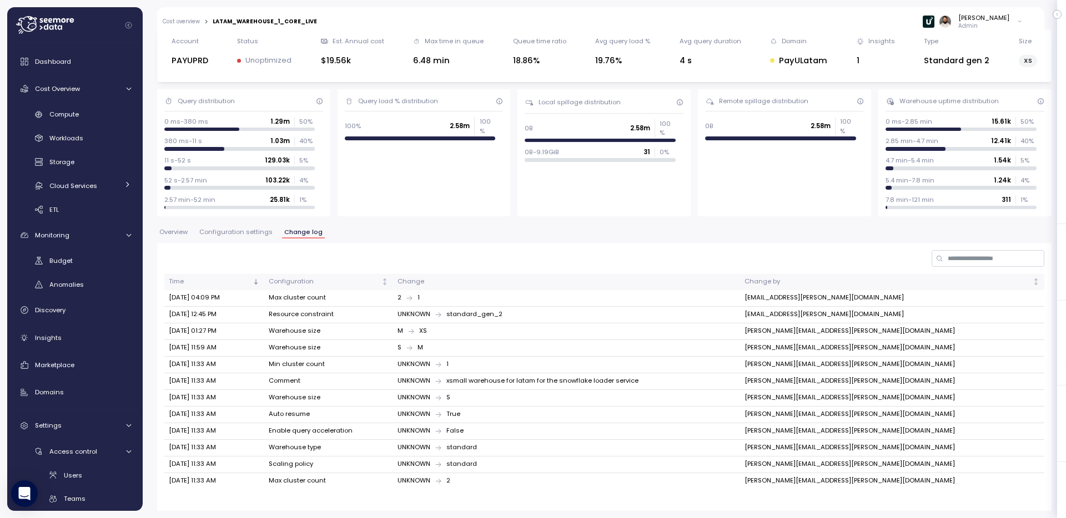
drag, startPoint x: 458, startPoint y: 334, endPoint x: 466, endPoint y: 334, distance: 8.3
click at [466, 334] on div "M XS" at bounding box center [566, 331] width 338 height 10
click at [492, 313] on div "UNKNOWN standard_gen_2" at bounding box center [566, 315] width 338 height 10
click at [307, 297] on td "Max cluster count" at bounding box center [328, 298] width 129 height 17
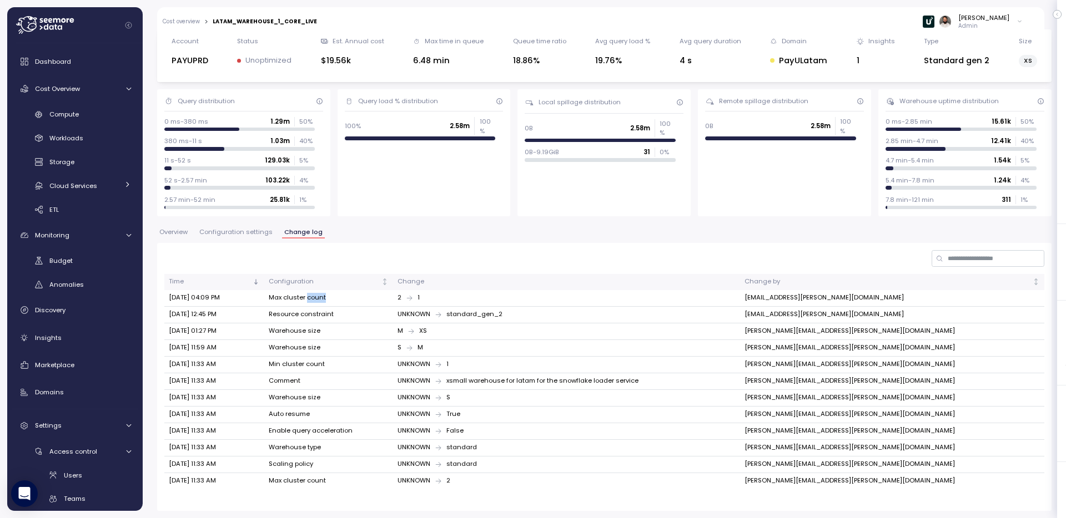
click at [307, 297] on td "Max cluster count" at bounding box center [328, 298] width 129 height 17
drag, startPoint x: 427, startPoint y: 299, endPoint x: 478, endPoint y: 299, distance: 51.1
click at [478, 299] on td "2 1" at bounding box center [566, 298] width 347 height 17
drag, startPoint x: 552, startPoint y: 316, endPoint x: 624, endPoint y: 335, distance: 75.1
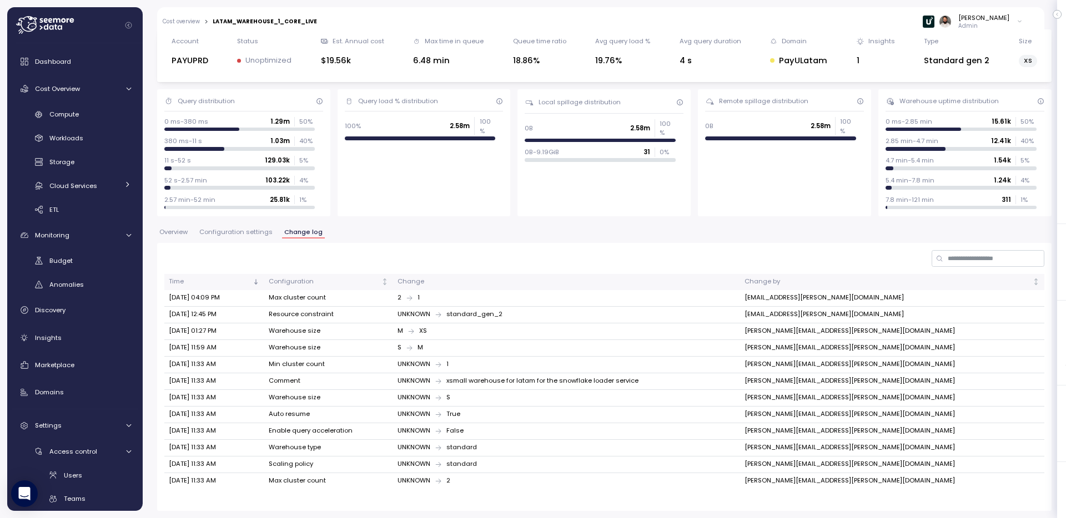
click at [618, 329] on tbody "Jul 13, 2025 04:09 PM Max cluster count 2 1 ROTEM.GABAY@PAYU.COM Jul 08, 2025 1…" at bounding box center [604, 389] width 880 height 199
drag, startPoint x: 169, startPoint y: 320, endPoint x: 216, endPoint y: 320, distance: 46.6
click at [216, 320] on td "Jul 08, 2025 12:45 PM" at bounding box center [214, 315] width 100 height 17
click at [216, 229] on span "Configuration settings" at bounding box center [235, 232] width 73 height 6
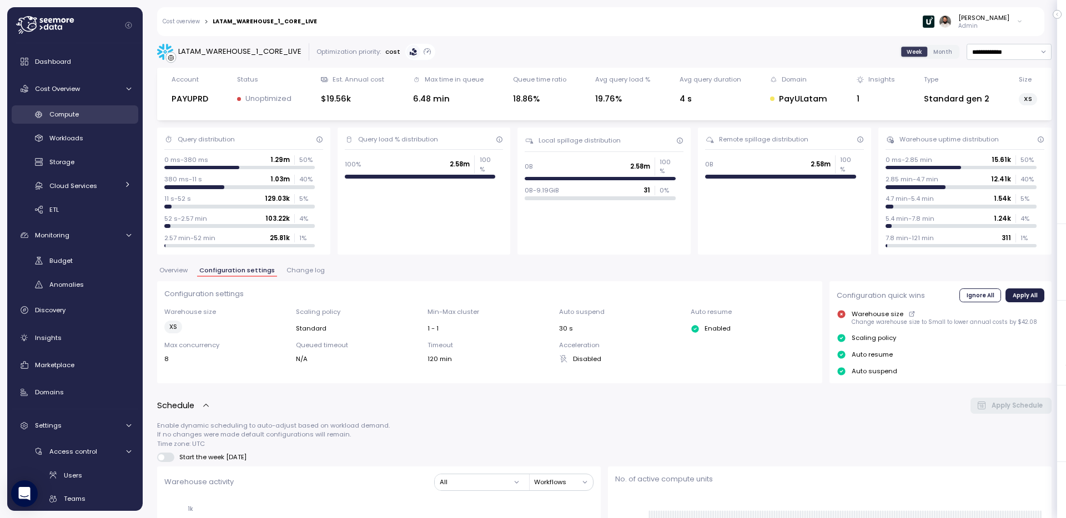
click at [63, 116] on span "Compute" at bounding box center [63, 114] width 29 height 9
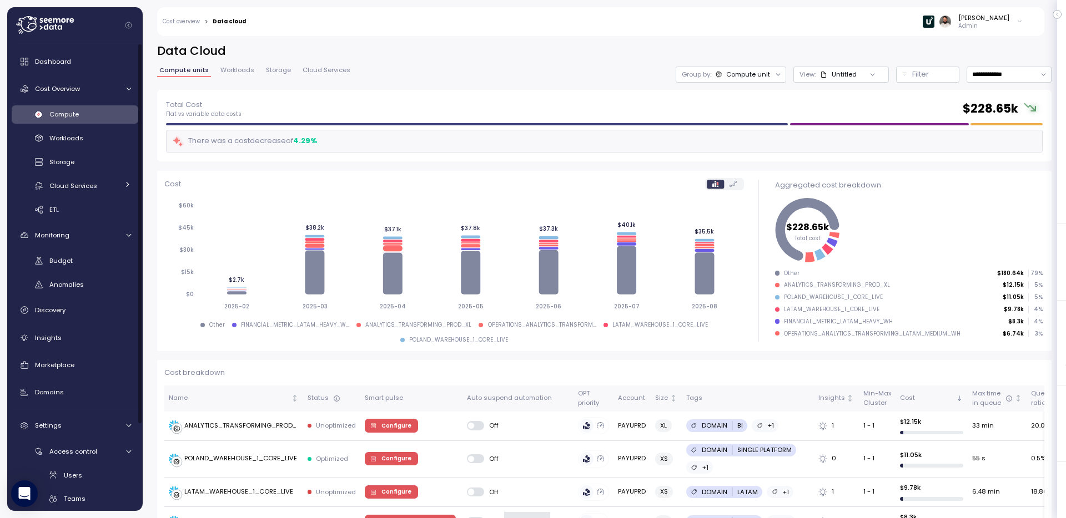
click at [850, 77] on div "Untitled" at bounding box center [838, 74] width 37 height 9
click at [829, 99] on input at bounding box center [859, 98] width 123 height 13
click at [760, 78] on div "Compute unit" at bounding box center [748, 74] width 44 height 9
click at [909, 77] on button "Filter" at bounding box center [927, 75] width 63 height 16
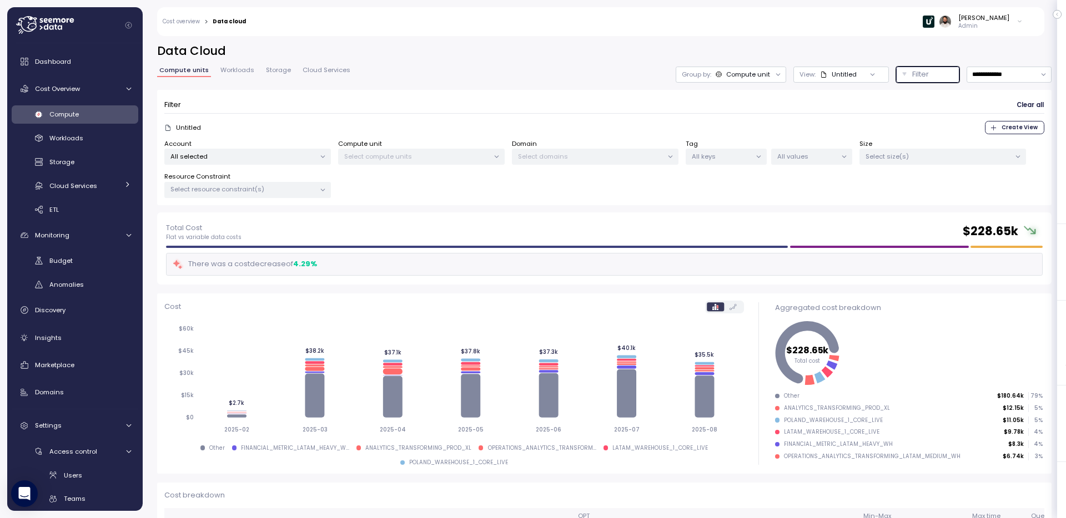
click at [287, 164] on div "All selected" at bounding box center [247, 157] width 166 height 16
click at [276, 242] on div at bounding box center [243, 243] width 78 height 6
click at [272, 237] on span "only" at bounding box center [269, 236] width 13 height 12
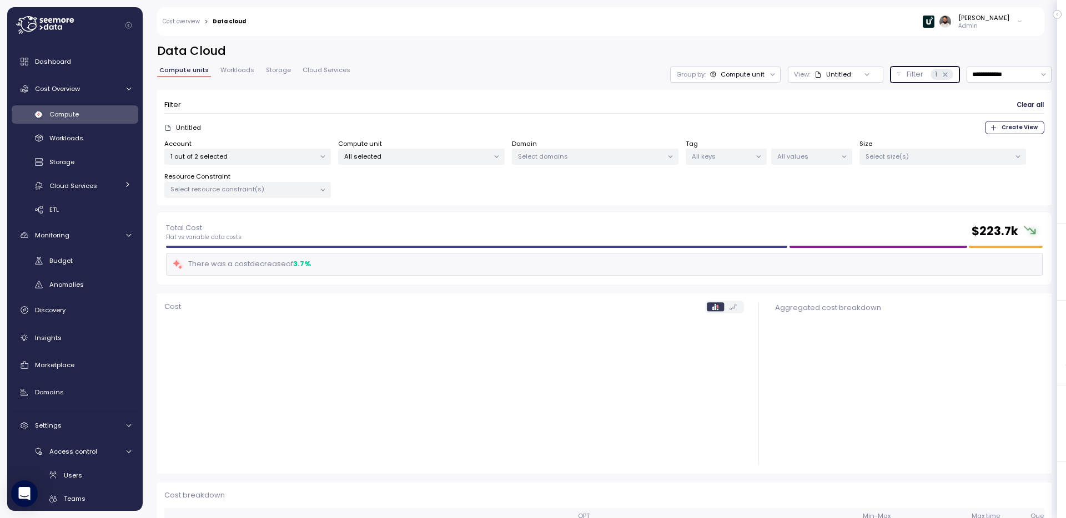
click at [389, 162] on div "All selected" at bounding box center [421, 157] width 166 height 16
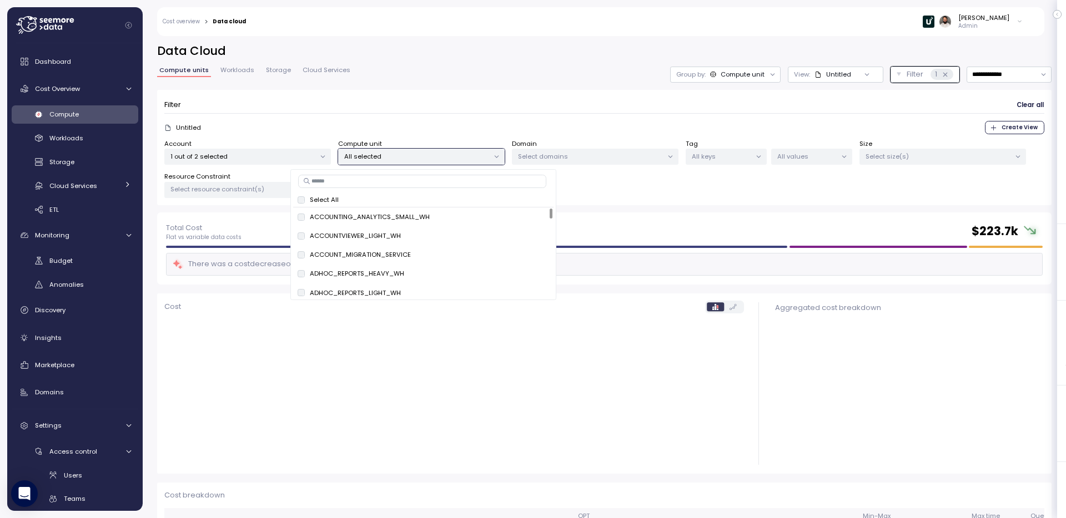
click at [406, 184] on input at bounding box center [422, 181] width 248 height 13
paste input "**********"
type input "**********"
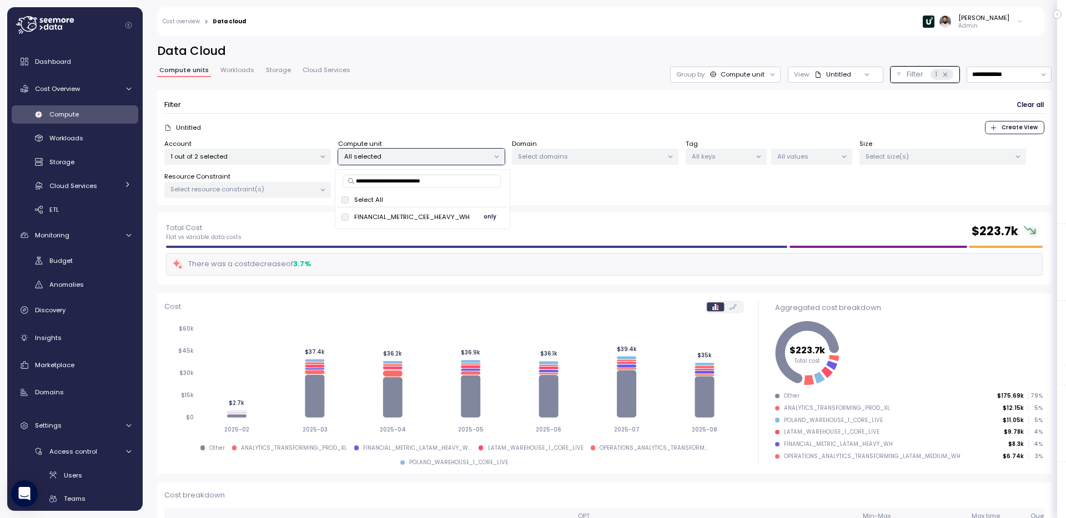
click at [483, 218] on span "only" at bounding box center [489, 217] width 13 height 12
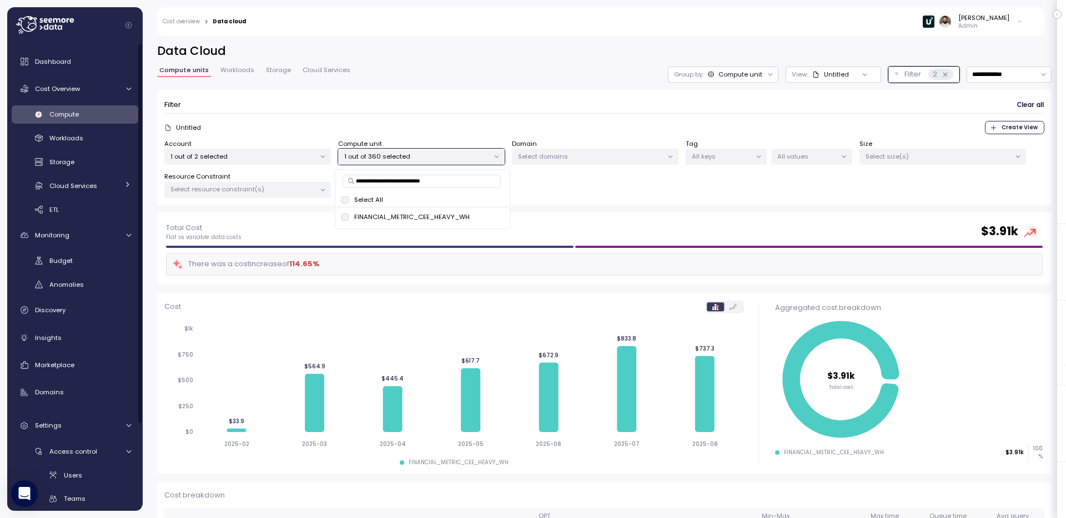
click at [340, 97] on div "Filter Clear all" at bounding box center [604, 105] width 880 height 16
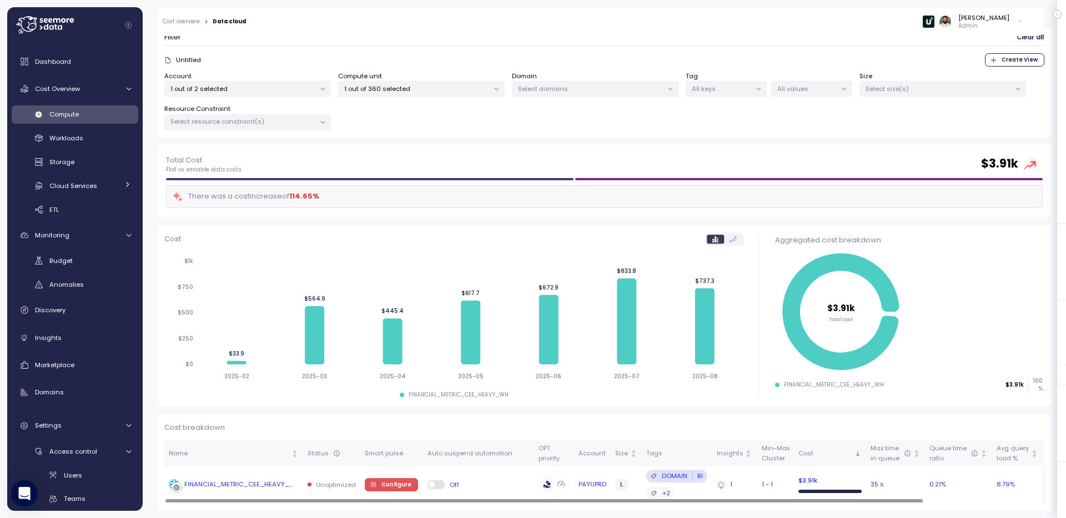
click at [269, 483] on div "FINANCIAL_METRIC_CEE_HEAVY_WH" at bounding box center [241, 485] width 114 height 10
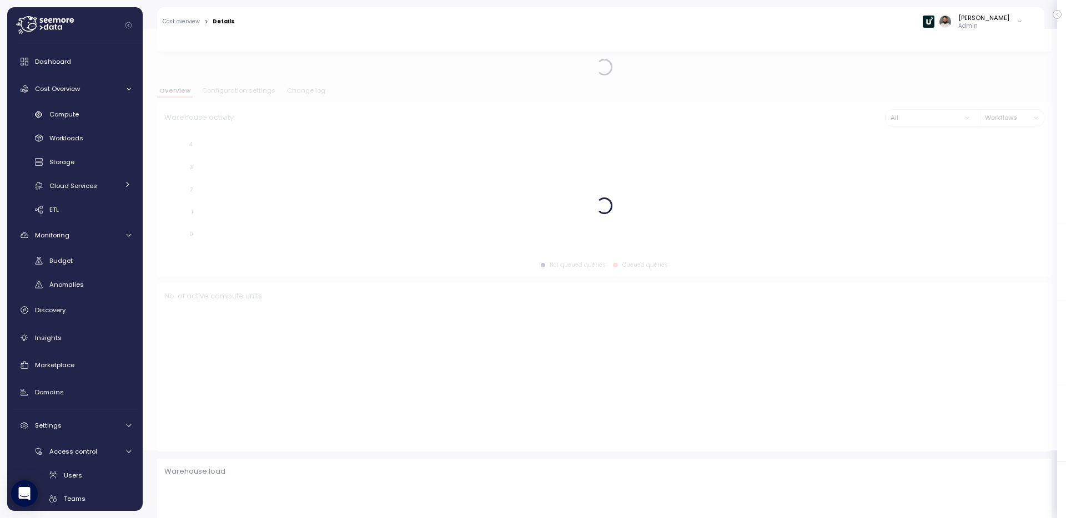
scroll to position [68, 0]
click at [307, 89] on span "Change log" at bounding box center [306, 91] width 38 height 6
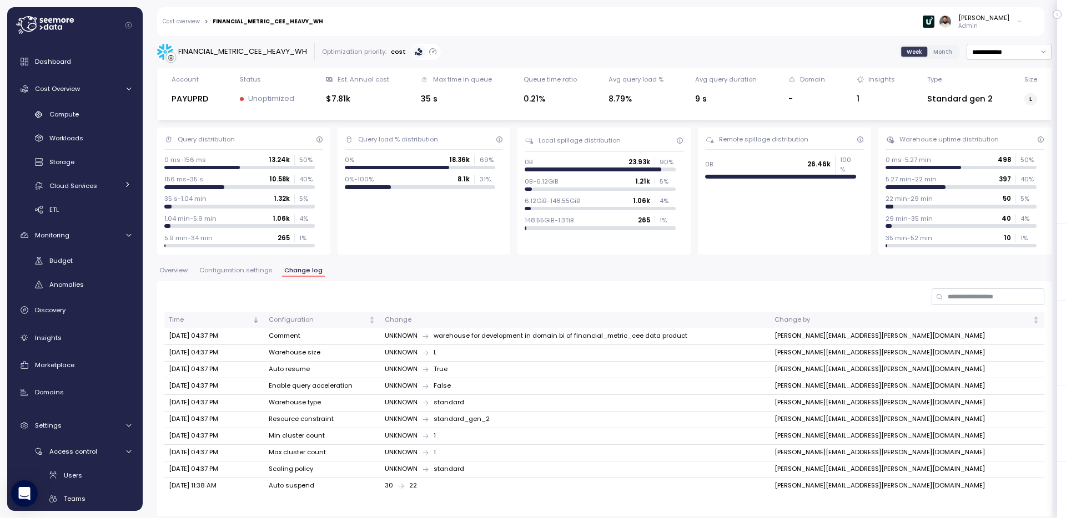
drag, startPoint x: 454, startPoint y: 418, endPoint x: 518, endPoint y: 418, distance: 63.8
click at [518, 418] on div "UNKNOWN standard_gen_2" at bounding box center [575, 420] width 381 height 10
click at [897, 423] on td "KAMIL.CHMIELOWSKI@PAYU.COM" at bounding box center [907, 420] width 274 height 17
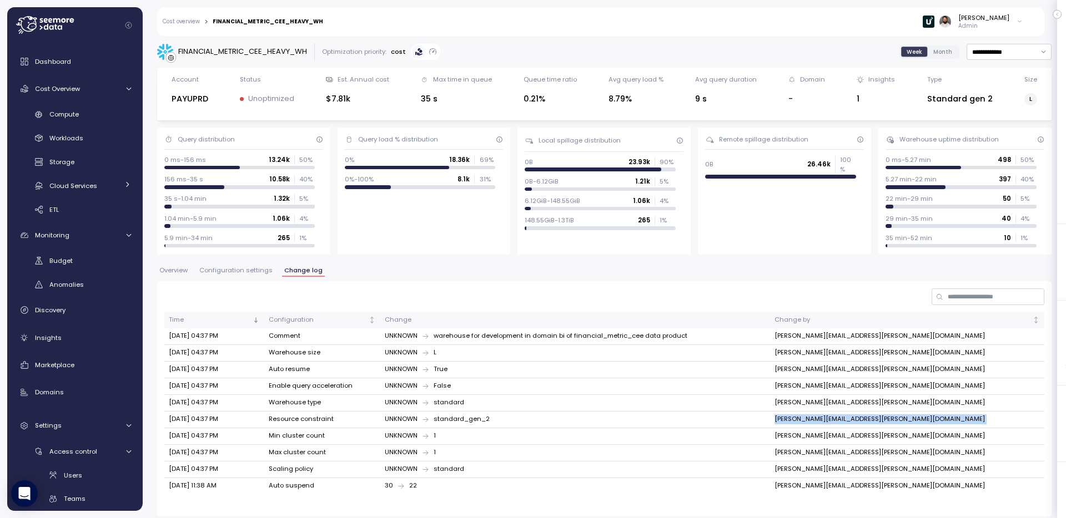
click at [897, 423] on td "KAMIL.CHMIELOWSKI@PAYU.COM" at bounding box center [907, 420] width 274 height 17
drag, startPoint x: 169, startPoint y: 420, endPoint x: 216, endPoint y: 420, distance: 47.2
click at [216, 420] on td "Aug 07, 2025 04:37 PM" at bounding box center [214, 420] width 100 height 17
drag, startPoint x: 284, startPoint y: 352, endPoint x: 369, endPoint y: 352, distance: 85.5
click at [369, 352] on td "Warehouse size" at bounding box center [322, 353] width 116 height 17
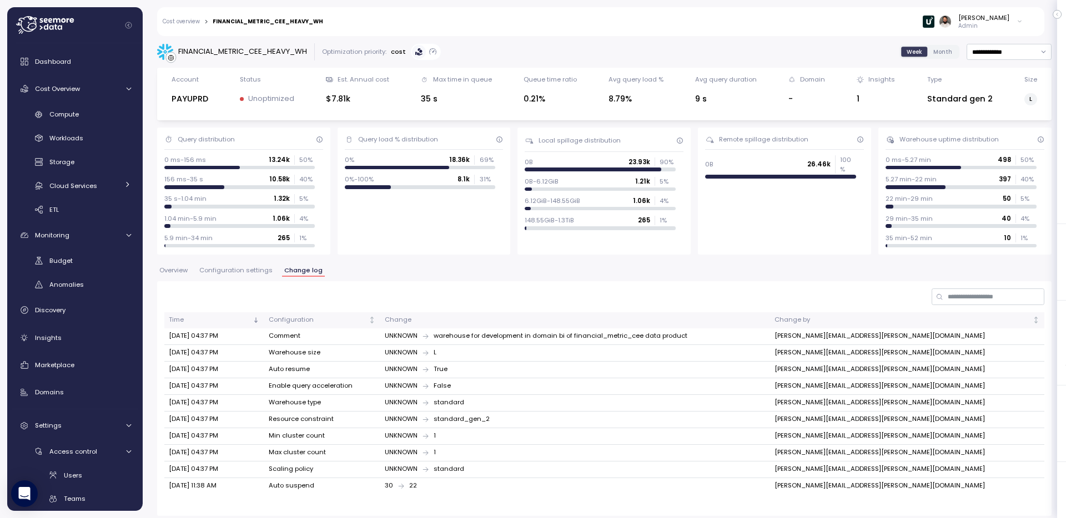
drag, startPoint x: 450, startPoint y: 354, endPoint x: 471, endPoint y: 354, distance: 21.1
click at [471, 354] on div "UNKNOWN L" at bounding box center [575, 353] width 381 height 10
drag, startPoint x: 454, startPoint y: 353, endPoint x: 472, endPoint y: 353, distance: 17.8
click at [470, 353] on div "UNKNOWN L" at bounding box center [575, 353] width 381 height 10
drag, startPoint x: 462, startPoint y: 335, endPoint x: 663, endPoint y: 335, distance: 200.3
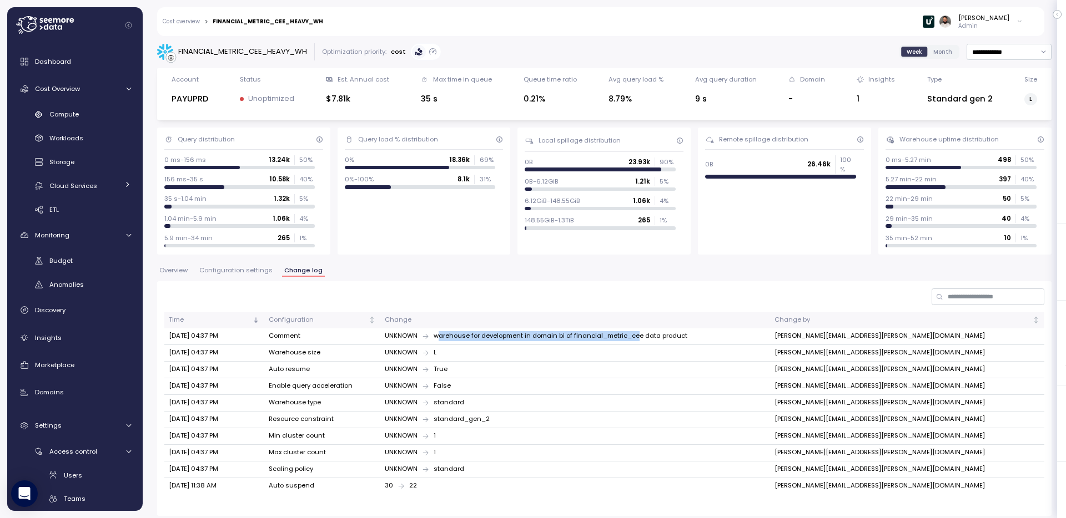
click at [663, 335] on div "UNKNOWN warehouse for development in domain bi of financial_metric_cee data pro…" at bounding box center [575, 336] width 381 height 10
click at [224, 271] on span "Configuration settings" at bounding box center [235, 270] width 73 height 6
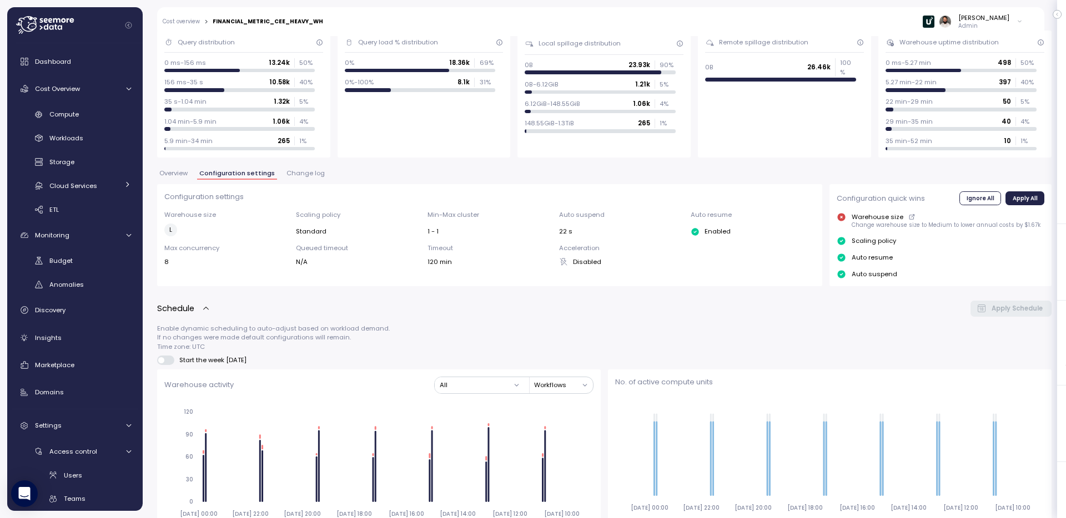
scroll to position [94, 0]
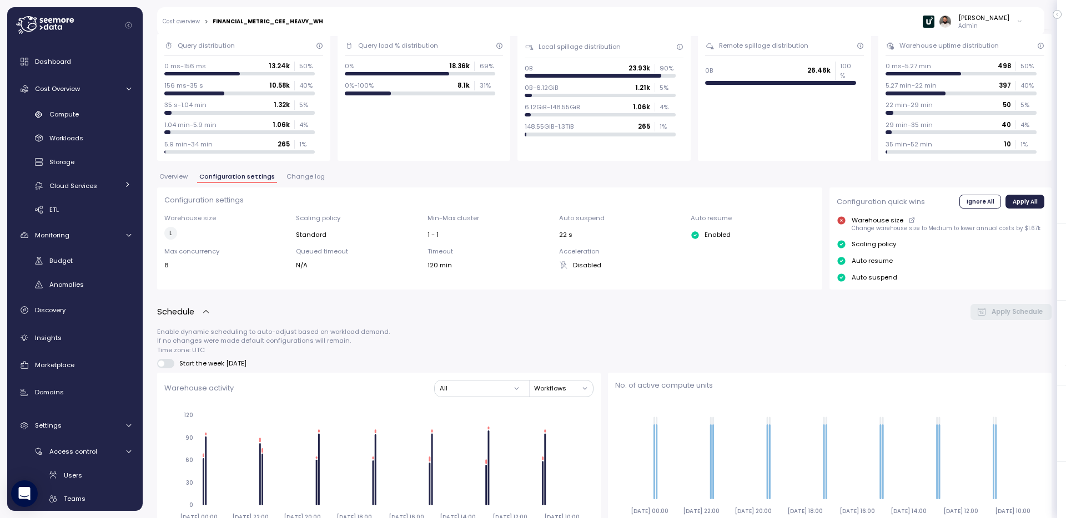
click at [179, 179] on span "Overview" at bounding box center [173, 177] width 28 height 6
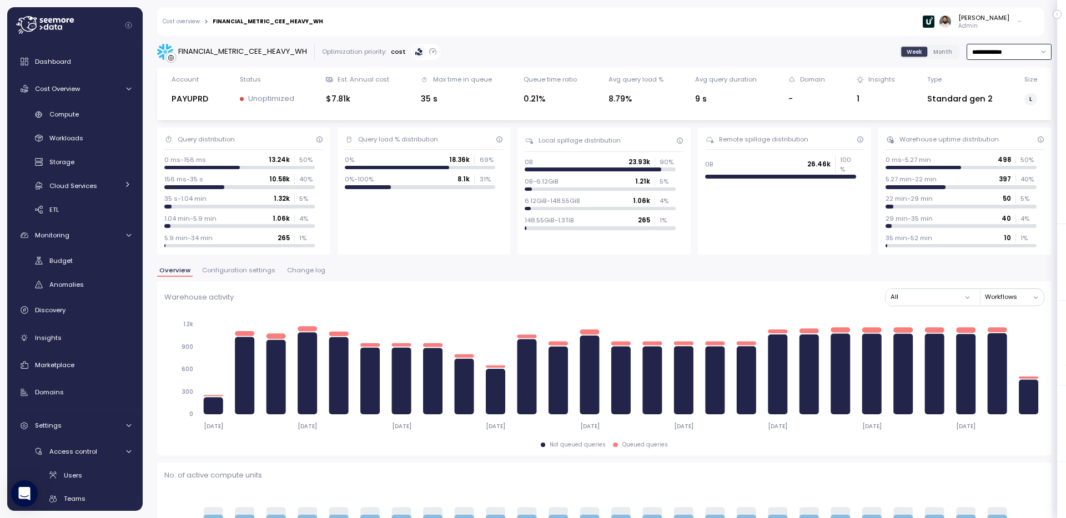
click at [994, 51] on input "**********" at bounding box center [1008, 52] width 85 height 16
click at [996, 128] on div "Last 30 days" at bounding box center [1008, 135] width 82 height 15
type input "**********"
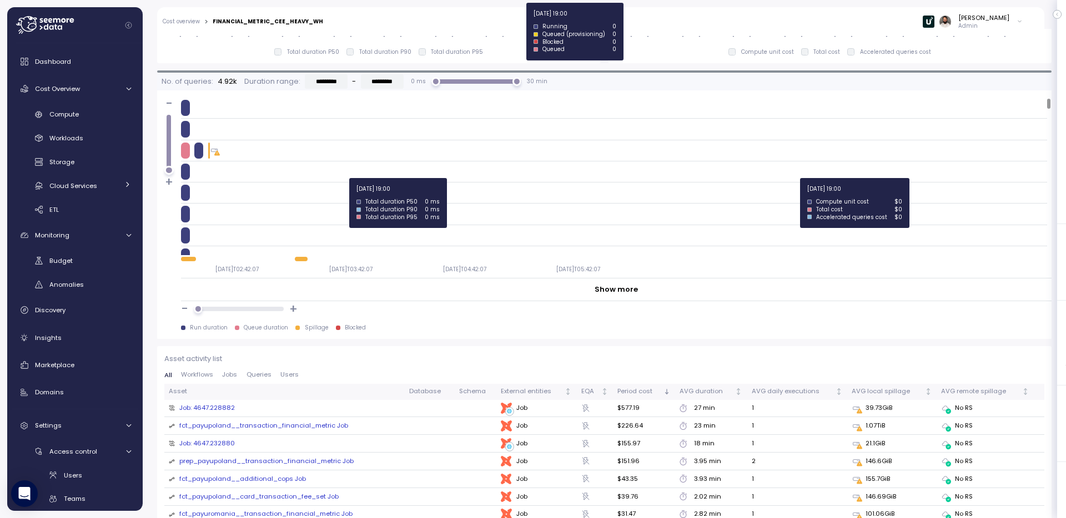
scroll to position [1168, 0]
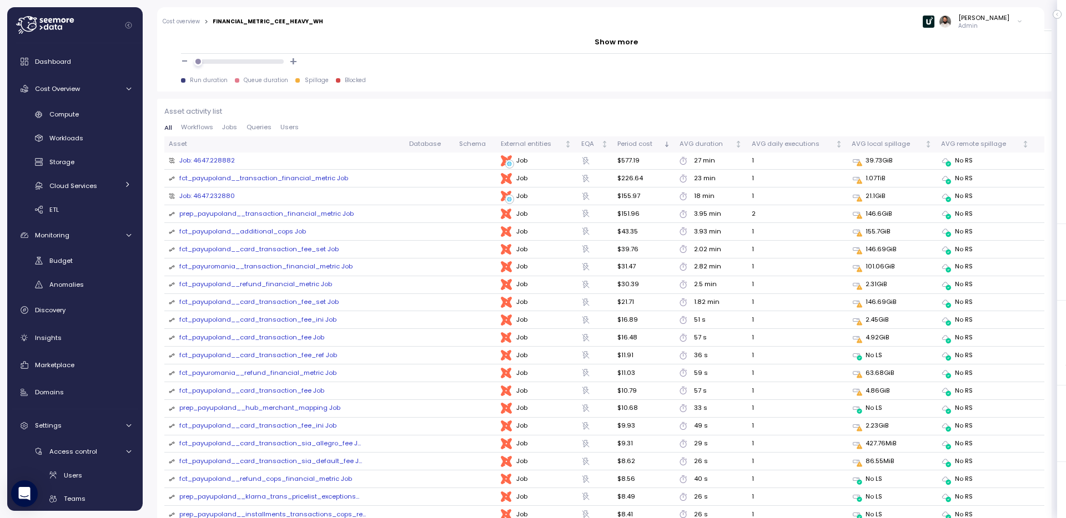
click at [253, 128] on span "Queries" at bounding box center [258, 127] width 25 height 6
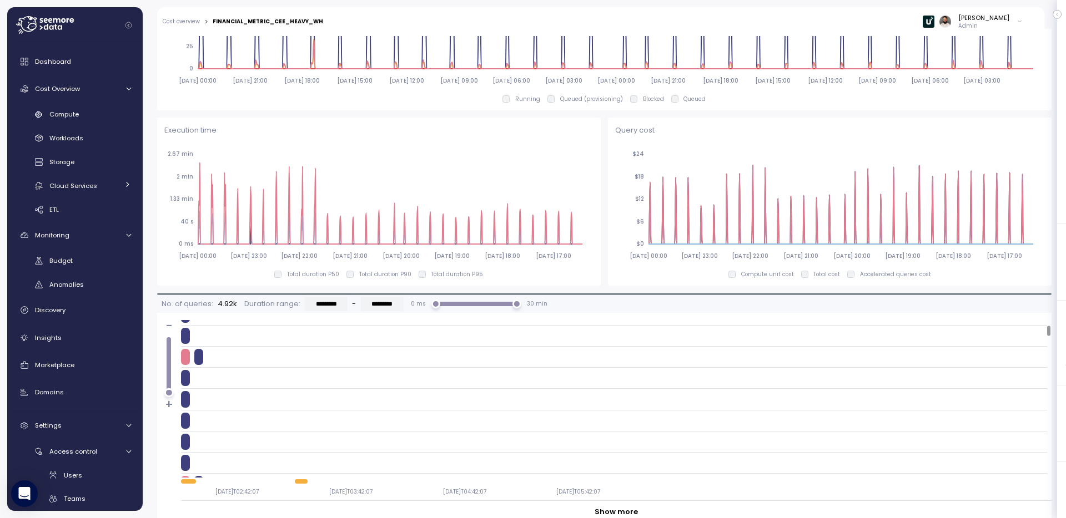
scroll to position [86, 0]
click at [354, 277] on div at bounding box center [349, 274] width 7 height 7
click at [327, 277] on p "Total duration P50" at bounding box center [313, 275] width 52 height 8
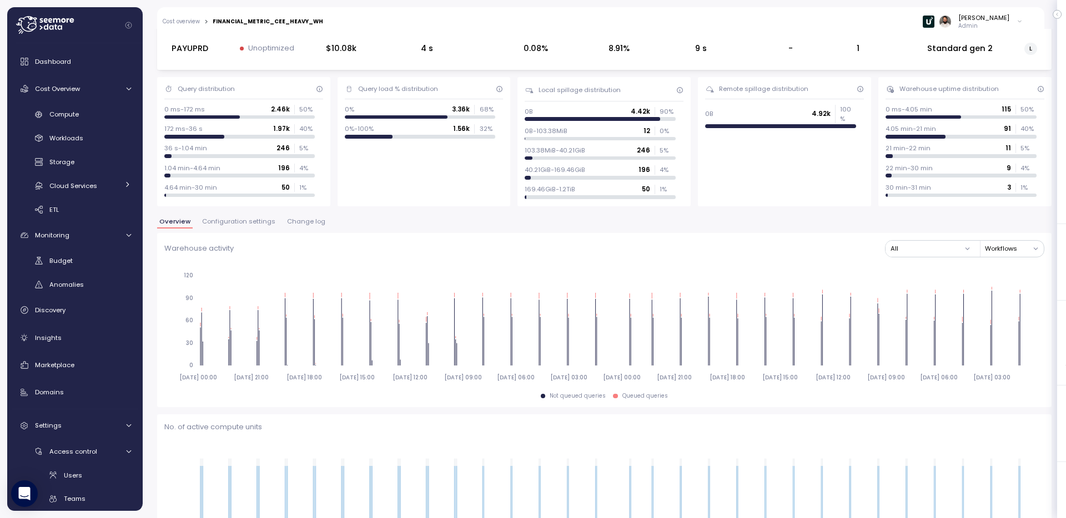
scroll to position [0, 0]
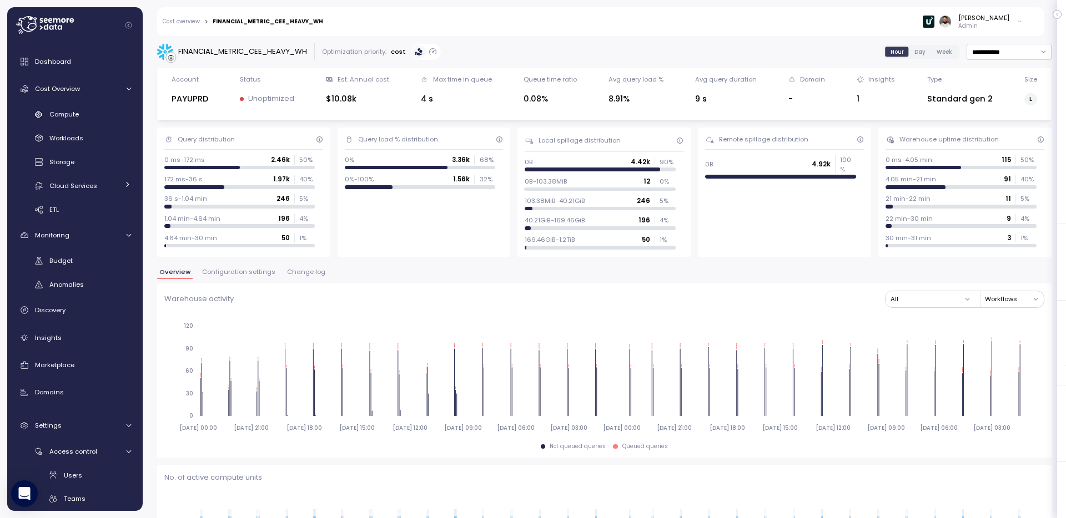
click at [914, 56] on label "Day" at bounding box center [919, 52] width 22 height 10
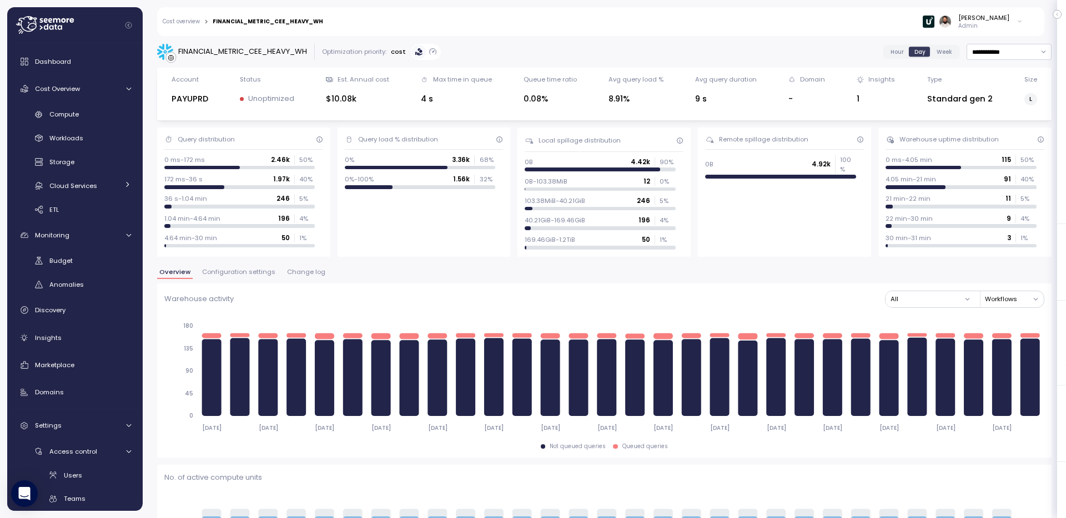
click at [227, 47] on div "FINANCIAL_METRIC_CEE_HEAVY_WH" at bounding box center [242, 51] width 129 height 11
copy div "FINANCIAL_METRIC_CEE_HEAVY_WH"
click at [104, 113] on div "Compute" at bounding box center [90, 114] width 82 height 11
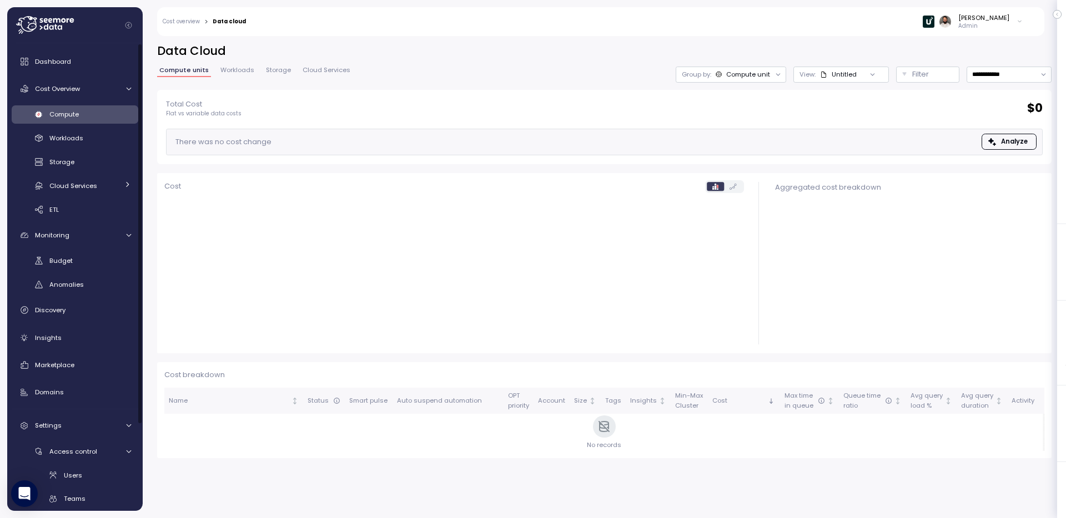
click at [830, 78] on div "Untitled" at bounding box center [838, 74] width 37 height 9
click at [918, 82] on button "Filter" at bounding box center [927, 75] width 63 height 16
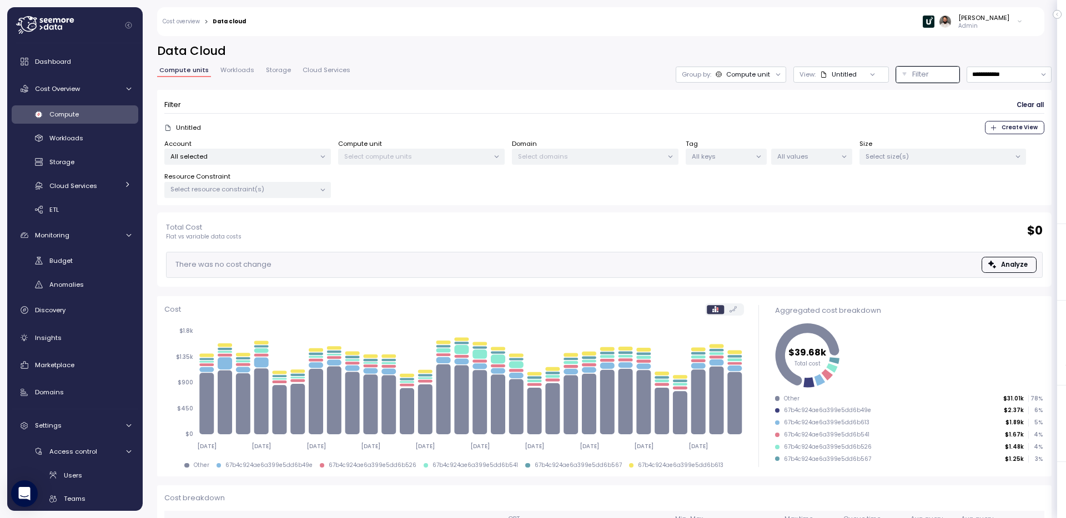
click at [317, 155] on div at bounding box center [323, 157] width 16 height 16
click at [306, 153] on p "All selected" at bounding box center [242, 156] width 145 height 9
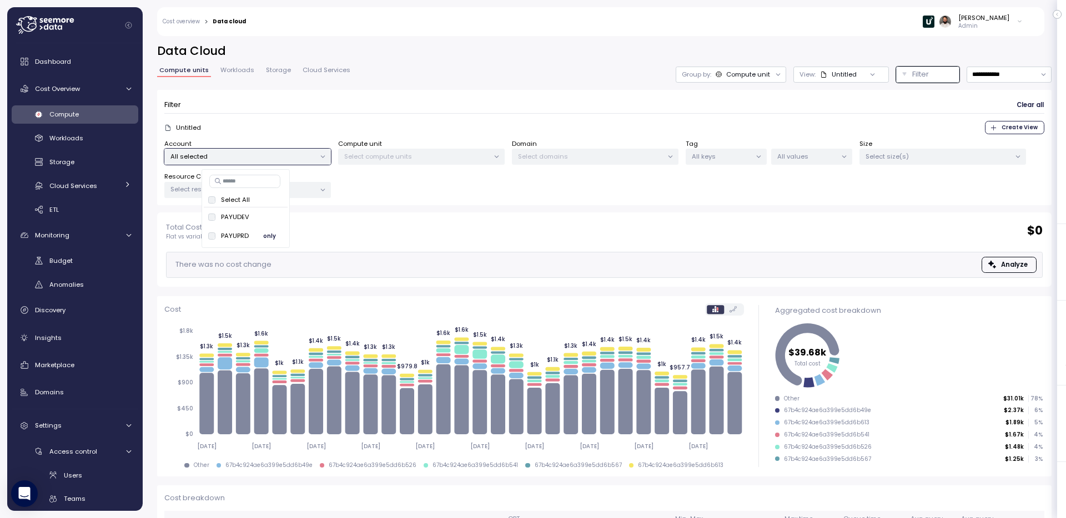
click at [276, 229] on button "only" at bounding box center [269, 235] width 27 height 13
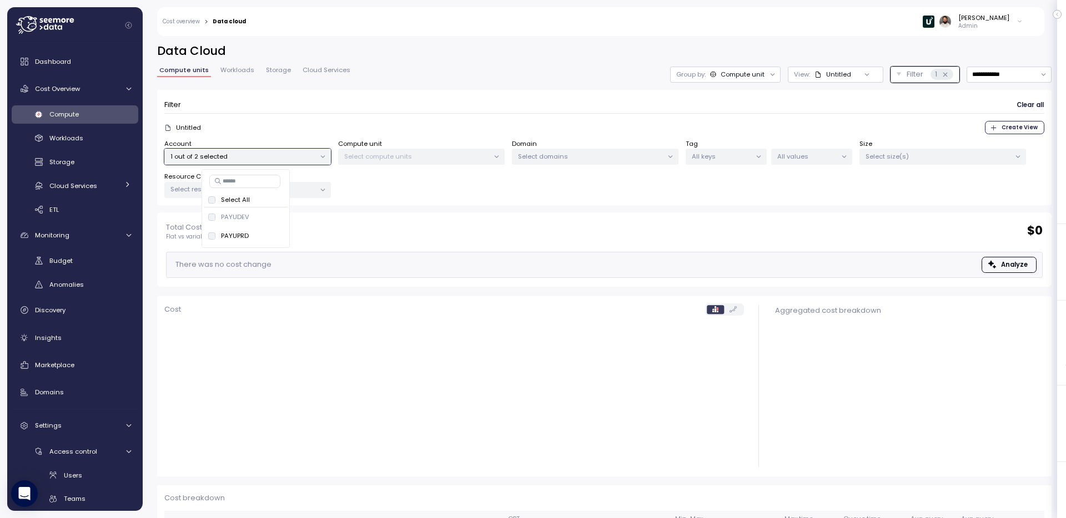
click at [407, 149] on div "Select compute units" at bounding box center [421, 157] width 166 height 16
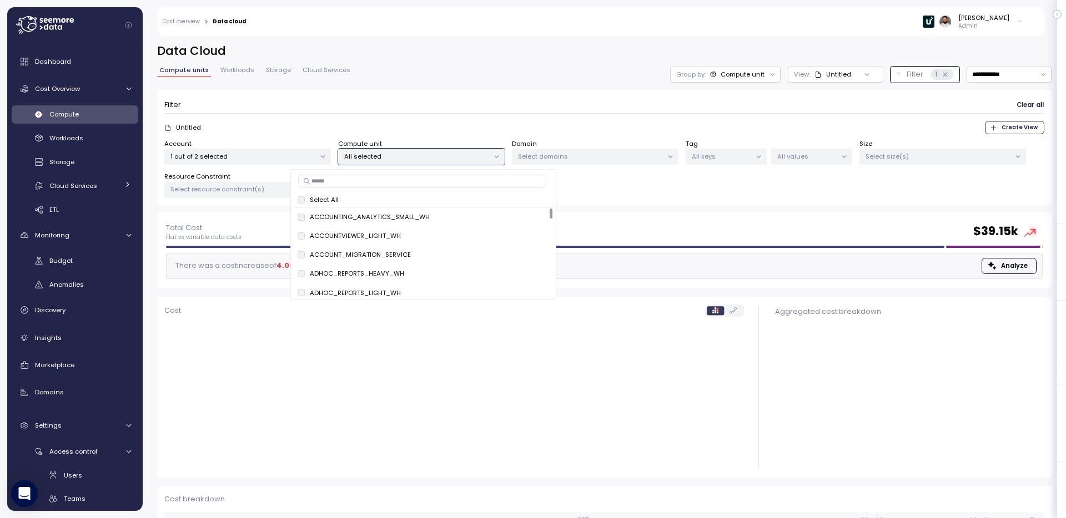
click at [431, 184] on input at bounding box center [422, 181] width 248 height 13
paste input "**********"
type input "**********"
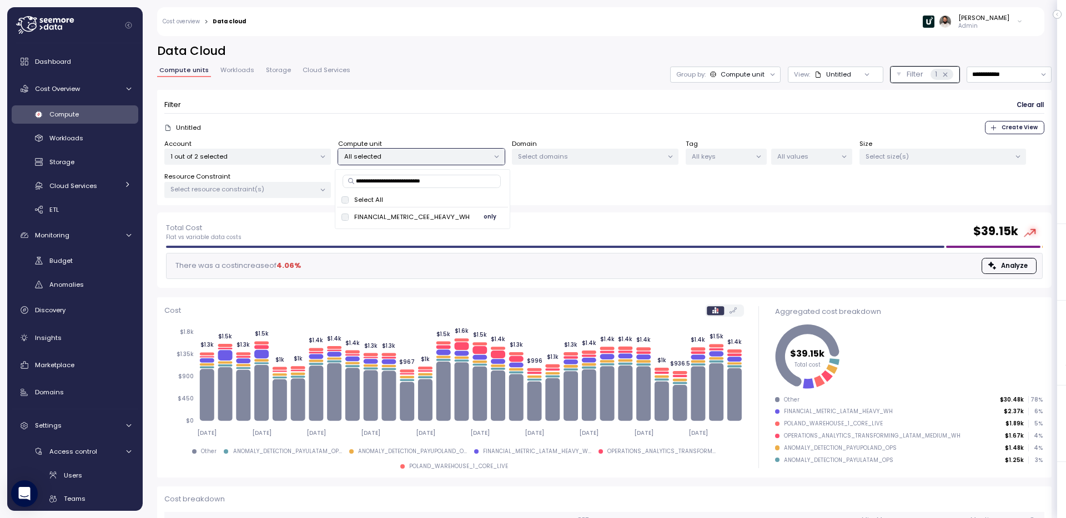
click at [488, 218] on span "only" at bounding box center [489, 217] width 13 height 12
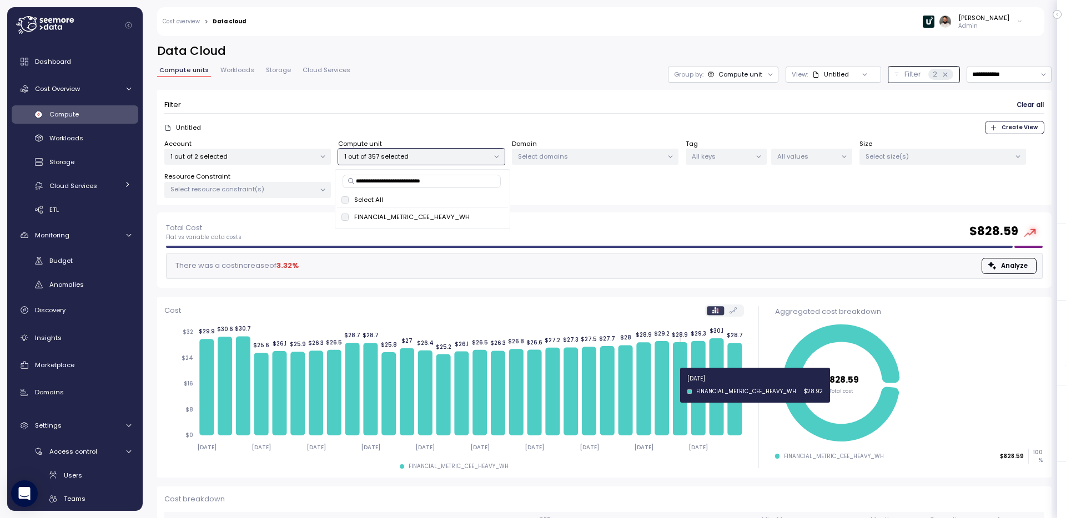
scroll to position [72, 0]
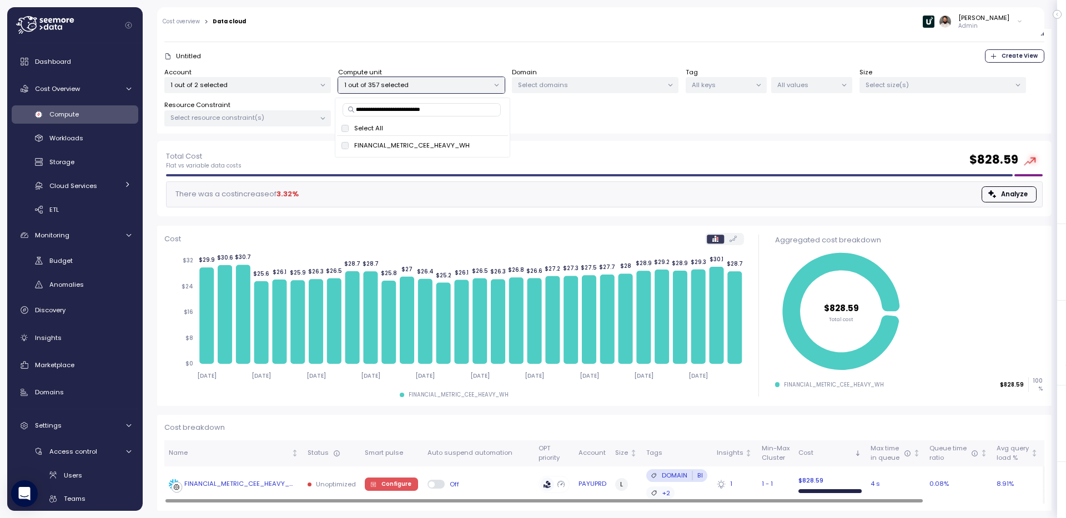
click at [289, 484] on div "FINANCIAL_METRIC_CEE_HEAVY_WH" at bounding box center [241, 484] width 114 height 10
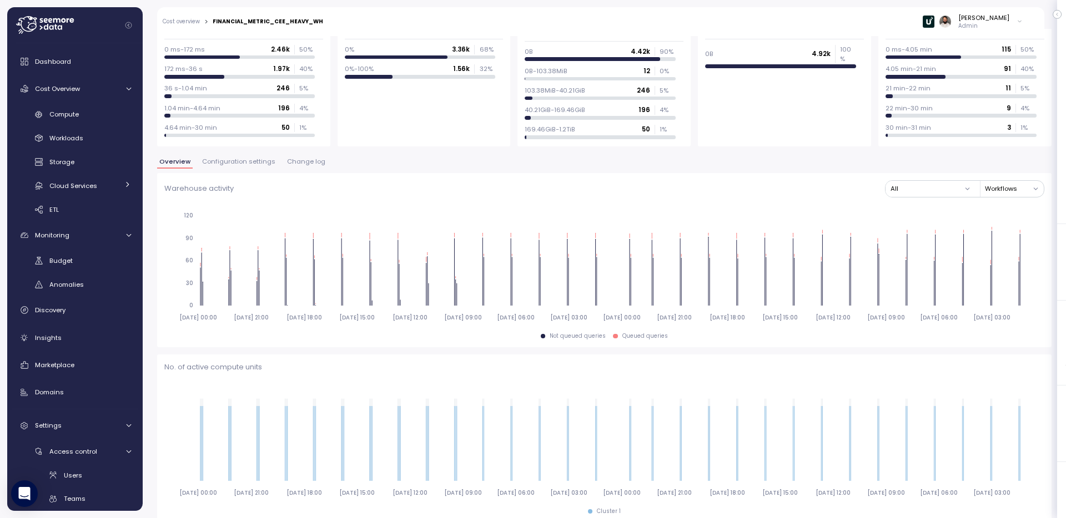
scroll to position [73, 0]
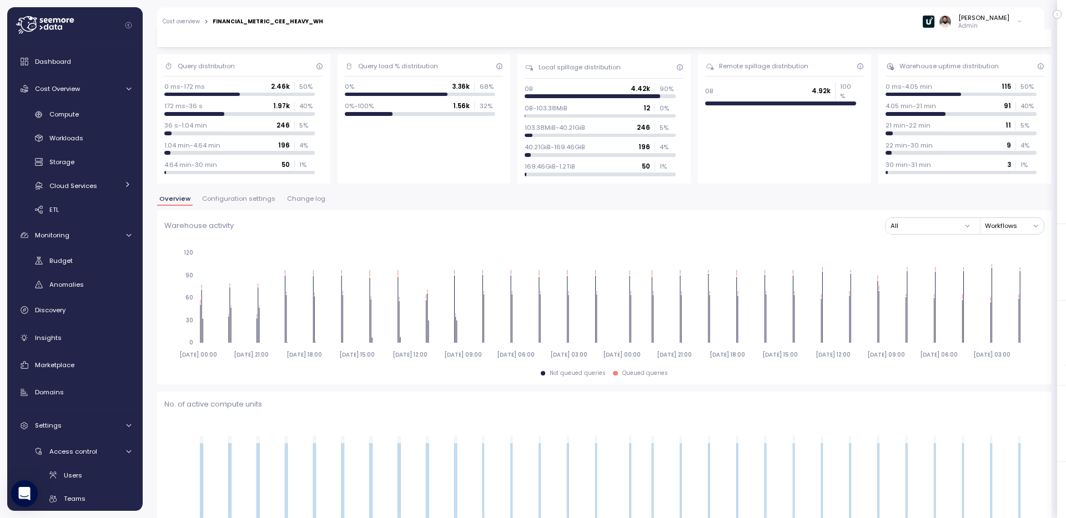
click at [287, 196] on span "Change log" at bounding box center [306, 199] width 38 height 6
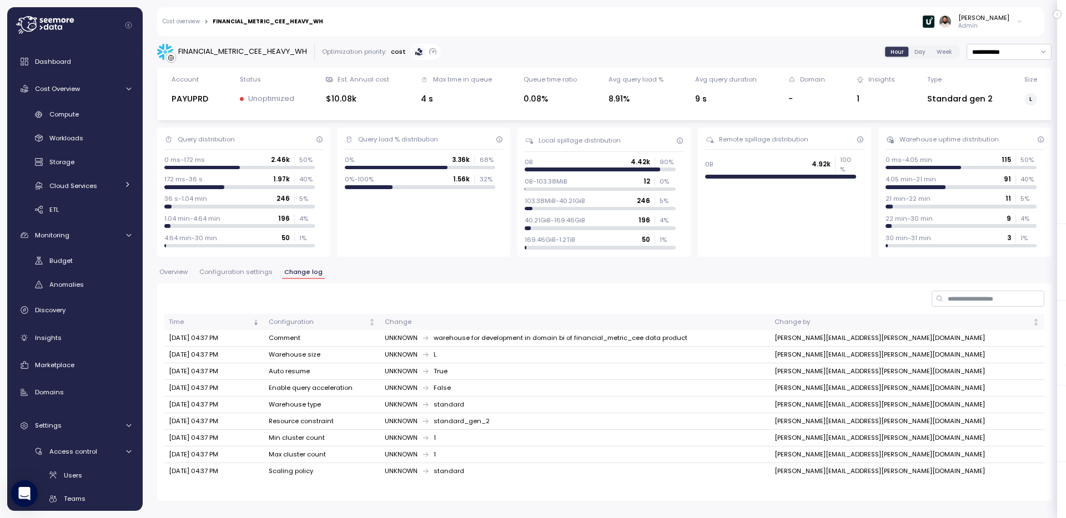
click at [188, 269] on button "Overview" at bounding box center [173, 273] width 33 height 9
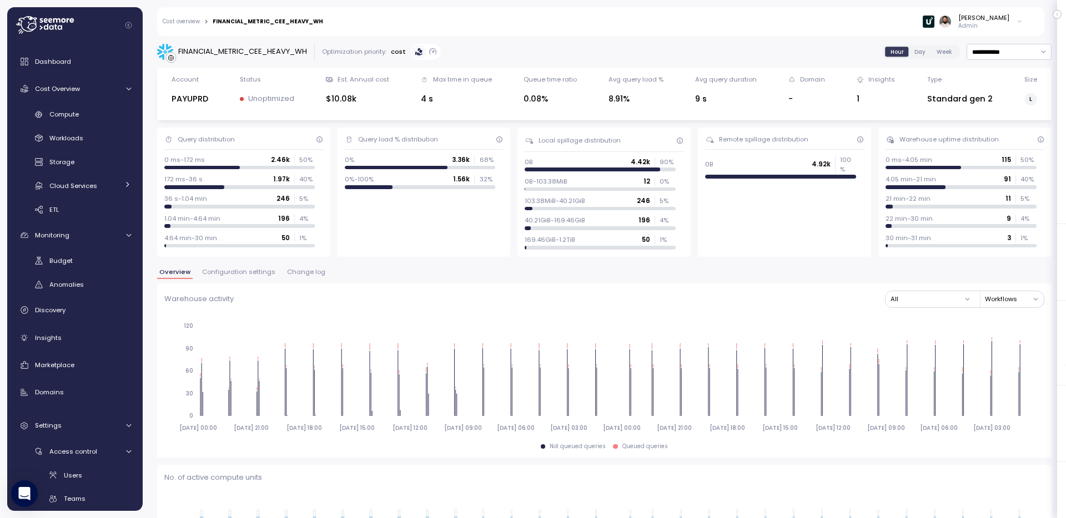
scroll to position [1232, 0]
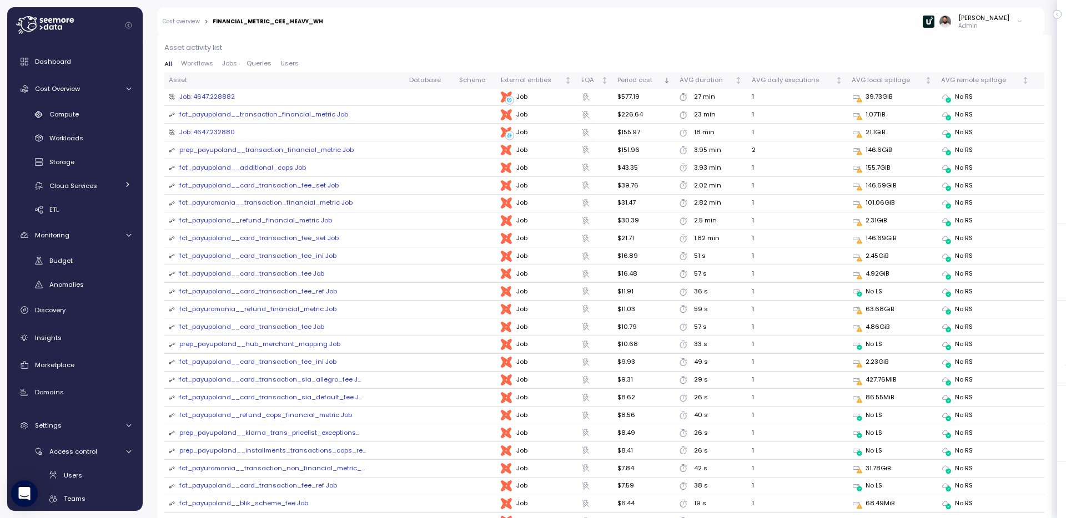
click at [253, 64] on span "Queries" at bounding box center [258, 63] width 25 height 6
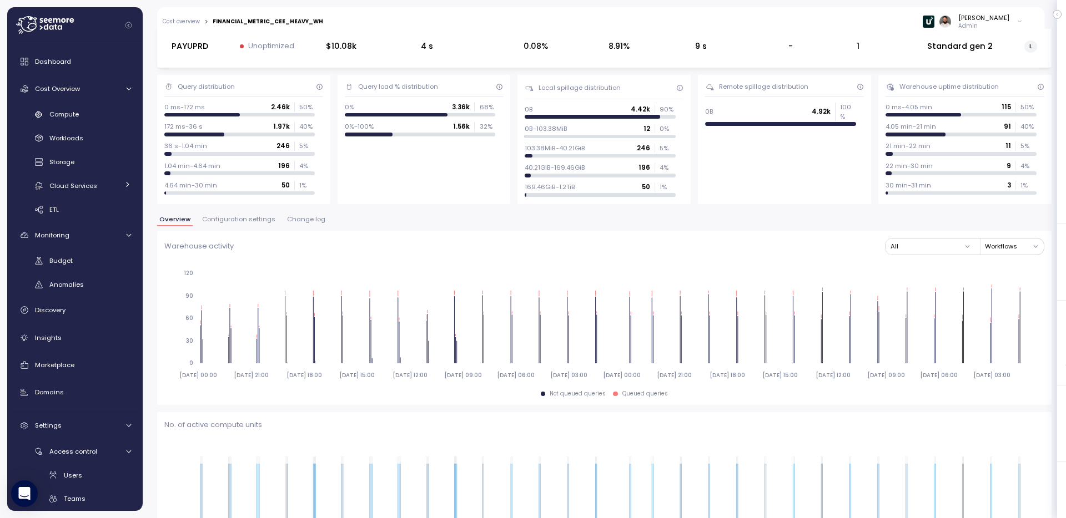
scroll to position [12, 0]
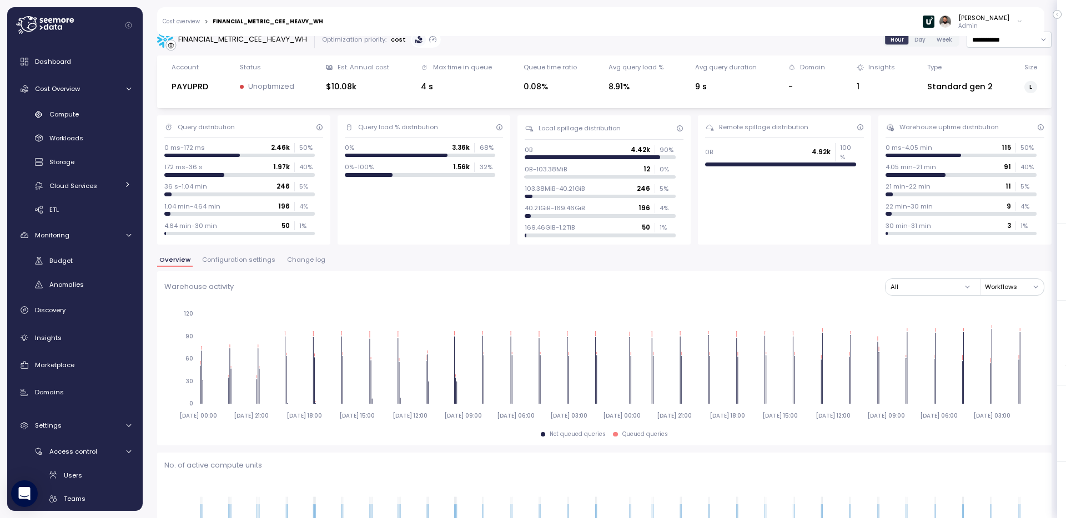
click at [243, 259] on span "Configuration settings" at bounding box center [238, 260] width 73 height 6
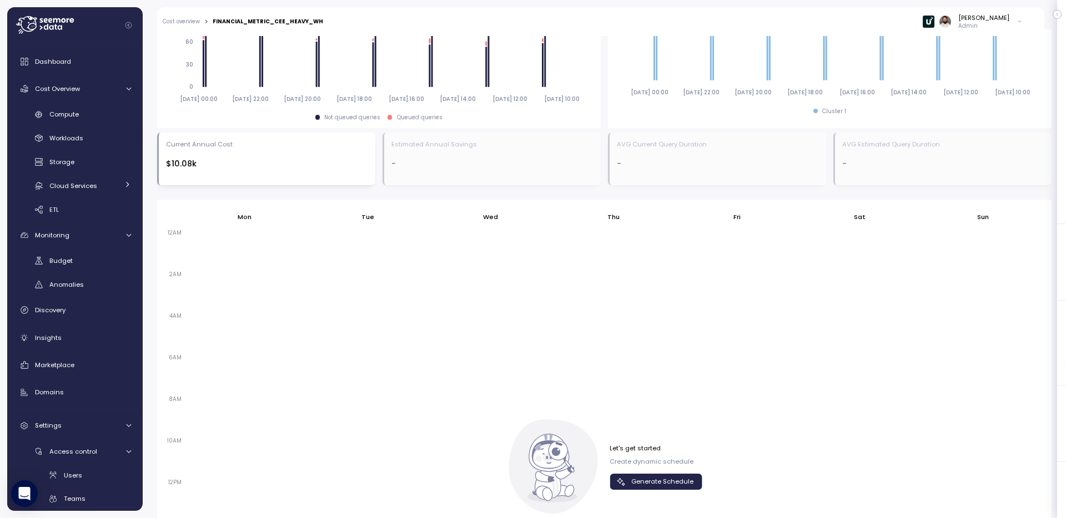
scroll to position [514, 0]
click at [653, 478] on span "Generate Schedule" at bounding box center [662, 482] width 62 height 15
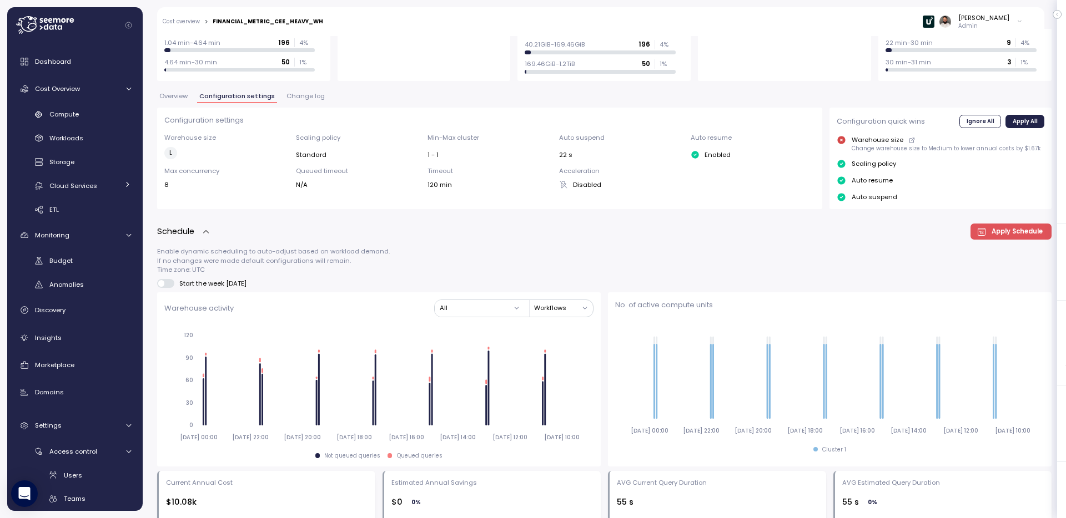
scroll to position [318, 0]
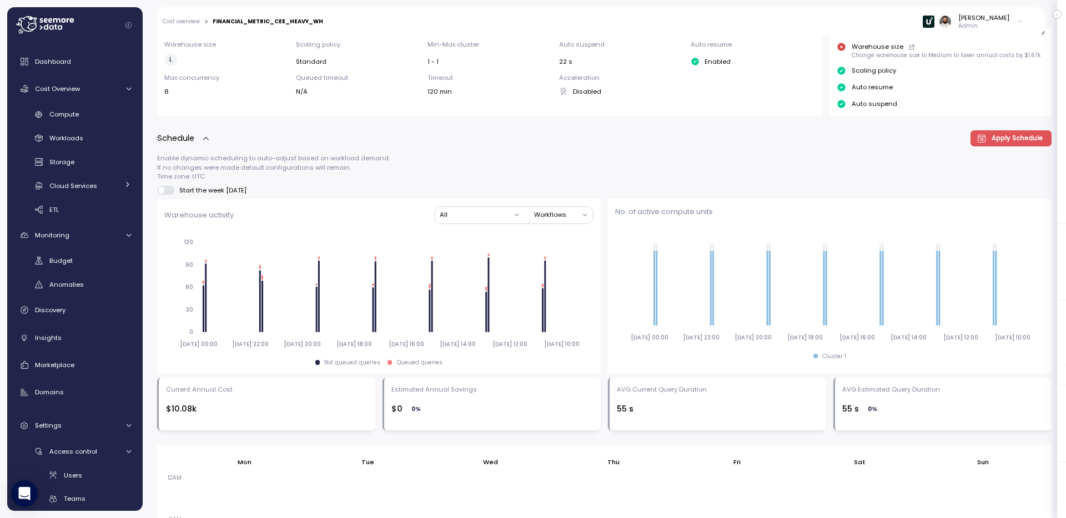
scroll to position [271, 0]
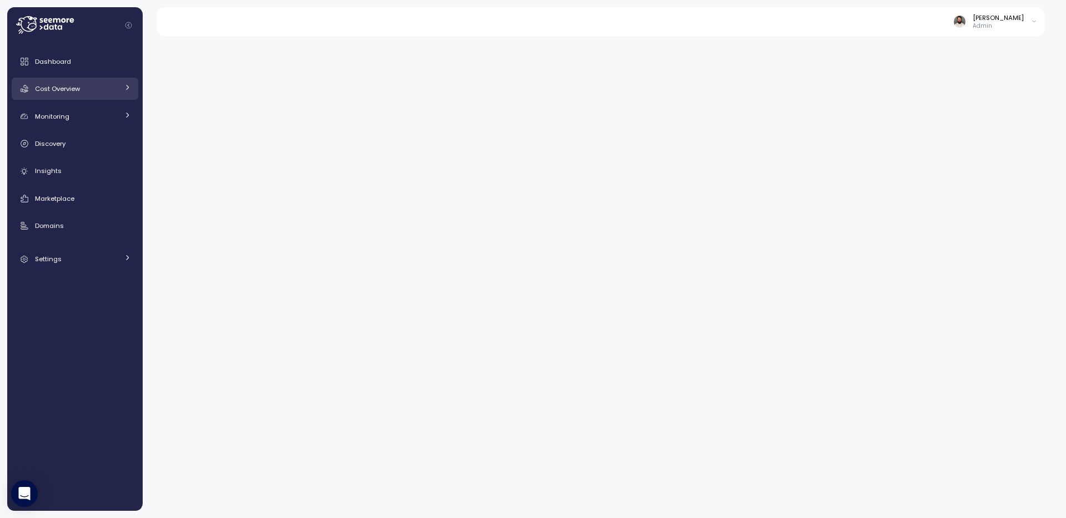
click at [89, 93] on div "Cost Overview" at bounding box center [76, 88] width 83 height 11
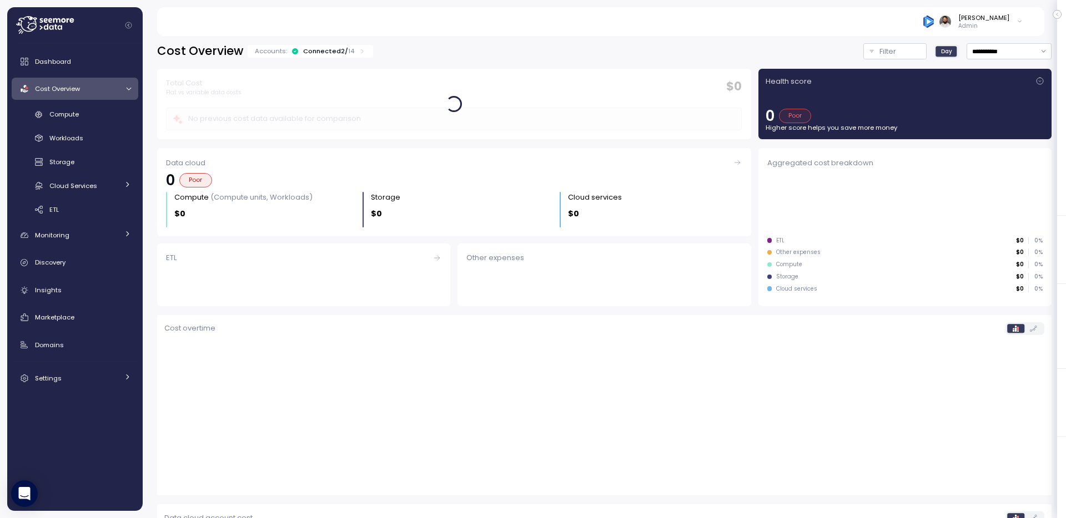
click at [87, 124] on div "Compute Workloads Storage Cloud Services Clustering columns Pipes AI Services S…" at bounding box center [75, 162] width 127 height 114
click at [84, 117] on div "Compute" at bounding box center [90, 114] width 82 height 11
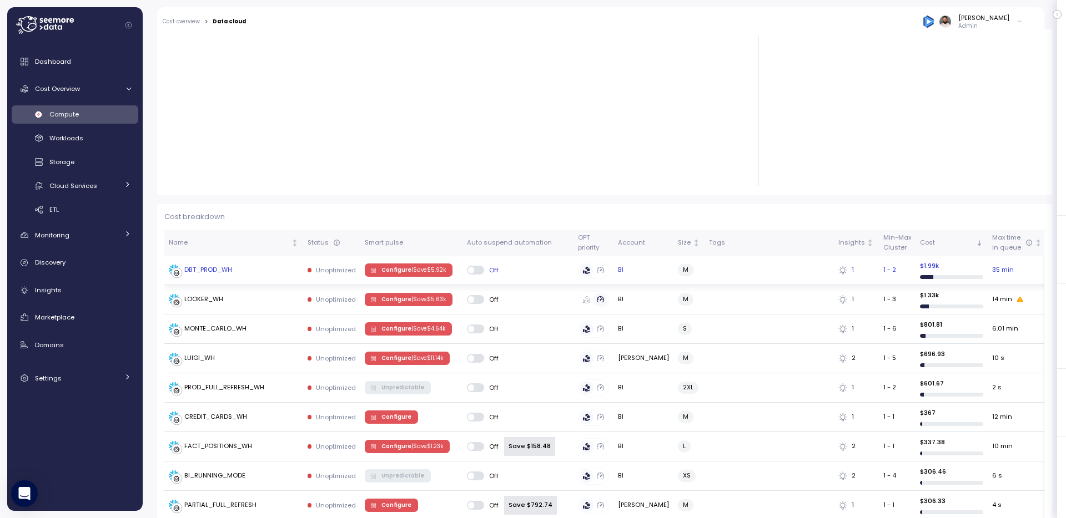
scroll to position [188, 0]
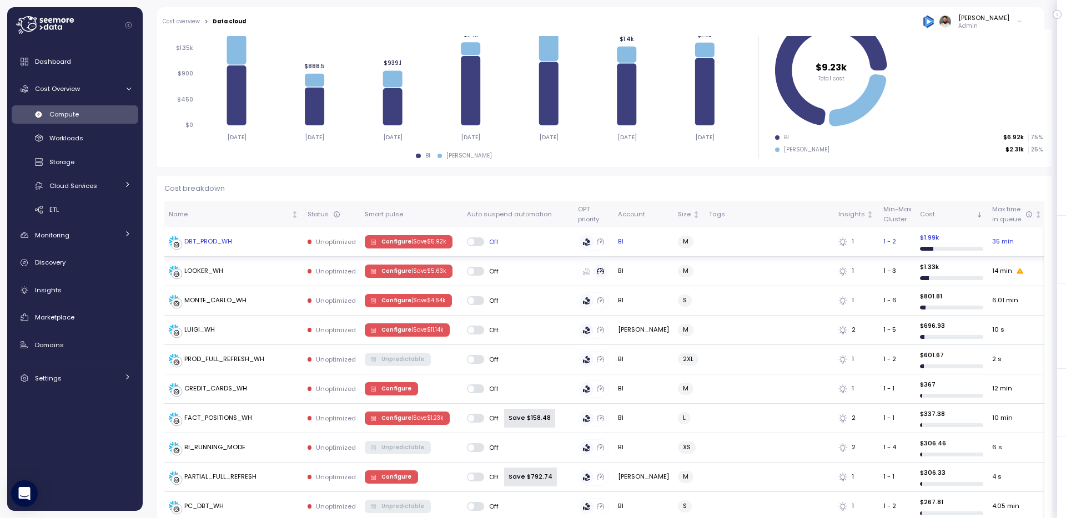
click at [389, 239] on span "Configure | Save $ 5.92k" at bounding box center [413, 242] width 64 height 12
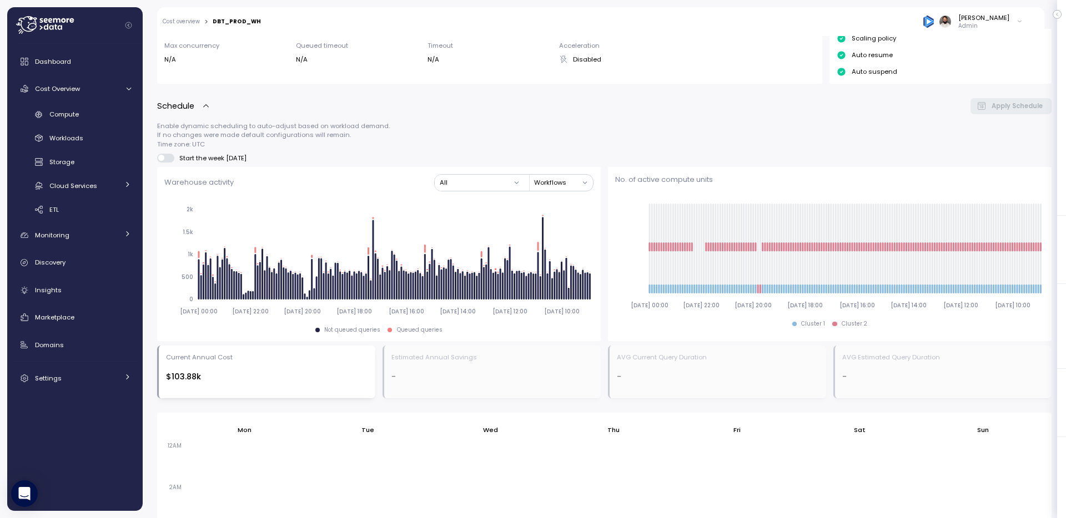
scroll to position [624, 0]
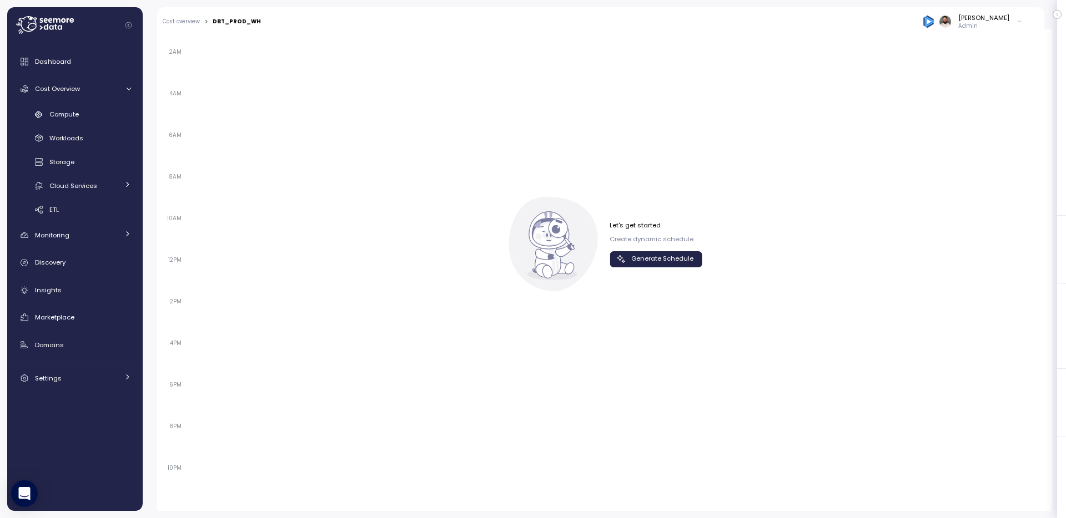
click at [640, 261] on span "Generate Schedule" at bounding box center [662, 259] width 62 height 15
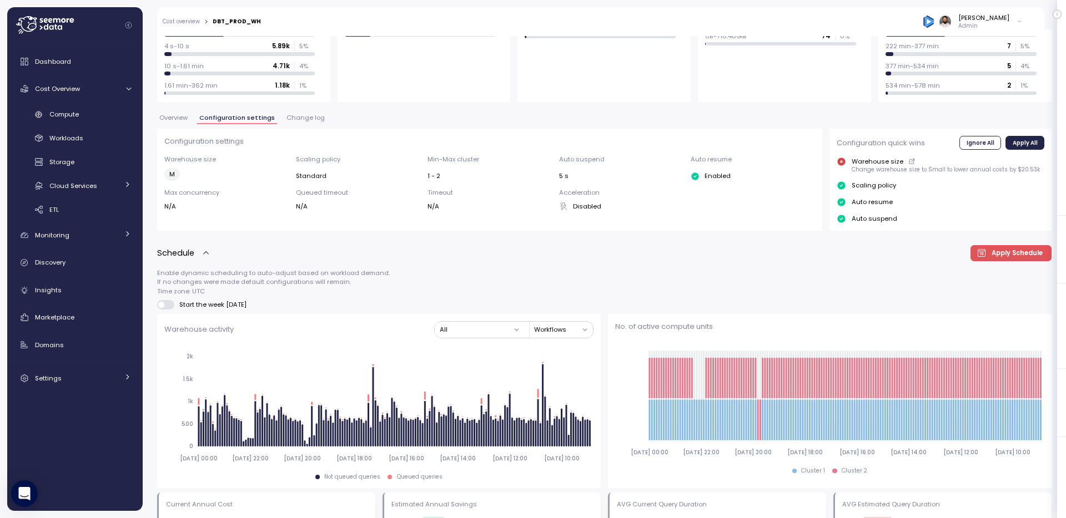
scroll to position [158, 0]
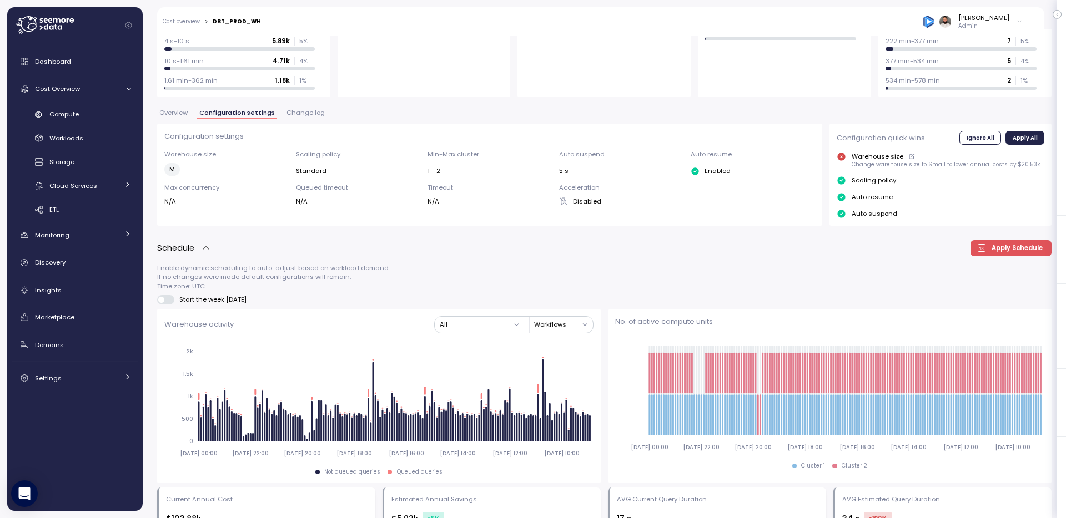
click at [311, 115] on span "Change log" at bounding box center [305, 113] width 38 height 6
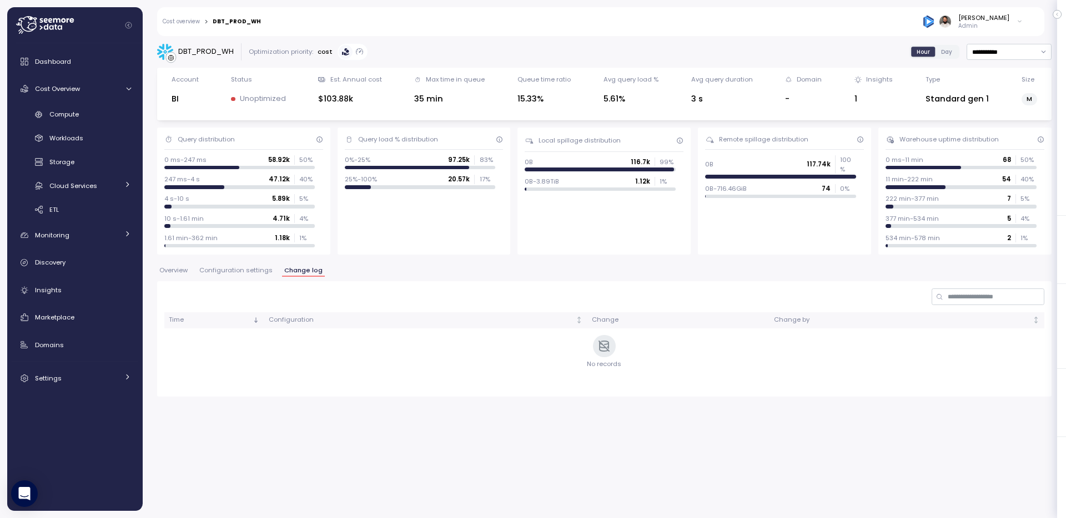
click at [1033, 68] on div "Account BI Status Unoptimized Est. Annual cost $103.88k Max time in queue 35 mi…" at bounding box center [604, 94] width 894 height 53
click at [1033, 62] on div "**********" at bounding box center [604, 220] width 894 height 354
click at [1031, 55] on input "**********" at bounding box center [1008, 52] width 85 height 16
click at [1010, 119] on div "Last 14 days" at bounding box center [1008, 120] width 82 height 15
type input "**********"
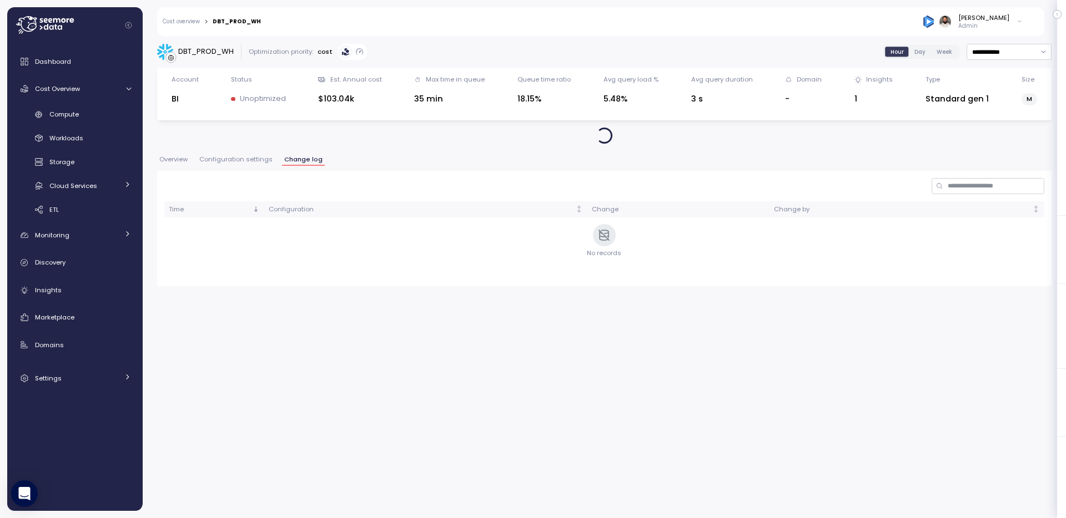
click at [253, 163] on span "Configuration settings" at bounding box center [235, 159] width 73 height 6
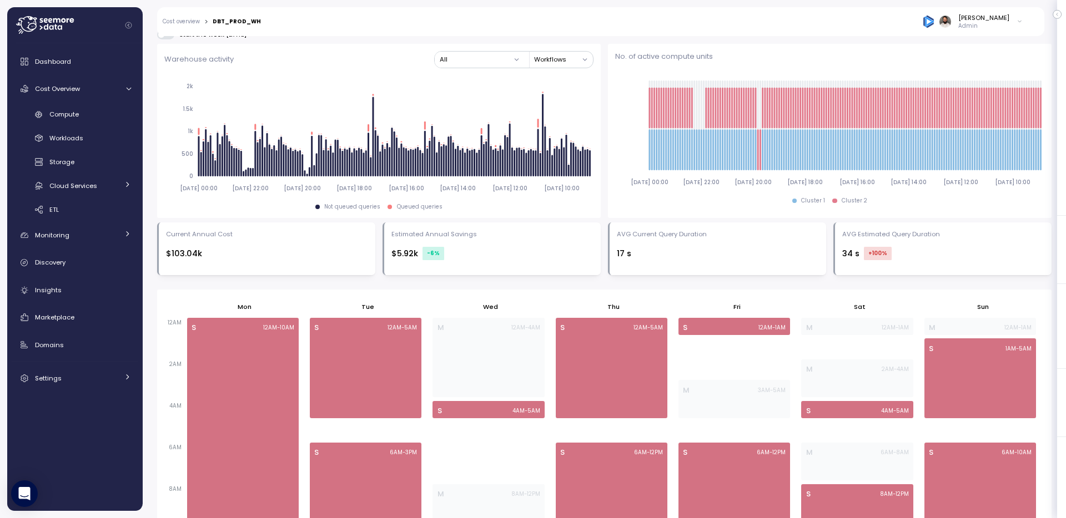
scroll to position [328, 0]
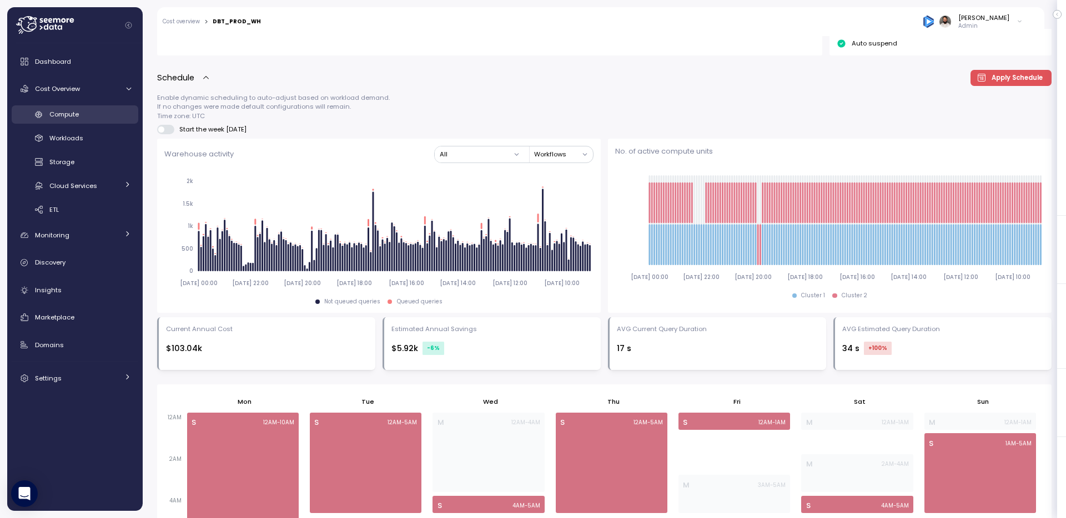
click at [98, 118] on div "Compute" at bounding box center [90, 114] width 82 height 11
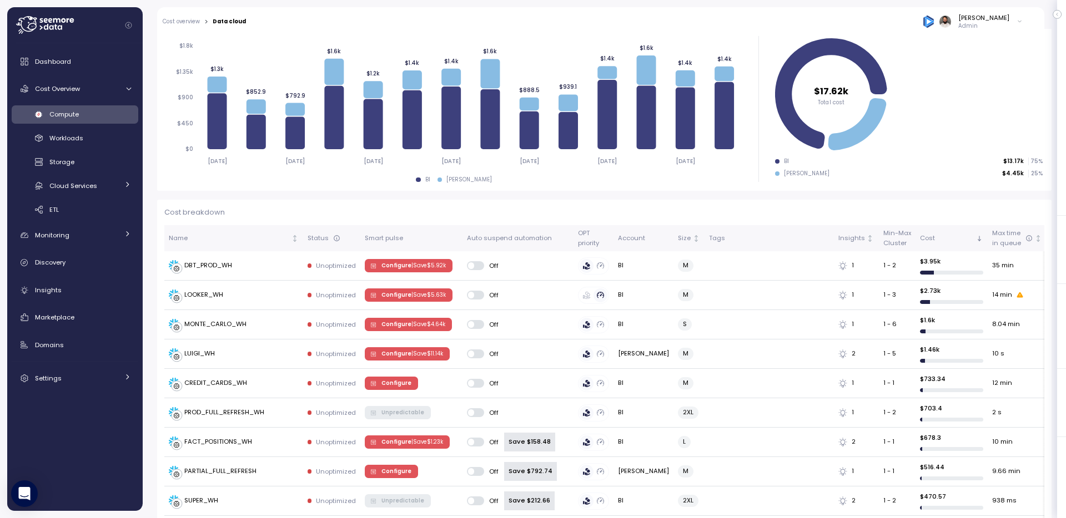
scroll to position [201, 0]
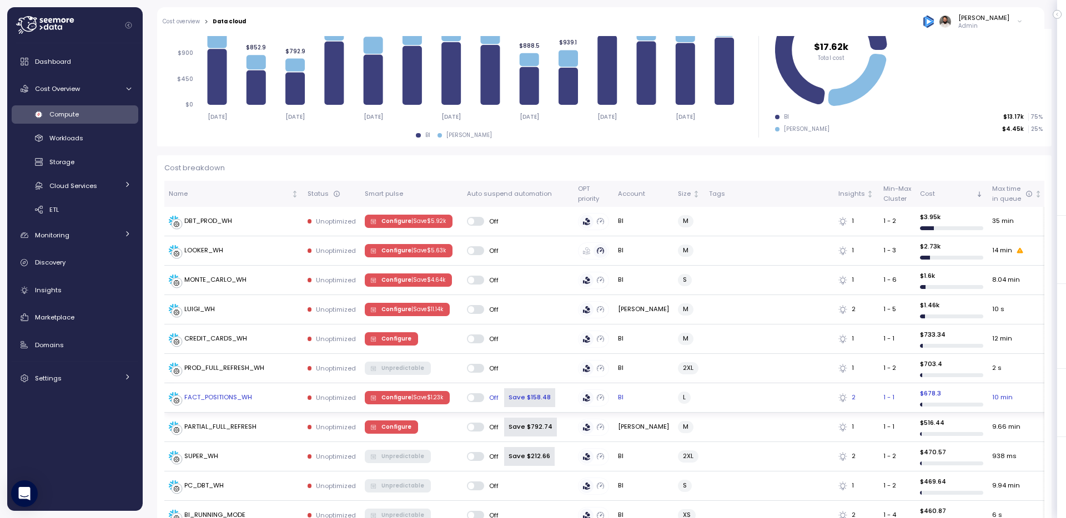
scroll to position [325, 0]
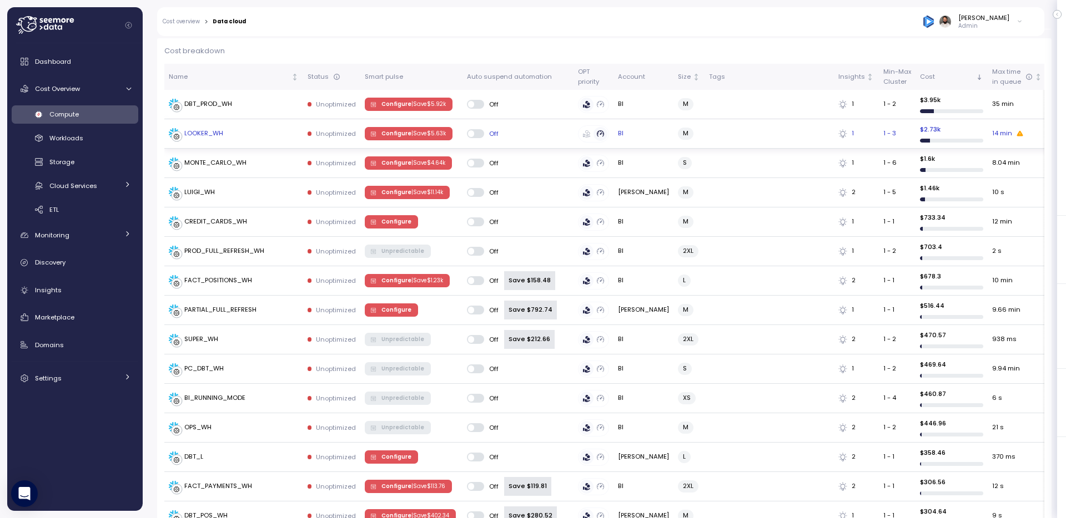
click at [270, 129] on div "LOOKER_WH" at bounding box center [234, 133] width 130 height 11
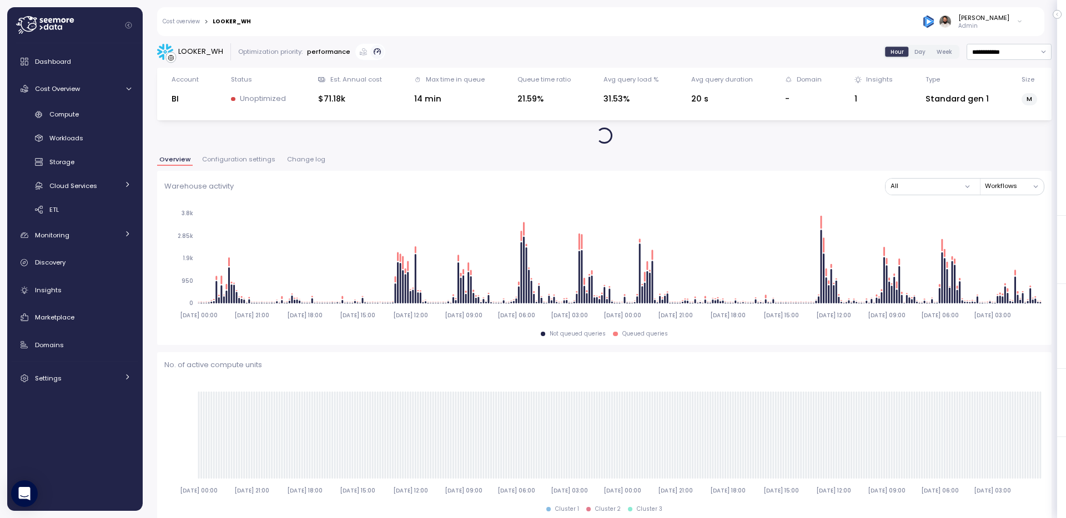
click at [299, 165] on button "Change log" at bounding box center [306, 160] width 43 height 9
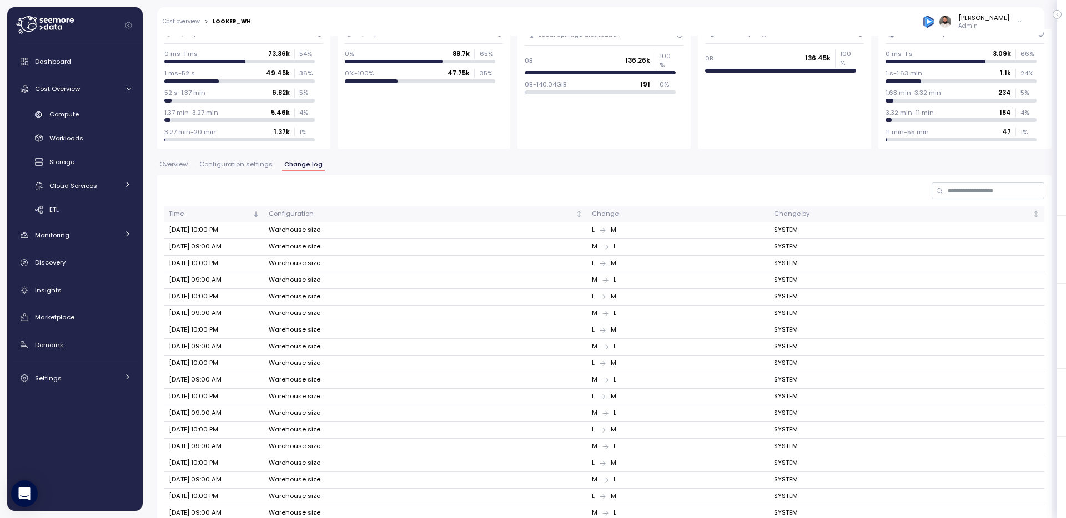
scroll to position [104, 0]
click at [262, 166] on span "Configuration settings" at bounding box center [235, 167] width 73 height 6
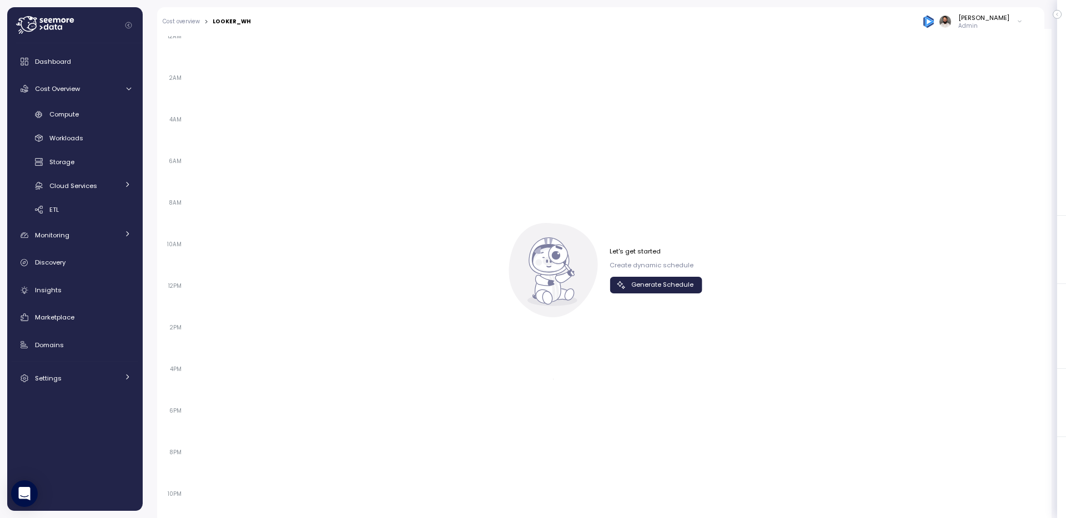
scroll to position [735, 0]
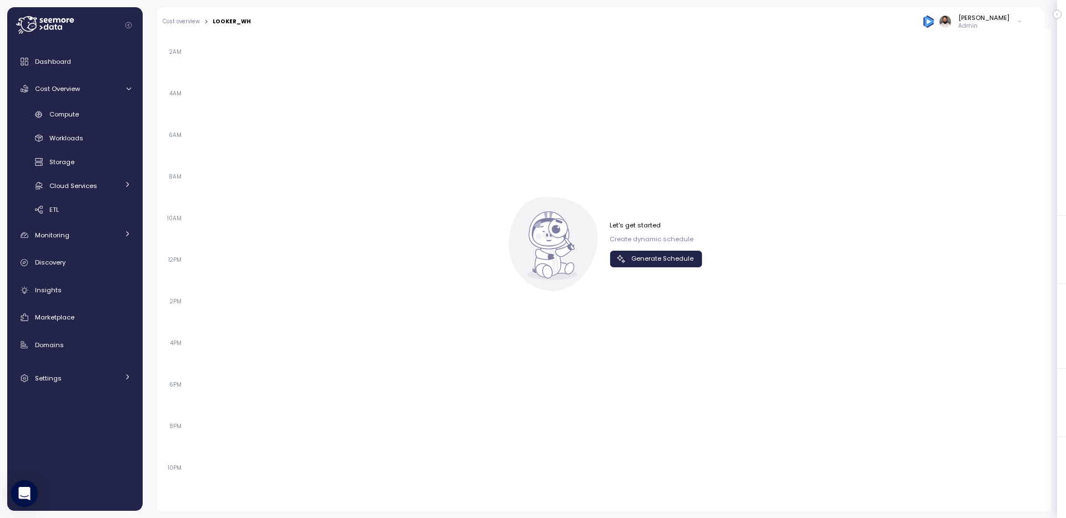
click at [658, 265] on span "Generate Schedule" at bounding box center [662, 258] width 62 height 15
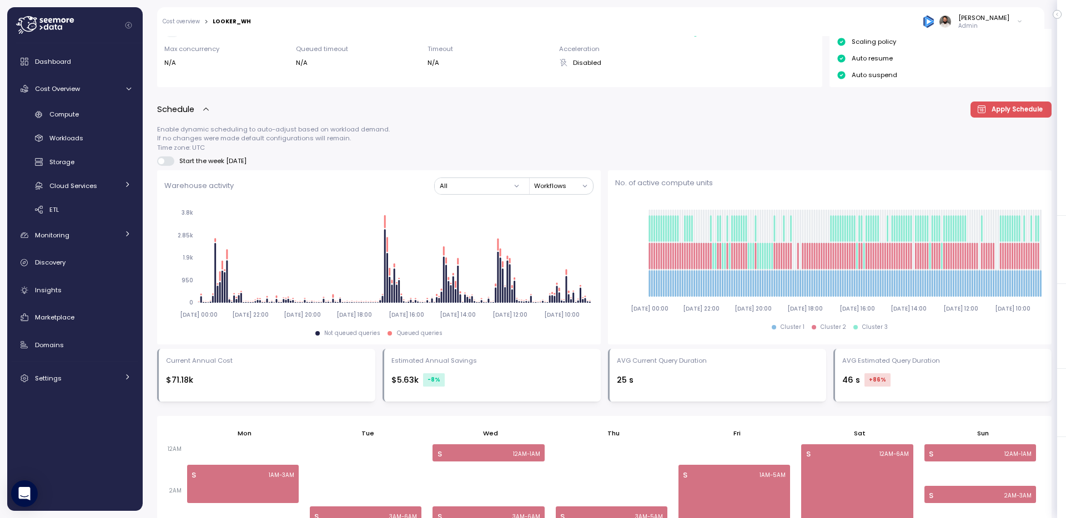
scroll to position [0, 0]
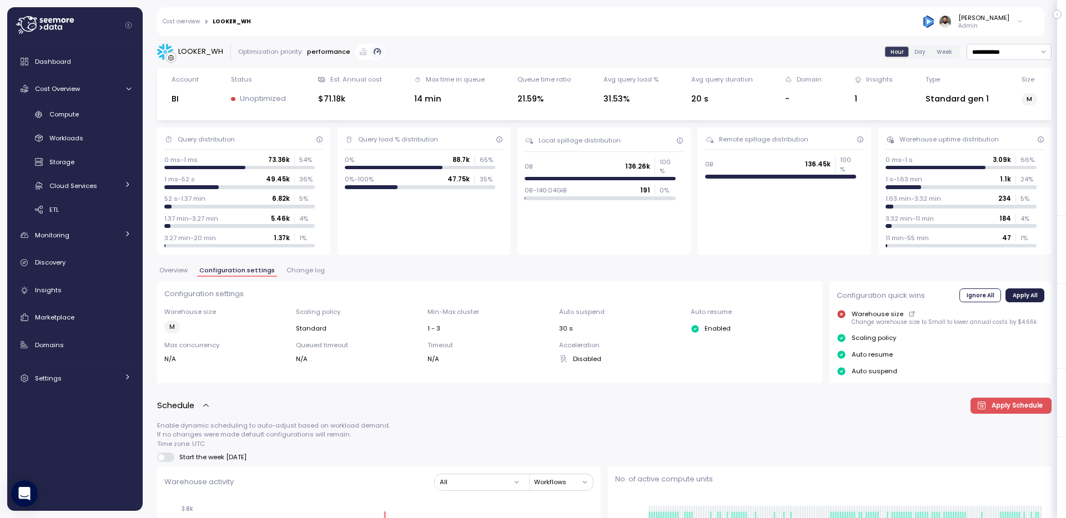
click at [189, 268] on button "Overview" at bounding box center [173, 271] width 33 height 9
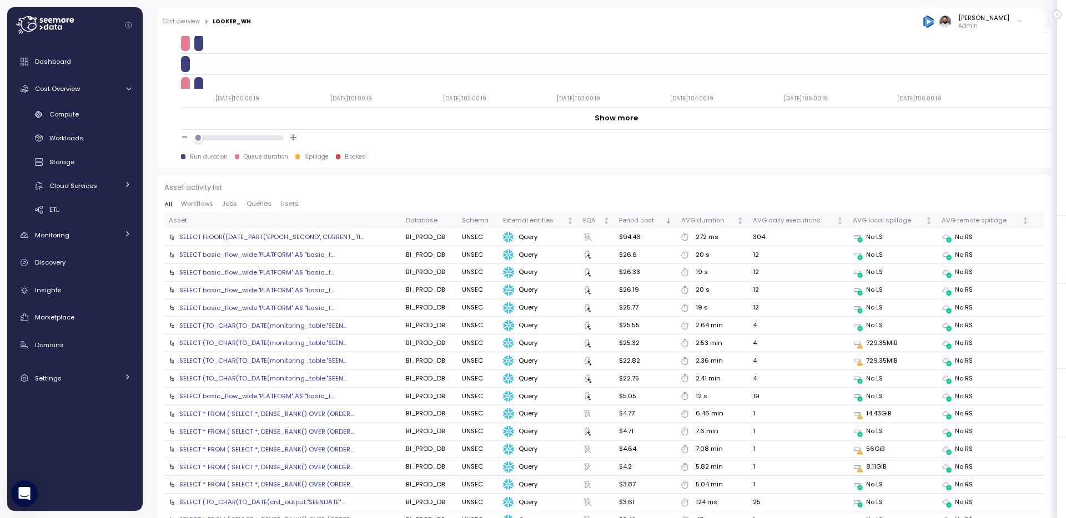
scroll to position [1089, 0]
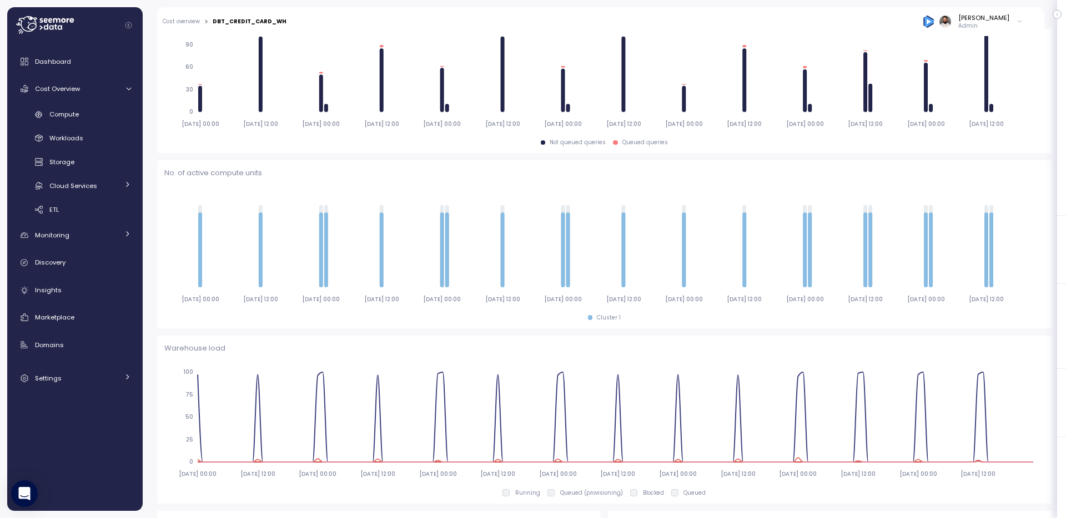
scroll to position [215, 0]
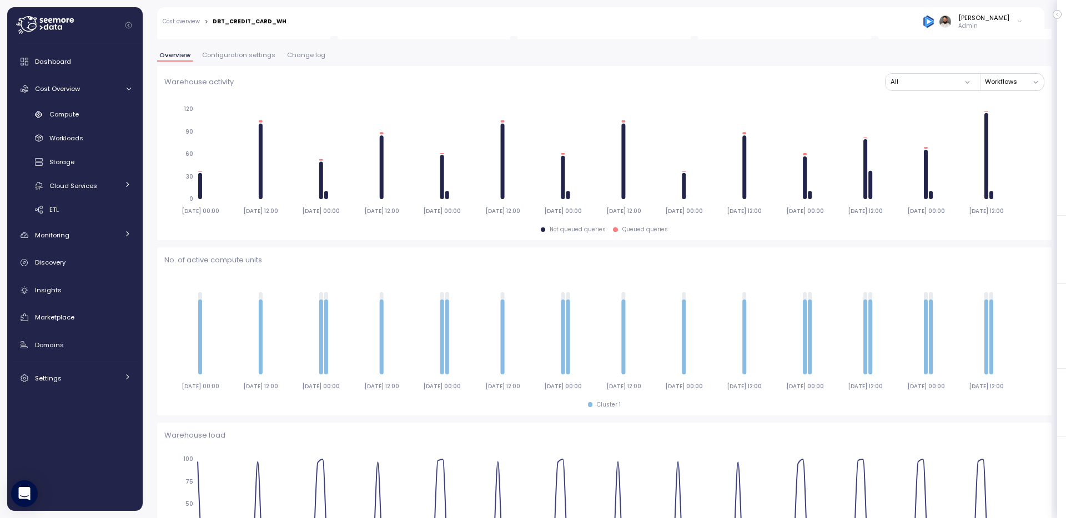
click at [247, 58] on span "Configuration settings" at bounding box center [238, 55] width 73 height 6
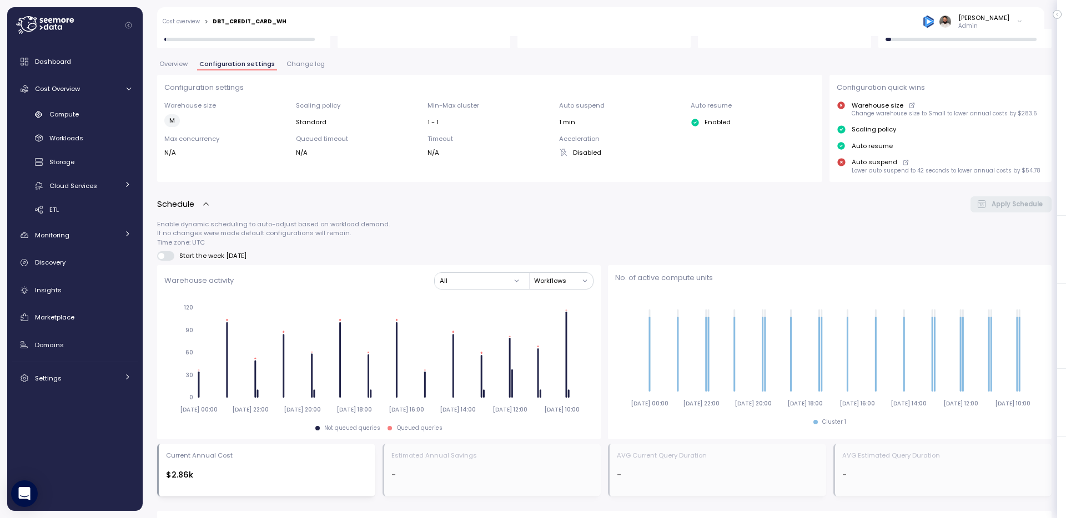
scroll to position [205, 0]
click at [83, 112] on div "Compute" at bounding box center [90, 114] width 82 height 11
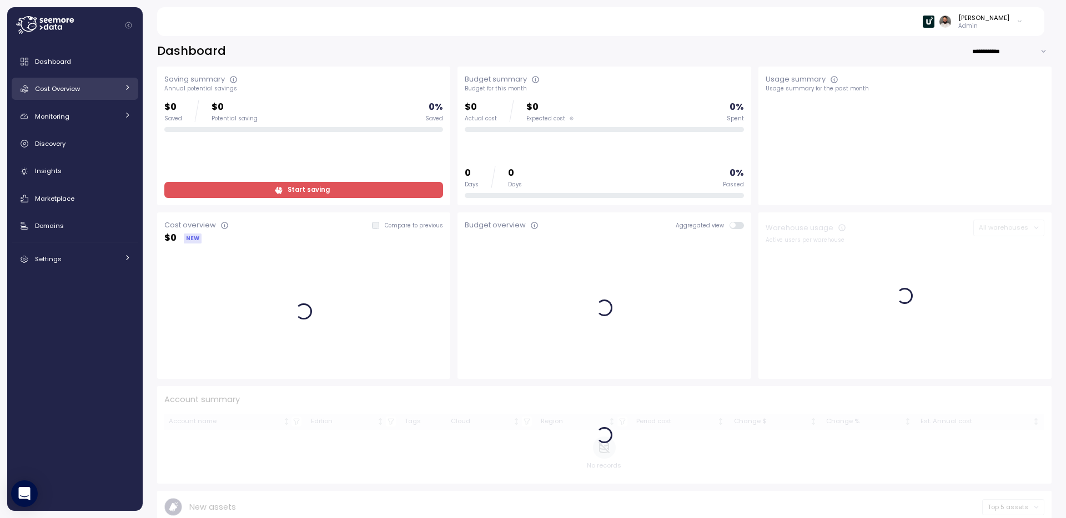
click at [97, 87] on div "Cost Overview" at bounding box center [76, 88] width 83 height 11
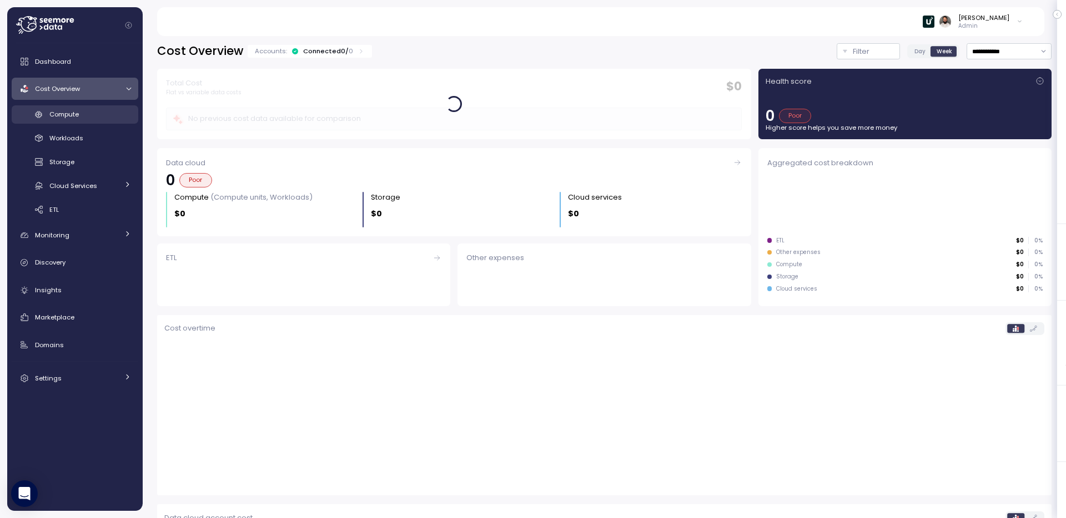
click at [87, 122] on link "Compute" at bounding box center [75, 114] width 127 height 18
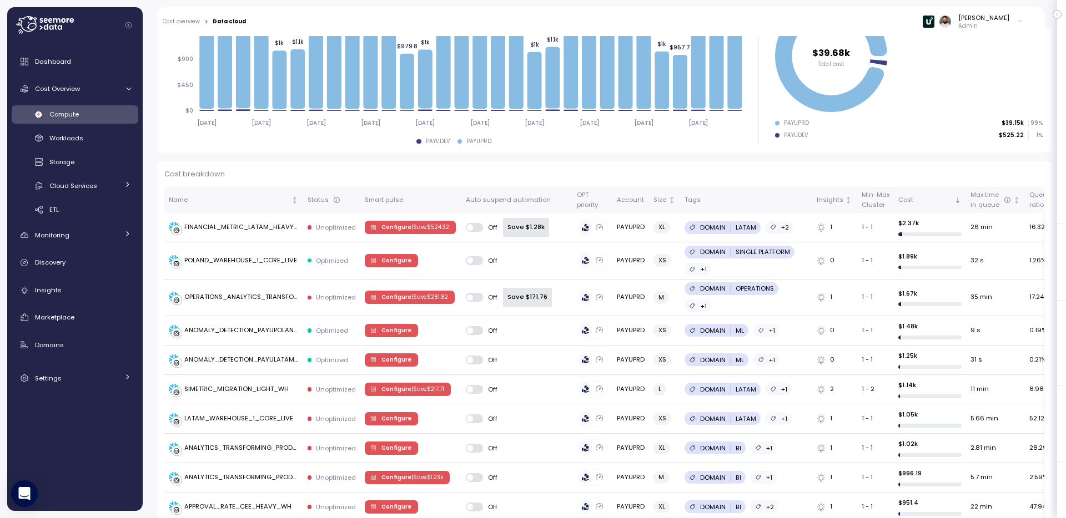
scroll to position [479, 0]
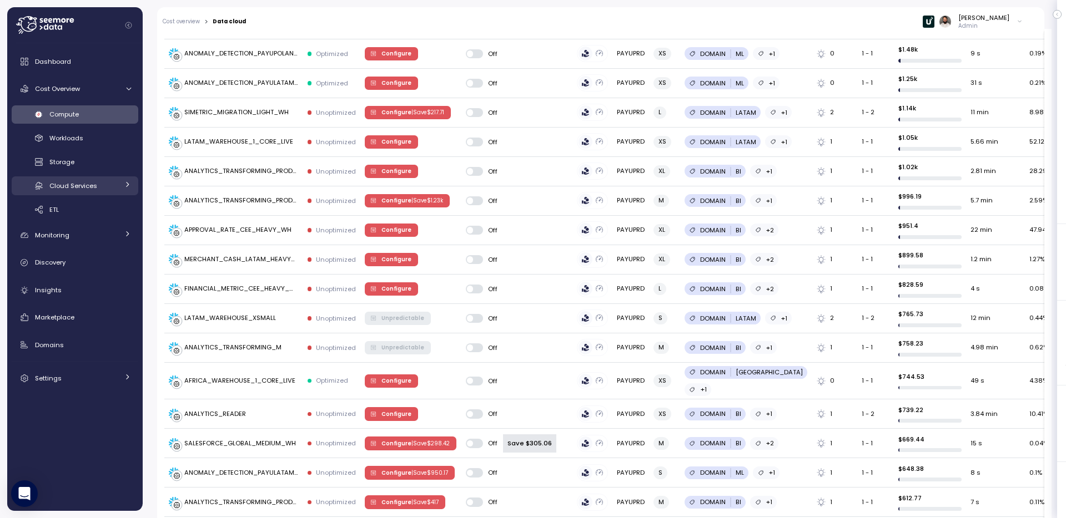
click at [102, 184] on div "Cloud Services" at bounding box center [83, 185] width 69 height 11
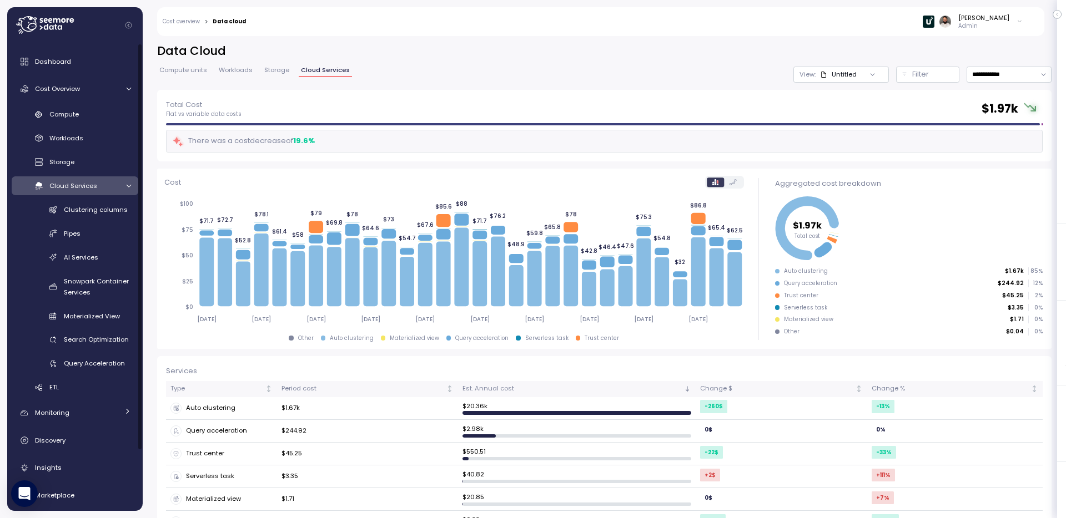
scroll to position [54, 0]
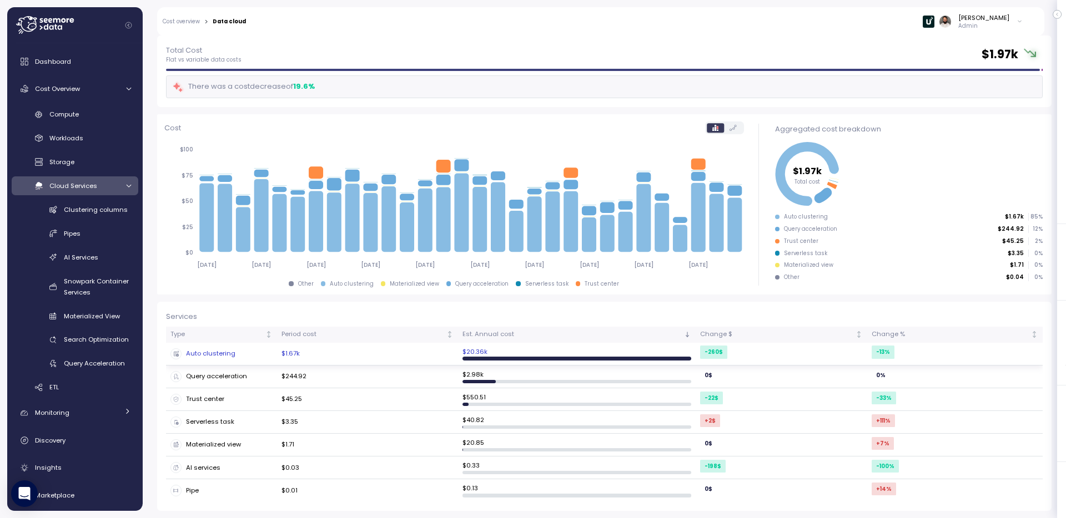
click at [265, 361] on td "Auto clustering" at bounding box center [221, 354] width 111 height 23
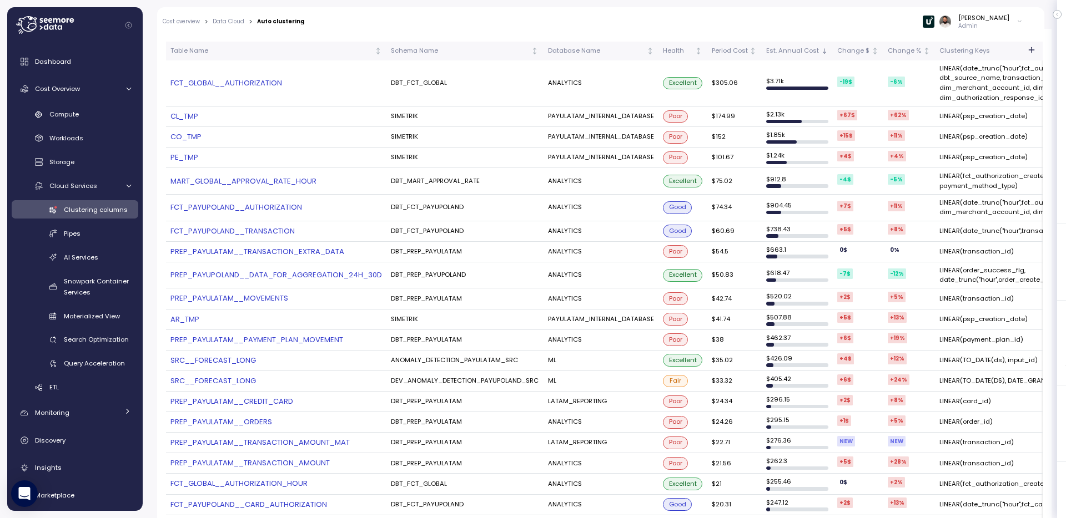
click at [401, 113] on td "SIMETRIK" at bounding box center [464, 117] width 156 height 21
click at [401, 135] on td "SIMETRIK" at bounding box center [464, 137] width 156 height 21
click at [401, 148] on td "SIMETRIK" at bounding box center [464, 158] width 156 height 21
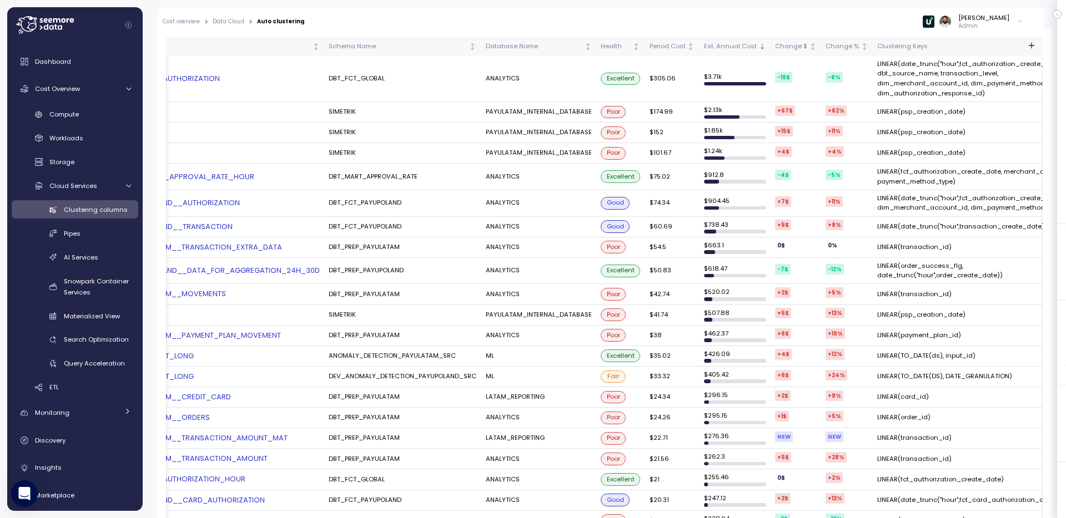
scroll to position [0, 101]
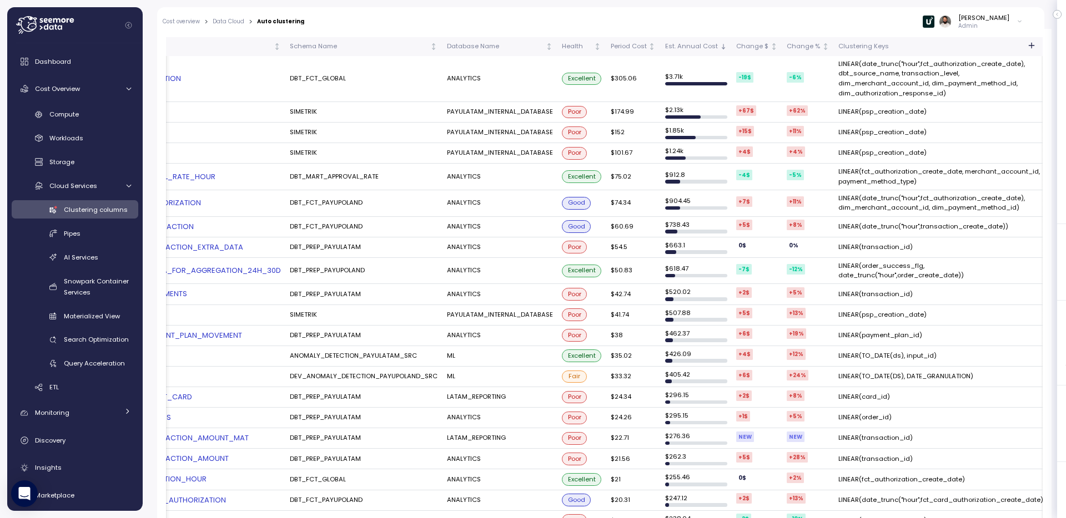
click at [885, 250] on td "LINEAR(transaction_id)" at bounding box center [942, 248] width 216 height 21
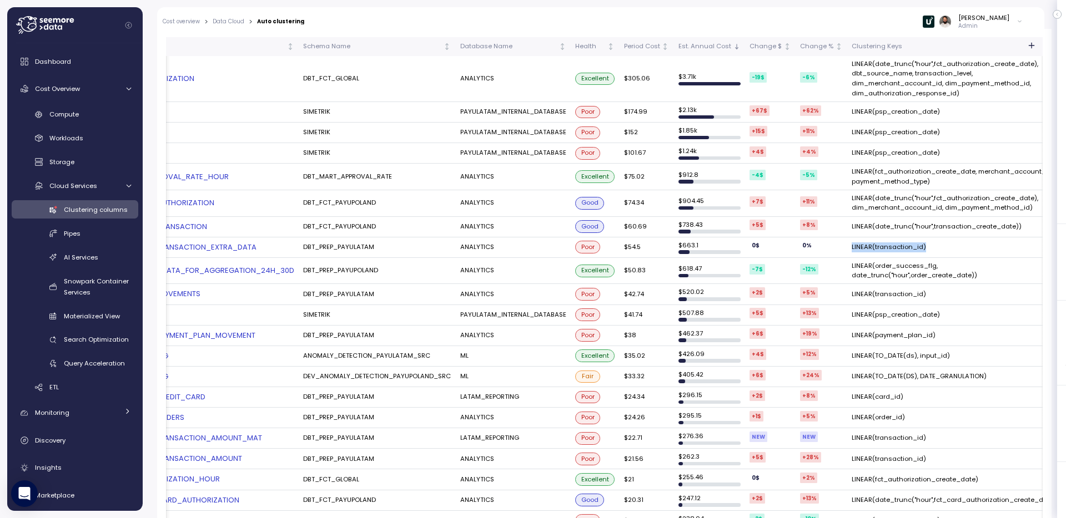
scroll to position [0, 0]
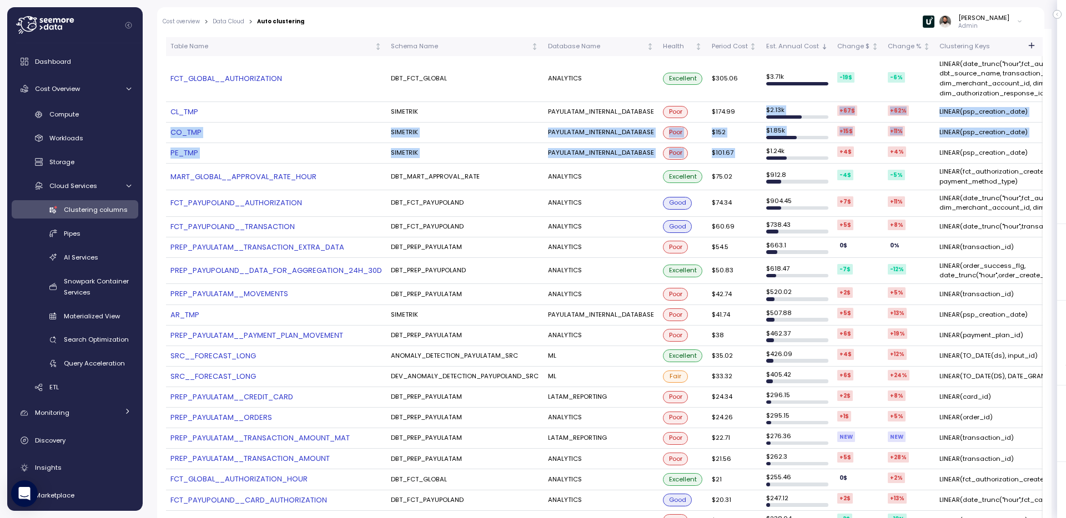
drag, startPoint x: 763, startPoint y: 108, endPoint x: 761, endPoint y: 156, distance: 47.7
click at [761, 156] on td "$ 1.24k" at bounding box center [796, 153] width 71 height 21
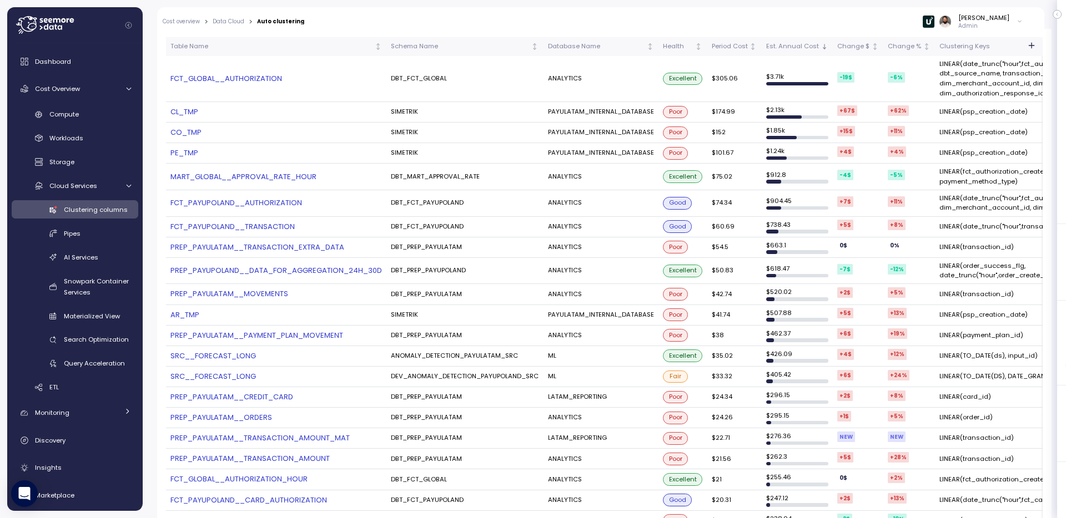
click at [988, 23] on p "Admin" at bounding box center [983, 26] width 51 height 8
click at [982, 125] on div "Copy account id" at bounding box center [975, 126] width 78 height 10
click at [183, 112] on link "CL_TMP" at bounding box center [275, 112] width 211 height 11
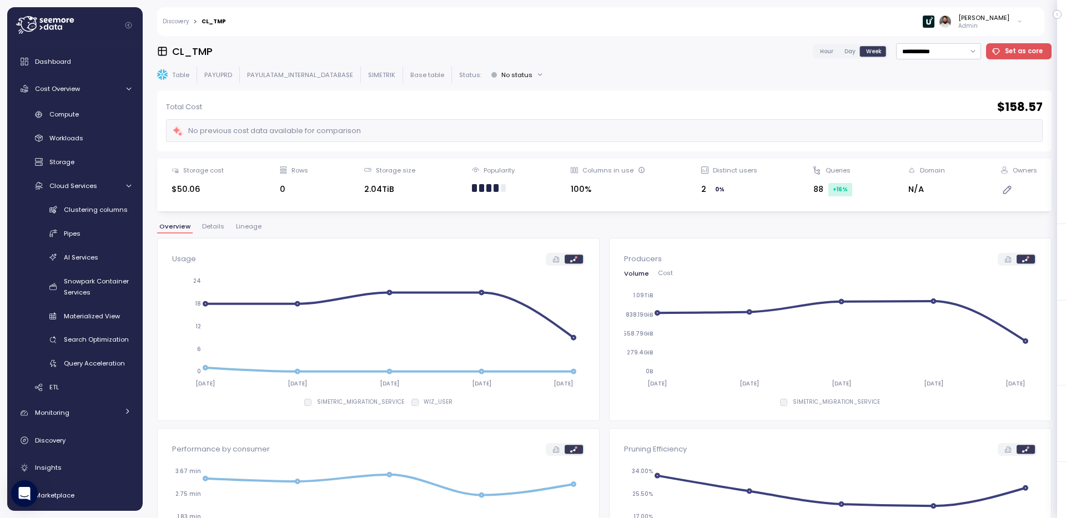
click at [206, 52] on h3 "CL_TMP" at bounding box center [192, 51] width 41 height 14
copy h3 "CL_TMP"
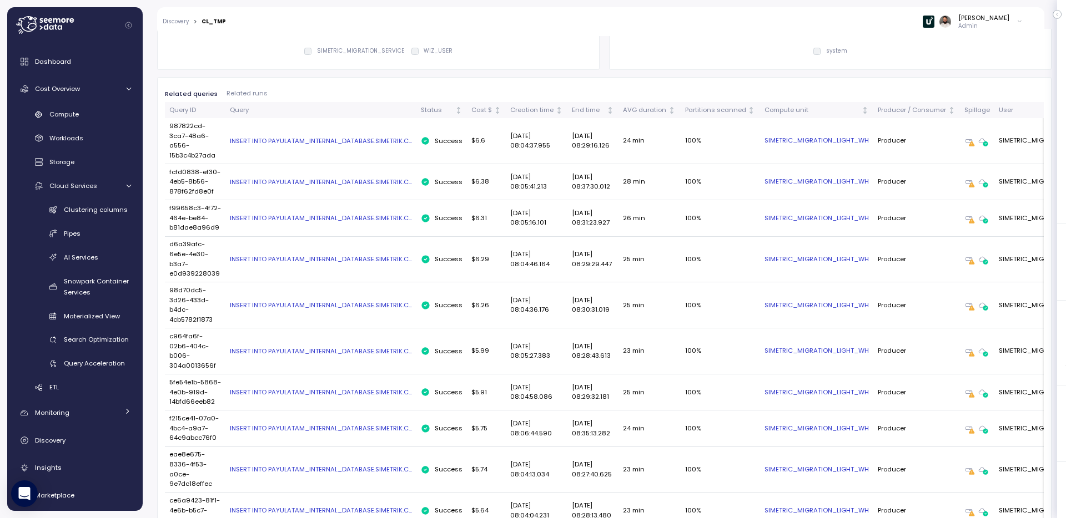
scroll to position [514, 0]
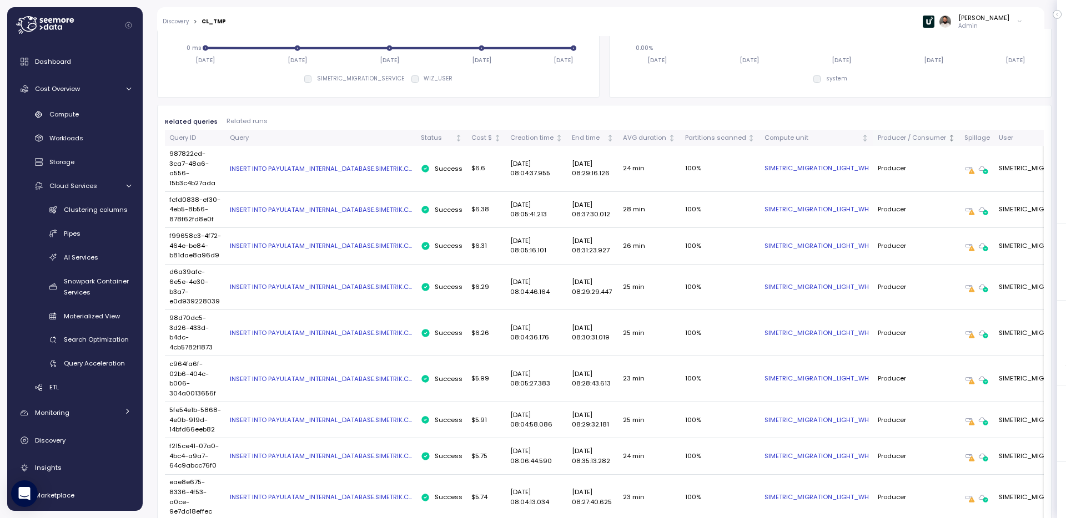
click at [904, 144] on th "Producer / Consumer" at bounding box center [916, 138] width 87 height 16
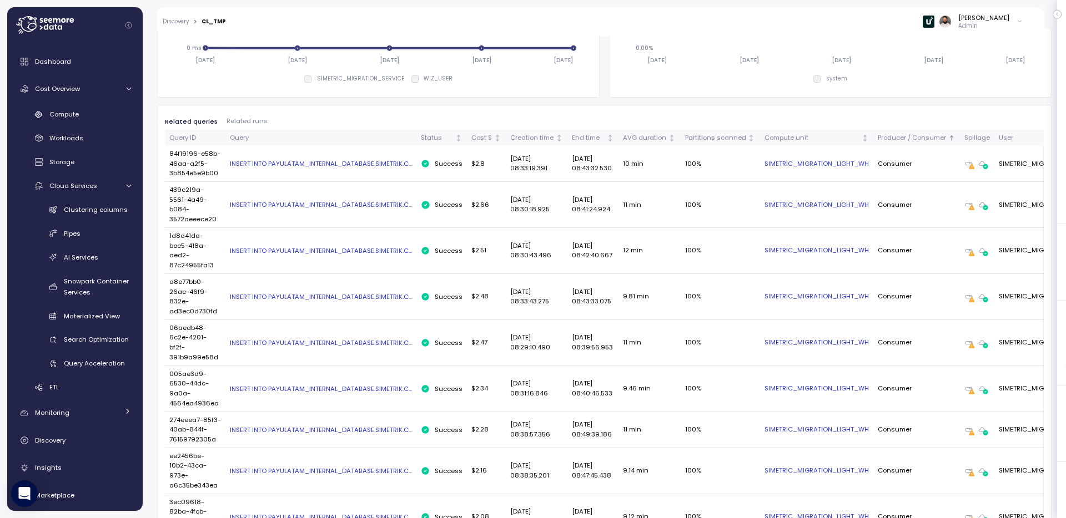
click at [303, 168] on div "INSERT INTO PAYULATAM_INTERNAL_DATABASE.SIMETRIK.C..." at bounding box center [321, 163] width 182 height 9
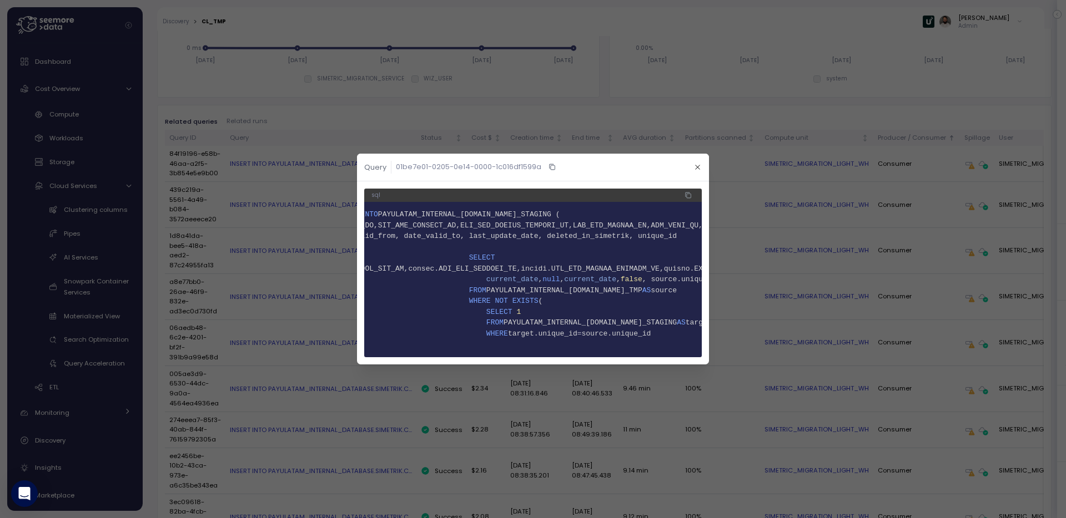
scroll to position [0, 42]
click at [627, 330] on span "source.unique_id" at bounding box center [615, 334] width 69 height 8
click at [693, 160] on header "Query 01be7e01-0205-0e14-0000-1c016df1599a" at bounding box center [533, 168] width 352 height 28
click at [696, 163] on button "button" at bounding box center [697, 167] width 13 height 13
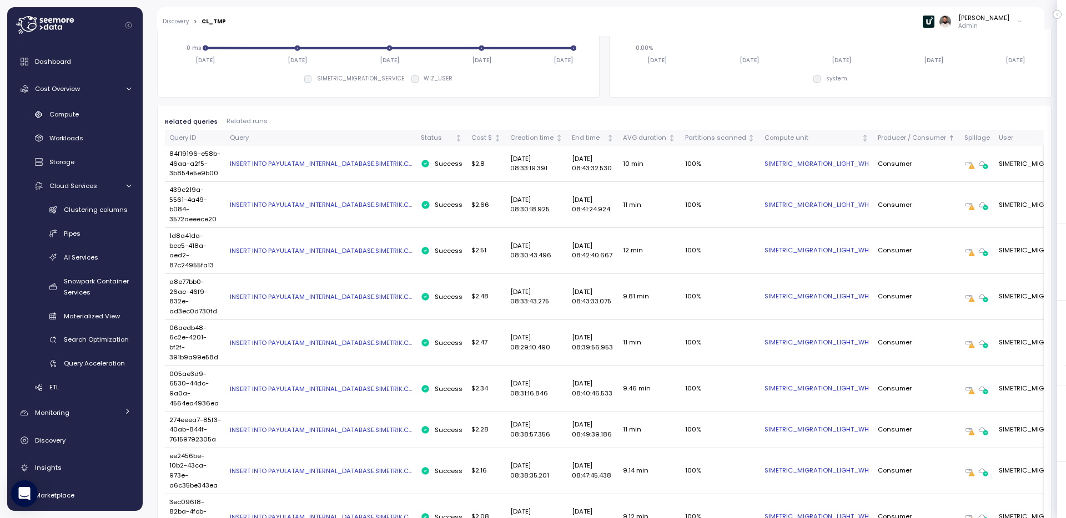
click at [371, 168] on div "INSERT INTO PAYULATAM_INTERNAL_DATABASE.SIMETRIK.C..." at bounding box center [321, 163] width 182 height 9
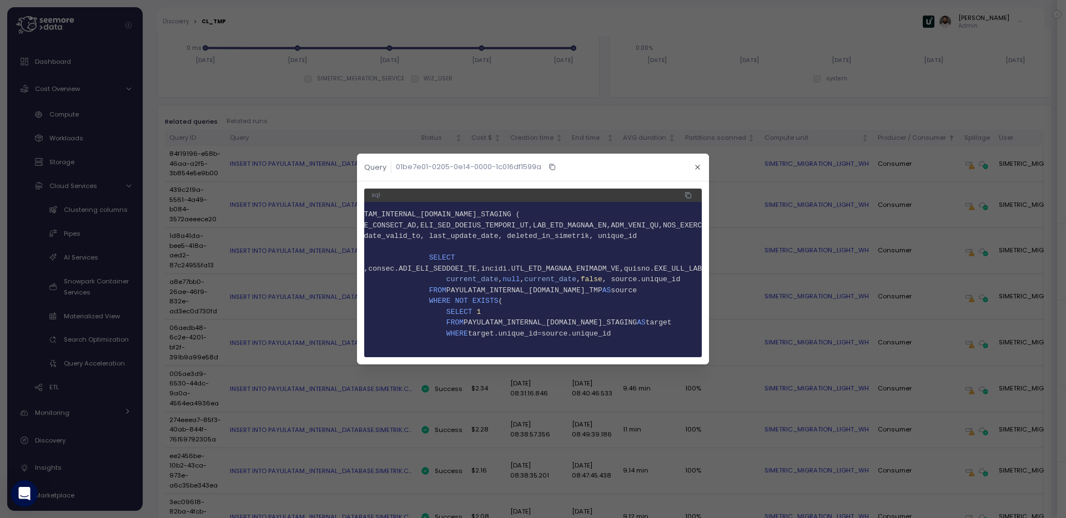
scroll to position [0, 122]
click at [535, 284] on span "7 current_date , null , current_date , false , source.unique_id" at bounding box center [411, 279] width 323 height 11
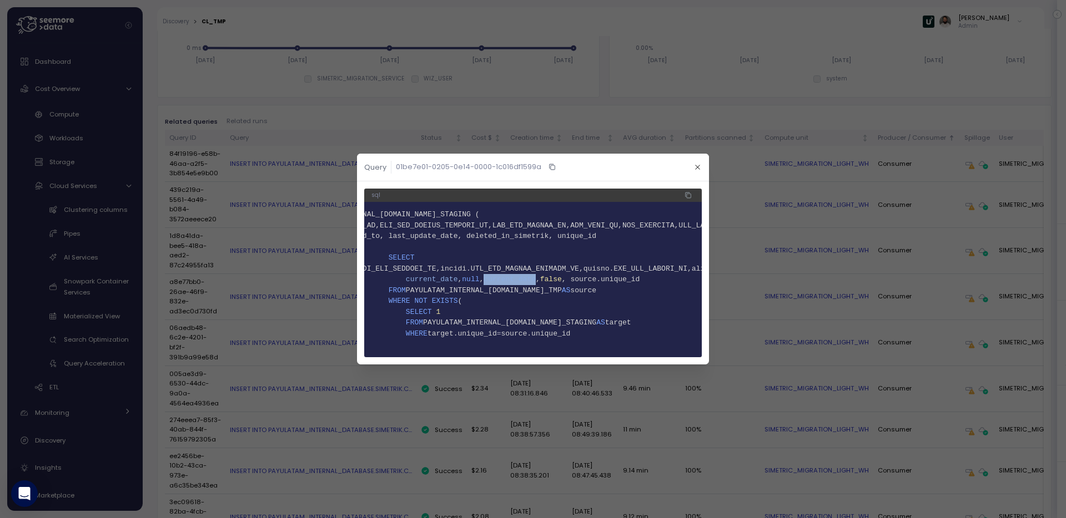
click at [551, 287] on span "PAYULATAM_INTERNAL_DATABASE.SIMETRIK.CL_TMP" at bounding box center [484, 290] width 156 height 8
click at [478, 333] on span "target.unique_id" at bounding box center [461, 334] width 69 height 8
click at [552, 335] on span "source.unique_id" at bounding box center [535, 334] width 69 height 8
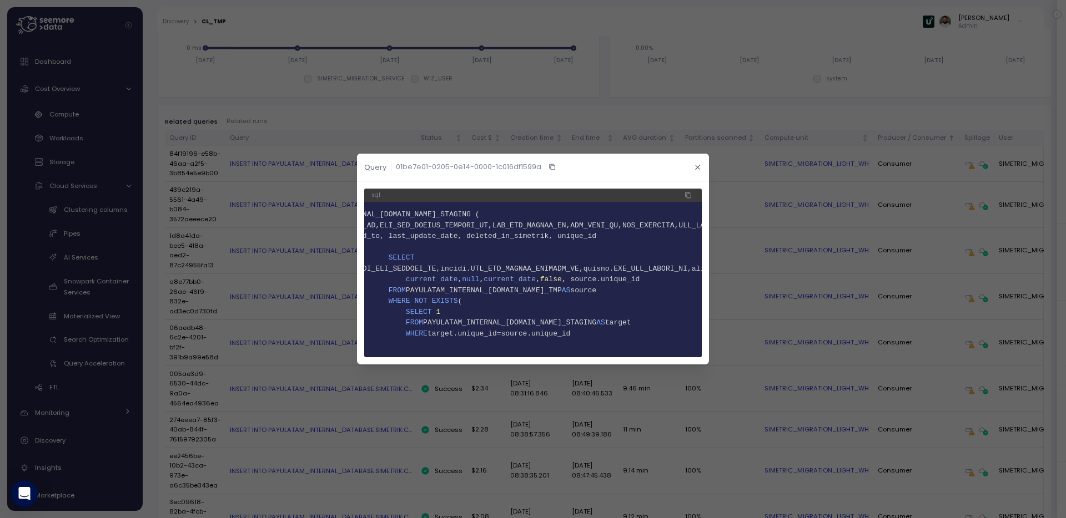
click at [552, 335] on span "source.unique_id" at bounding box center [535, 334] width 69 height 8
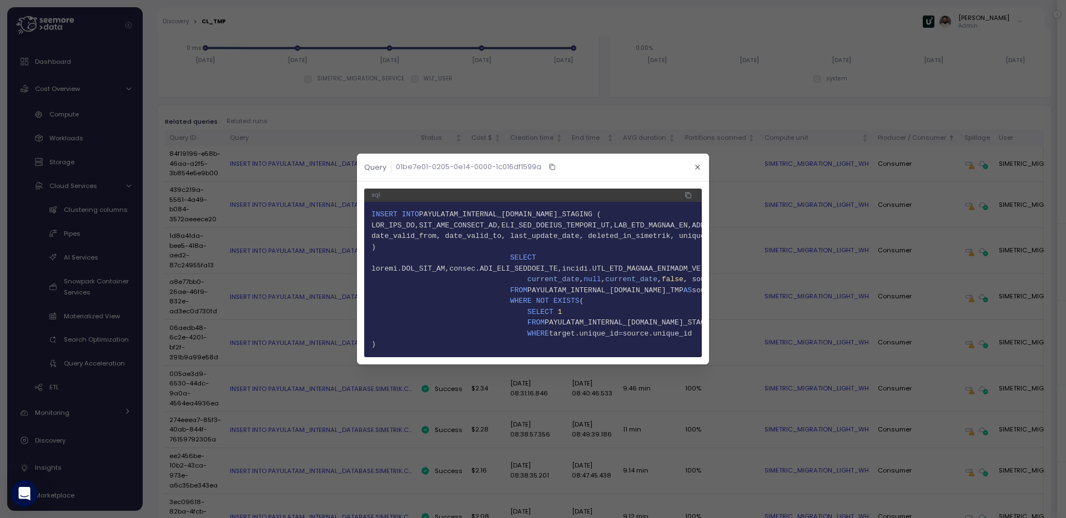
scroll to position [0, 45]
click at [699, 164] on icon "button" at bounding box center [697, 167] width 7 height 7
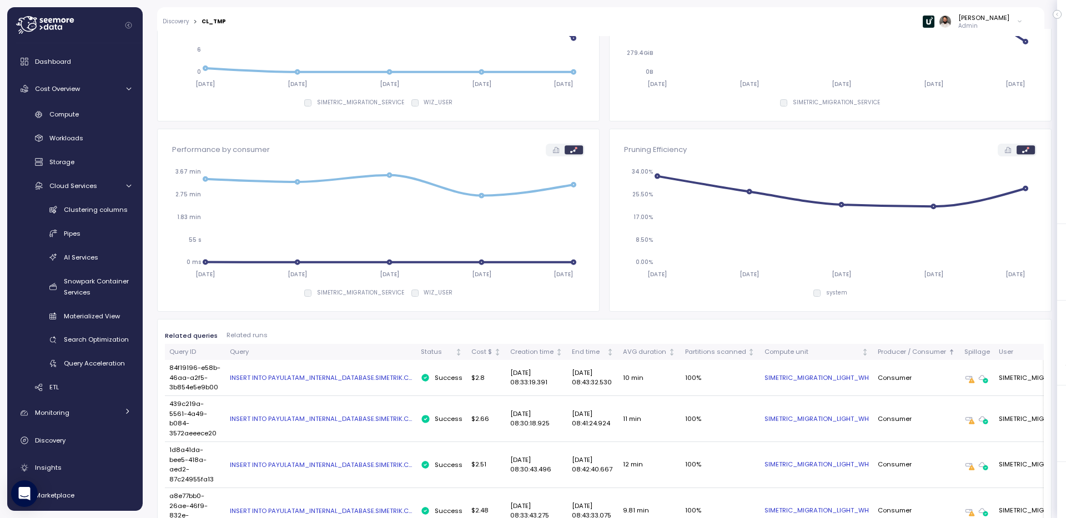
scroll to position [0, 0]
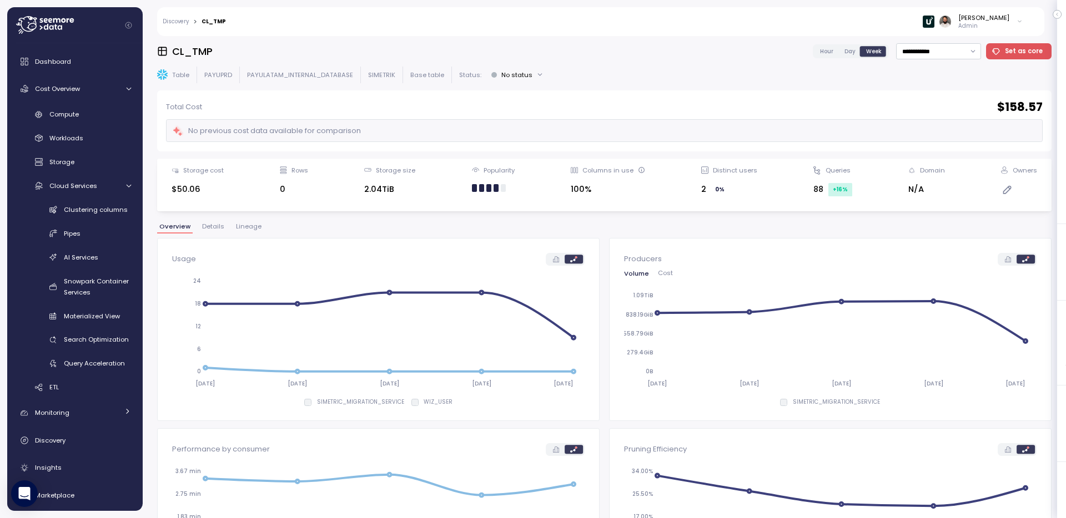
click at [212, 229] on span "Details" at bounding box center [213, 227] width 22 height 6
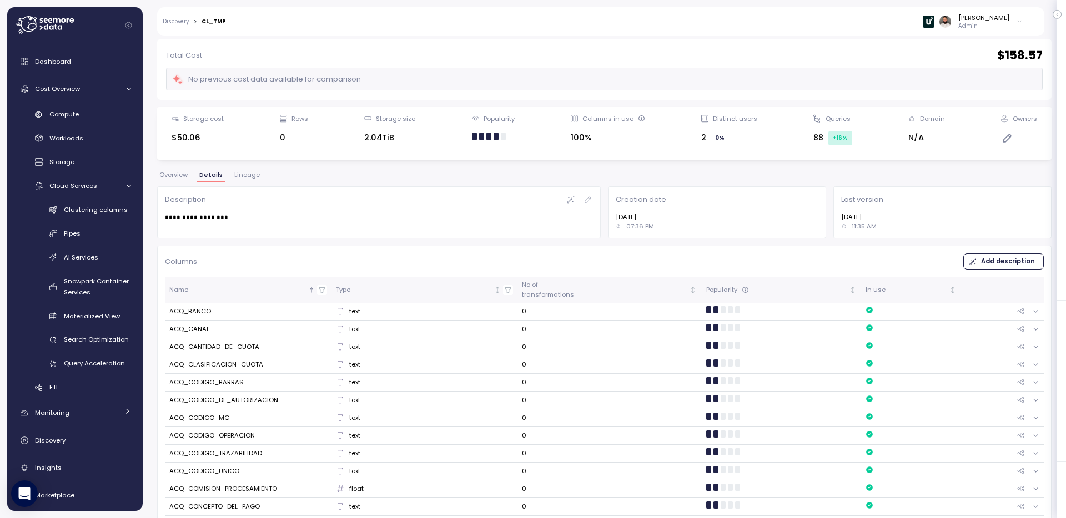
scroll to position [51, 0]
drag, startPoint x: 352, startPoint y: 163, endPoint x: 357, endPoint y: 188, distance: 25.6
click at [358, 188] on div "Active Bytes 0B Time Travel Bytes 148.96GiB Retained for Clone Bytes 0B Failsaf…" at bounding box center [392, 172] width 98 height 45
click at [386, 130] on div "Storage size 2.04TiB" at bounding box center [389, 134] width 51 height 38
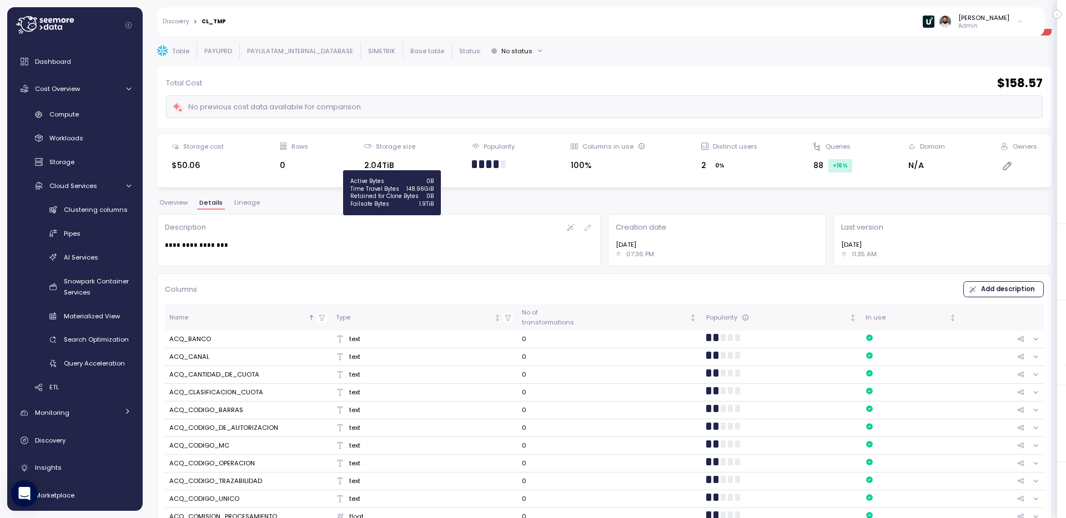
scroll to position [23, 0]
click at [180, 200] on span "Overview" at bounding box center [173, 203] width 28 height 6
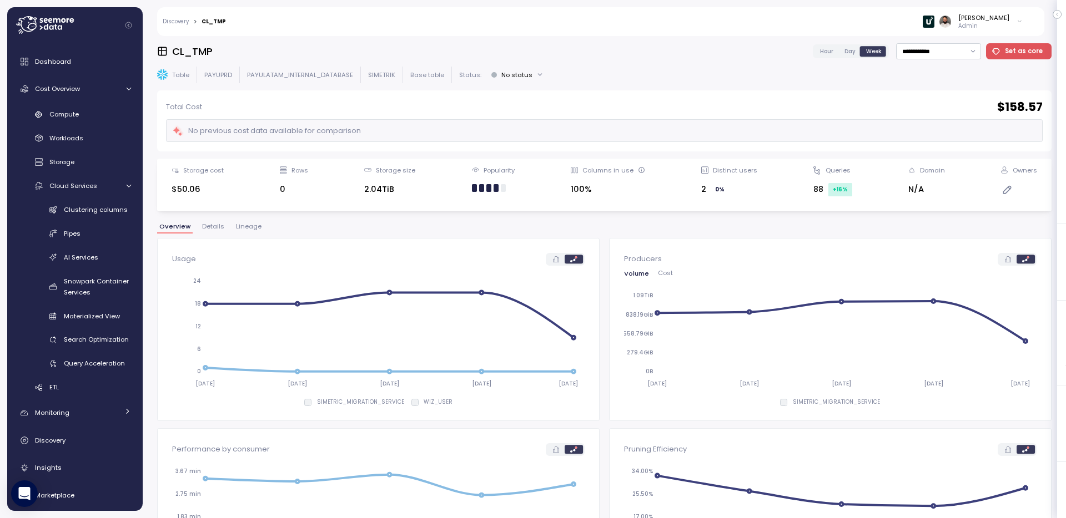
click at [855, 52] on span "Day" at bounding box center [849, 51] width 11 height 8
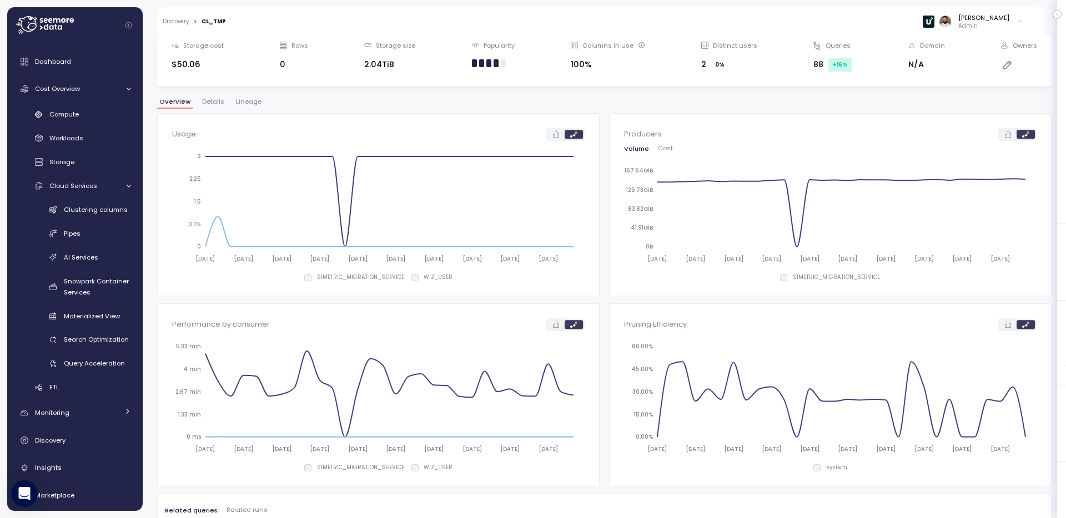
scroll to position [123, 0]
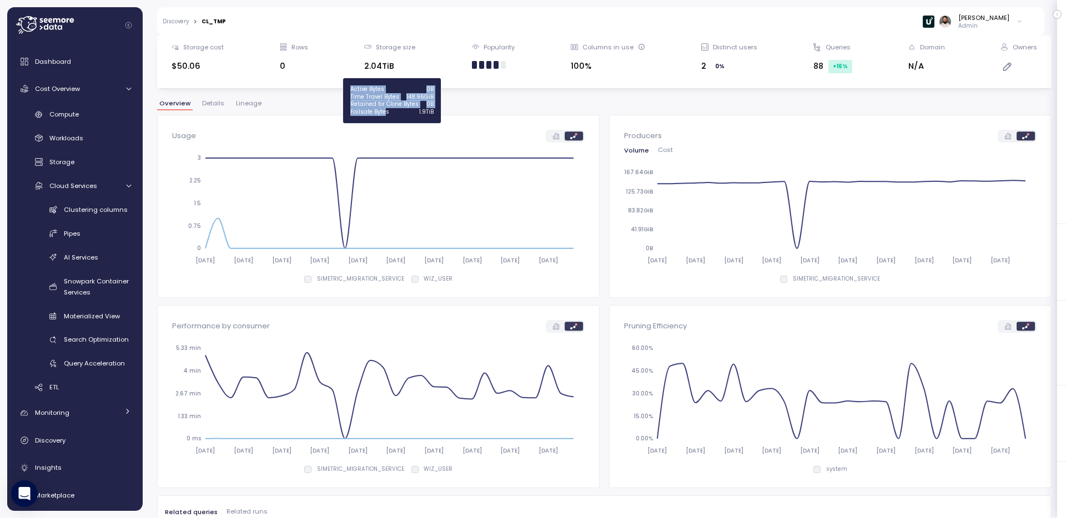
drag, startPoint x: 351, startPoint y: 92, endPoint x: 384, endPoint y: 113, distance: 38.6
click at [384, 113] on div "Active Bytes 0B Time Travel Bytes 148.96GiB Retained for Clone Bytes 0B Failsaf…" at bounding box center [392, 100] width 98 height 45
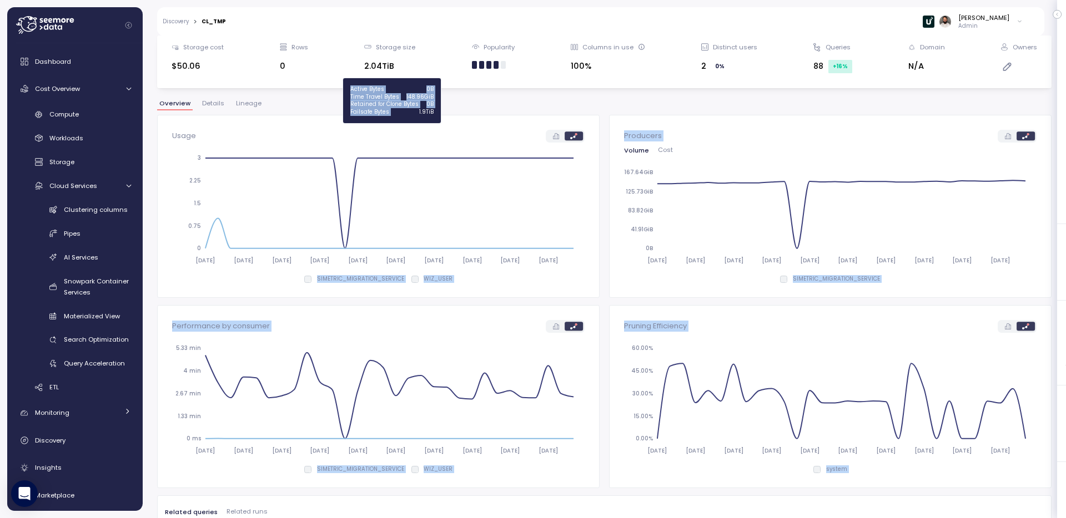
drag, startPoint x: 414, startPoint y: 114, endPoint x: 438, endPoint y: 115, distance: 23.9
click at [438, 115] on body "Action board Let's save 20.85k $ Annually $ 0 Saved We have 5 low effort insigh…" at bounding box center [533, 259] width 1066 height 518
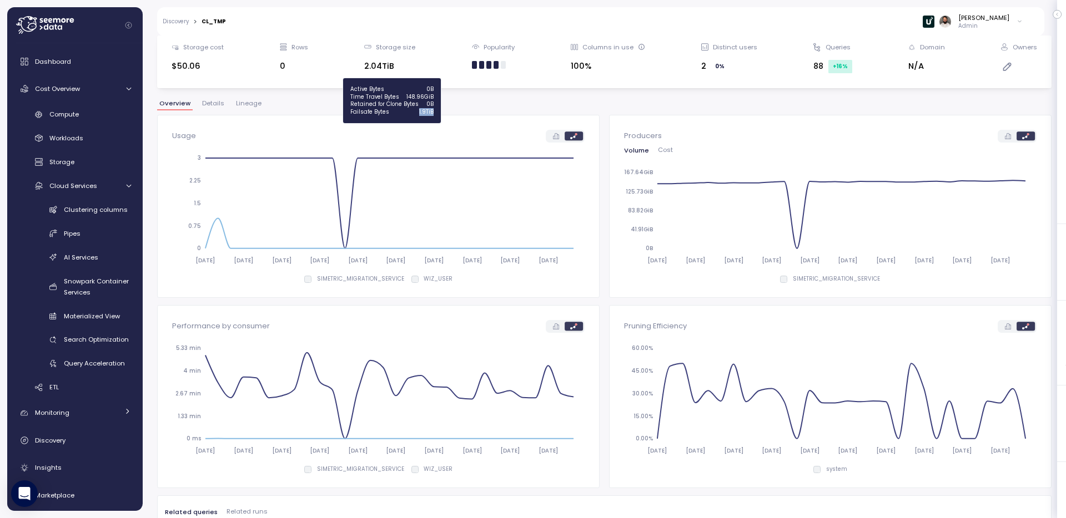
drag, startPoint x: 412, startPoint y: 112, endPoint x: 436, endPoint y: 112, distance: 23.9
click at [436, 112] on div "Active Bytes 0B Time Travel Bytes 148.96GiB Retained for Clone Bytes 0B Failsaf…" at bounding box center [392, 100] width 98 height 45
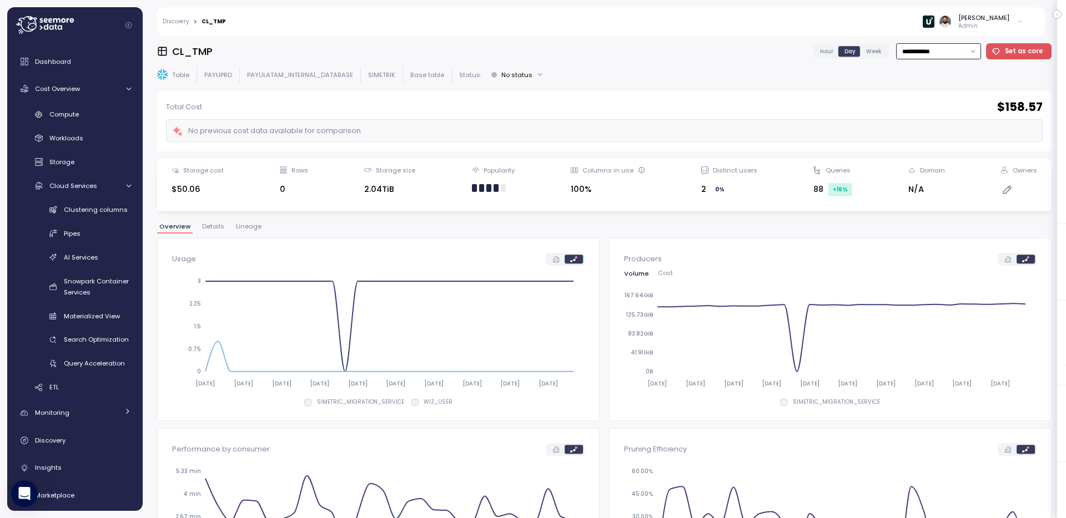
click at [940, 52] on input "**********" at bounding box center [938, 51] width 85 height 16
drag, startPoint x: 408, startPoint y: 73, endPoint x: 447, endPoint y: 73, distance: 38.8
click at [447, 73] on div "Table PAYUPRD PAYULATAM_INTERNAL_DATABASE SIMETRIK Base table Status: No status" at bounding box center [604, 75] width 894 height 16
click at [410, 77] on p "Base table" at bounding box center [427, 74] width 34 height 9
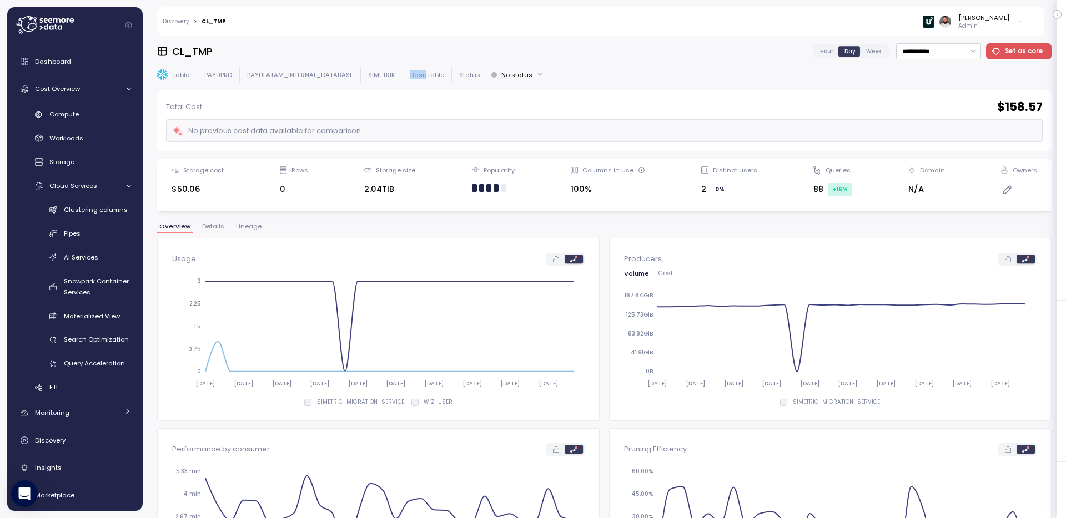
click at [410, 77] on p "Base table" at bounding box center [427, 74] width 34 height 9
drag, startPoint x: 410, startPoint y: 77, endPoint x: 449, endPoint y: 77, distance: 39.4
click at [449, 77] on div "Table PAYUPRD PAYULATAM_INTERNAL_DATABASE SIMETRIK Base table Status: No status" at bounding box center [604, 75] width 894 height 16
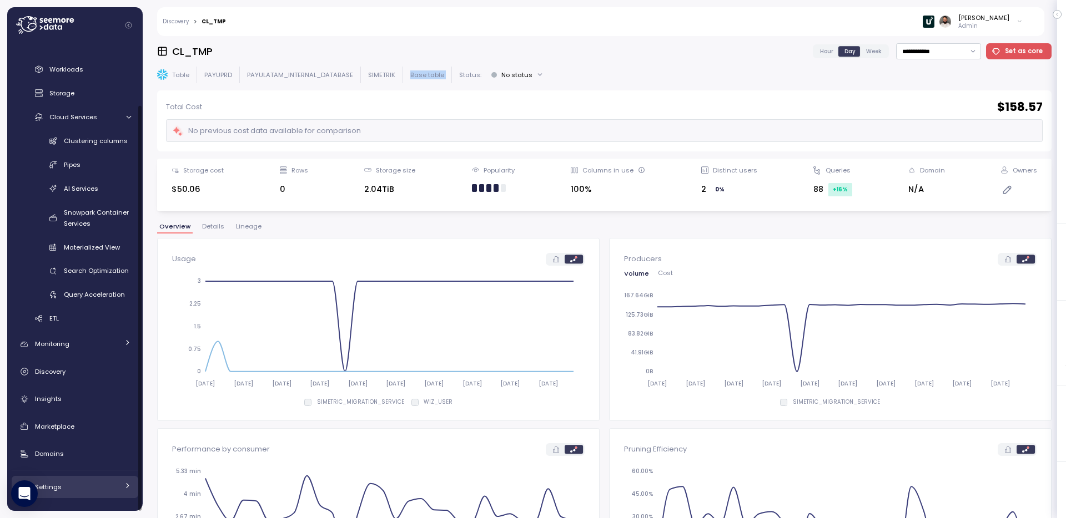
click at [95, 482] on div "Settings" at bounding box center [76, 487] width 83 height 11
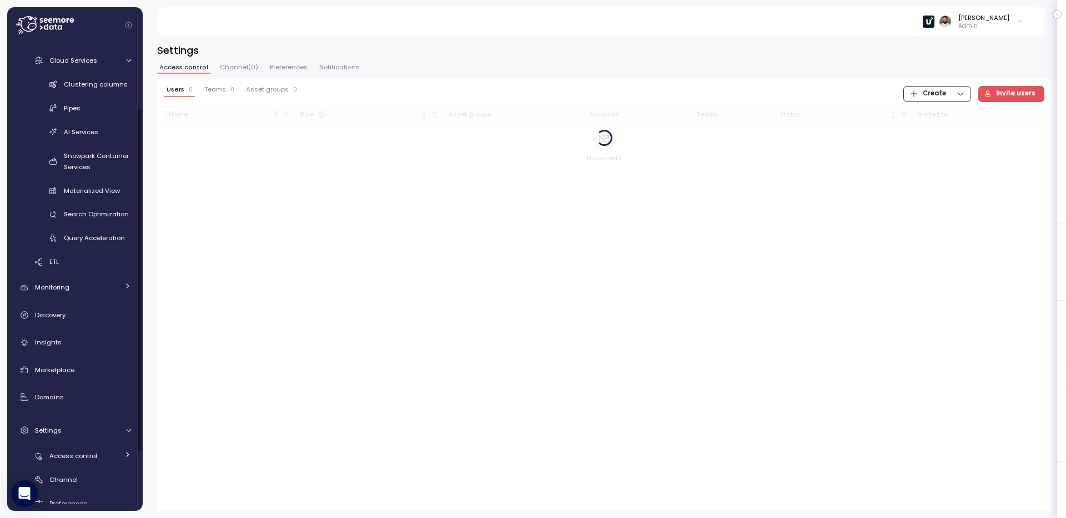
scroll to position [164, 0]
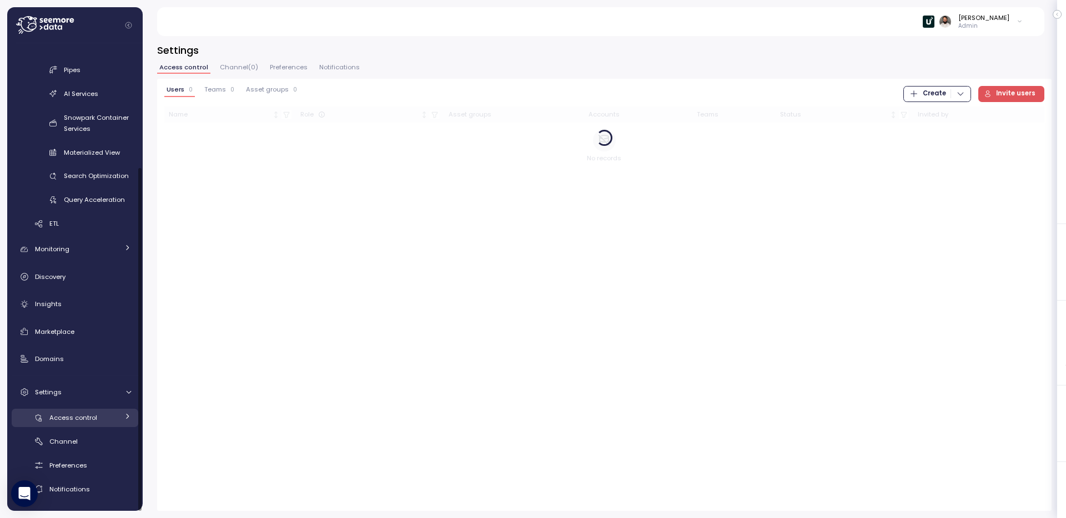
click at [110, 418] on div "Access control" at bounding box center [83, 417] width 69 height 11
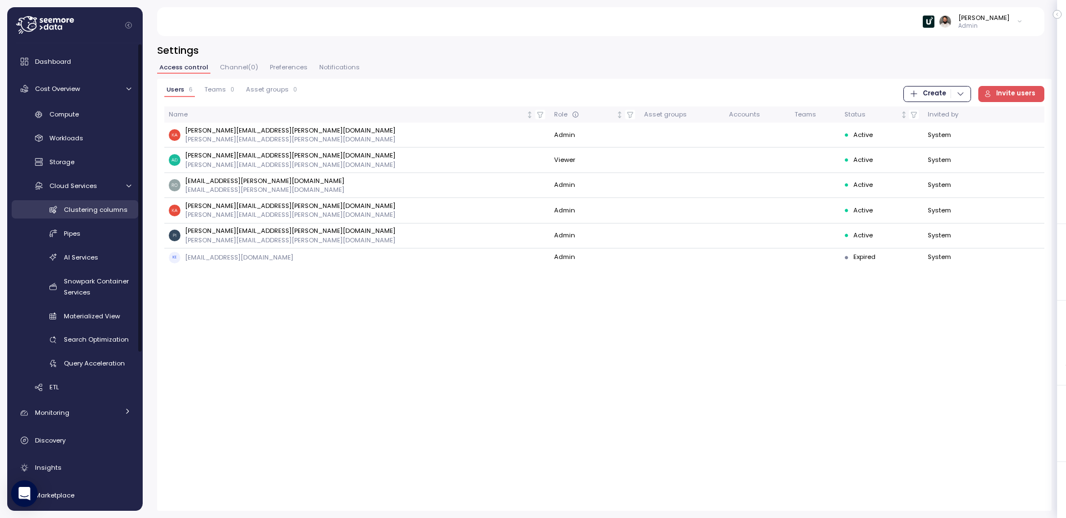
click at [98, 210] on span "Clustering columns" at bounding box center [96, 209] width 64 height 9
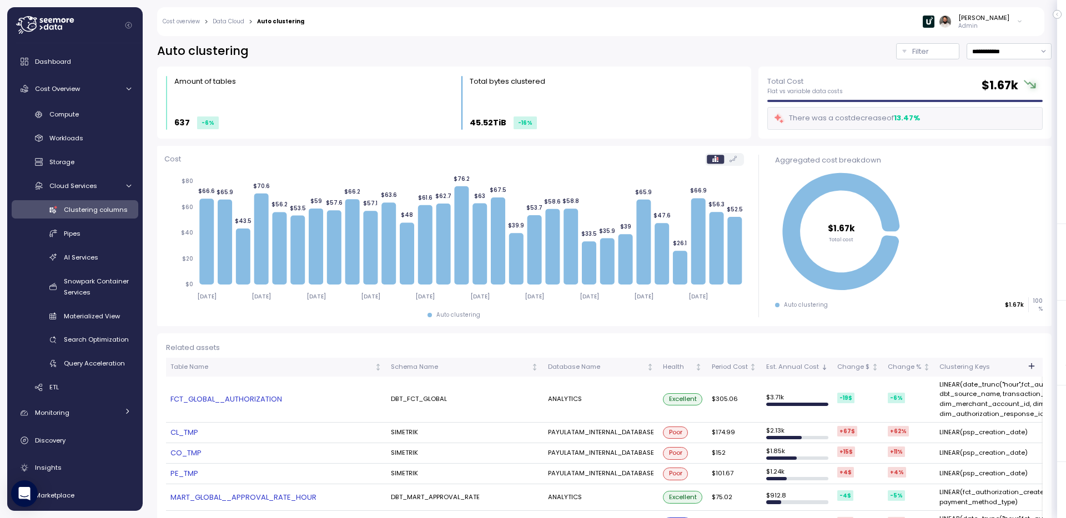
click at [190, 432] on link "CL_TMP" at bounding box center [275, 432] width 211 height 11
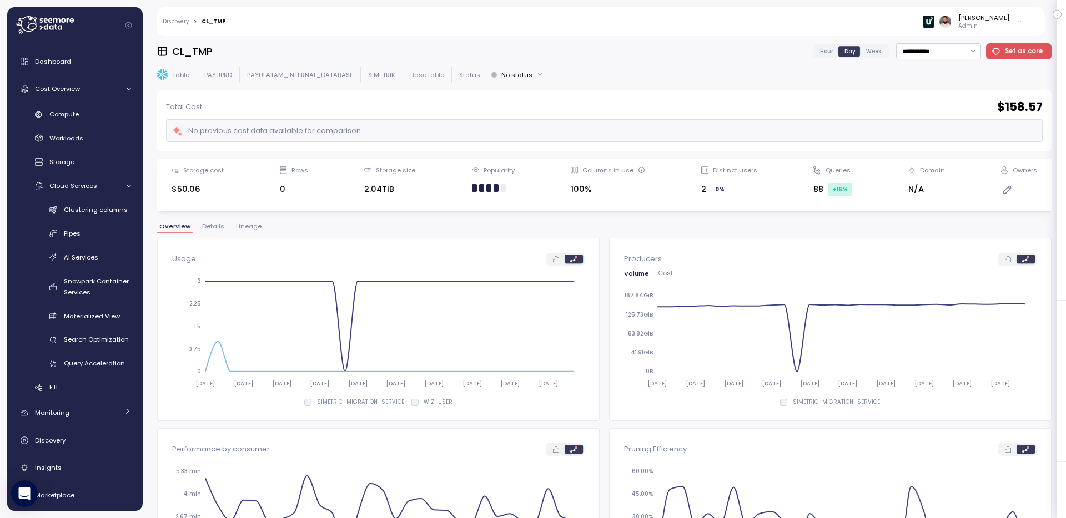
click at [214, 228] on span "Details" at bounding box center [213, 227] width 22 height 6
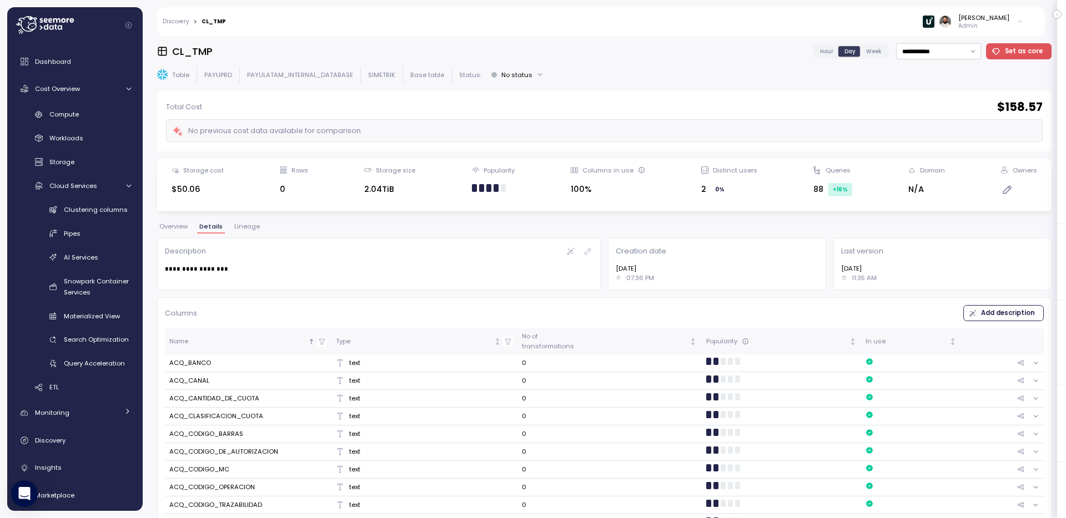
click at [668, 361] on td "0" at bounding box center [609, 364] width 184 height 18
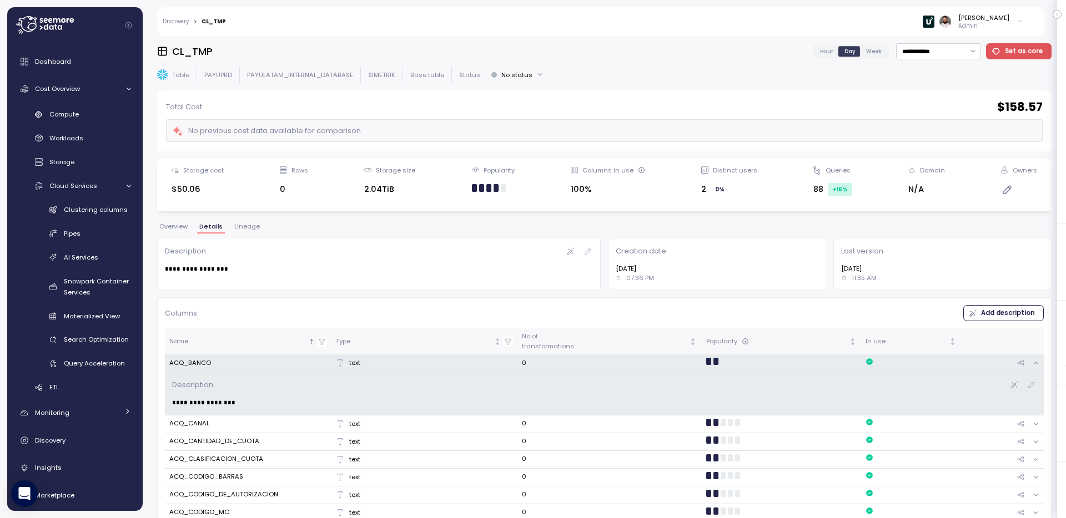
click at [668, 361] on td "0" at bounding box center [609, 364] width 184 height 18
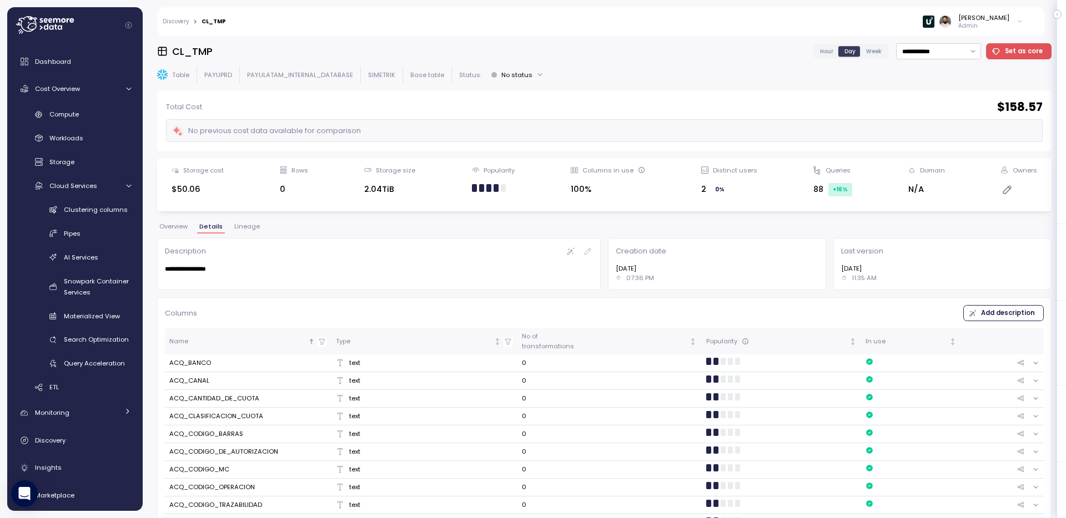
click at [180, 232] on button "Overview" at bounding box center [173, 228] width 33 height 9
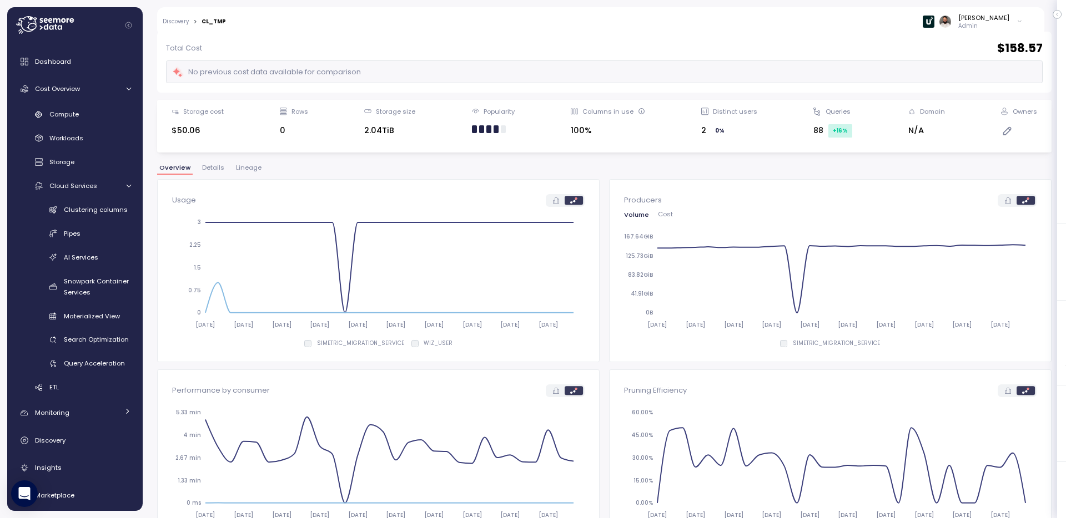
scroll to position [72, 0]
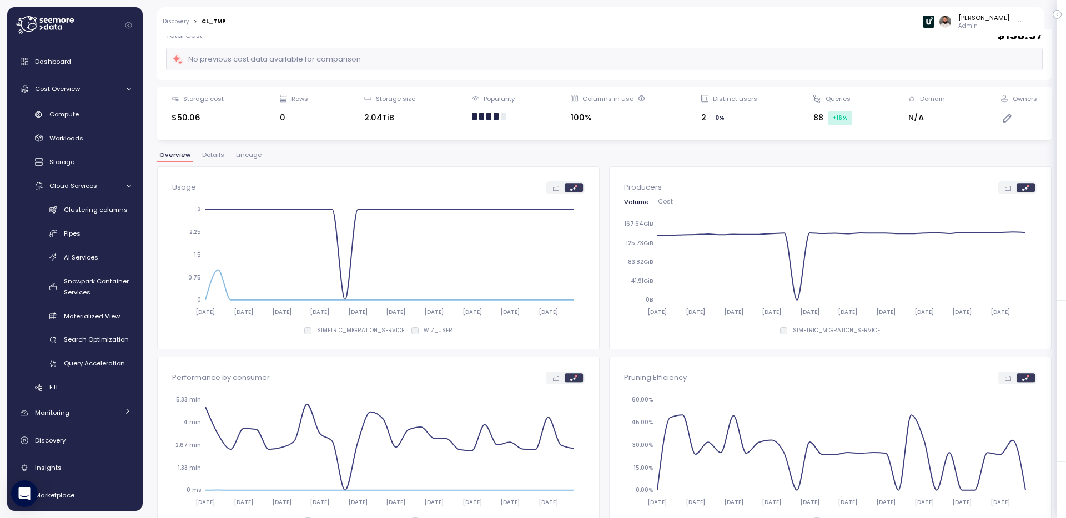
click at [210, 160] on button "Details" at bounding box center [213, 156] width 27 height 9
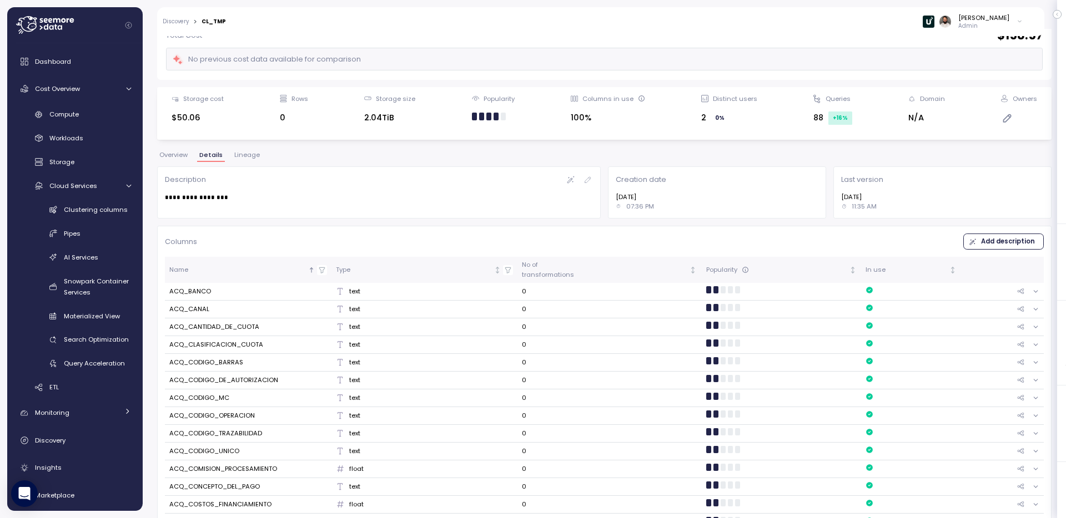
click at [246, 158] on span "Lineage" at bounding box center [247, 155] width 26 height 6
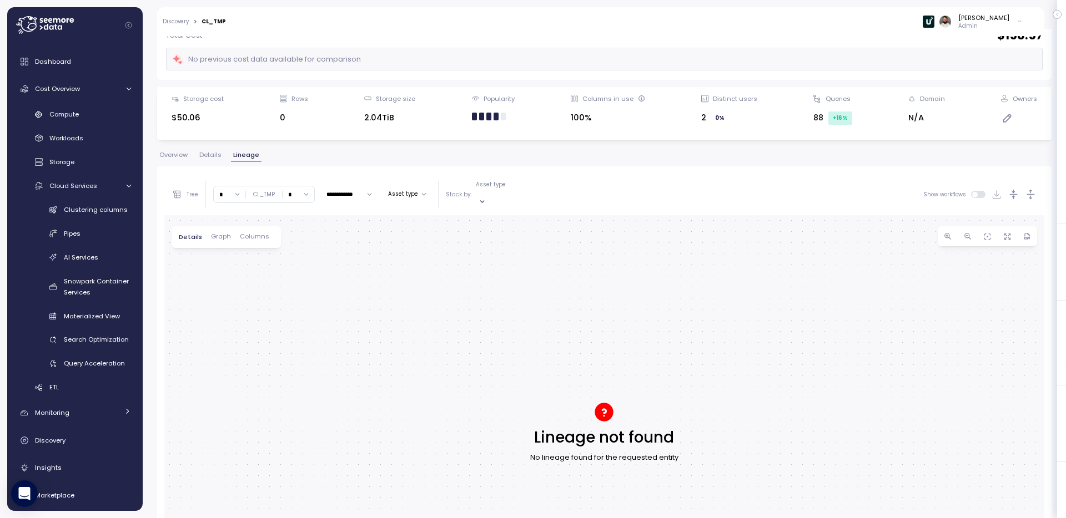
click at [182, 158] on span "Overview" at bounding box center [173, 155] width 28 height 6
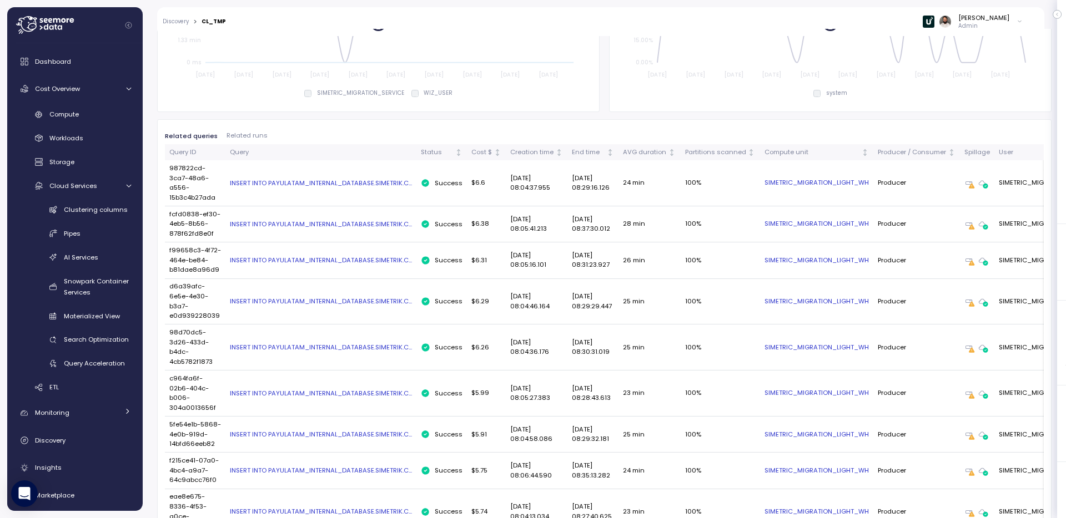
scroll to position [562, 0]
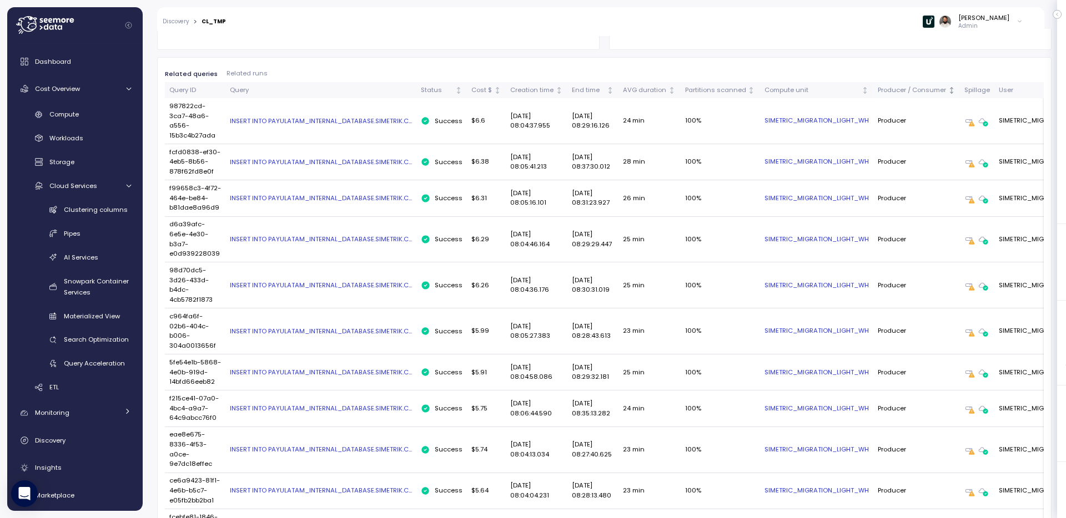
click at [915, 90] on div "Producer / Consumer" at bounding box center [911, 90] width 68 height 10
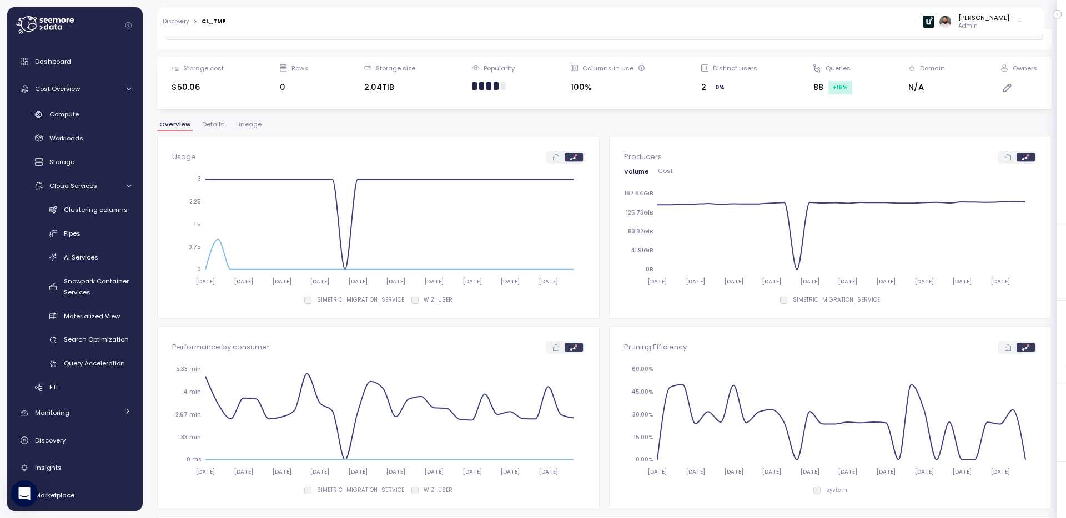
scroll to position [210, 0]
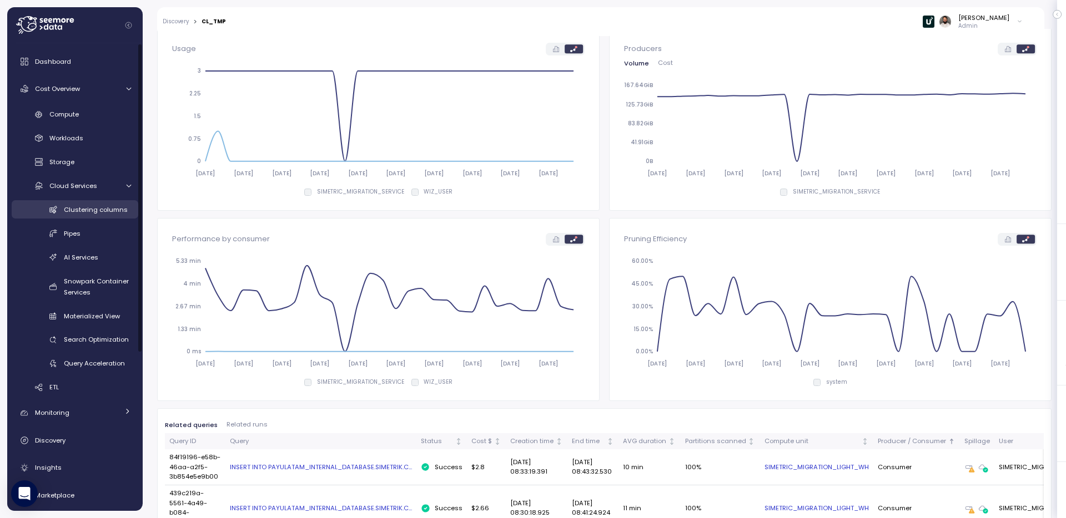
click at [100, 206] on span "Clustering columns" at bounding box center [96, 209] width 64 height 9
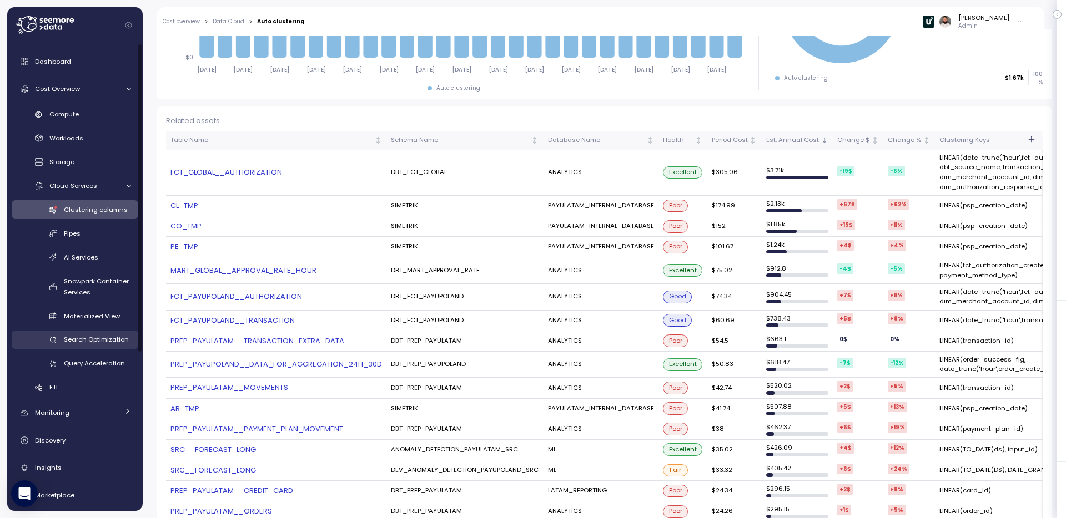
click at [108, 339] on span "Search Optimization" at bounding box center [96, 339] width 65 height 9
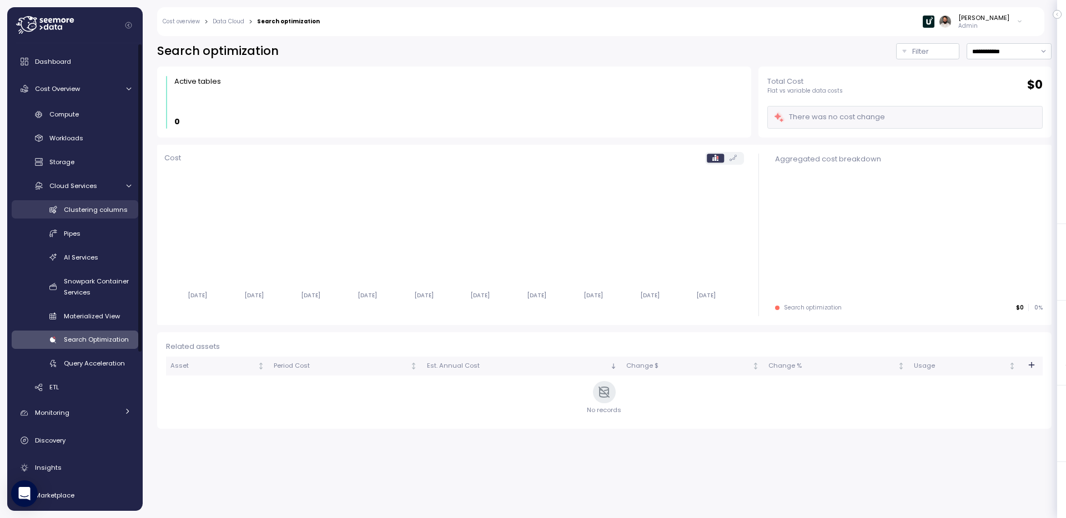
click at [79, 203] on link "Clustering columns" at bounding box center [75, 209] width 127 height 18
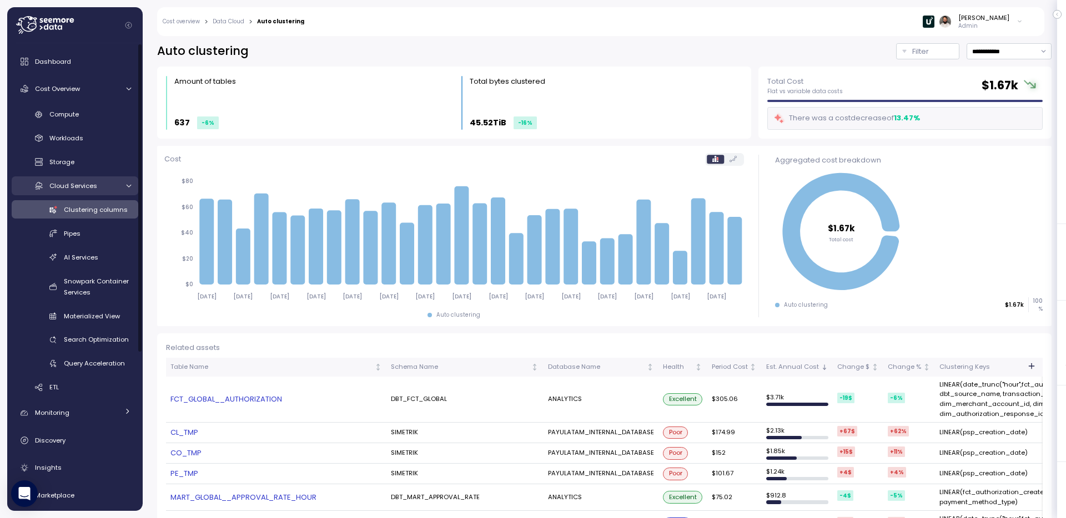
click at [81, 185] on span "Cloud Services" at bounding box center [73, 185] width 48 height 9
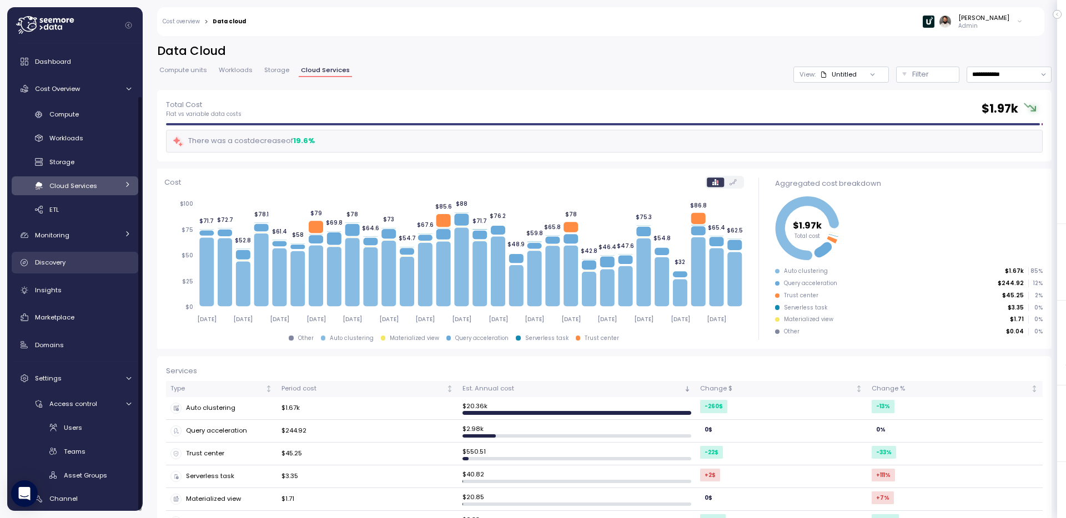
scroll to position [58, 0]
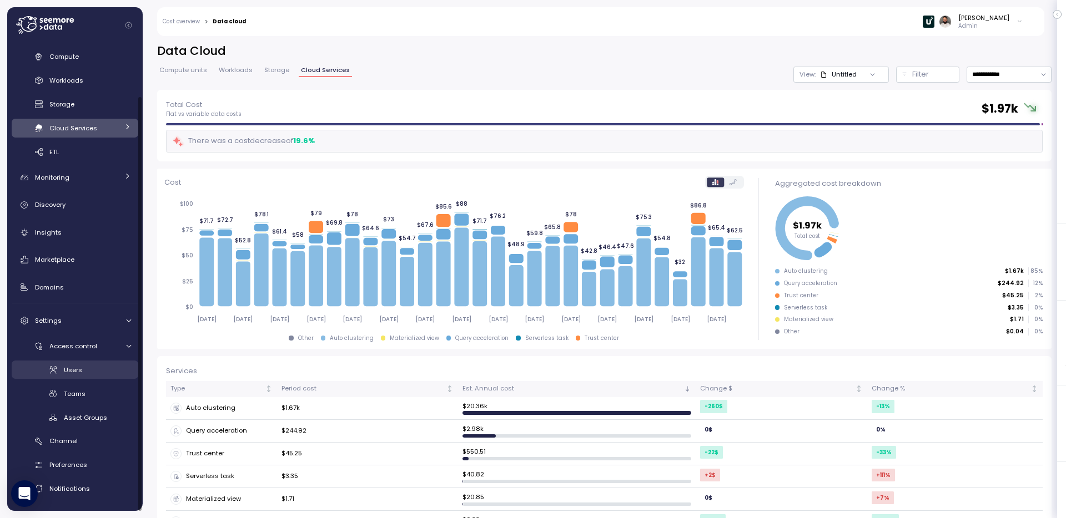
click at [100, 368] on div "Users" at bounding box center [97, 370] width 67 height 11
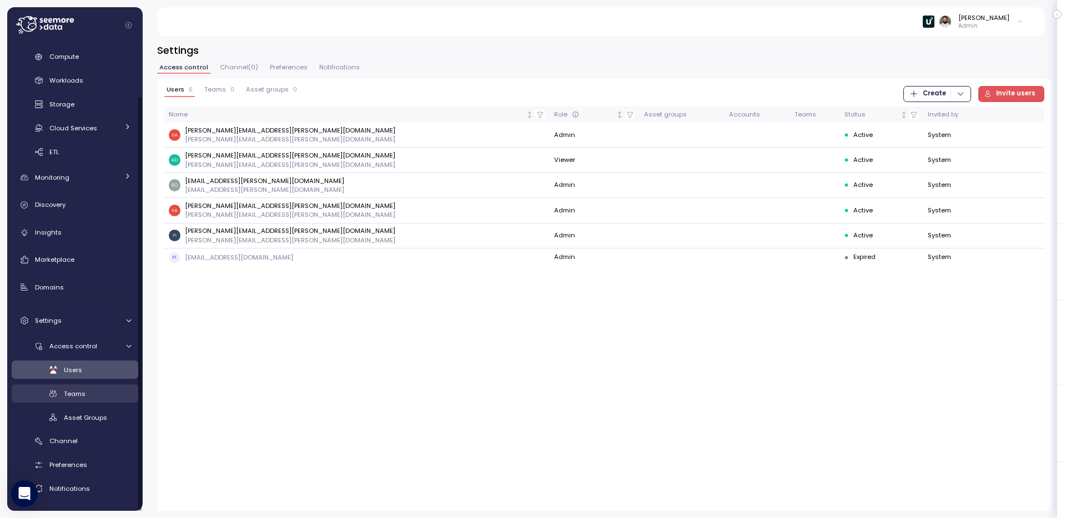
click at [91, 390] on div "Teams" at bounding box center [97, 393] width 67 height 11
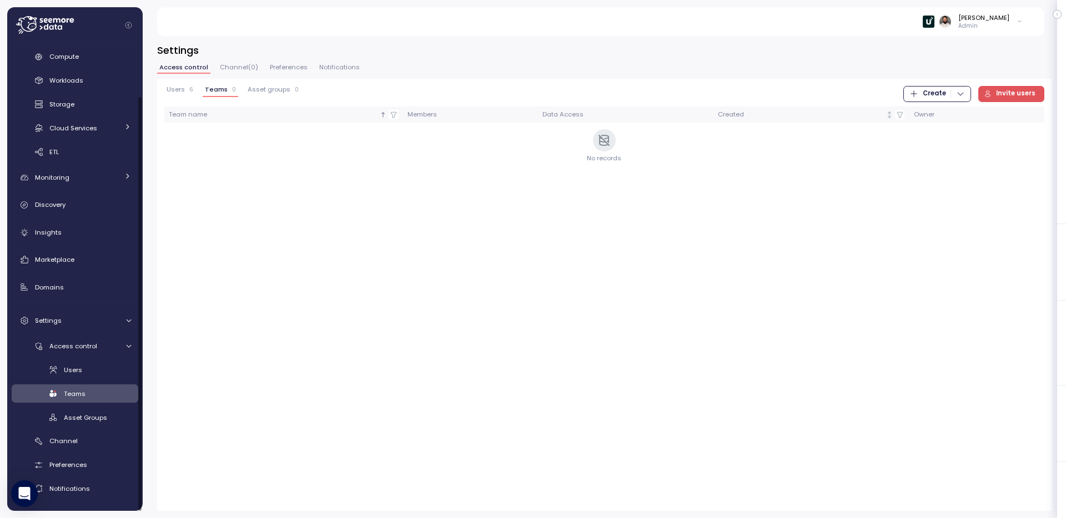
click at [264, 82] on div "Users 6 Teams 0 Asset groups 0 Create Invite users Team name Members Data Acces…" at bounding box center [604, 295] width 894 height 432
click at [261, 90] on span "Asset groups" at bounding box center [269, 90] width 43 height 6
click at [179, 89] on span "Users" at bounding box center [175, 90] width 18 height 6
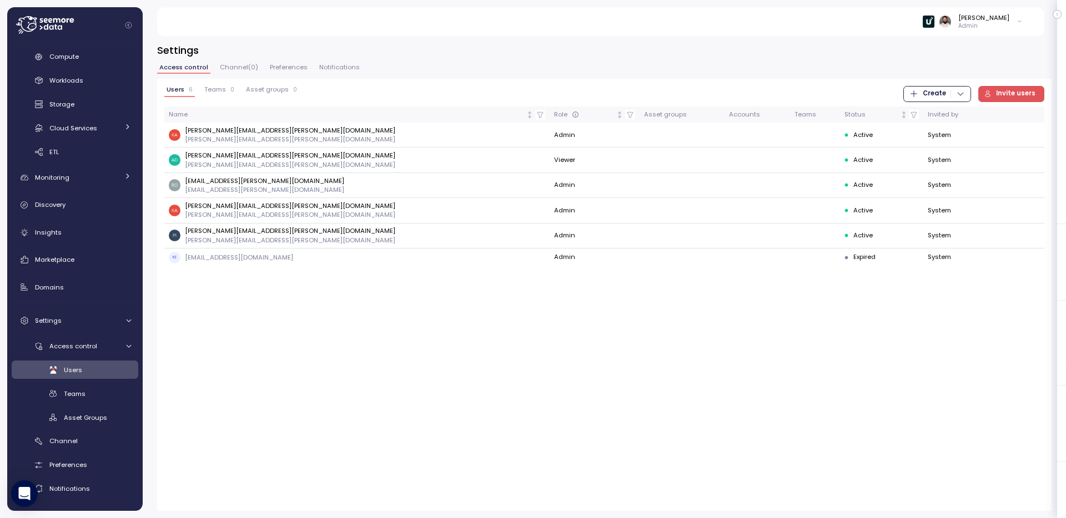
click at [213, 90] on span "Teams" at bounding box center [215, 90] width 22 height 6
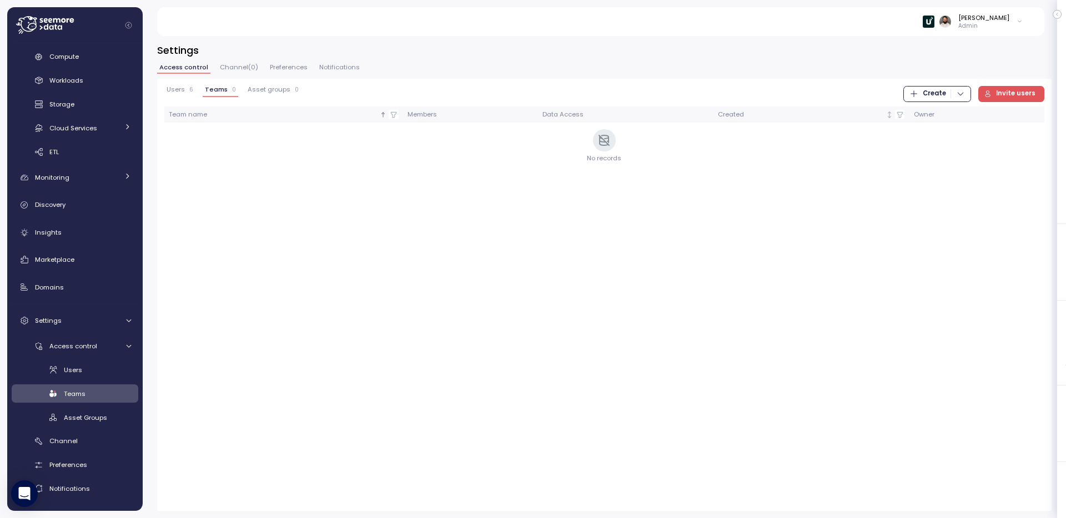
click at [934, 93] on span "Create" at bounding box center [933, 94] width 23 height 15
click at [937, 120] on div "Team" at bounding box center [946, 117] width 39 height 10
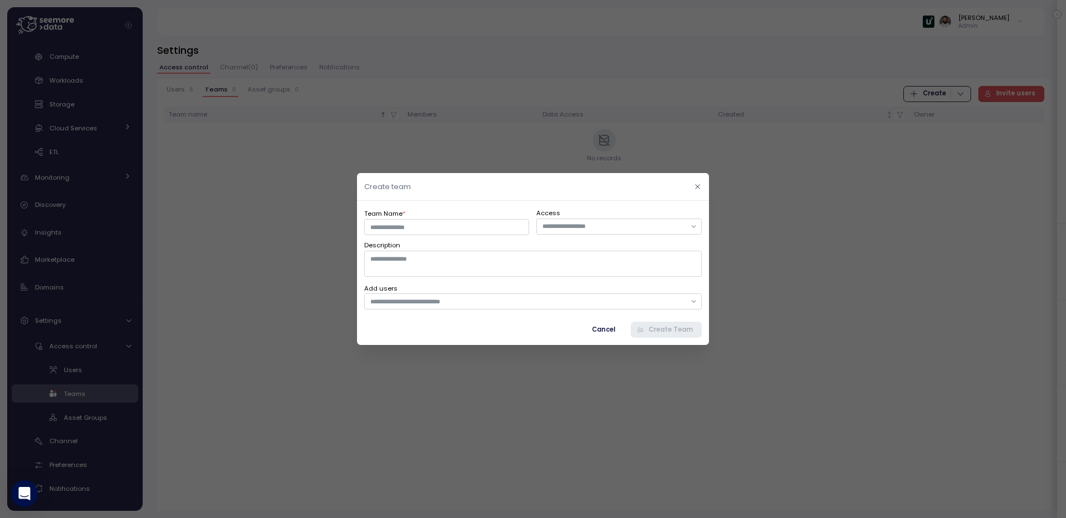
click at [699, 191] on button "button" at bounding box center [697, 186] width 13 height 13
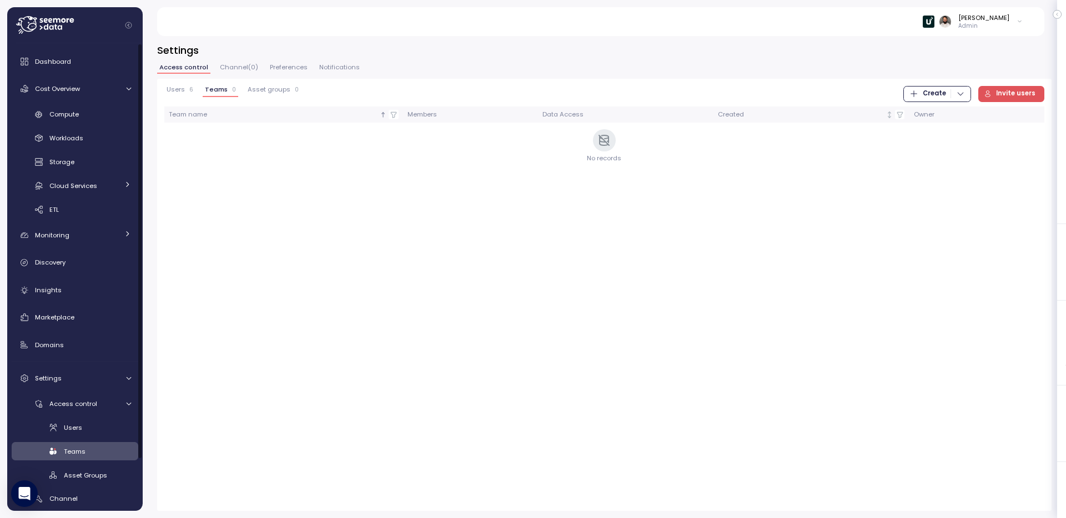
click at [178, 89] on span "Users" at bounding box center [175, 90] width 18 height 6
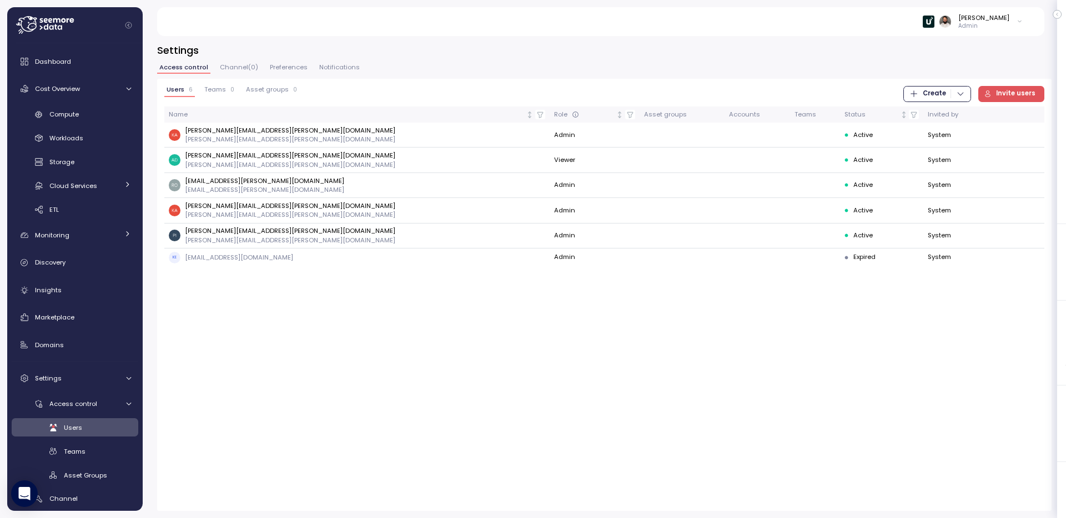
click at [204, 88] on span "Teams" at bounding box center [215, 90] width 22 height 6
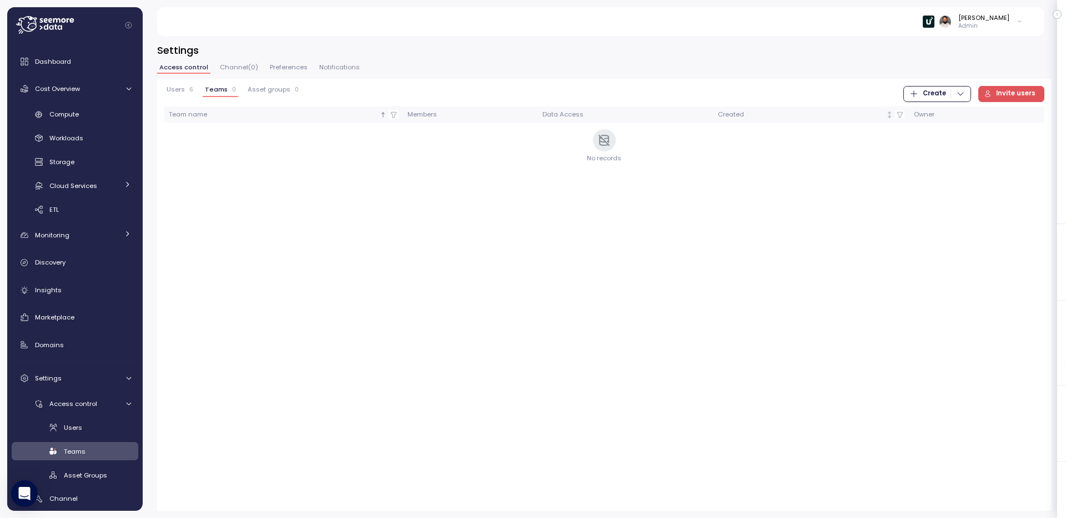
click at [259, 92] on span "Asset groups" at bounding box center [269, 90] width 43 height 6
click at [218, 96] on button "Teams 0" at bounding box center [220, 91] width 34 height 11
click at [81, 95] on link "Cost Overview" at bounding box center [75, 89] width 127 height 22
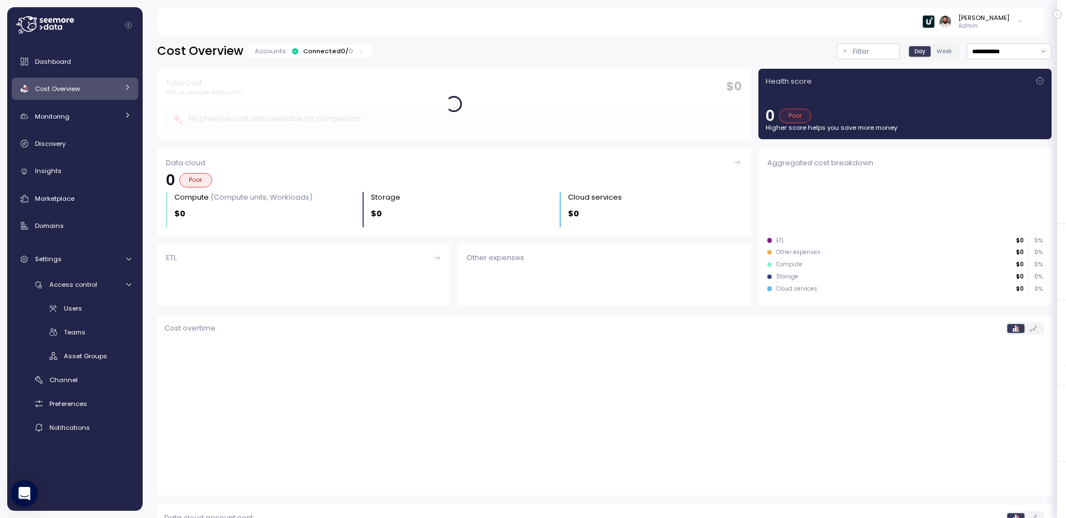
click at [81, 95] on link "Cost Overview" at bounding box center [75, 89] width 127 height 22
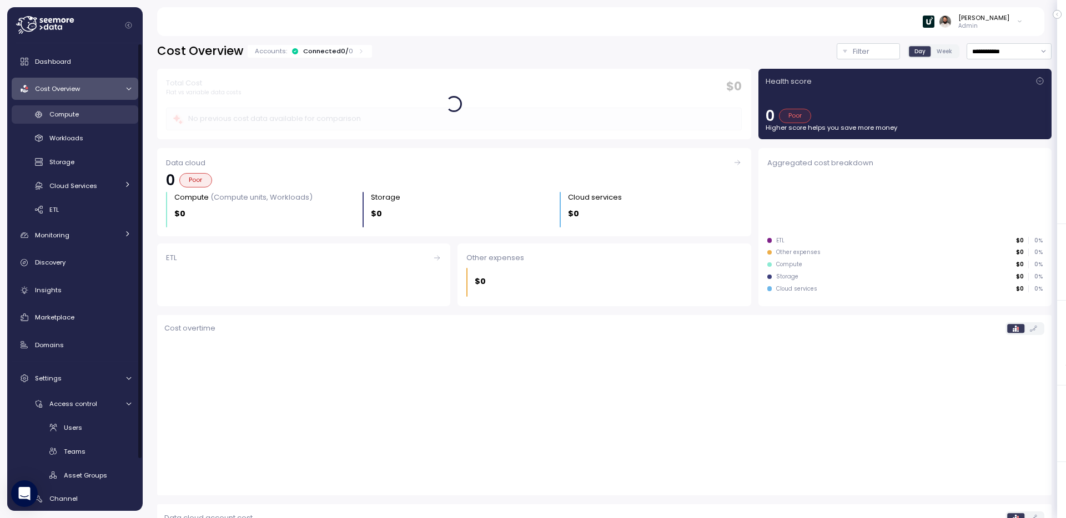
click at [82, 105] on link "Compute" at bounding box center [75, 114] width 127 height 18
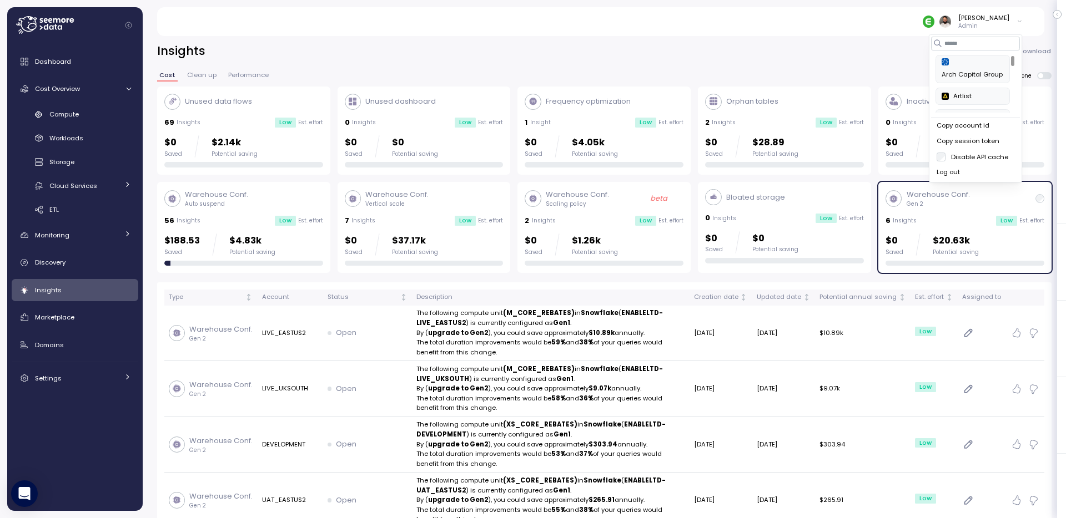
scroll to position [47, 0]
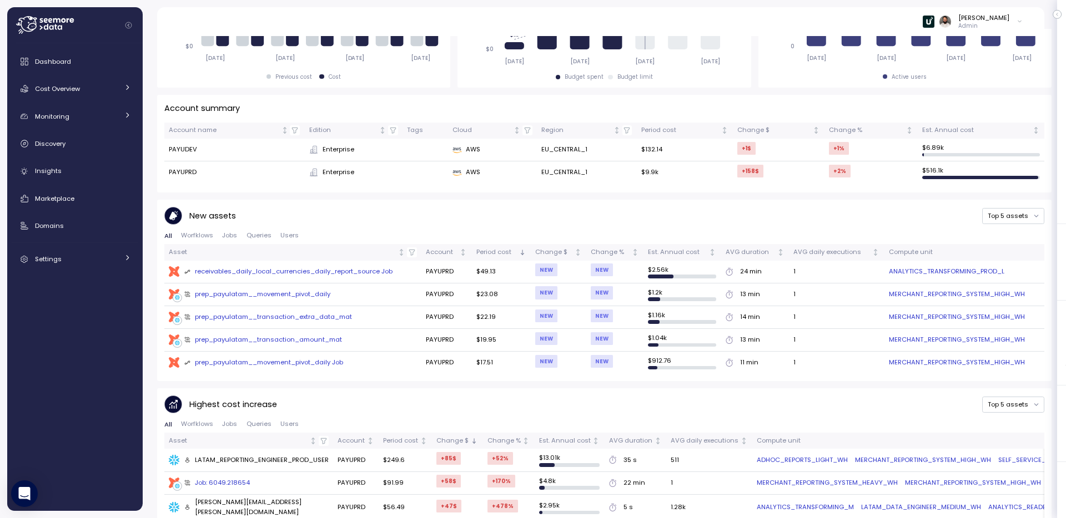
scroll to position [386, 0]
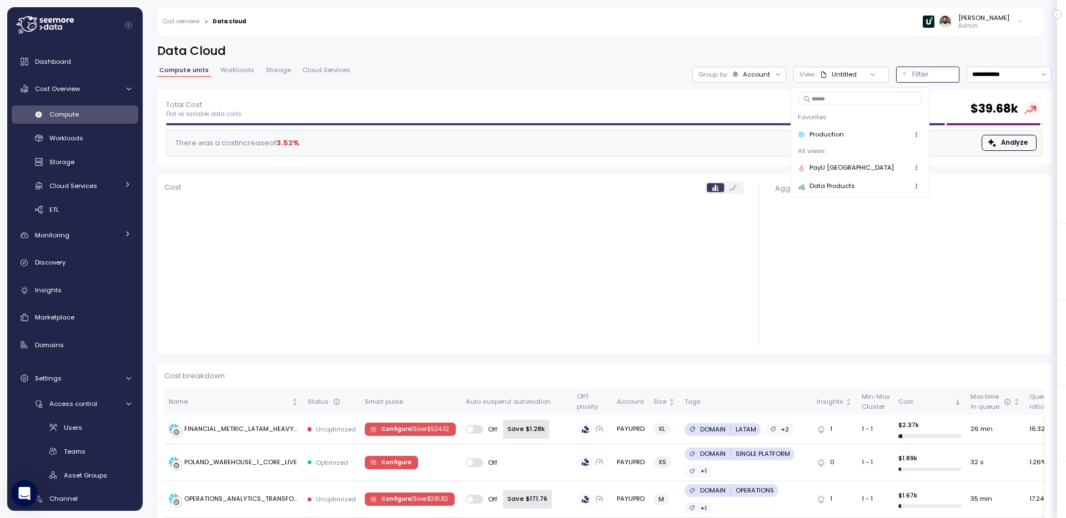
click at [896, 74] on button "Filter" at bounding box center [927, 75] width 63 height 16
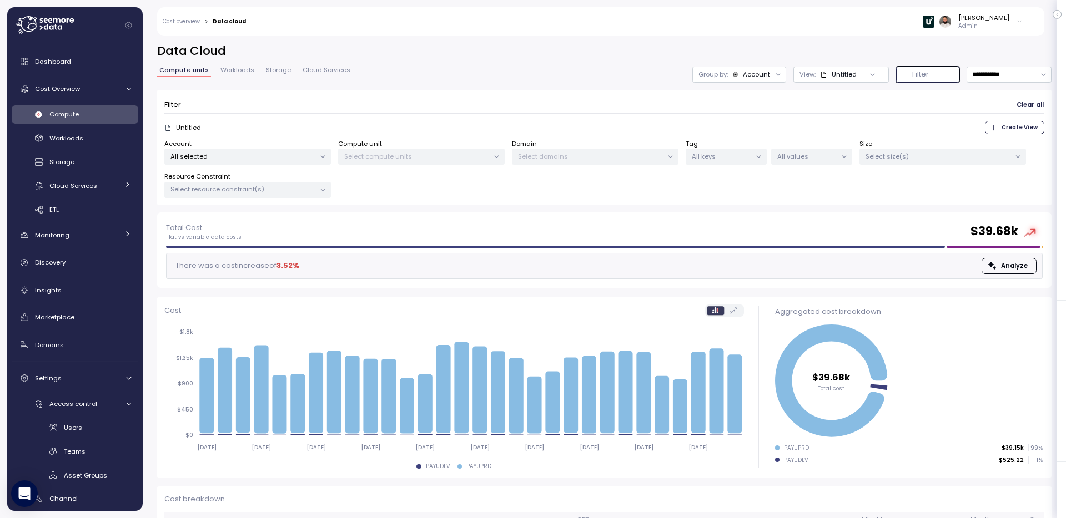
click at [594, 153] on p "Select domains" at bounding box center [590, 156] width 145 height 9
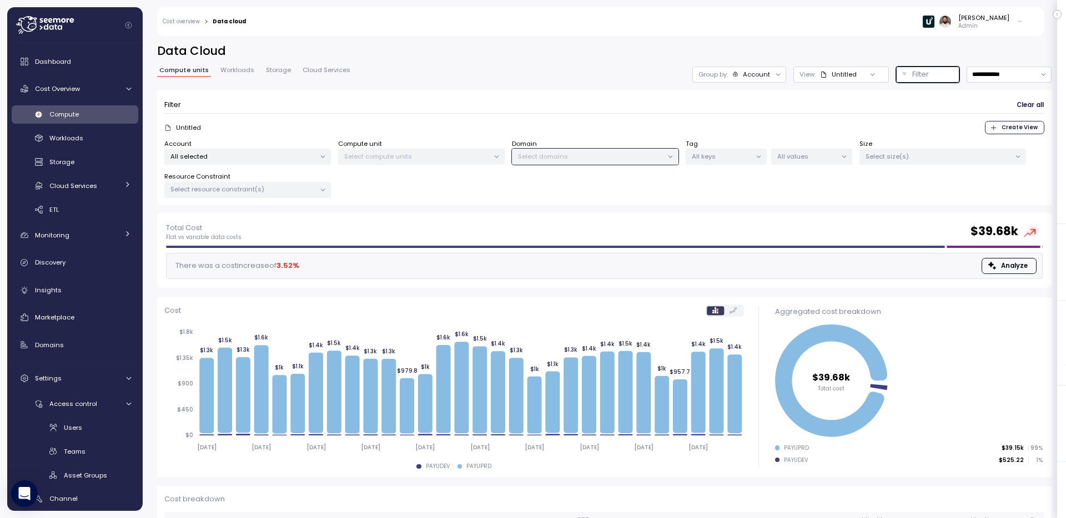
click at [267, 154] on p "All selected" at bounding box center [242, 156] width 145 height 9
click at [274, 236] on span "only" at bounding box center [269, 236] width 13 height 12
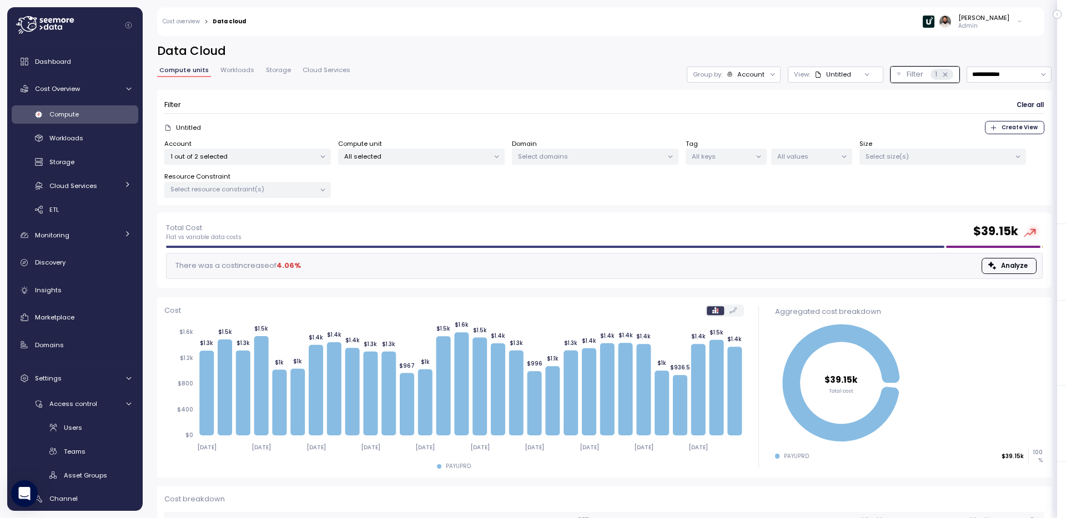
click at [630, 134] on form "Filter Clear all Untitled Create View Account 1 out of 2 selected Compute unit …" at bounding box center [604, 148] width 880 height 102
click at [859, 79] on div at bounding box center [867, 75] width 32 height 16
click at [854, 77] on div at bounding box center [867, 75] width 32 height 16
click at [841, 74] on div "Untitled" at bounding box center [832, 74] width 37 height 9
click at [98, 196] on div "Compute Workloads Storage Cloud Services Clustering columns Pipes AI Services S…" at bounding box center [75, 162] width 127 height 114
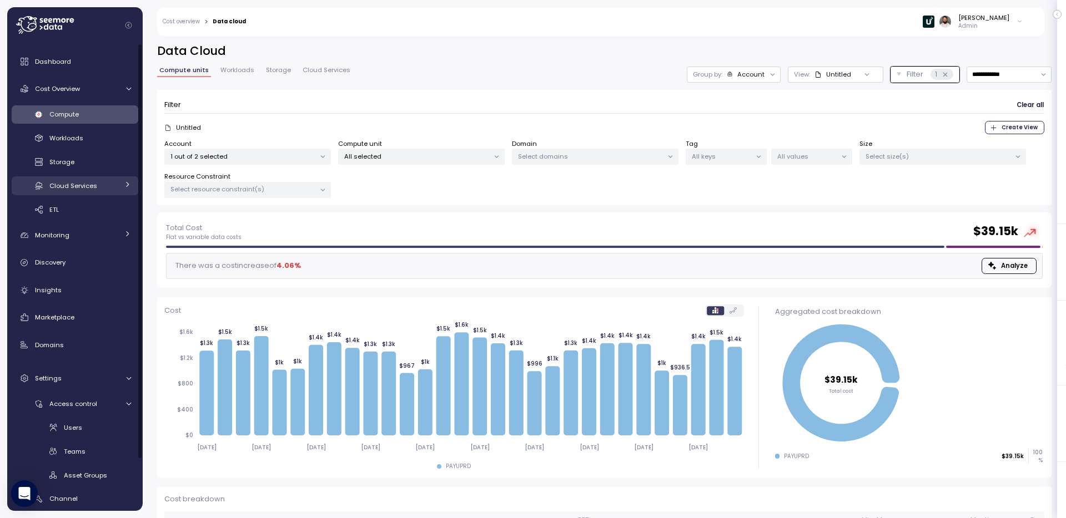
click at [95, 186] on span "Cloud Services" at bounding box center [73, 185] width 48 height 9
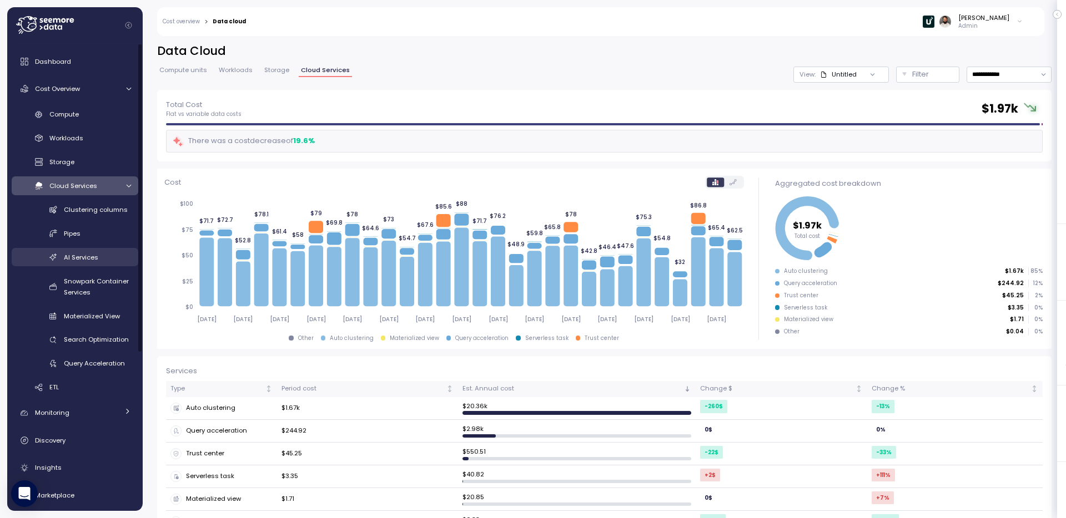
scroll to position [235, 0]
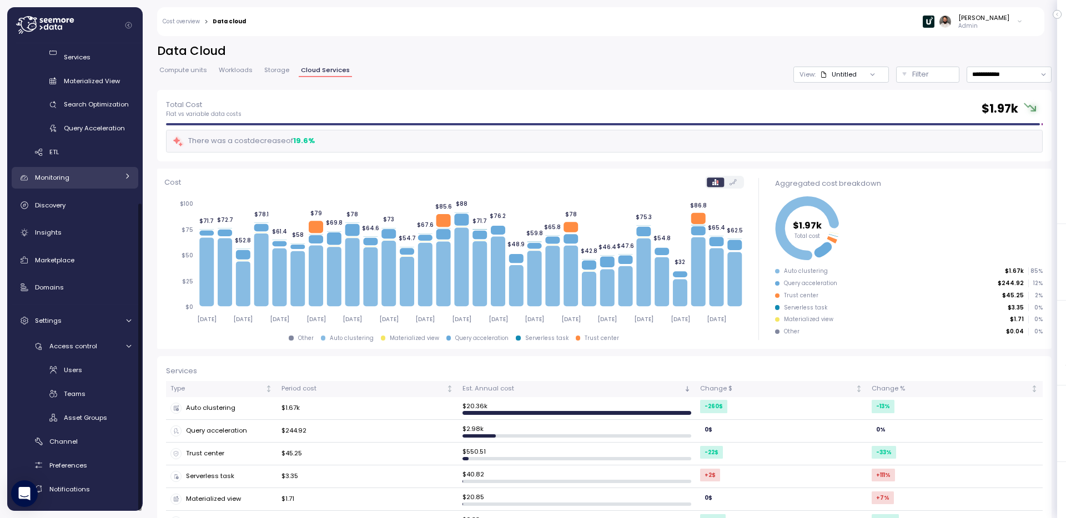
click at [110, 186] on link "Monitoring" at bounding box center [75, 178] width 127 height 22
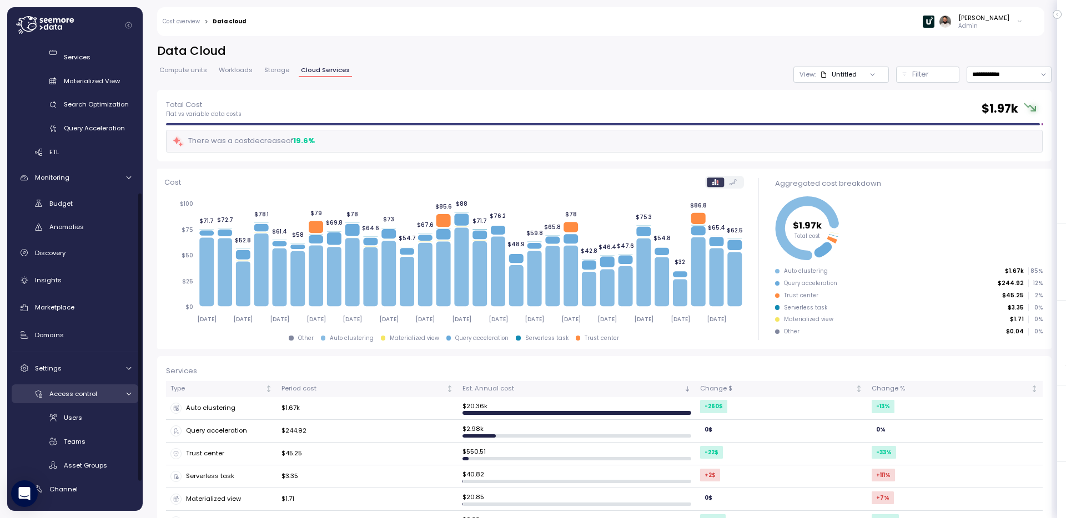
click at [112, 396] on div "Access control" at bounding box center [83, 393] width 69 height 11
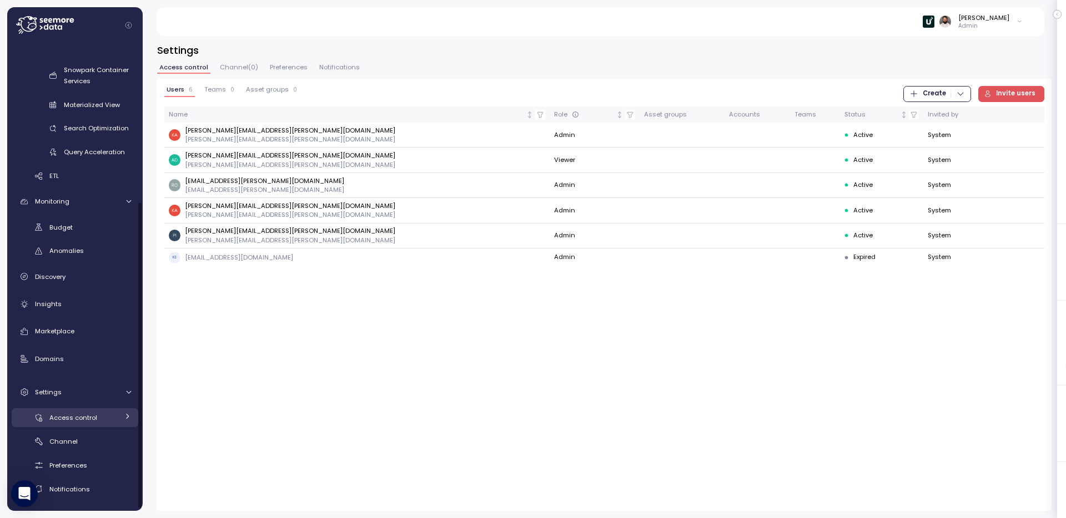
scroll to position [211, 0]
click at [83, 206] on div "Monitoring" at bounding box center [76, 201] width 83 height 11
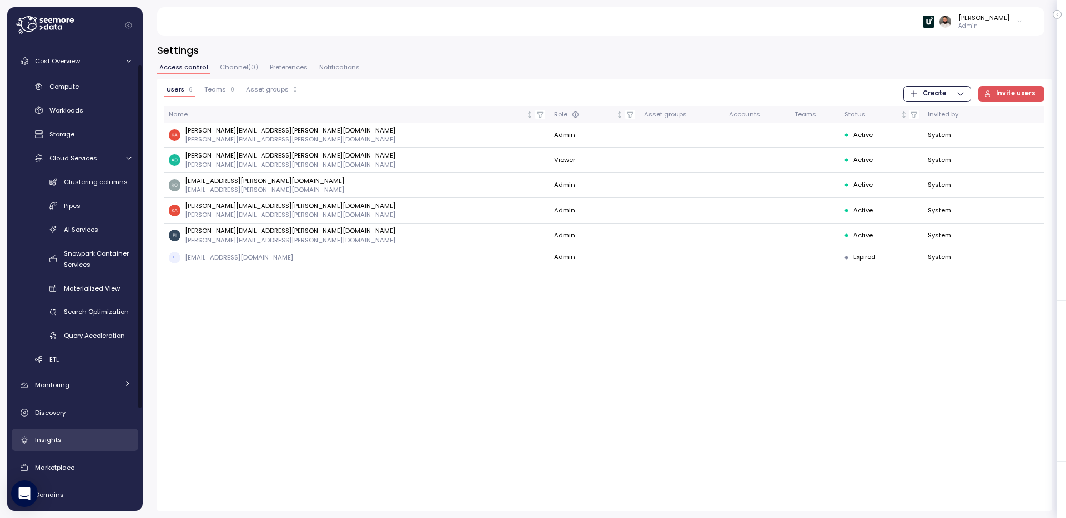
scroll to position [0, 0]
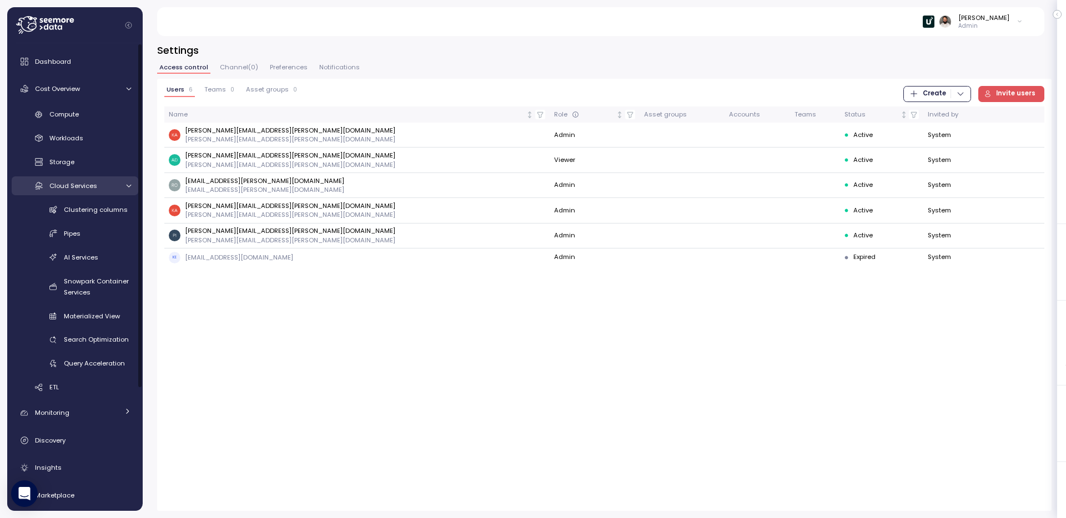
click at [78, 186] on span "Cloud Services" at bounding box center [73, 185] width 48 height 9
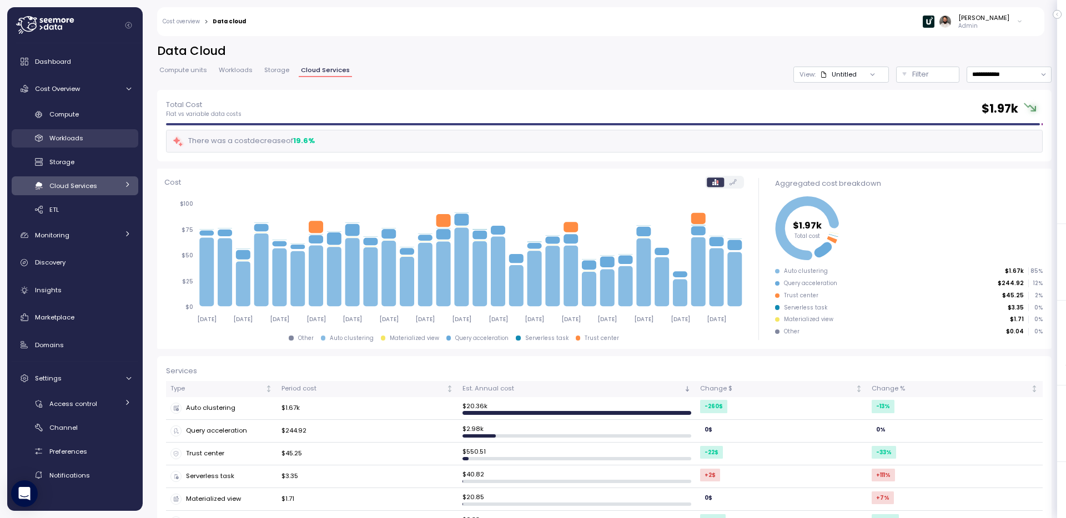
click at [81, 130] on link "Workloads" at bounding box center [75, 138] width 127 height 18
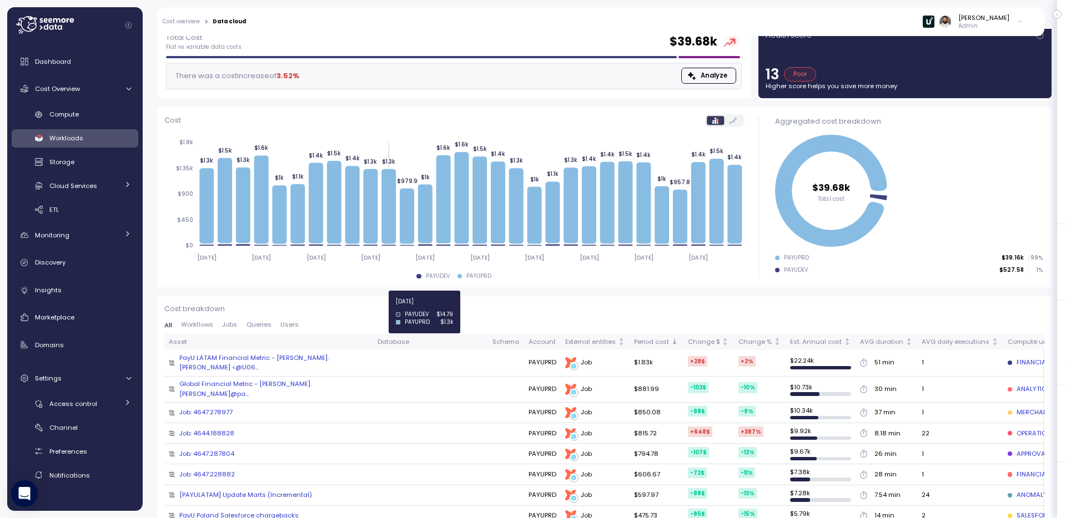
scroll to position [67, 0]
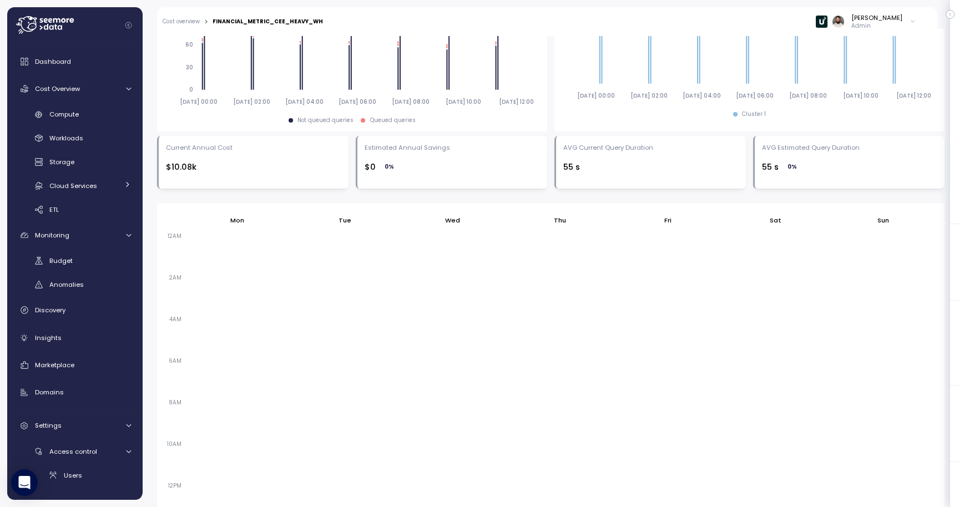
scroll to position [486, 0]
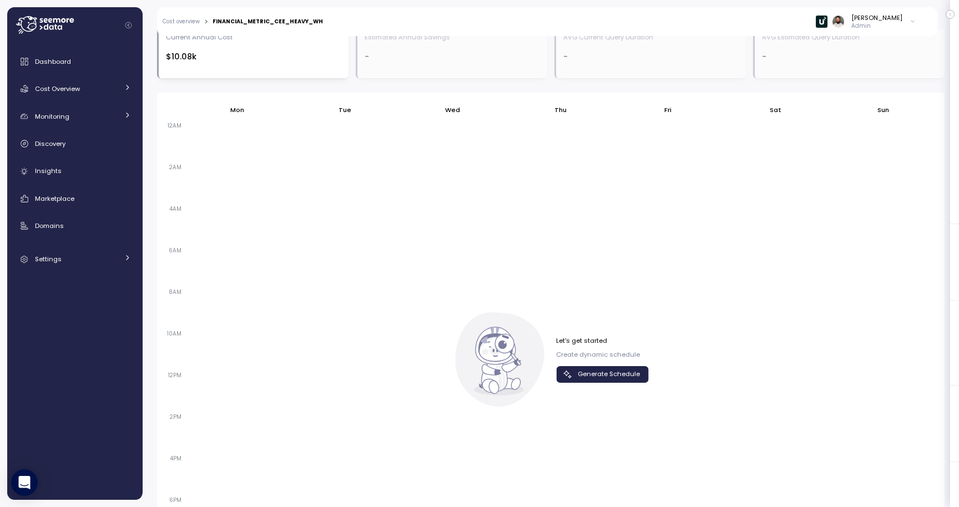
scroll to position [765, 0]
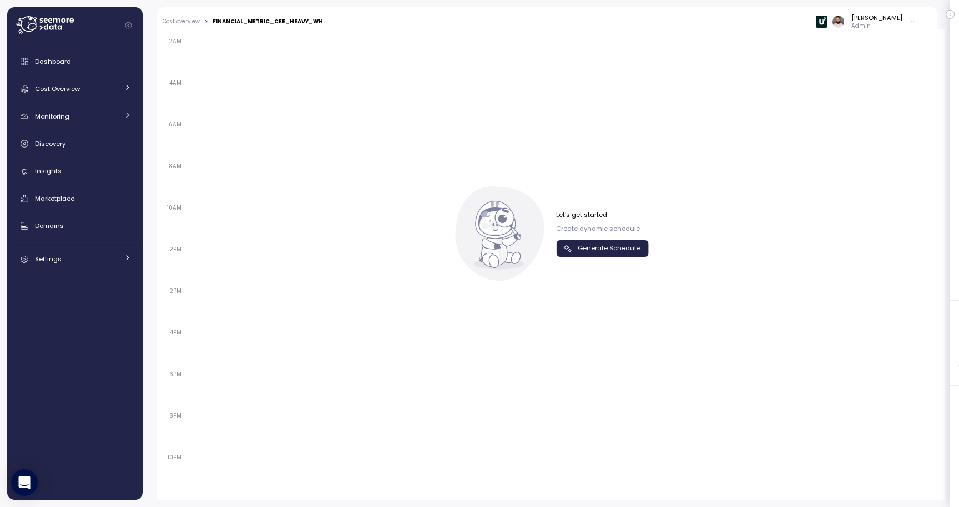
click at [579, 245] on span "Generate Schedule" at bounding box center [609, 248] width 62 height 15
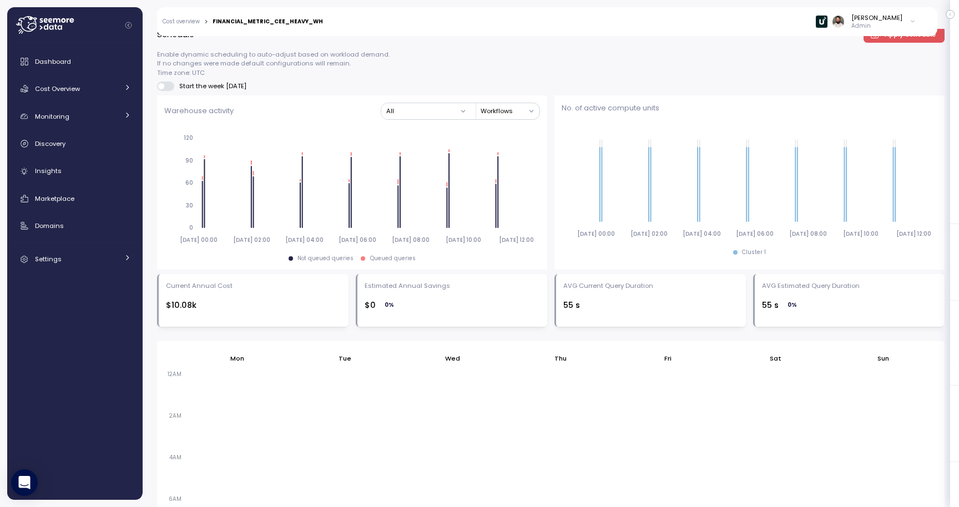
scroll to position [339, 0]
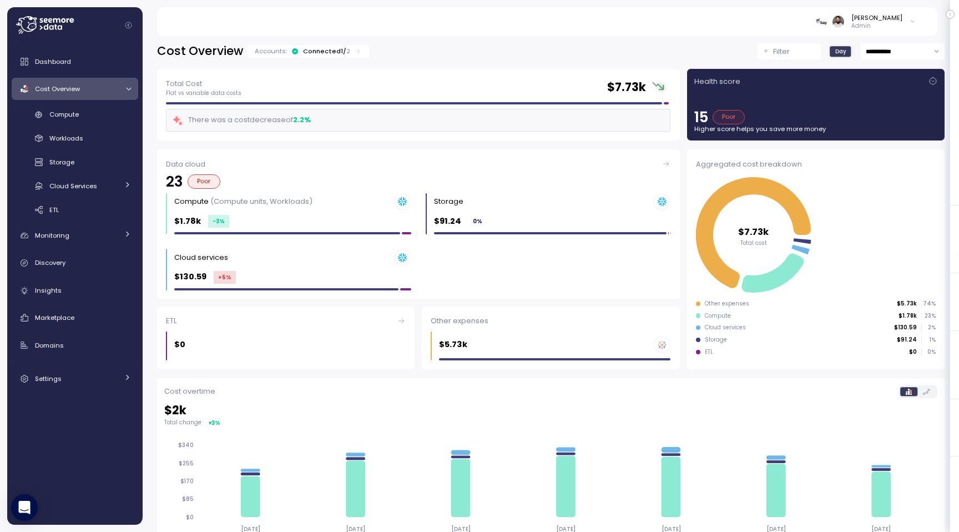
scroll to position [51, 0]
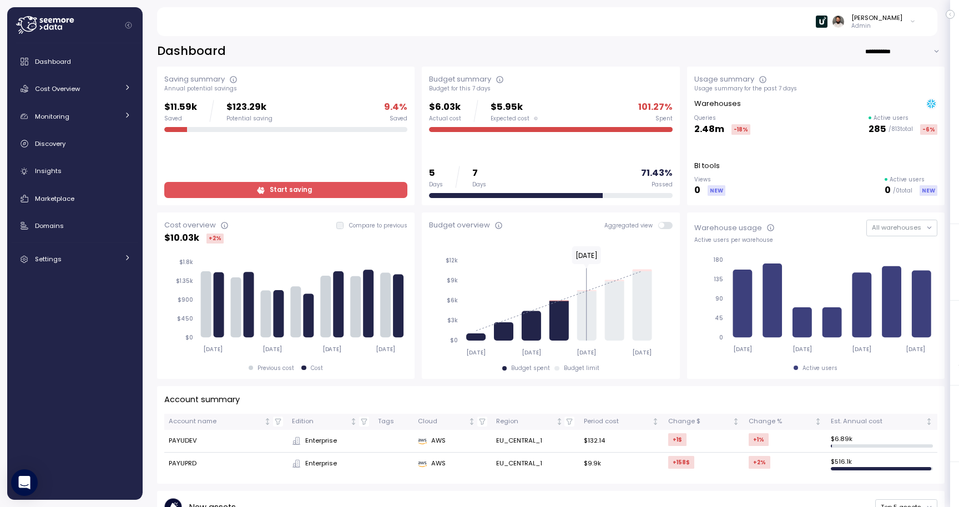
scroll to position [386, 0]
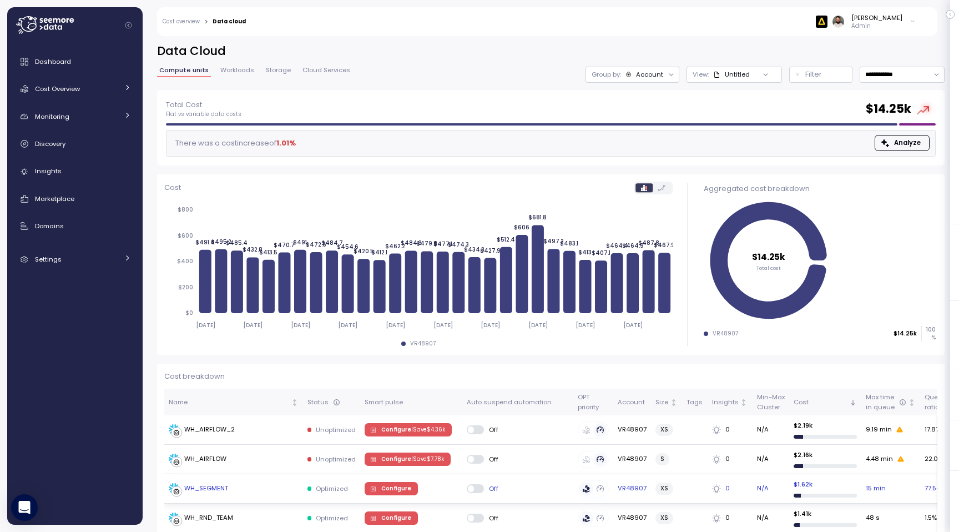
click at [261, 487] on div "WH_SEGMENT" at bounding box center [234, 488] width 130 height 11
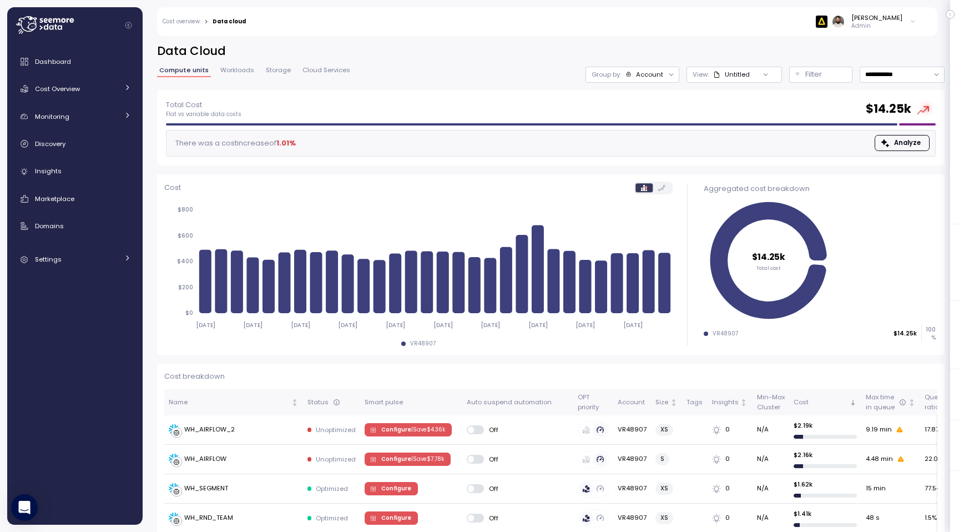
click at [658, 70] on div "Account" at bounding box center [649, 74] width 27 height 9
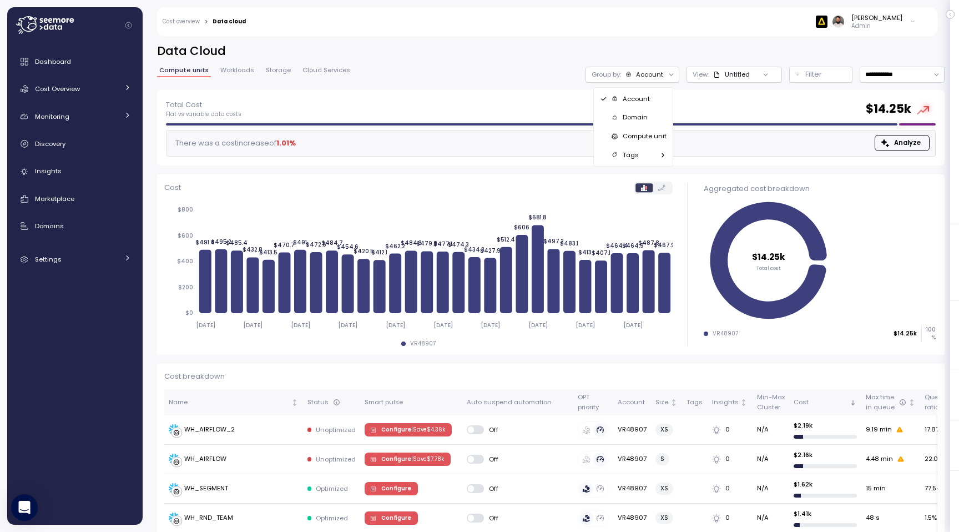
click at [649, 135] on p "Compute unit" at bounding box center [645, 136] width 44 height 9
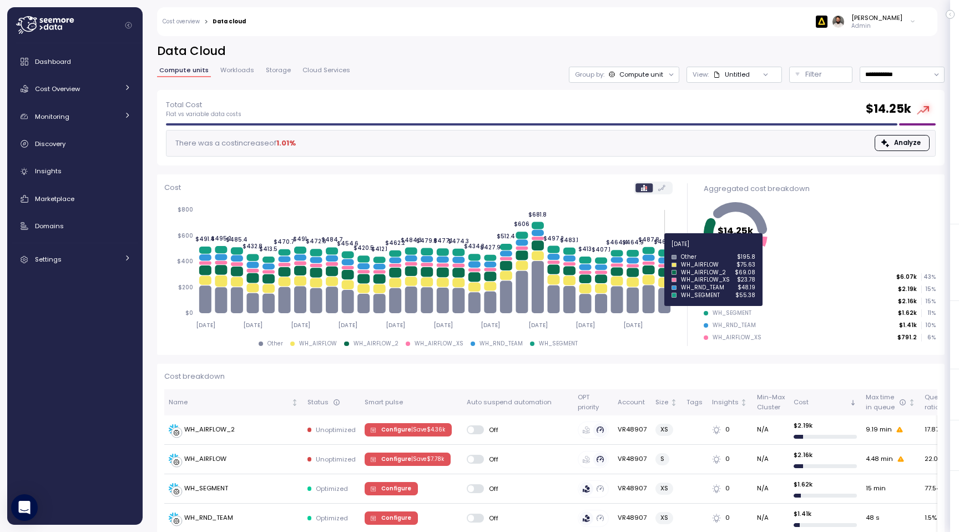
click at [663, 250] on icon at bounding box center [664, 252] width 12 height 7
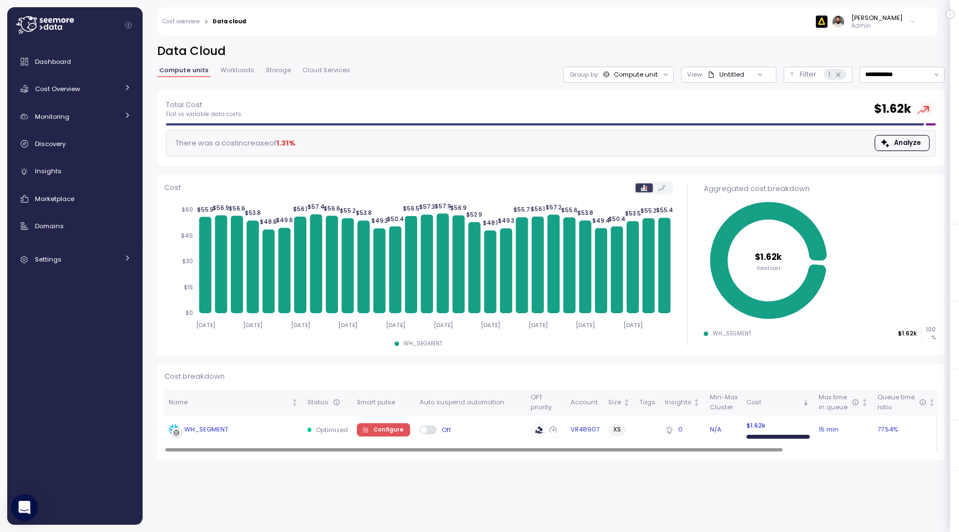
click at [227, 434] on div "WH_SEGMENT" at bounding box center [206, 430] width 44 height 10
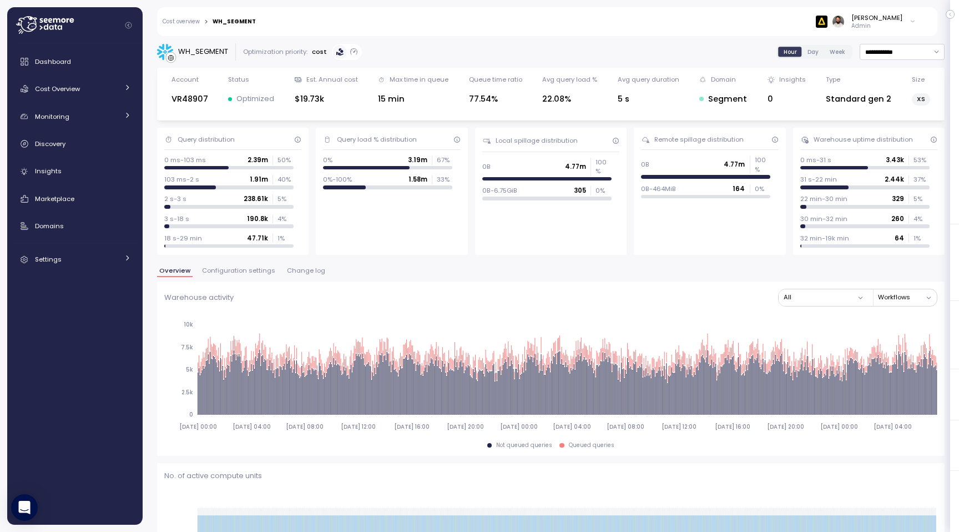
click at [287, 269] on span "Change log" at bounding box center [306, 270] width 38 height 6
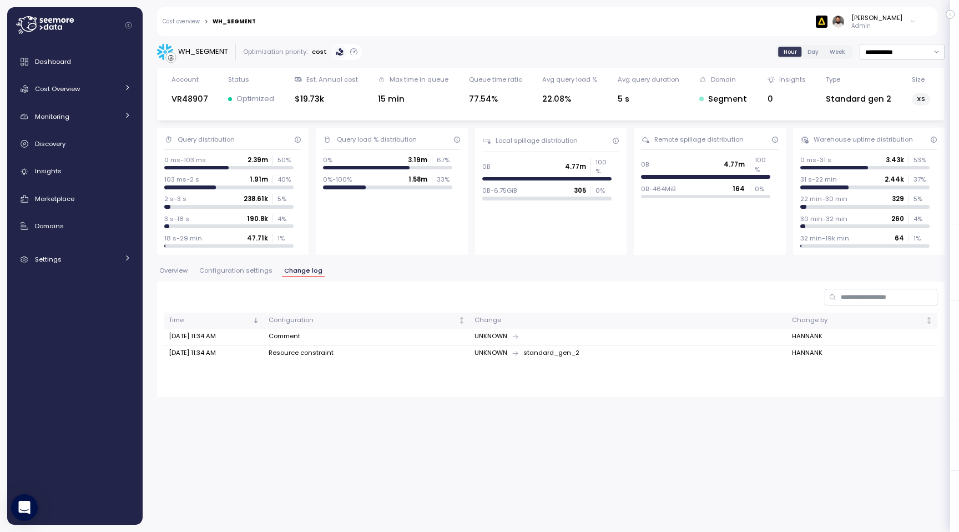
click at [254, 275] on button "Configuration settings" at bounding box center [236, 271] width 78 height 9
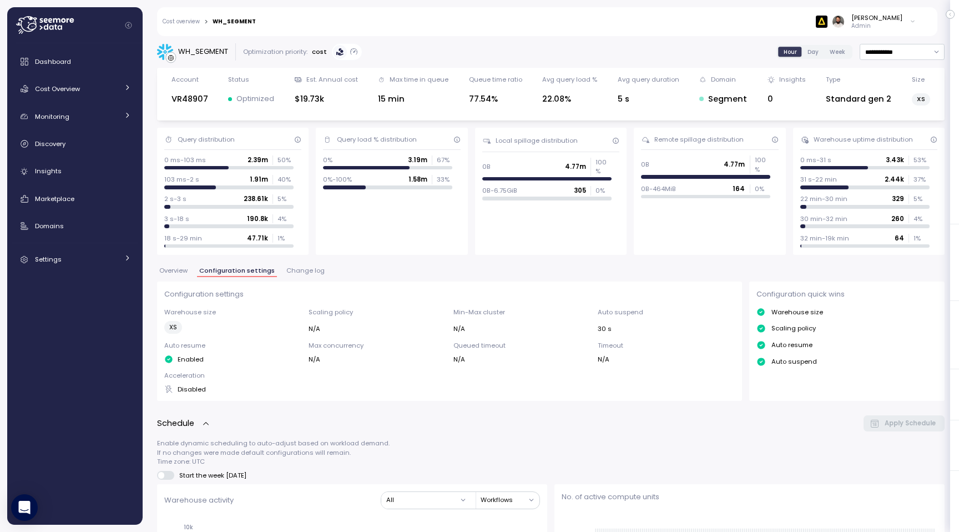
click at [181, 272] on span "Overview" at bounding box center [173, 270] width 28 height 6
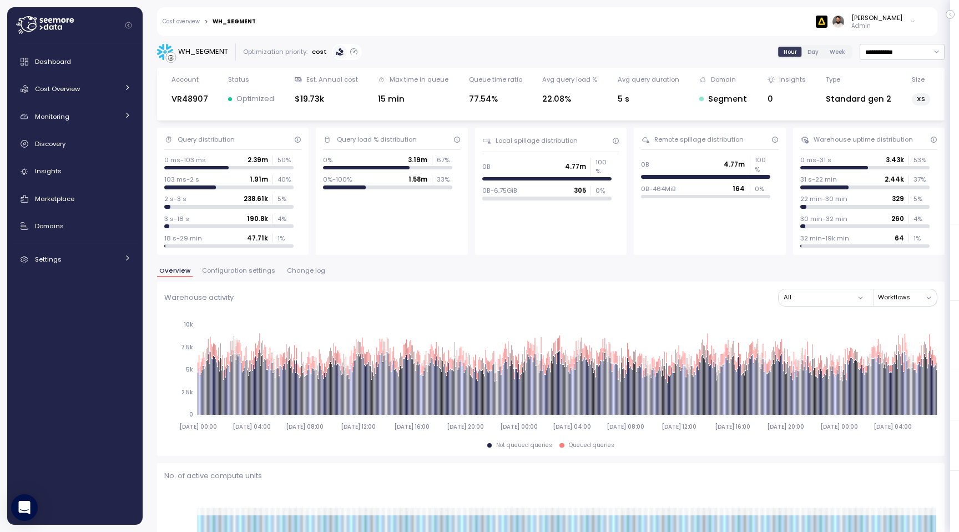
click at [79, 185] on div "Dashboard Cost Overview Compute Workloads Storage Cloud Services Clustering col…" at bounding box center [75, 161] width 127 height 220
click at [102, 122] on link "Monitoring" at bounding box center [75, 116] width 127 height 22
click at [100, 100] on div "Dashboard Cost Overview Compute Workloads Storage Cloud Services Clustering col…" at bounding box center [75, 184] width 127 height 267
click at [100, 95] on link "Cost Overview" at bounding box center [75, 89] width 127 height 22
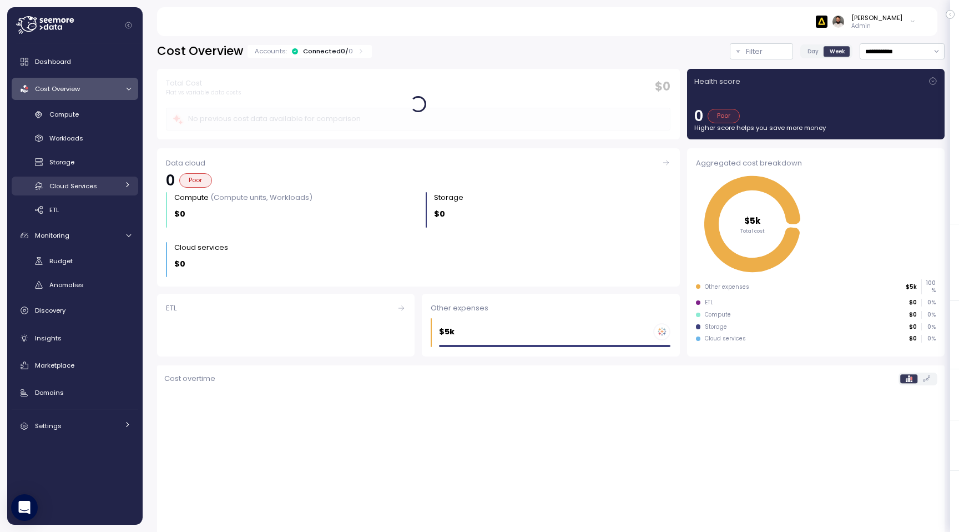
click at [116, 180] on div "Cloud Services" at bounding box center [83, 185] width 69 height 11
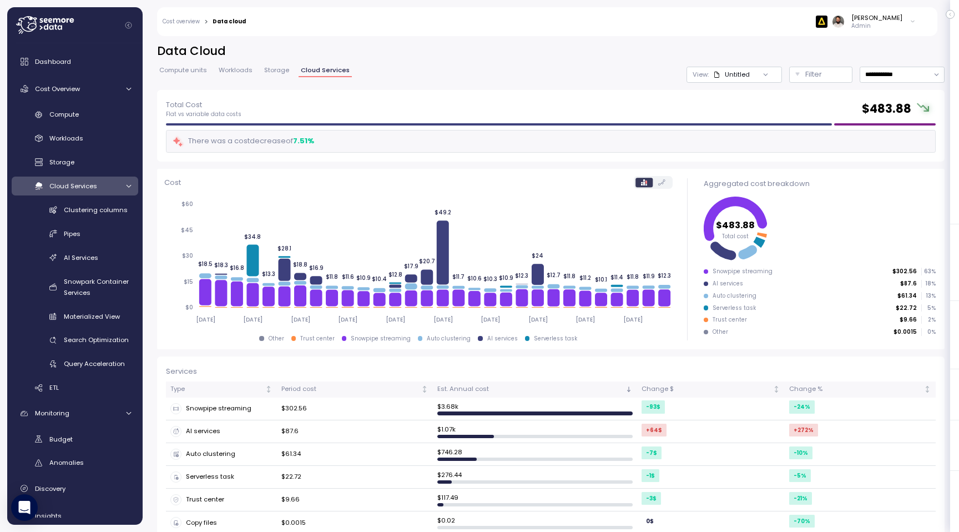
click at [279, 67] on span "Storage" at bounding box center [276, 70] width 25 height 6
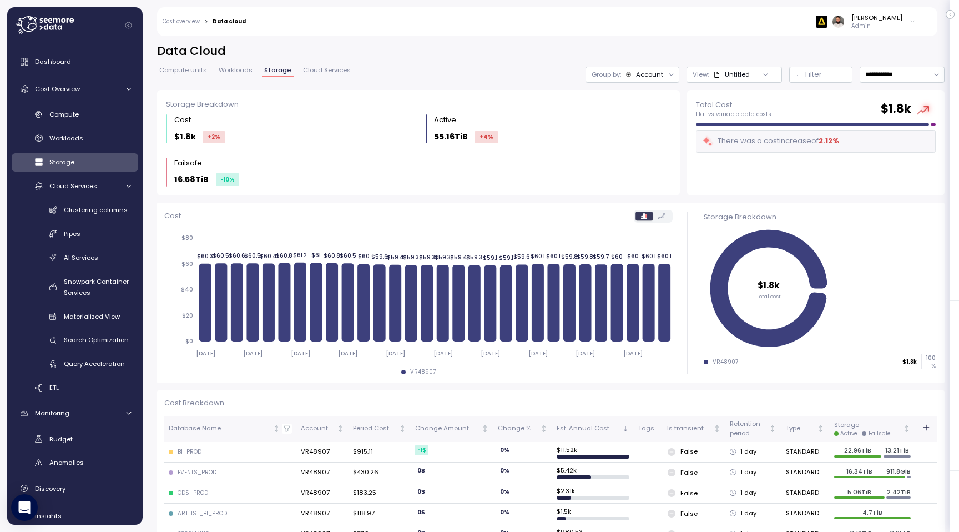
click at [660, 73] on div "Account" at bounding box center [649, 74] width 27 height 9
click at [651, 117] on p "Database" at bounding box center [645, 117] width 32 height 9
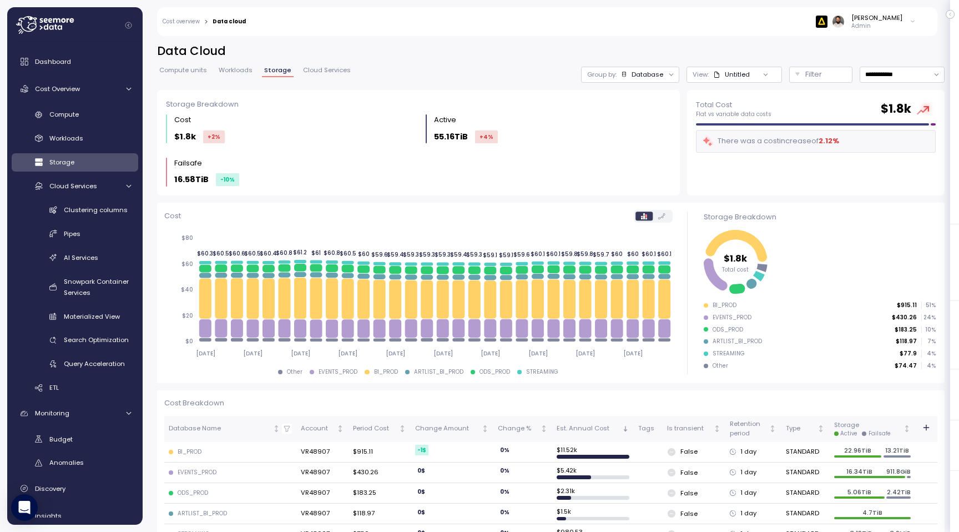
click at [258, 73] on div "Compute units Workloads Storage Cloud Services" at bounding box center [255, 74] width 196 height 14
click at [241, 73] on span "Workloads" at bounding box center [236, 70] width 34 height 6
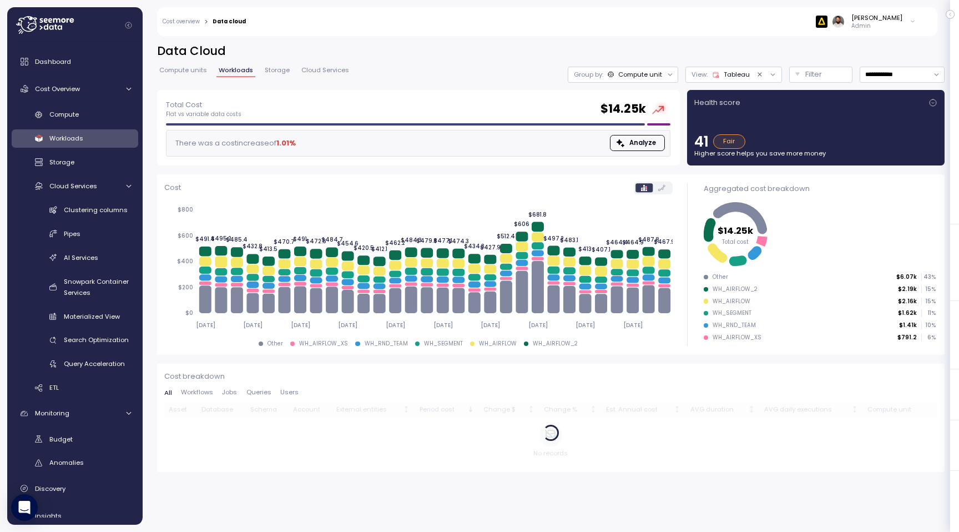
click at [185, 69] on span "Compute units" at bounding box center [183, 70] width 48 height 6
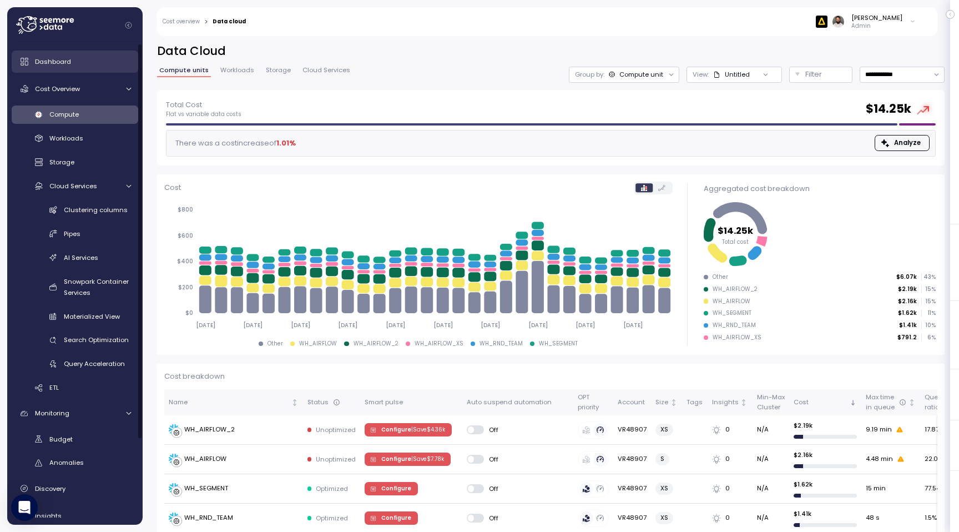
click at [95, 69] on link "Dashboard" at bounding box center [75, 62] width 127 height 22
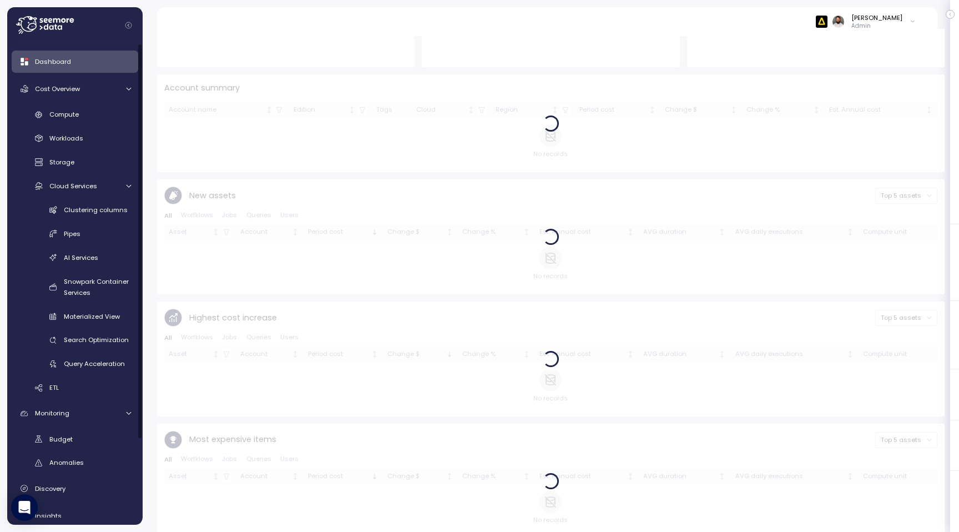
scroll to position [325, 0]
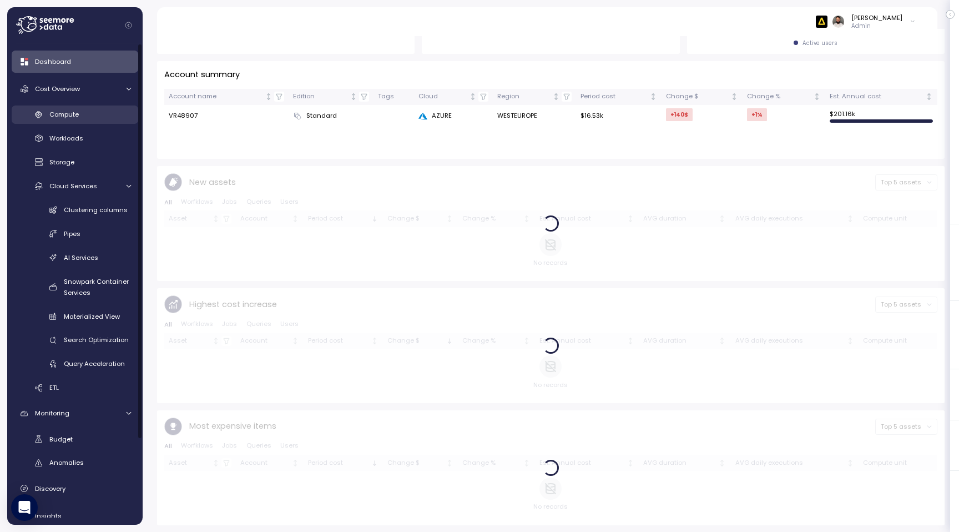
click at [102, 123] on link "Compute" at bounding box center [75, 114] width 127 height 18
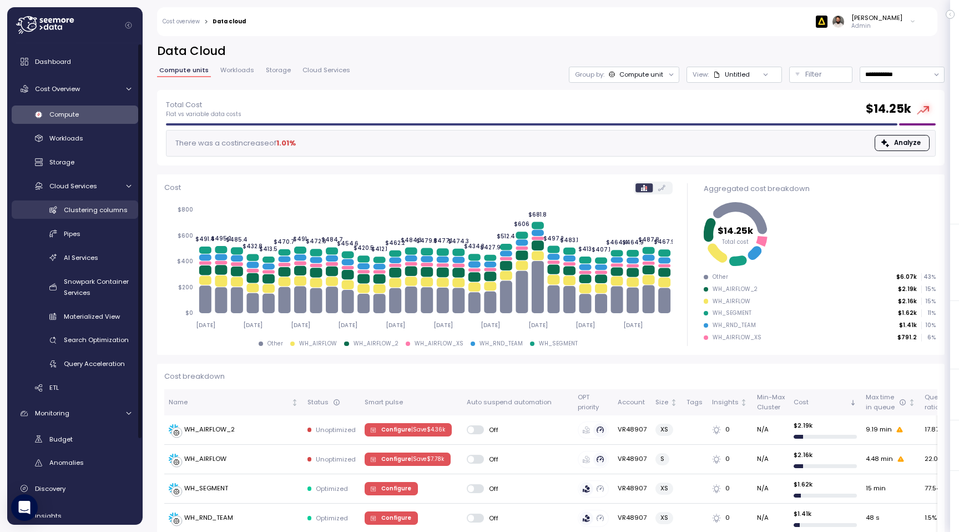
click at [102, 211] on span "Clustering columns" at bounding box center [96, 209] width 64 height 9
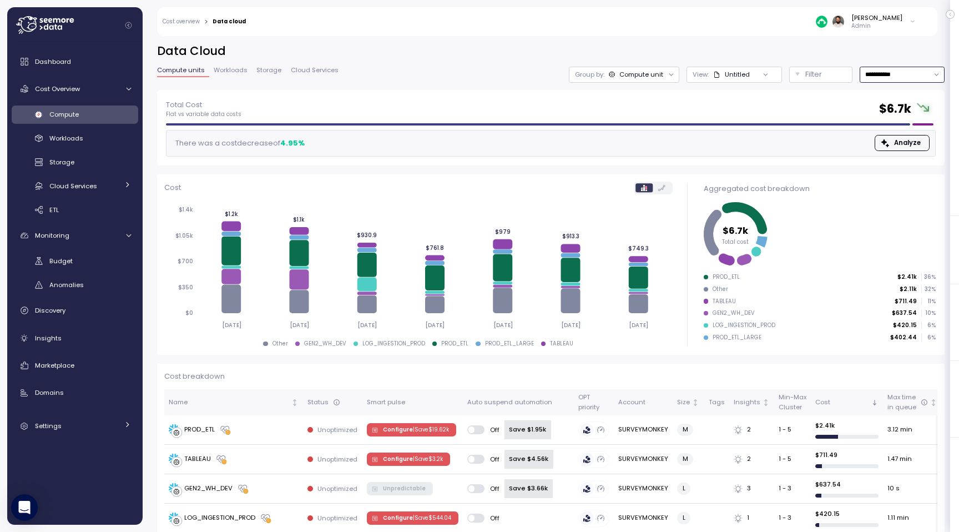
click at [866, 79] on input "**********" at bounding box center [902, 75] width 85 height 16
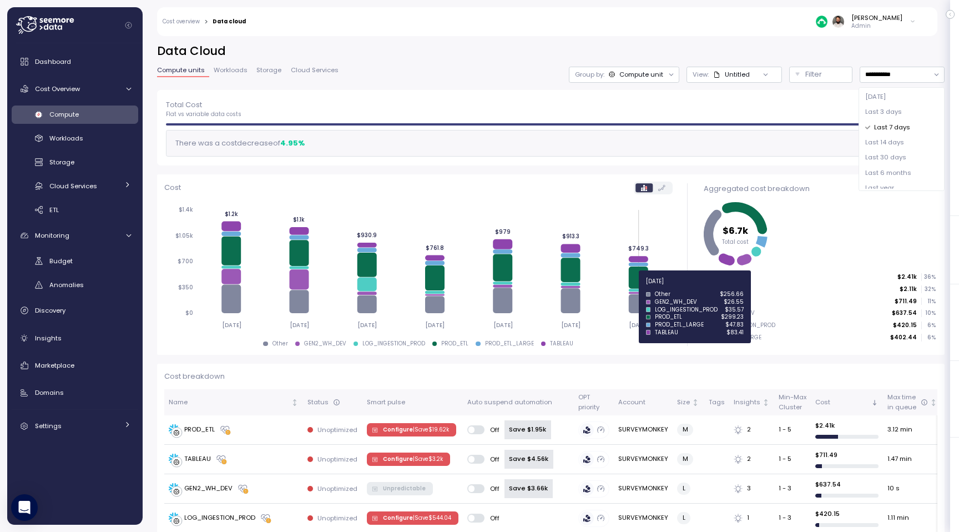
click at [634, 272] on icon at bounding box center [638, 277] width 19 height 22
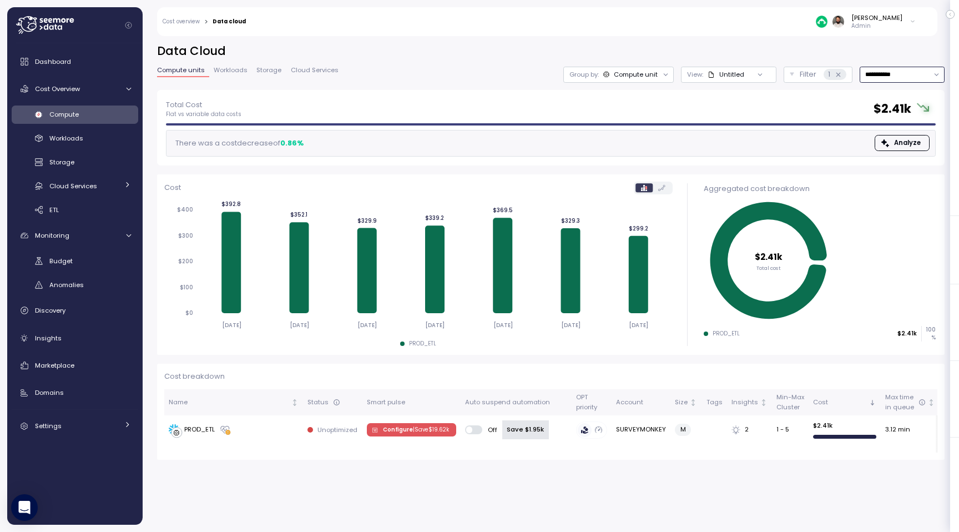
click at [869, 72] on input "**********" at bounding box center [902, 75] width 85 height 16
click at [876, 162] on span "Last 30 days" at bounding box center [885, 158] width 41 height 10
type input "**********"
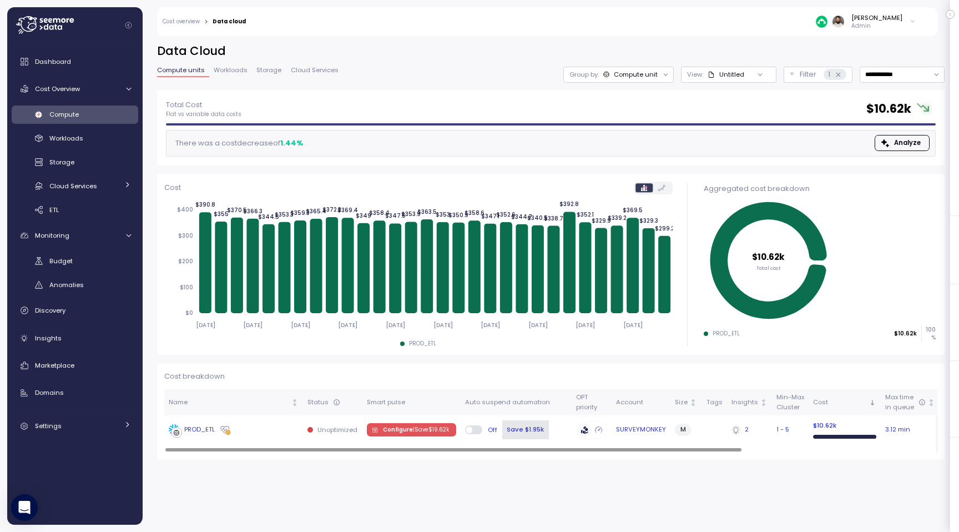
click at [292, 420] on td "PROD_ETL" at bounding box center [233, 429] width 139 height 29
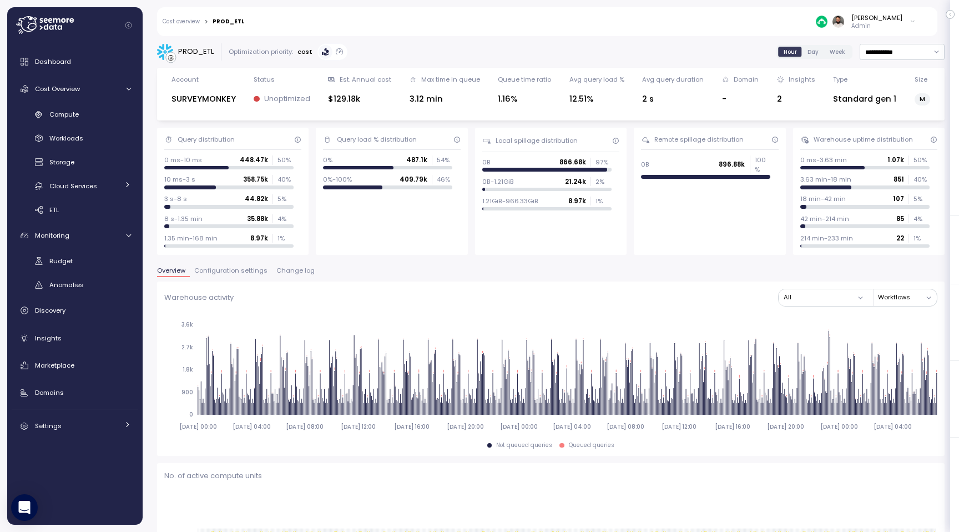
click at [253, 277] on div "Overview Configuration settings Change log" at bounding box center [550, 274] width 787 height 14
click at [253, 275] on button "Configuration settings" at bounding box center [231, 271] width 82 height 9
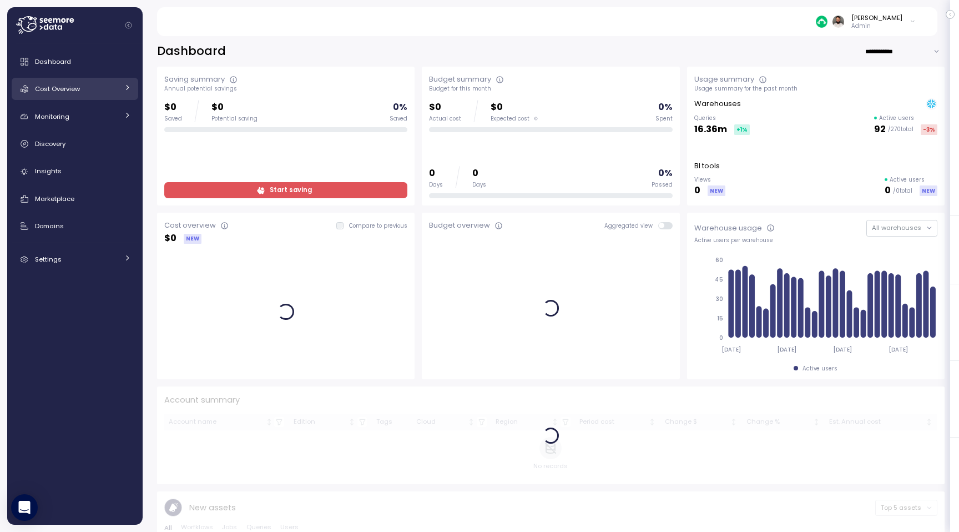
click at [106, 92] on div "Cost Overview" at bounding box center [76, 88] width 83 height 11
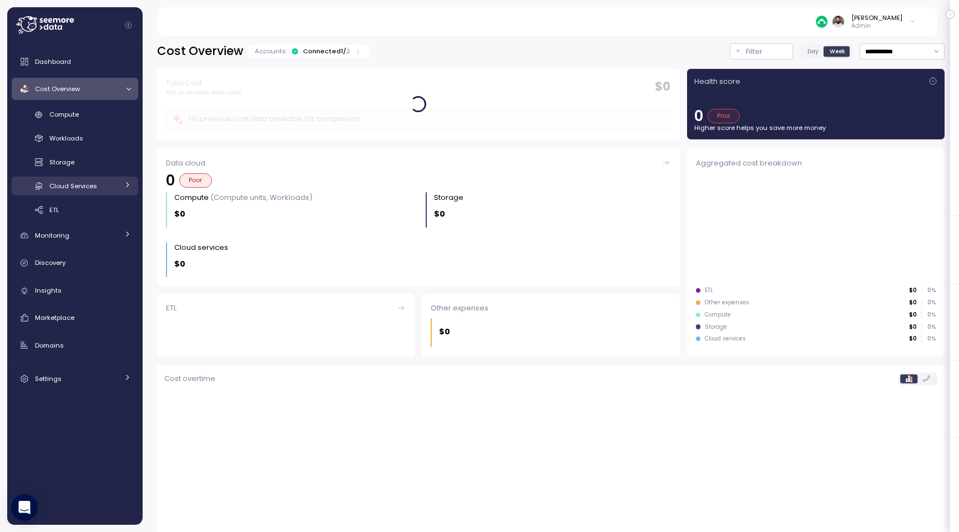
click at [105, 176] on link "Cloud Services" at bounding box center [75, 185] width 127 height 18
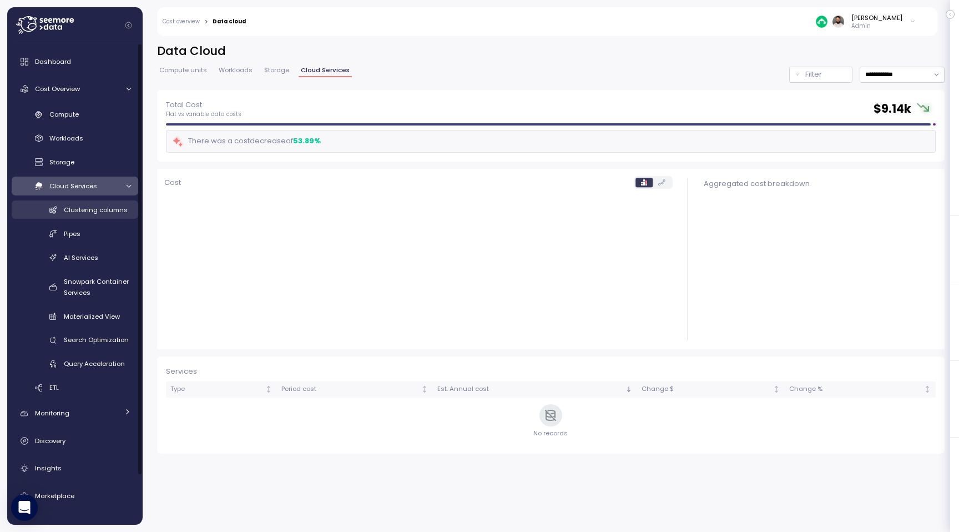
click at [122, 202] on link "Clustering columns" at bounding box center [75, 209] width 127 height 18
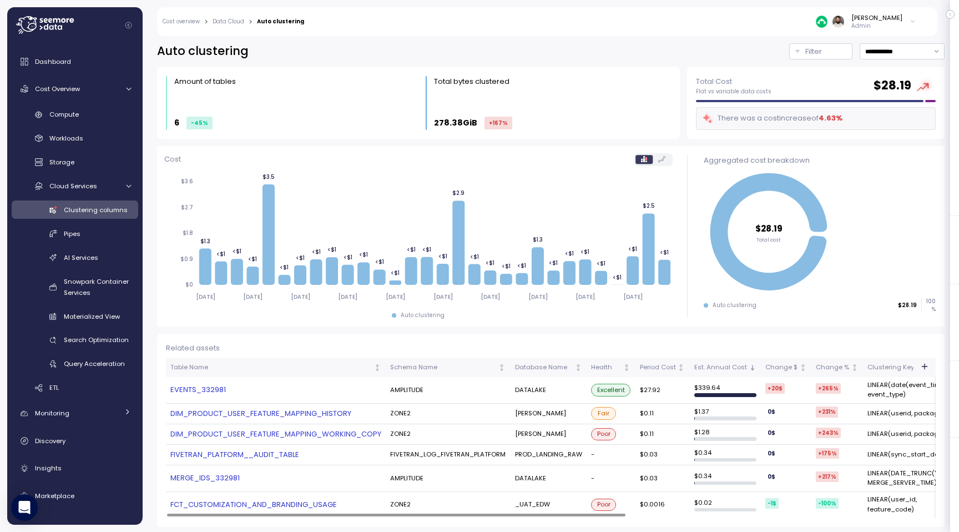
click at [325, 416] on link "DIM_PRODUCT_USER_FEATURE_MAPPING_HISTORY" at bounding box center [275, 413] width 211 height 11
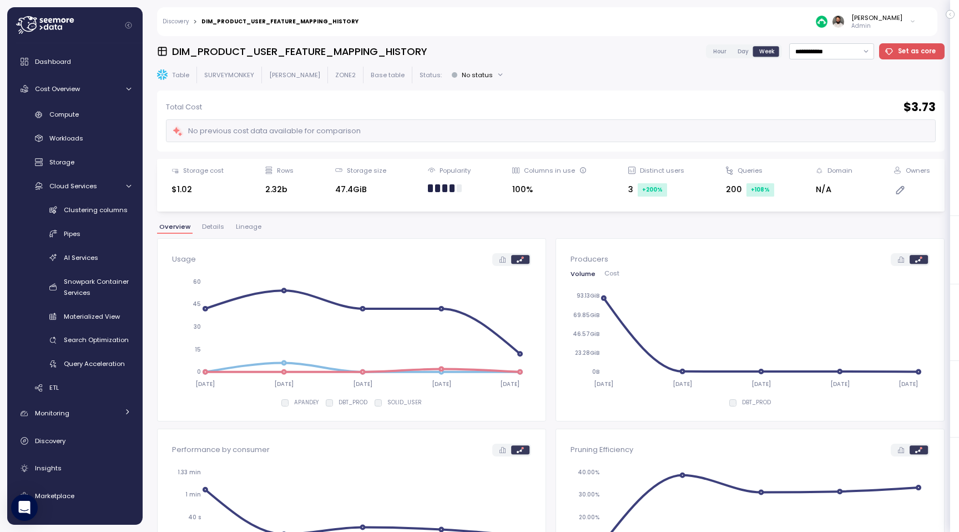
drag, startPoint x: 339, startPoint y: 197, endPoint x: 397, endPoint y: 197, distance: 57.7
click at [397, 197] on div "Storage cost $1.02 Rows 2.32b Storage size 47.4GiB Popularity Columns in use 10…" at bounding box center [550, 185] width 773 height 38
drag, startPoint x: 259, startPoint y: 193, endPoint x: 331, endPoint y: 193, distance: 71.6
click at [331, 193] on div "Storage cost $1.02 Rows 2.32b Storage size 47.4GiB Popularity Columns in use 10…" at bounding box center [550, 185] width 773 height 38
click at [363, 46] on h3 "DIM_PRODUCT_USER_FEATURE_MAPPING_HISTORY" at bounding box center [299, 51] width 255 height 14
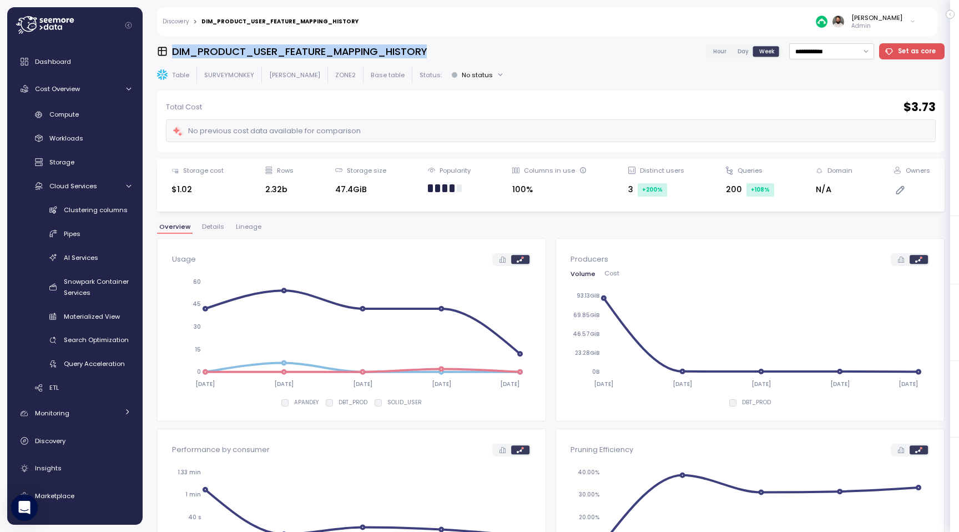
click at [363, 46] on h3 "DIM_PRODUCT_USER_FEATURE_MAPPING_HISTORY" at bounding box center [299, 51] width 255 height 14
copy h3 "DIM_PRODUCT_USER_FEATURE_MAPPING_HISTORY"
click at [861, 23] on div "[PERSON_NAME] Admin" at bounding box center [866, 21] width 100 height 17
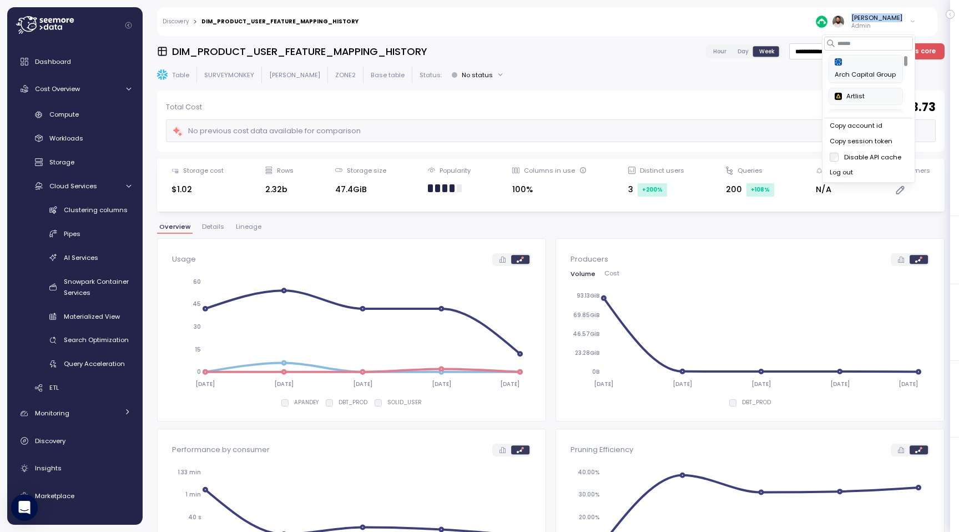
click at [860, 128] on div "Copy account id" at bounding box center [869, 126] width 78 height 10
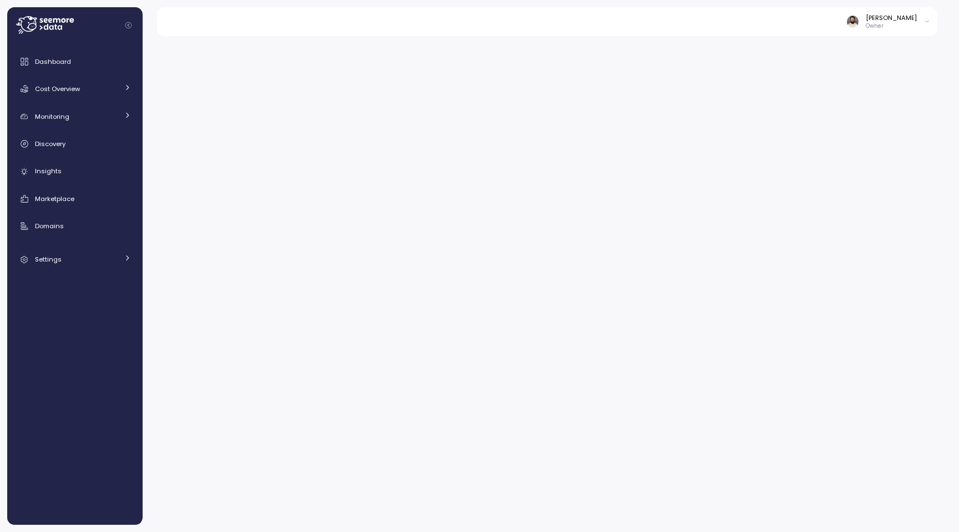
click at [910, 26] on p "Owner" at bounding box center [891, 26] width 51 height 8
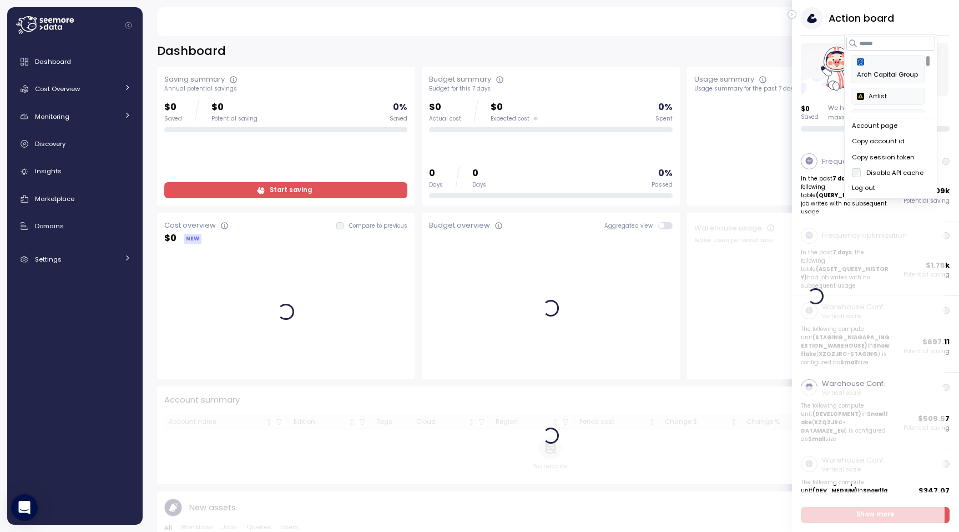
click at [872, 139] on div "Copy account id" at bounding box center [891, 142] width 78 height 10
